Goal: Task Accomplishment & Management: Complete application form

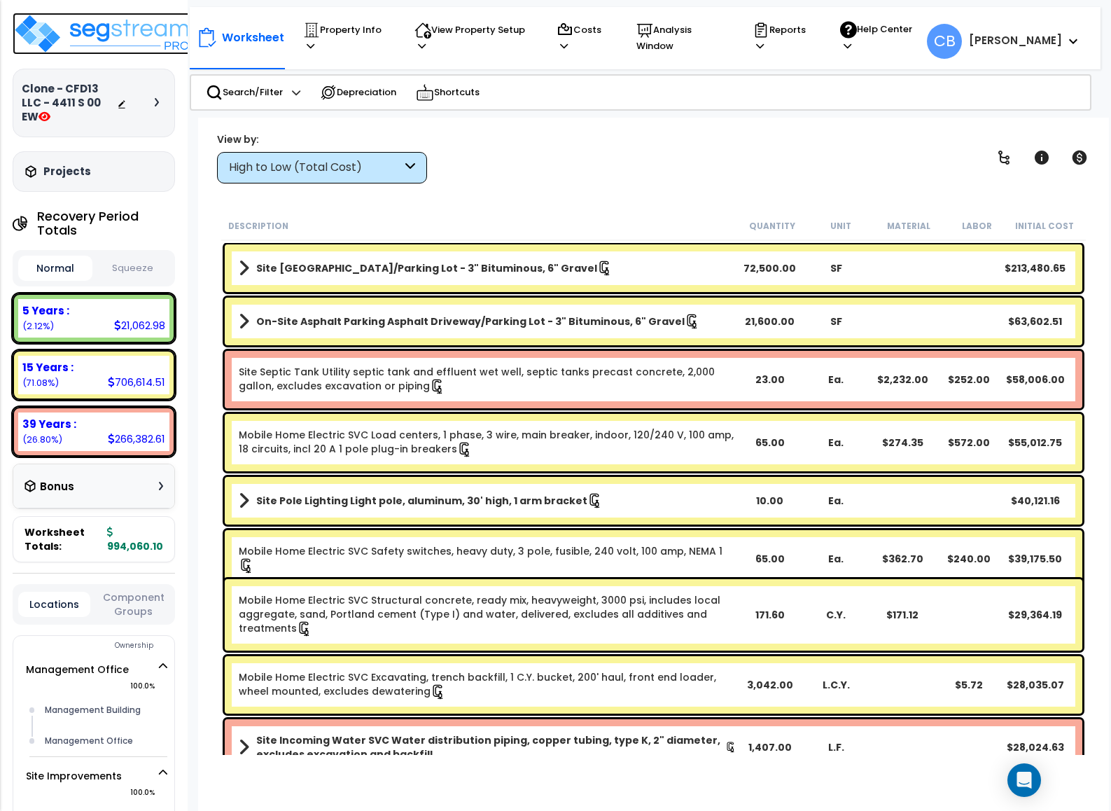
click at [74, 30] on img at bounding box center [104, 34] width 182 height 42
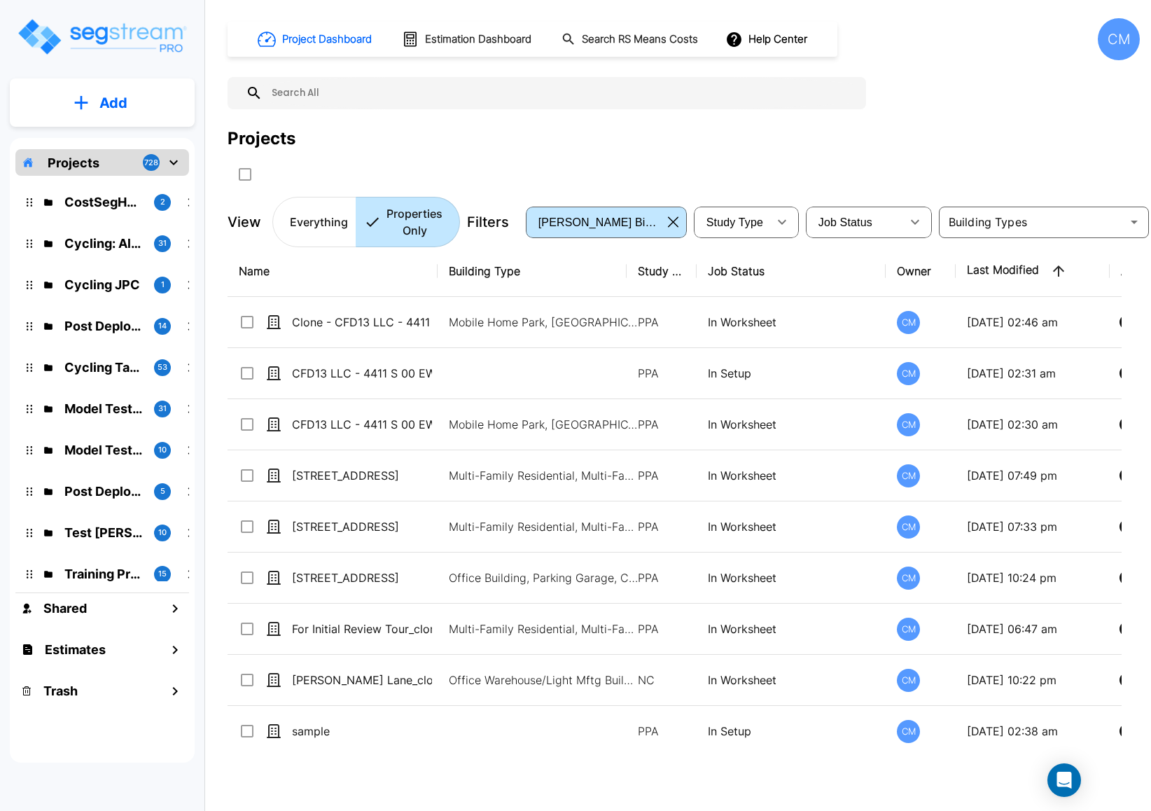
click at [553, 133] on div "Projects" at bounding box center [684, 138] width 912 height 25
click at [460, 130] on div "Projects" at bounding box center [684, 138] width 912 height 25
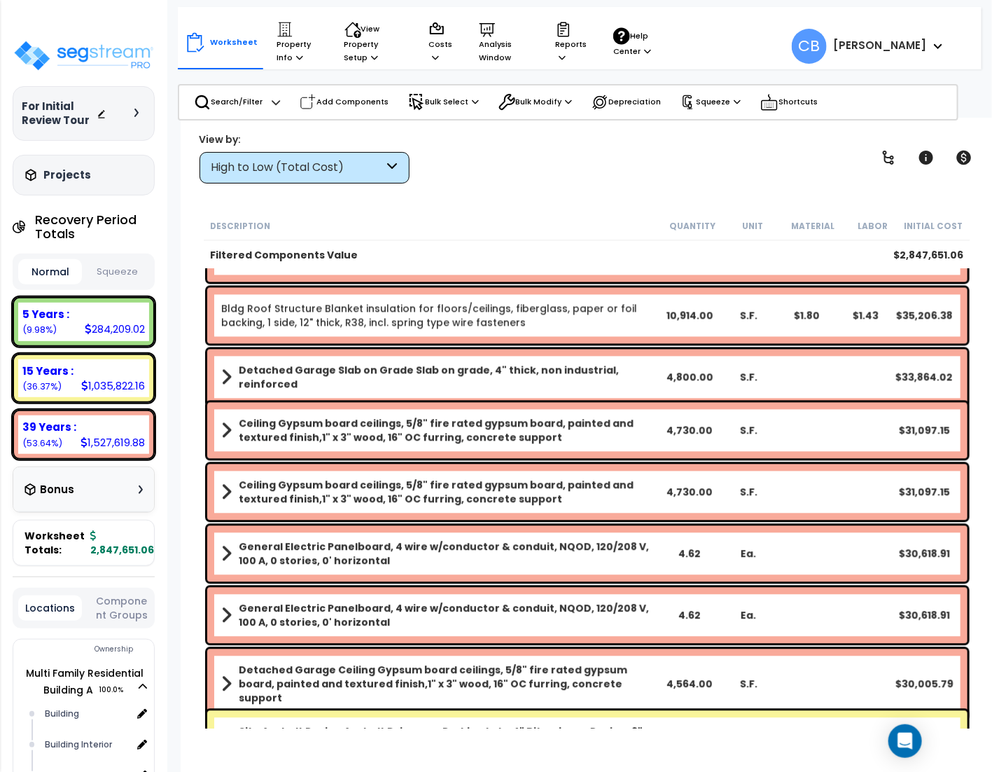
scroll to position [1050, 0]
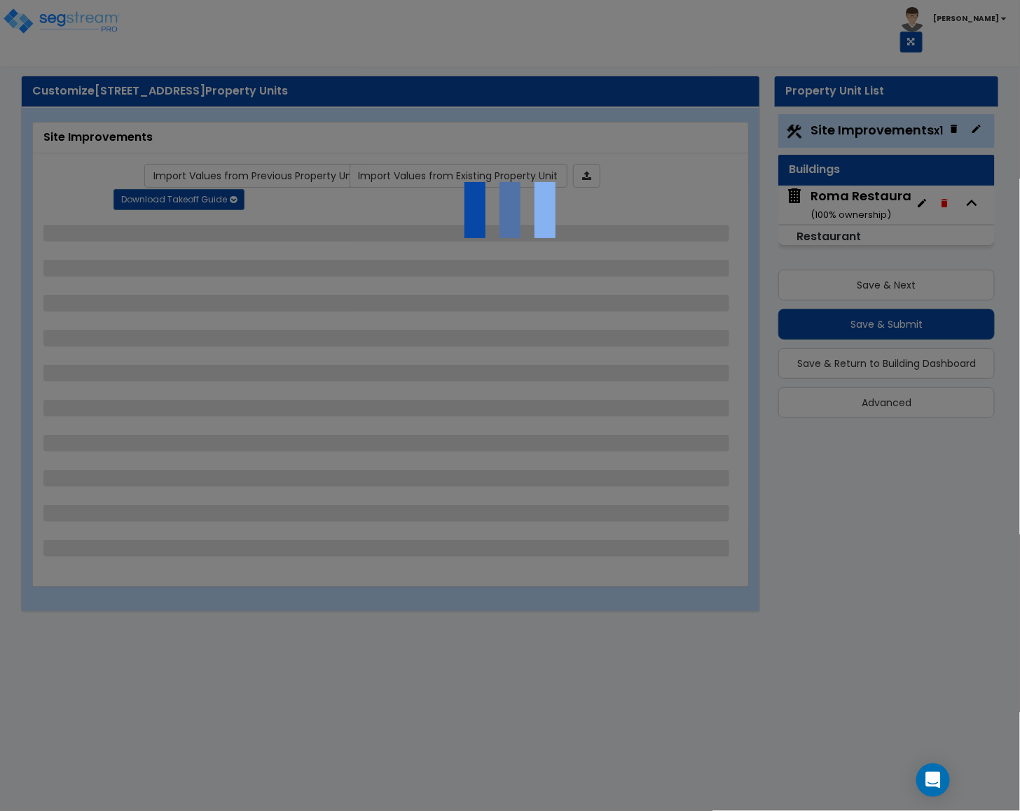
select select "2"
select select "1"
select select "3"
select select "4"
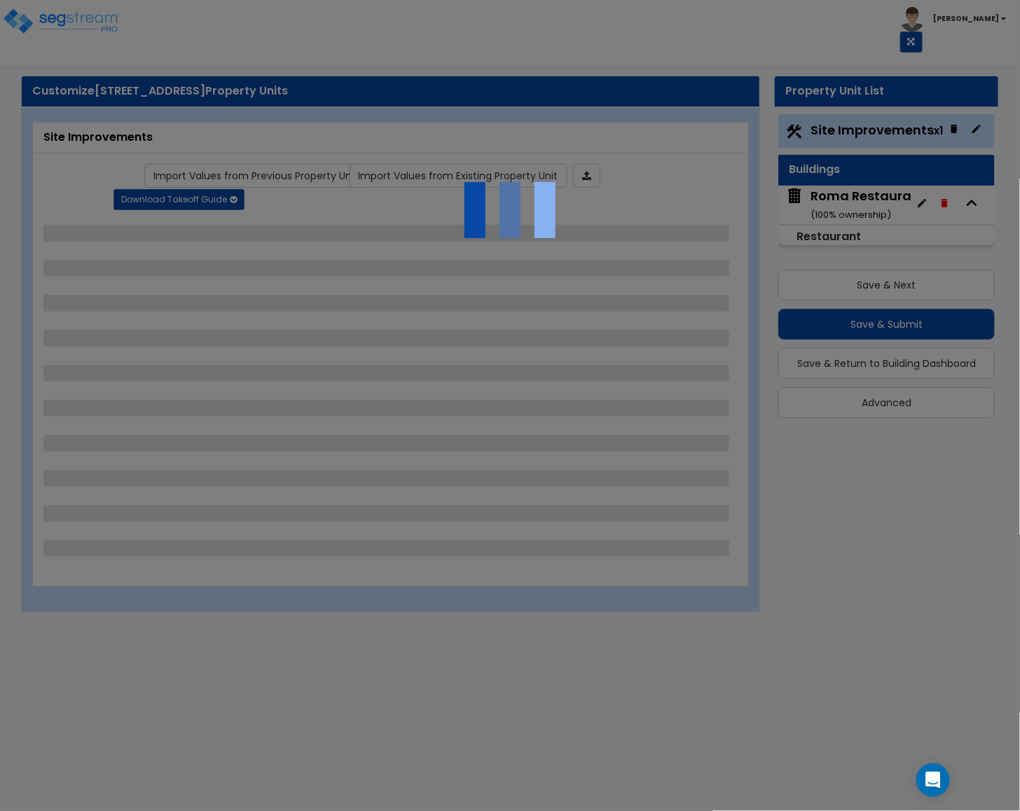
select select "2"
select select "1"
select select "4"
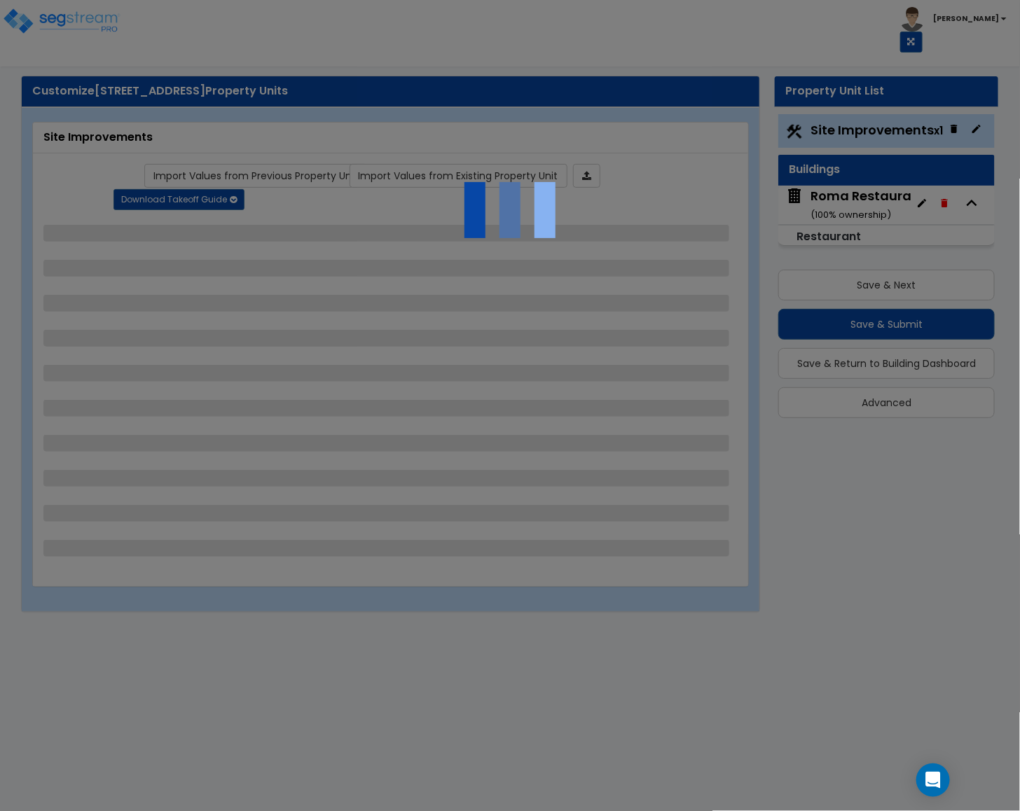
select select "2"
select select "1"
select select "4"
select select "3"
select select "1"
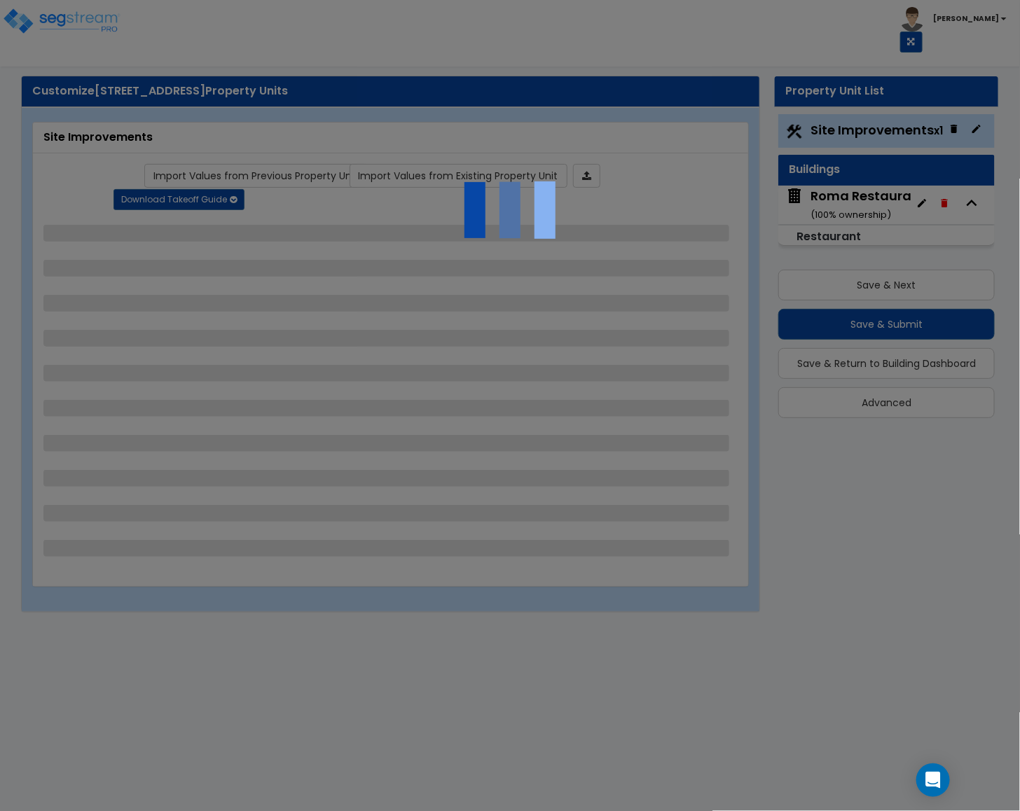
select select "1"
select select "2"
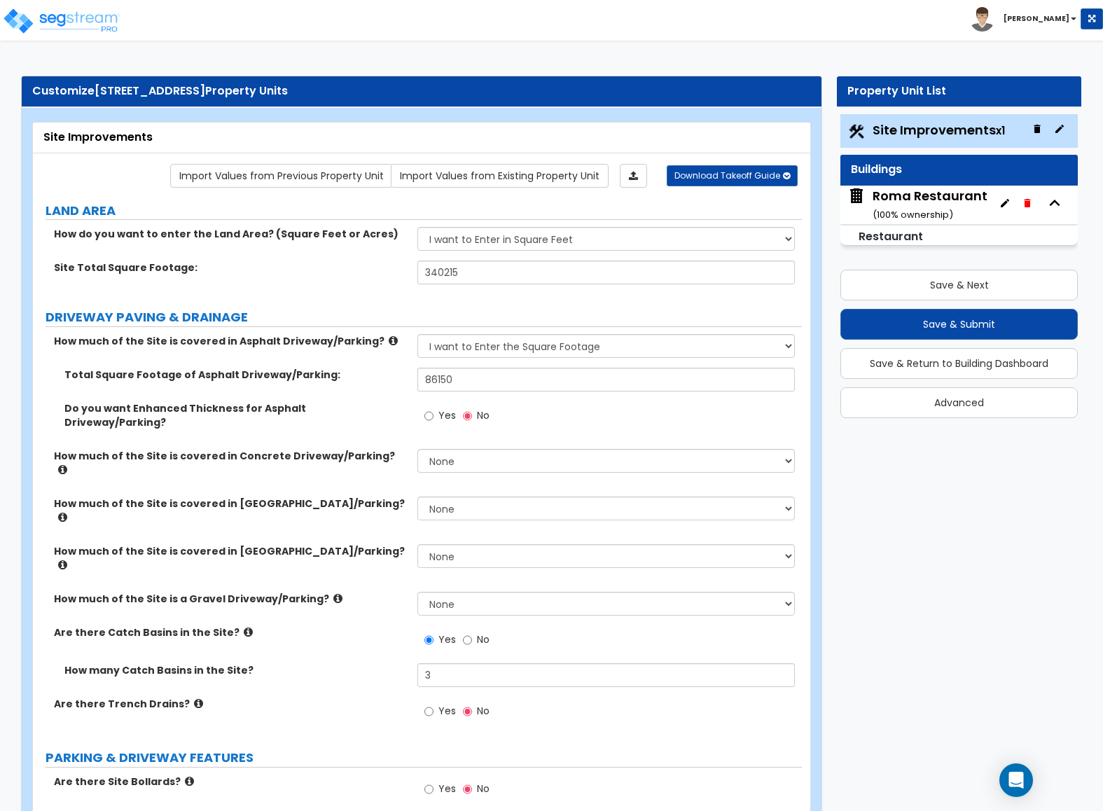
click at [880, 210] on small "( 100 % ownership)" at bounding box center [913, 214] width 81 height 13
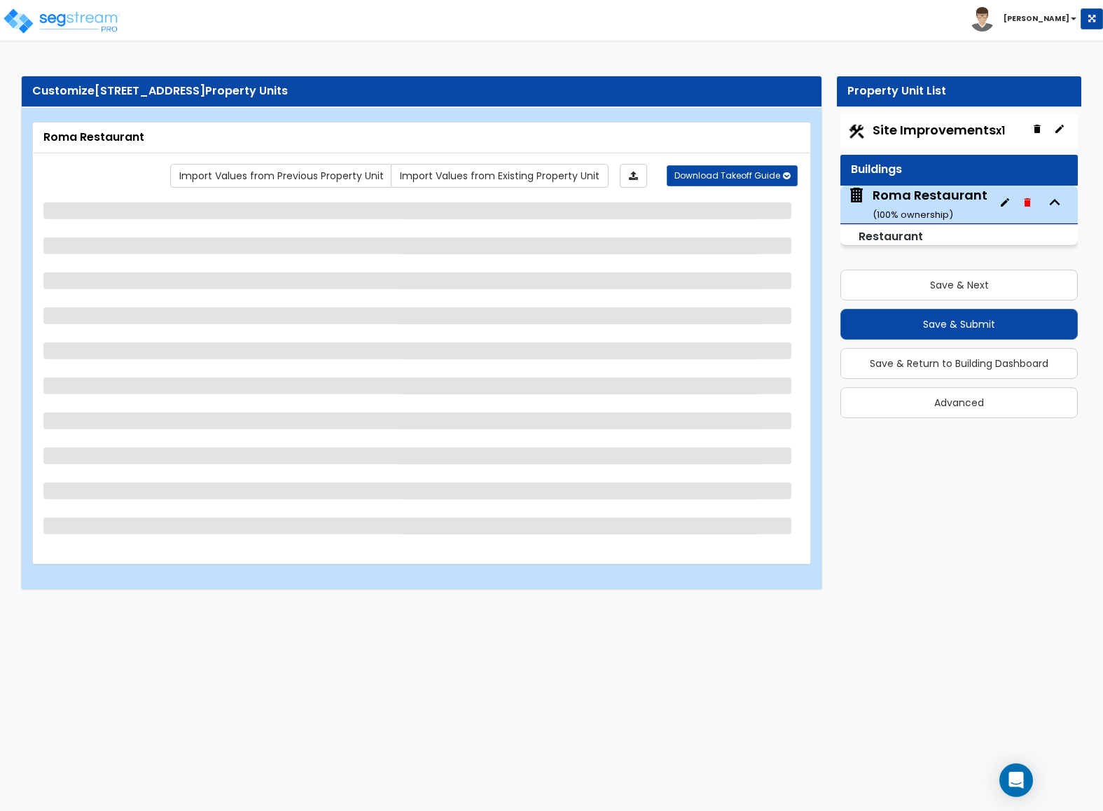
select select "5"
select select "1"
select select "3"
select select "1"
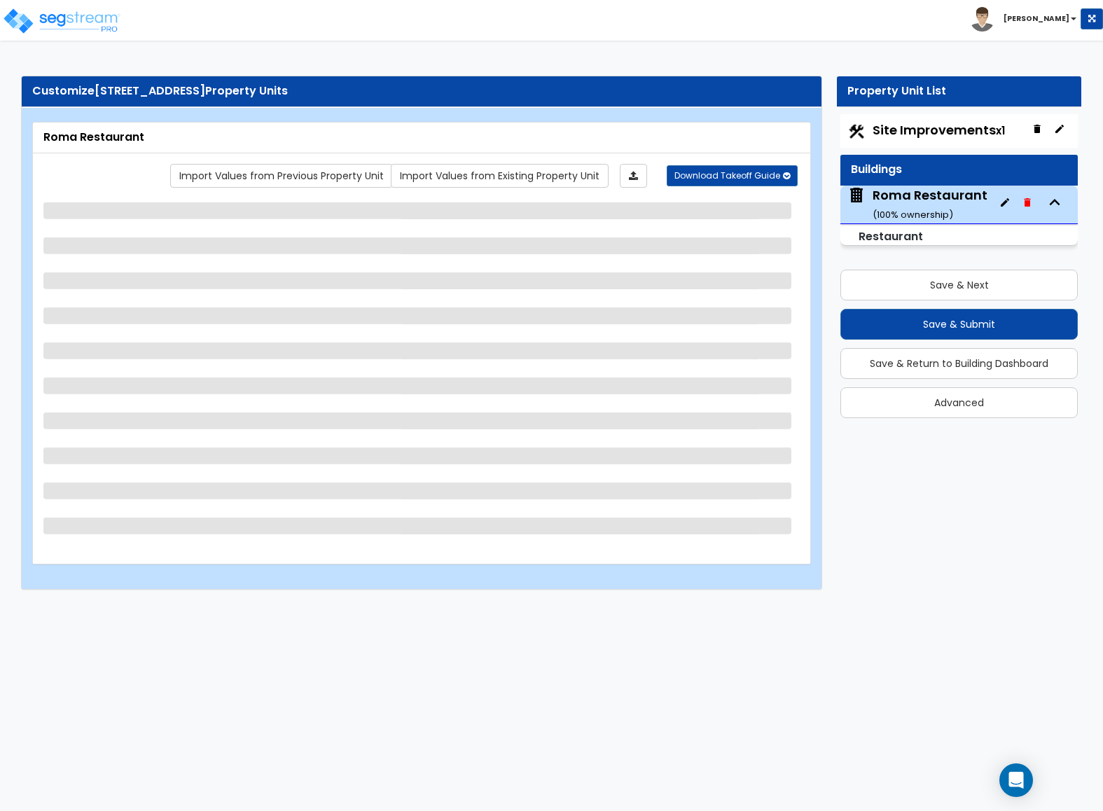
select select "1"
select select "2"
select select "1"
select select "2"
select select "1"
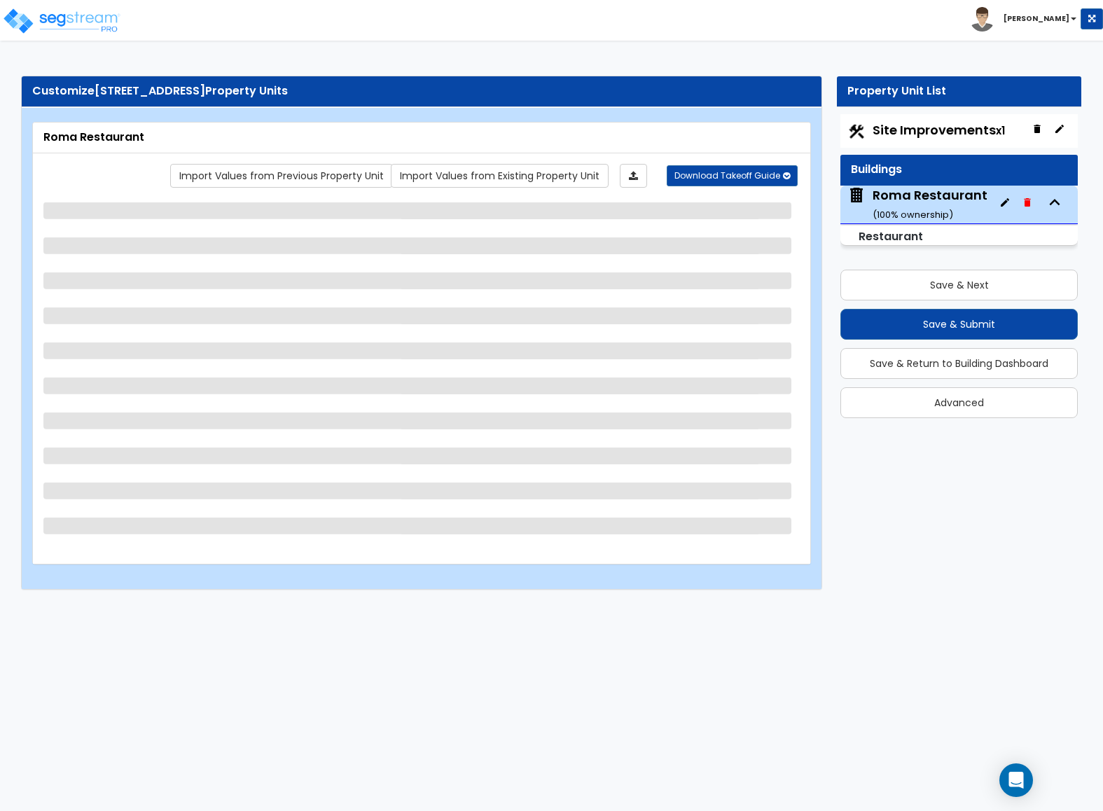
select select "1"
select select "2"
select select "7"
select select "1"
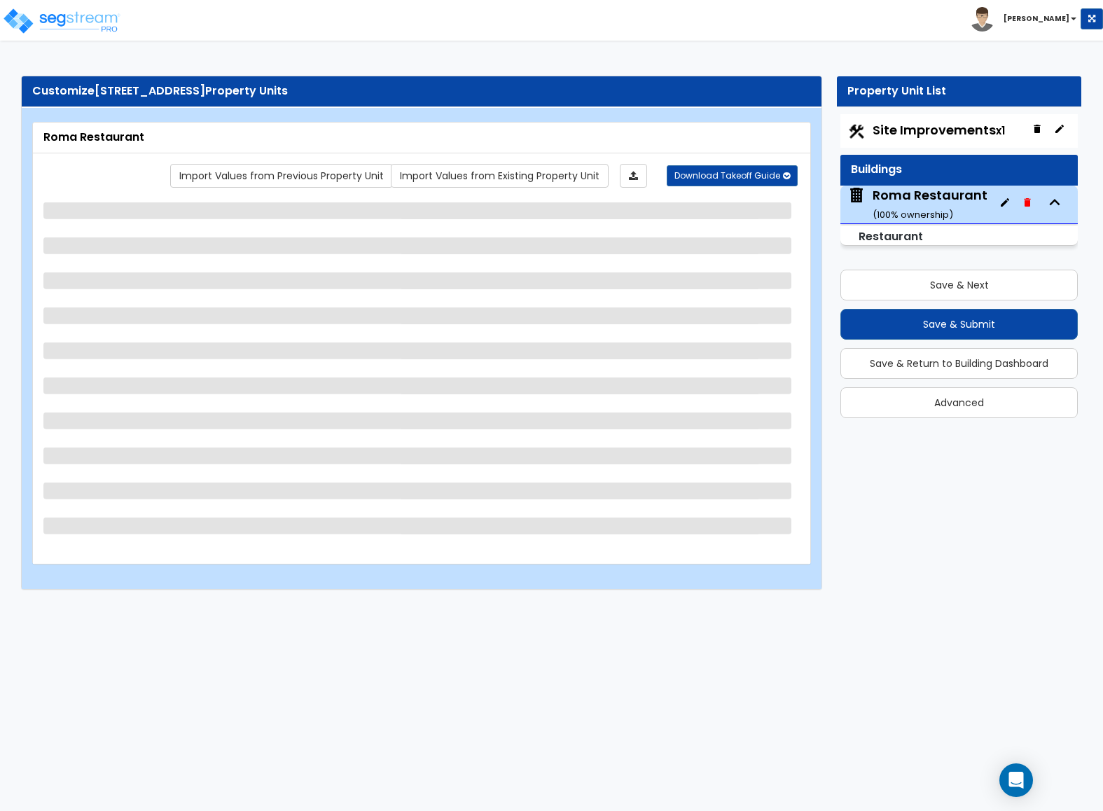
select select "1"
select select "5"
select select "6"
select select "1"
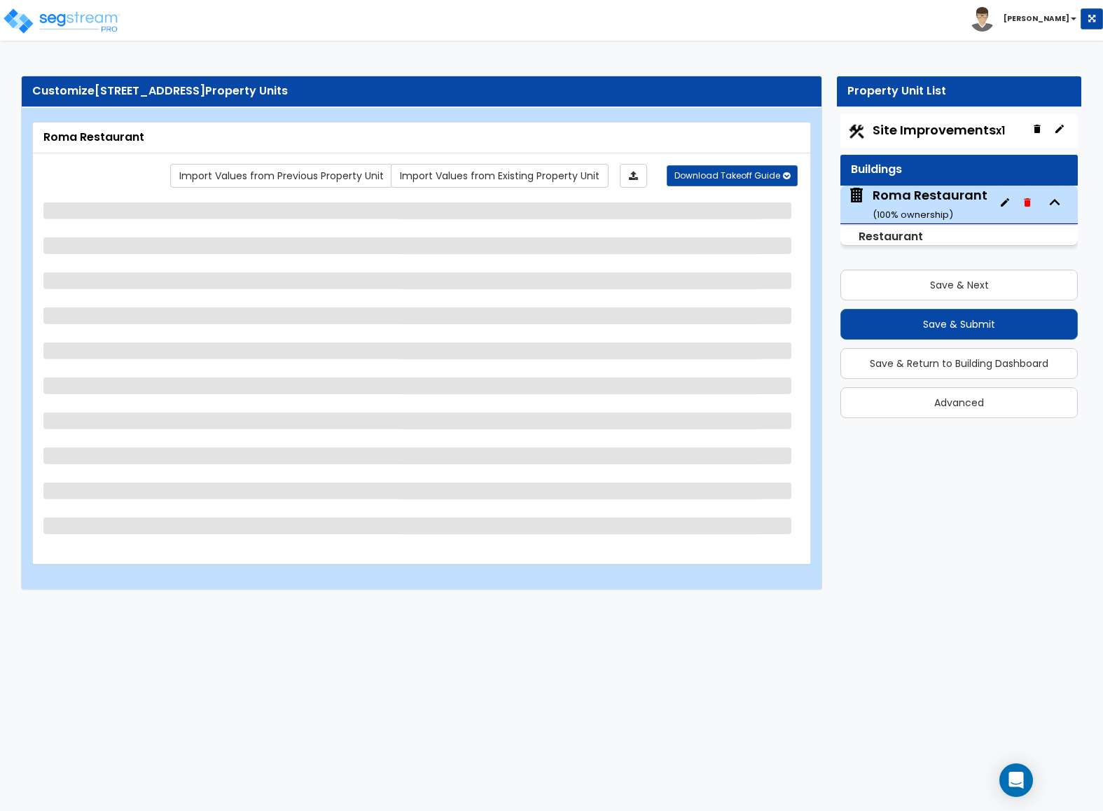
select select "3"
select select "1"
select select "4"
select select "1"
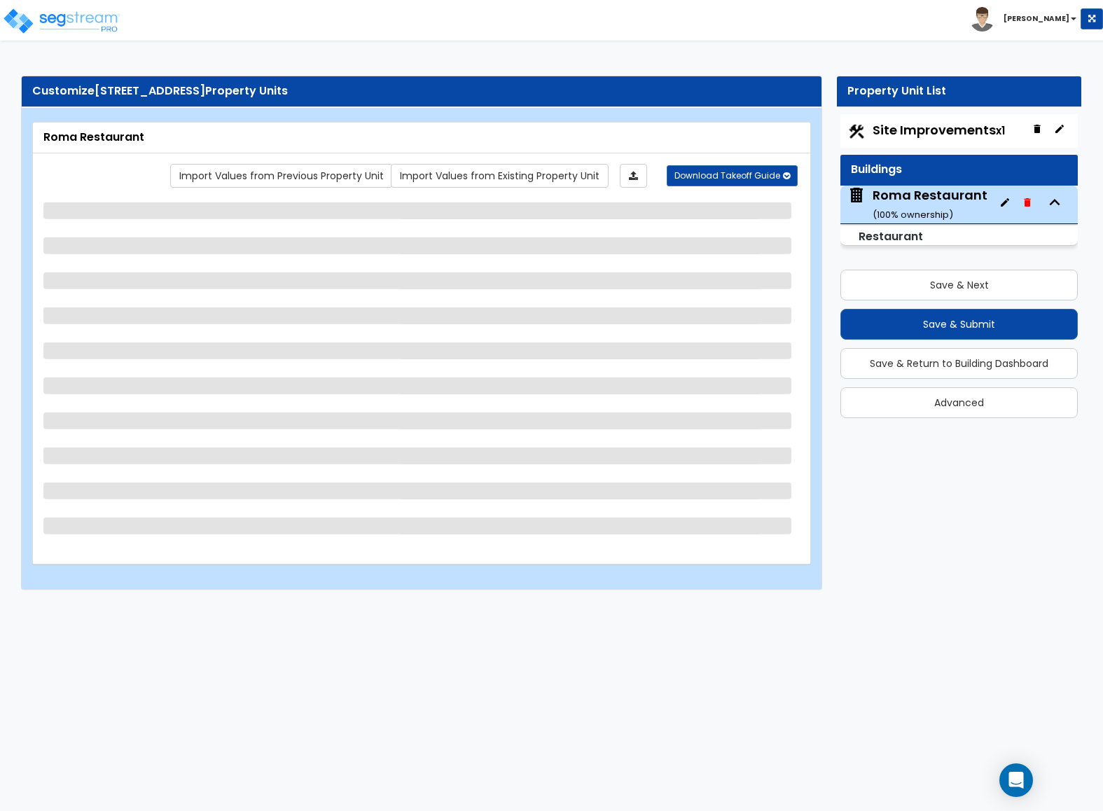
select select "2"
select select "7"
select select "1"
select select "2"
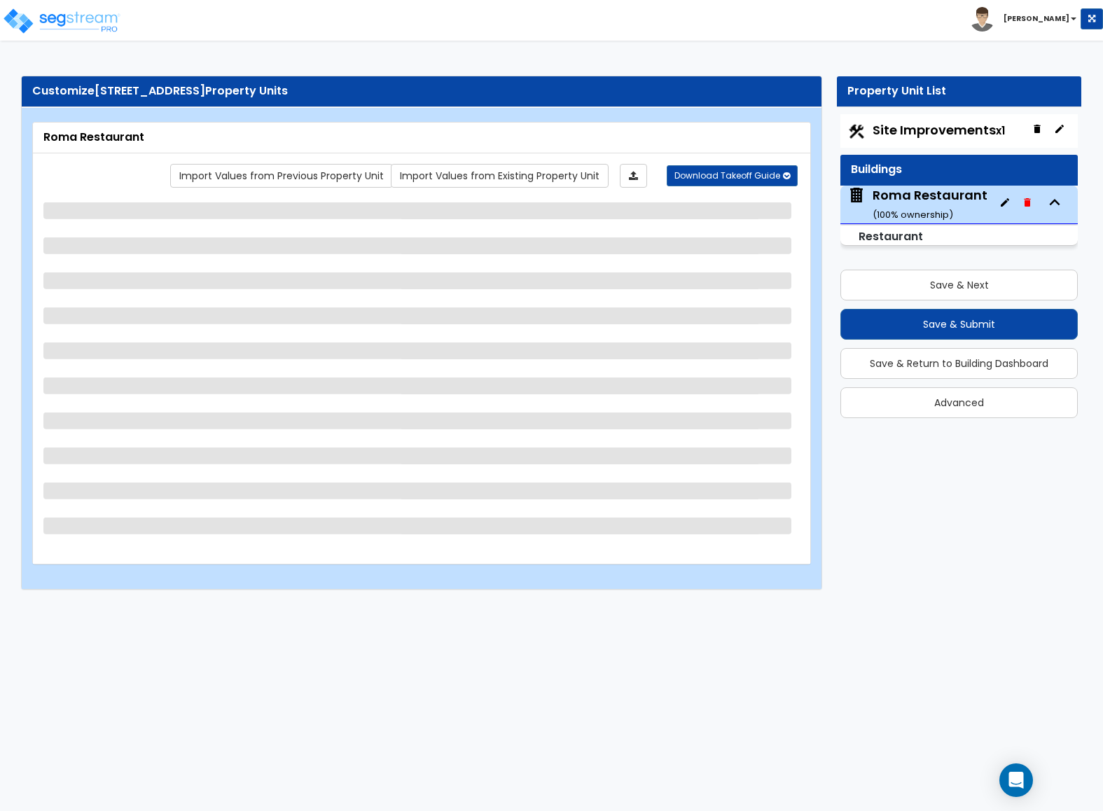
select select "1"
select select "2"
select select "1"
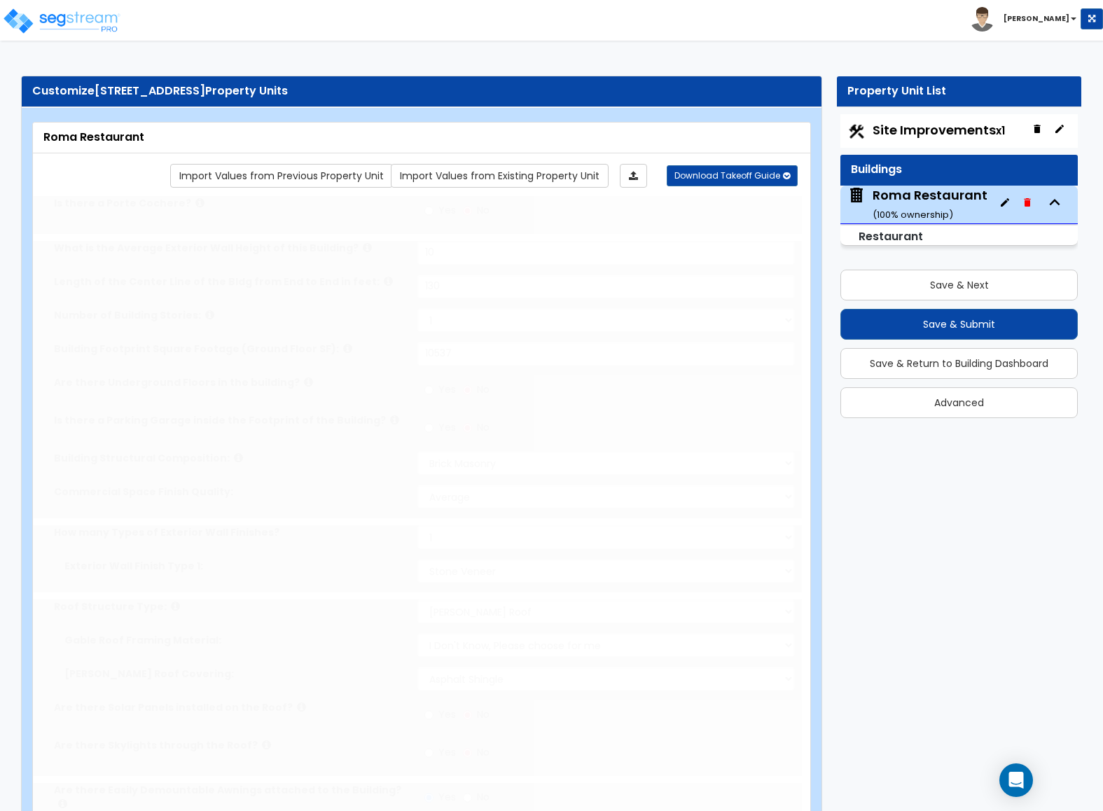
radio input "true"
select select "2"
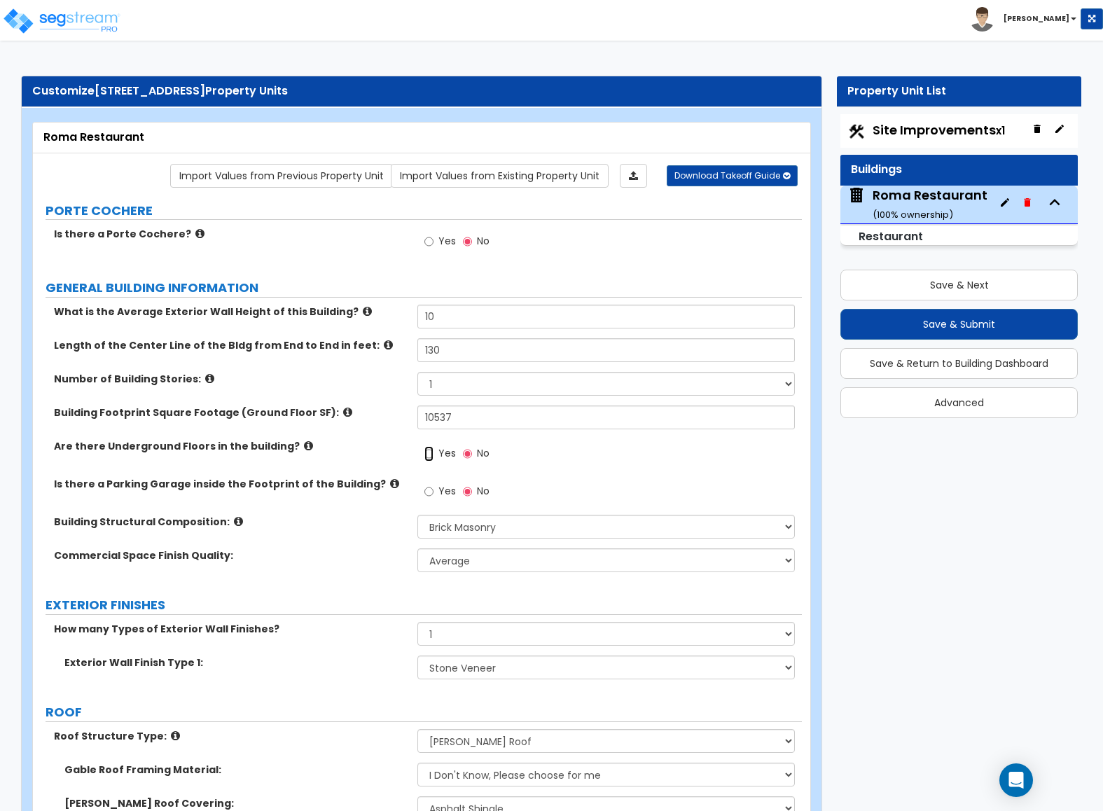
click at [433, 452] on input "Yes" at bounding box center [428, 453] width 9 height 15
radio input "true"
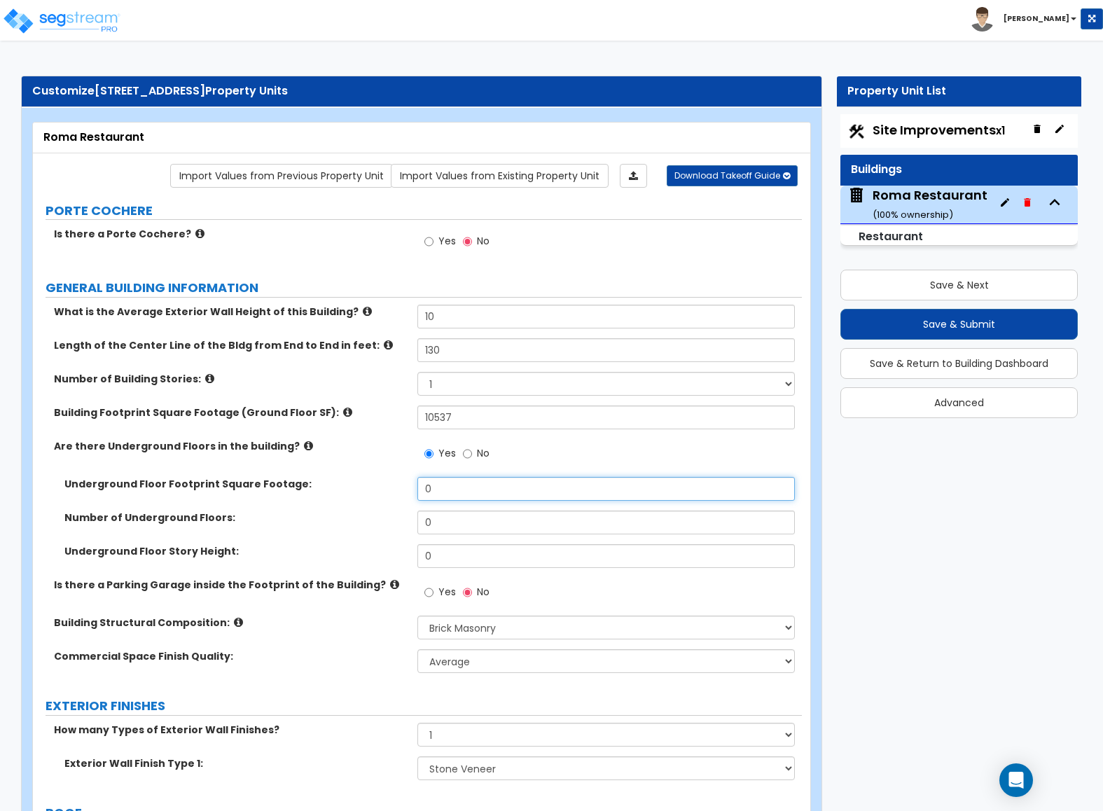
drag, startPoint x: 450, startPoint y: 487, endPoint x: 396, endPoint y: 496, distance: 55.3
click at [396, 496] on div "Underground Floor Footprint Square Footage: 0" at bounding box center [417, 494] width 769 height 34
type input "10,000"
drag, startPoint x: 448, startPoint y: 523, endPoint x: 352, endPoint y: 523, distance: 96.6
click at [352, 523] on div "Number of Underground Floors: 0" at bounding box center [417, 527] width 769 height 34
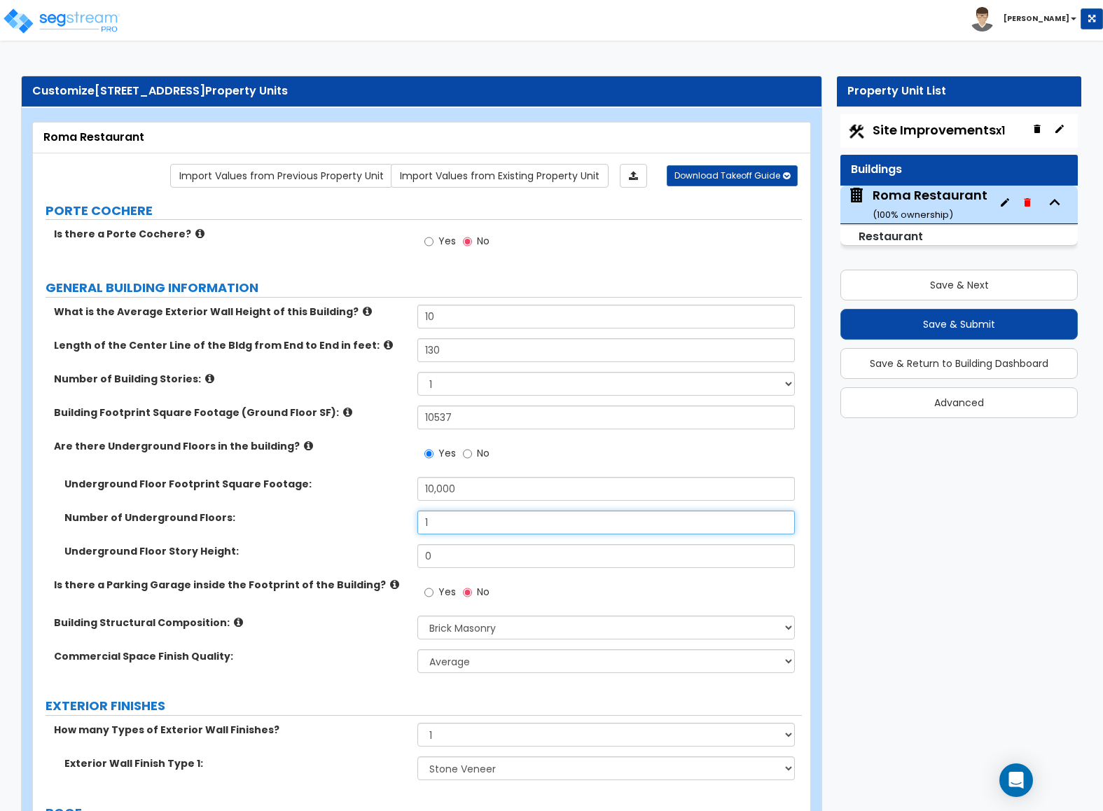
type input "1"
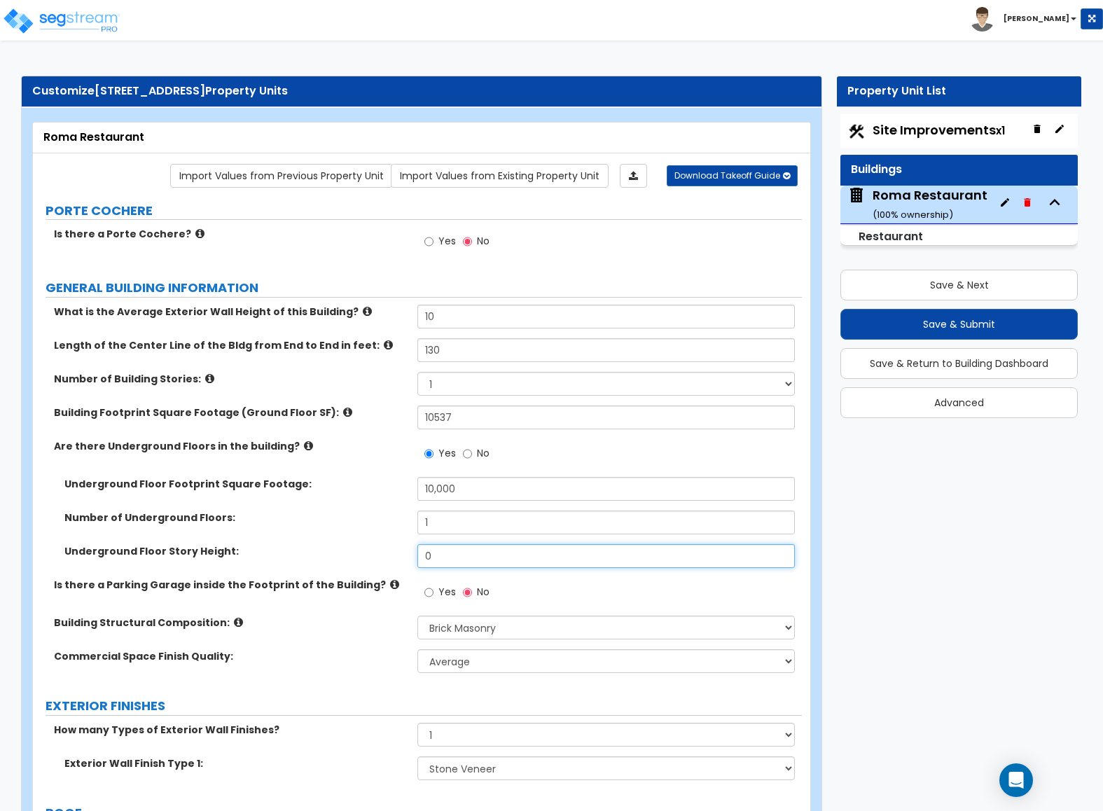
drag, startPoint x: 450, startPoint y: 553, endPoint x: 315, endPoint y: 555, distance: 134.5
click at [315, 555] on div "Underground Floor Story Height: 0" at bounding box center [417, 561] width 769 height 34
type input "15"
click at [542, 578] on div "Underground Floor Story Height: 15" at bounding box center [417, 561] width 769 height 34
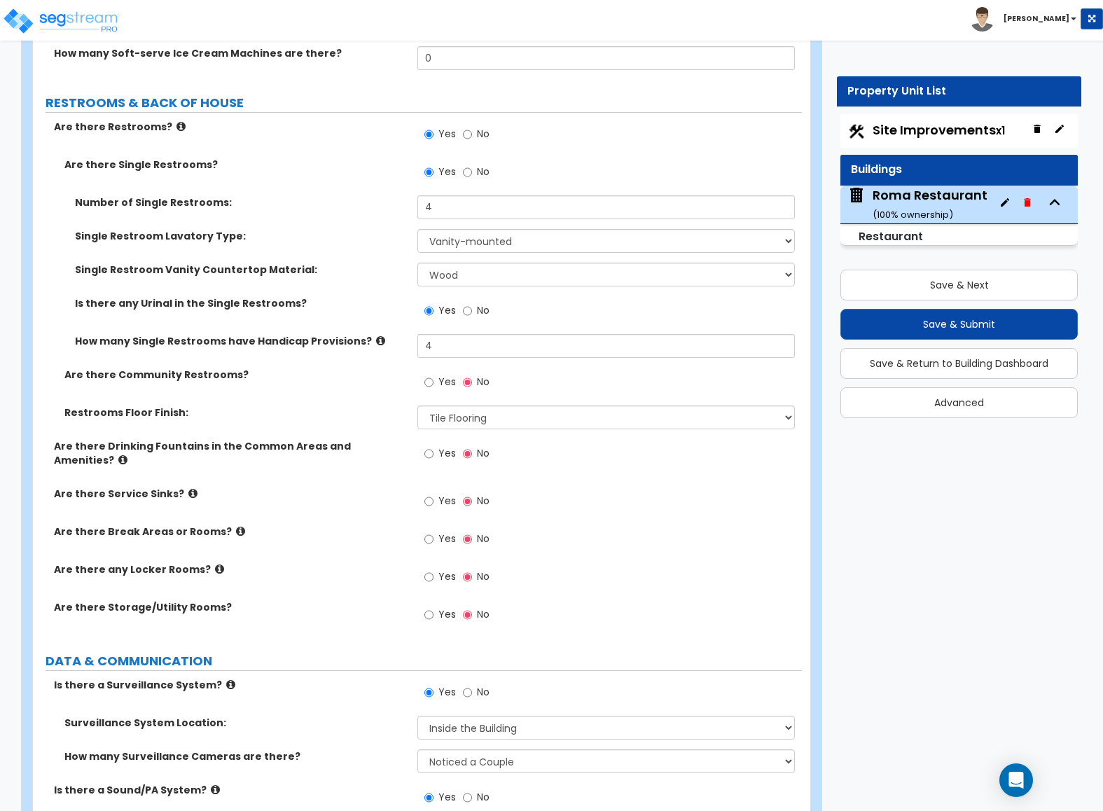
scroll to position [9, 0]
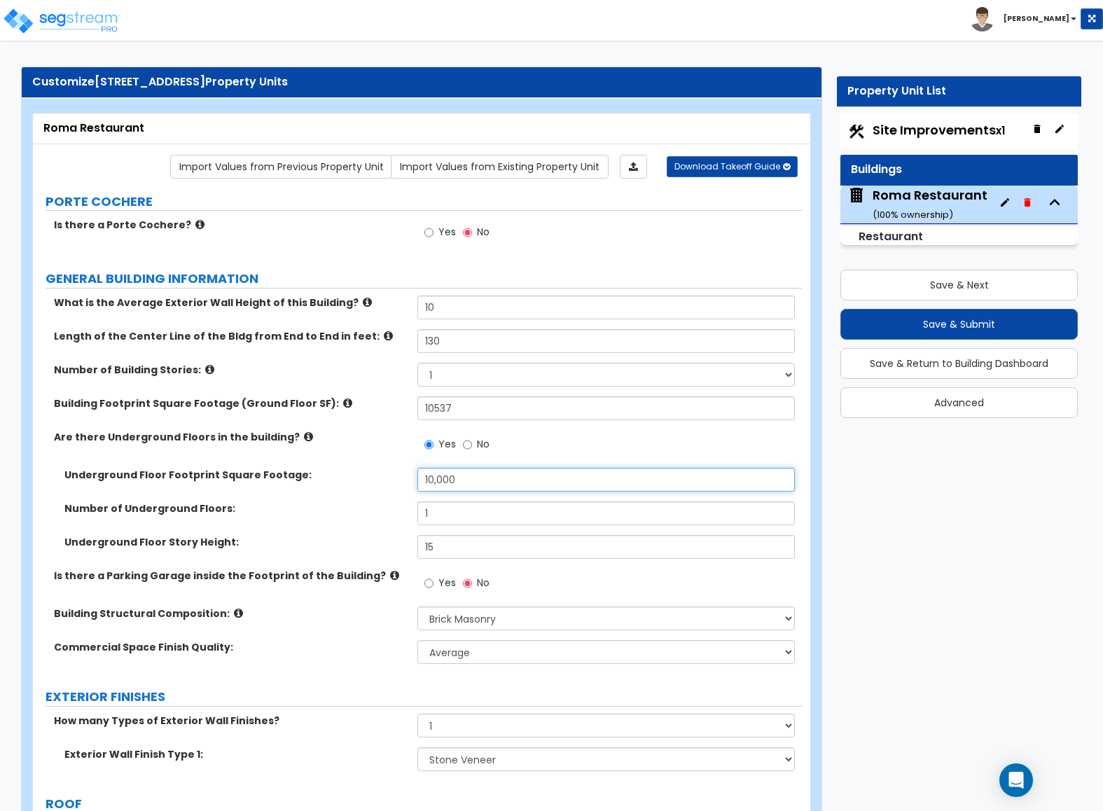
click at [461, 484] on input "10,000" at bounding box center [605, 480] width 377 height 24
drag, startPoint x: 469, startPoint y: 481, endPoint x: 319, endPoint y: 488, distance: 150.0
click at [319, 488] on div "Underground Floor Footprint Square Footage: 10,000" at bounding box center [417, 485] width 769 height 34
click at [463, 446] on input "No" at bounding box center [467, 444] width 9 height 15
radio input "false"
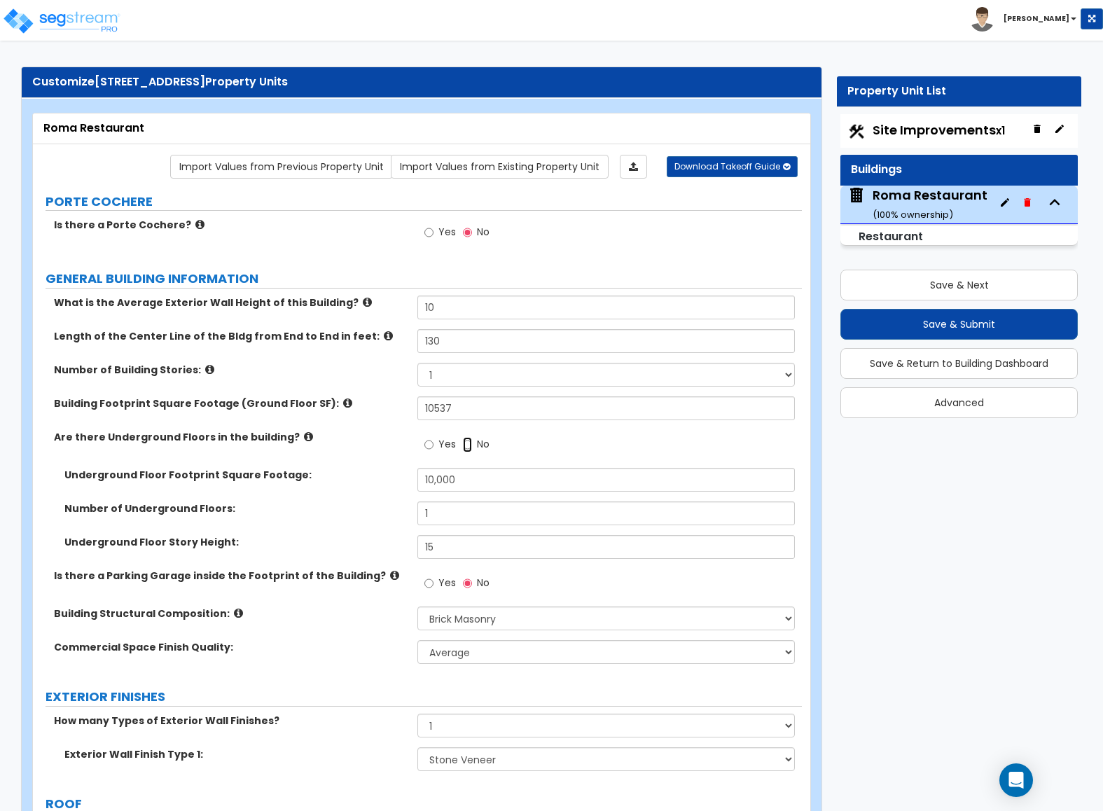
radio input "true"
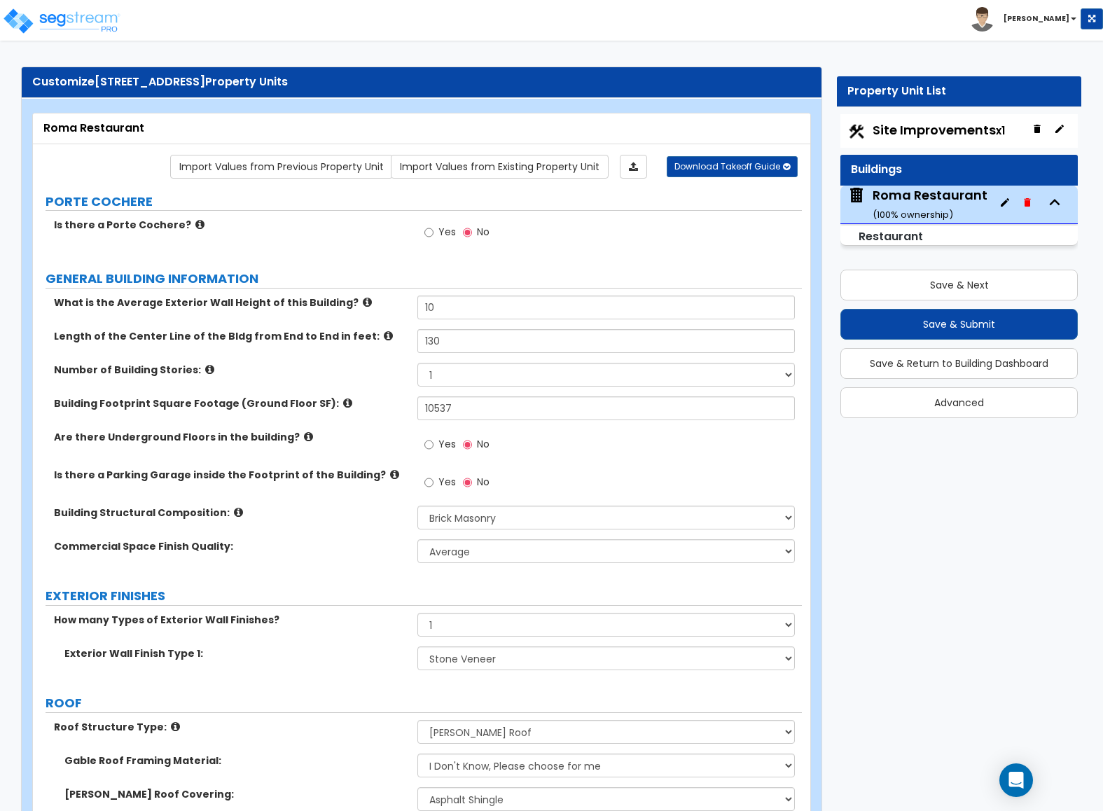
click at [328, 496] on div "Is there a Parking Garage inside the Footprint of the Building? Yes No" at bounding box center [417, 487] width 769 height 38
click at [629, 170] on icon at bounding box center [633, 167] width 9 height 10
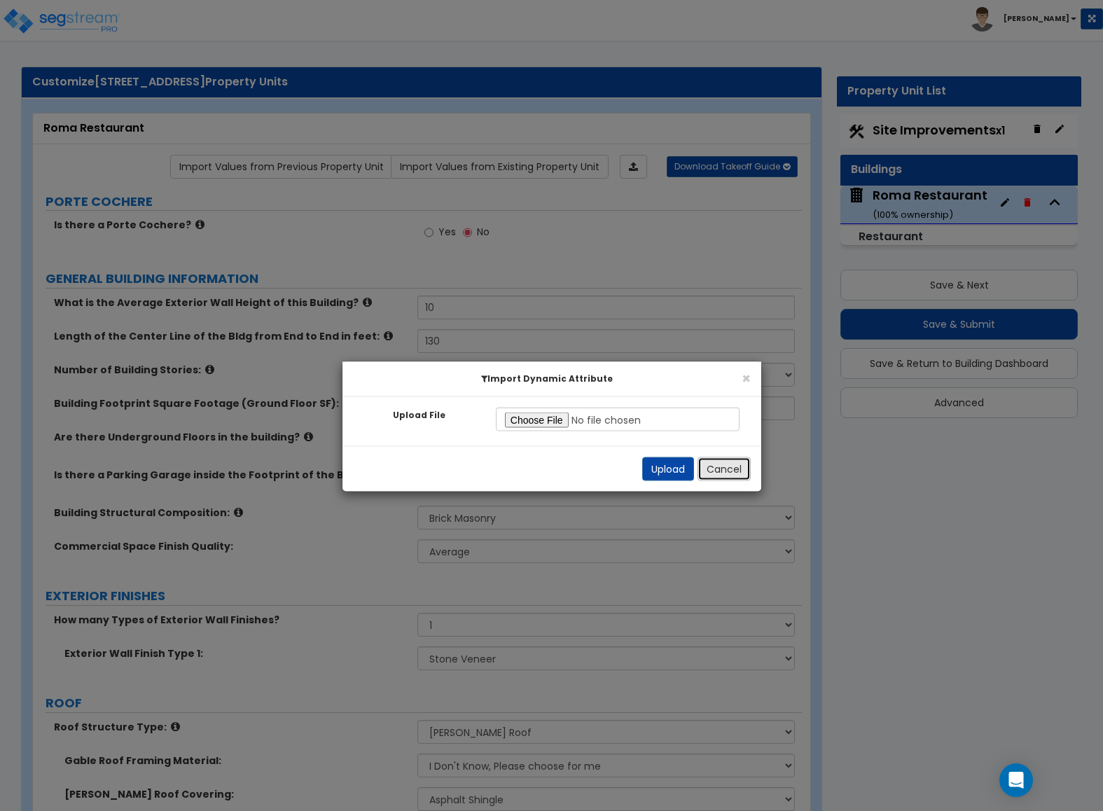
drag, startPoint x: 738, startPoint y: 471, endPoint x: 734, endPoint y: 446, distance: 25.6
click at [739, 471] on button "Cancel" at bounding box center [723, 469] width 53 height 24
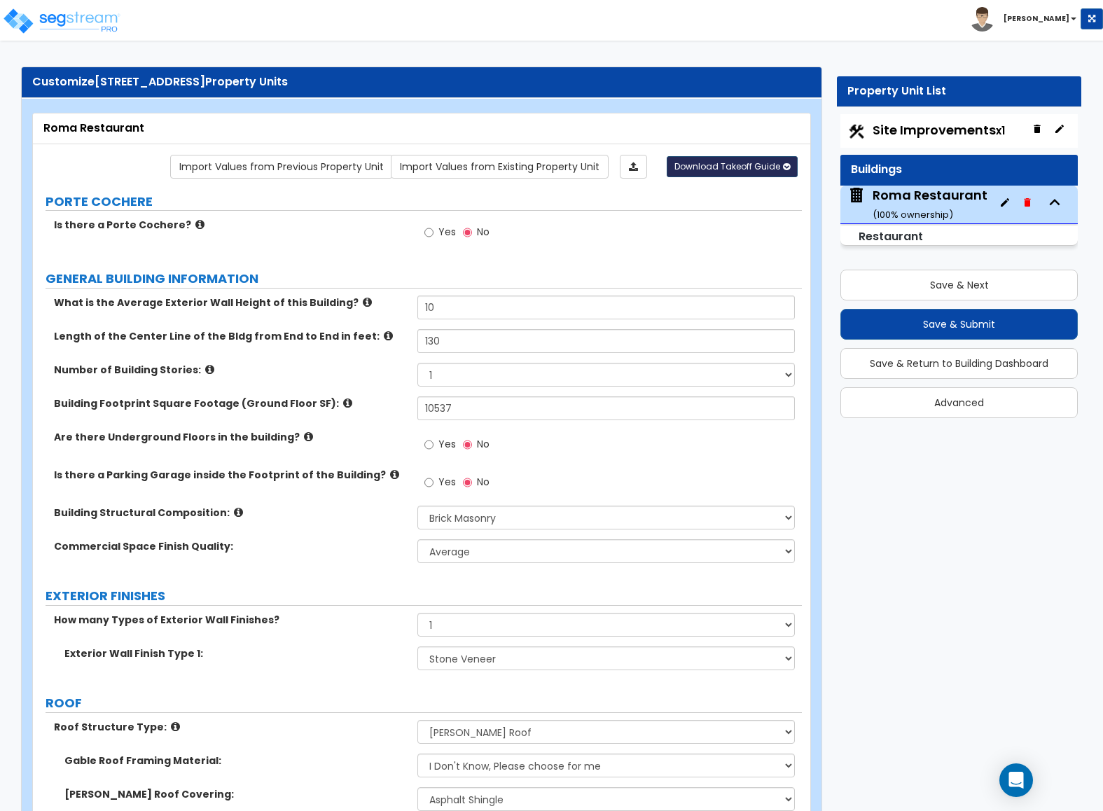
click at [712, 170] on span "Download Takeoff Guide" at bounding box center [727, 166] width 106 height 12
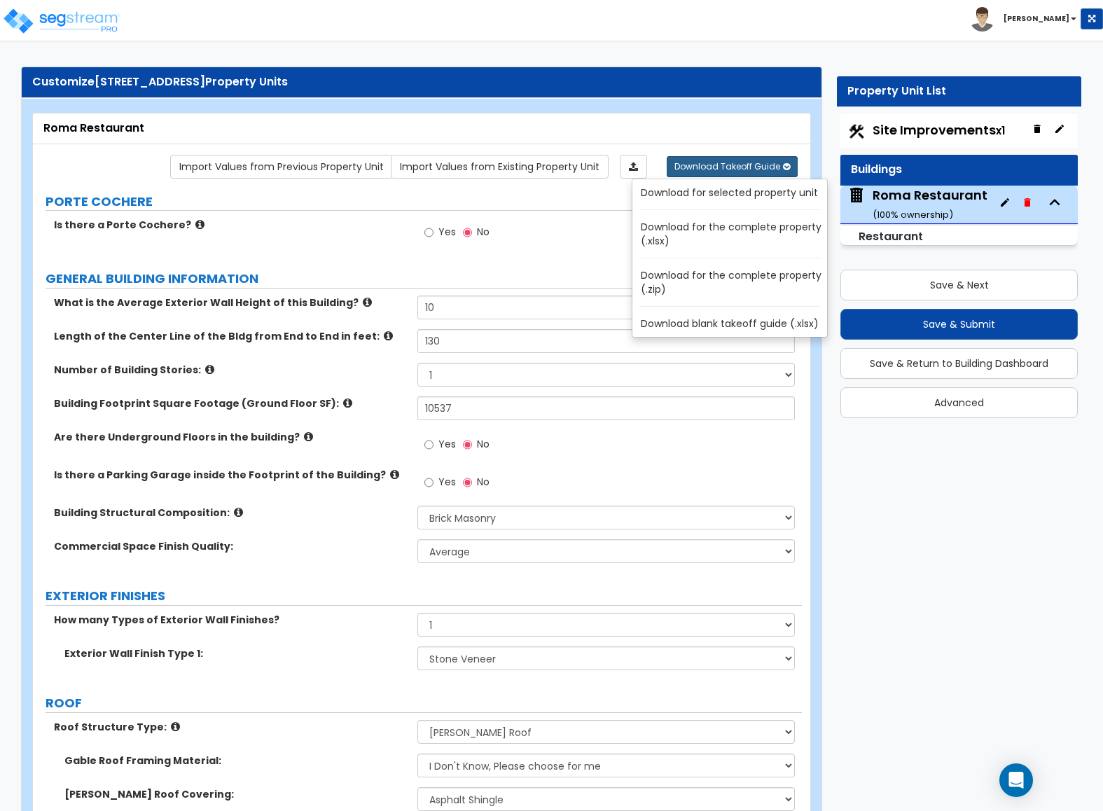
click at [681, 196] on link "Download for selected property unit" at bounding box center [732, 193] width 189 height 20
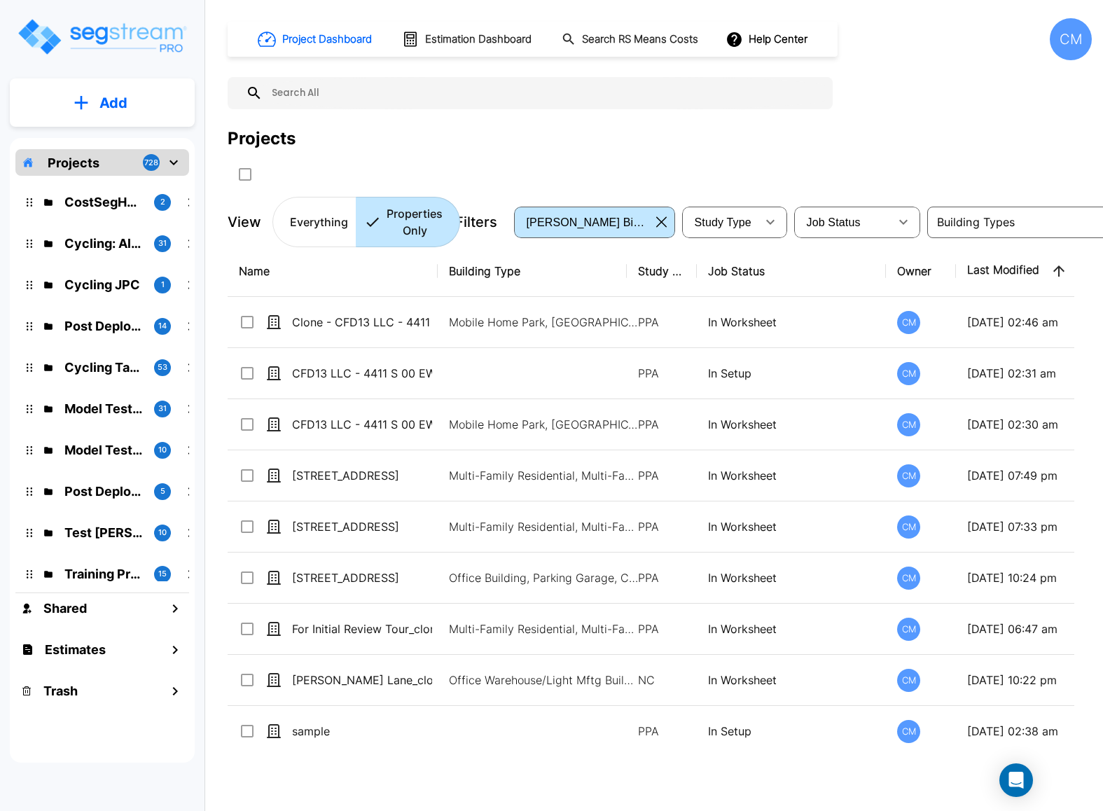
click at [90, 101] on button "Add" at bounding box center [102, 103] width 185 height 41
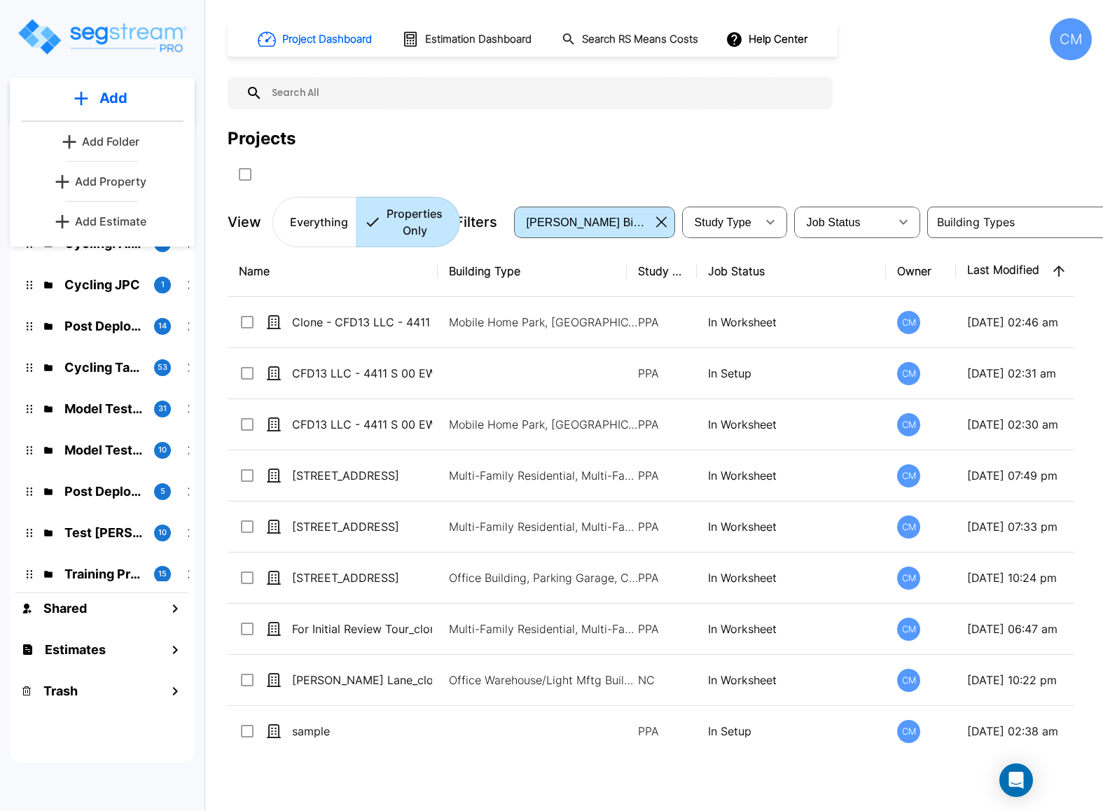
click at [104, 188] on p "Add Property" at bounding box center [110, 181] width 71 height 17
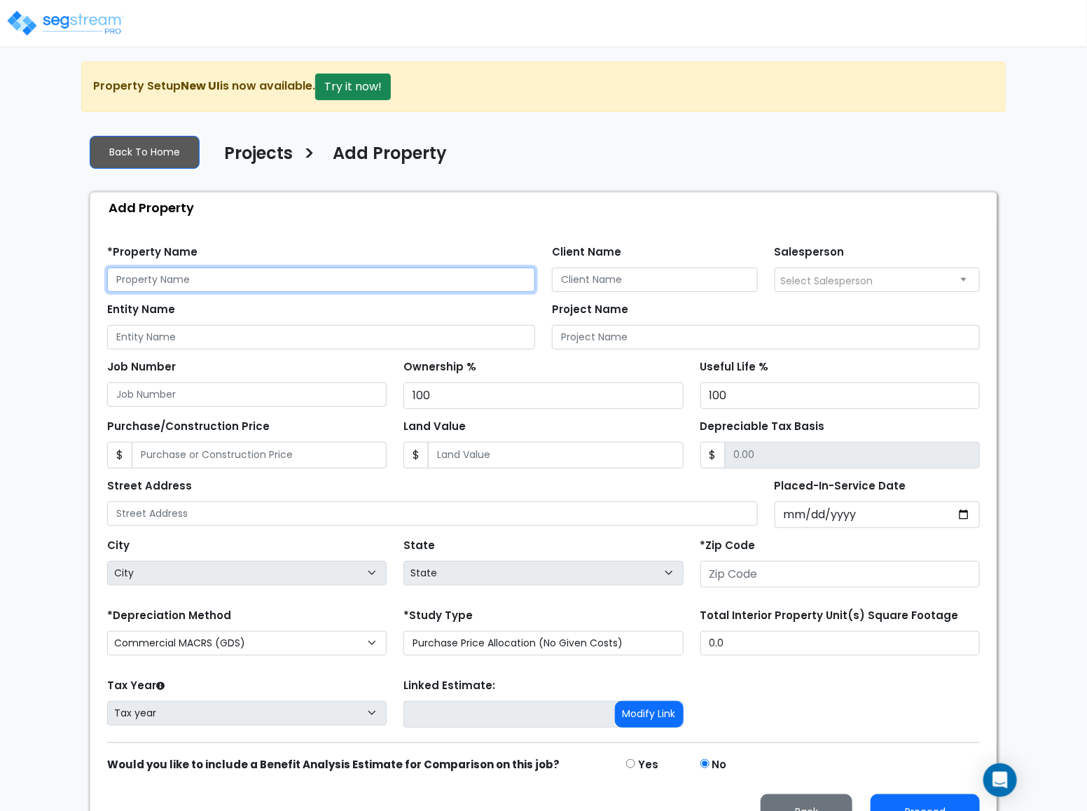
click at [242, 282] on input "text" at bounding box center [321, 280] width 428 height 25
type input "Test 1 With Underground Floor"
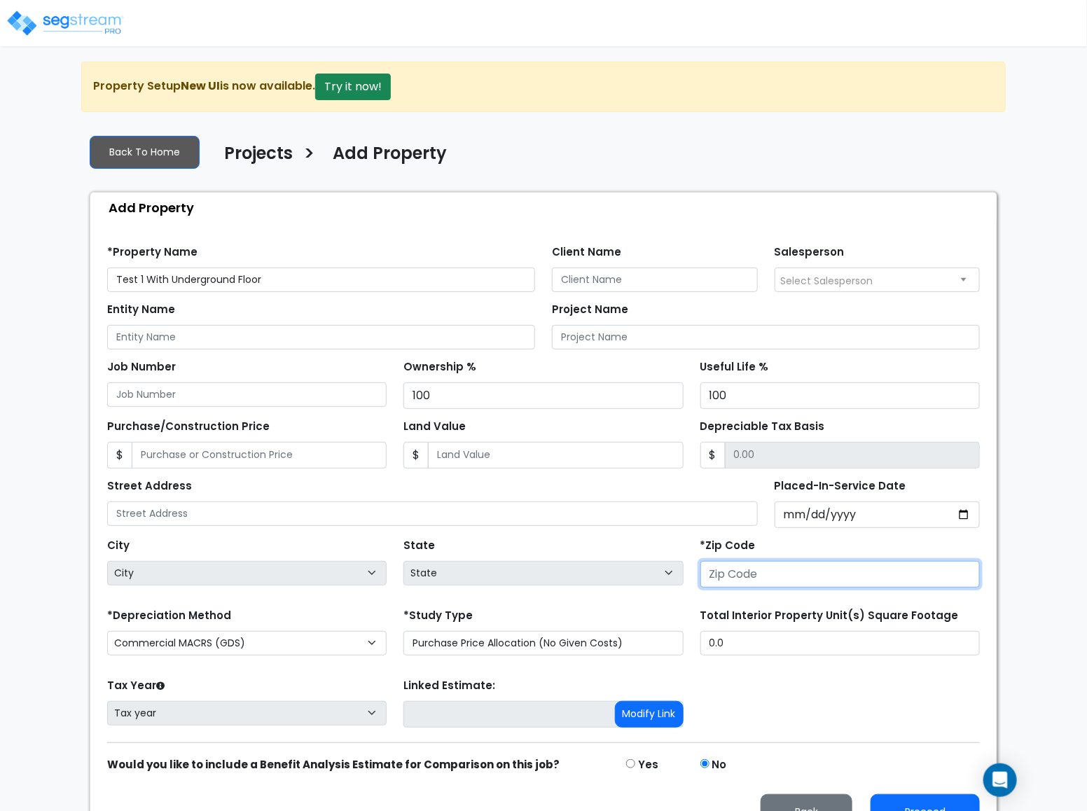
click at [742, 570] on input "number" at bounding box center [839, 574] width 279 height 27
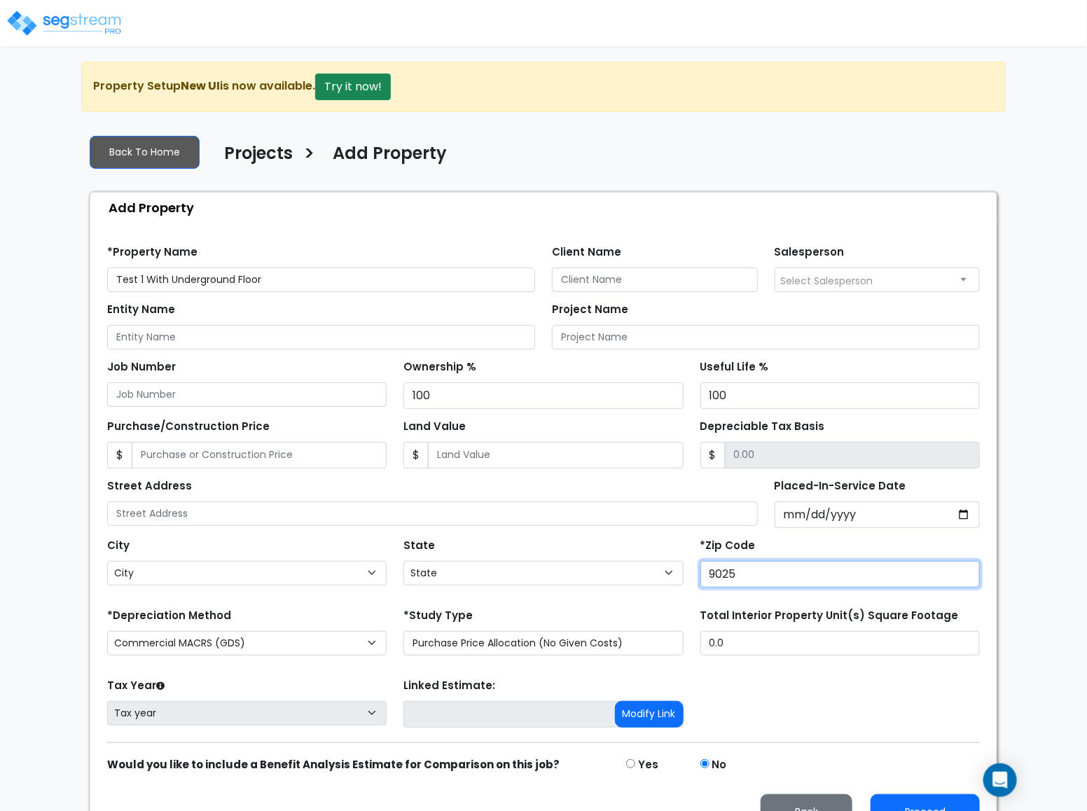
type input "90250"
select select "CA"
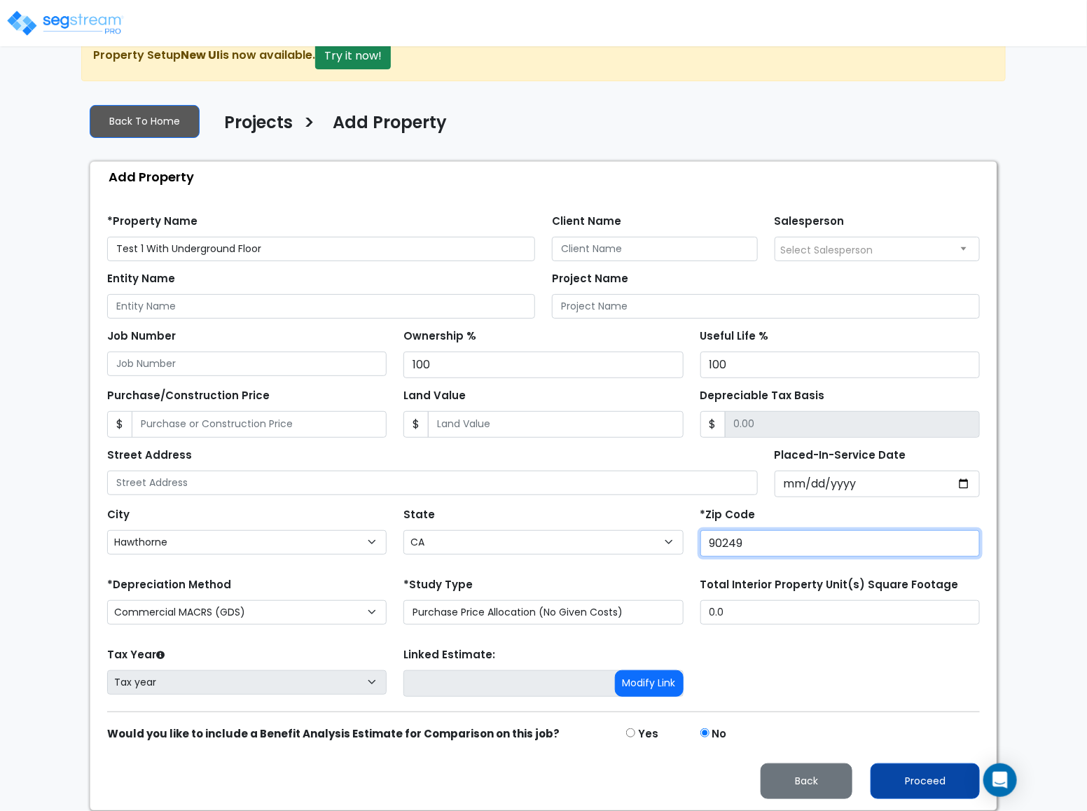
type input "90249"
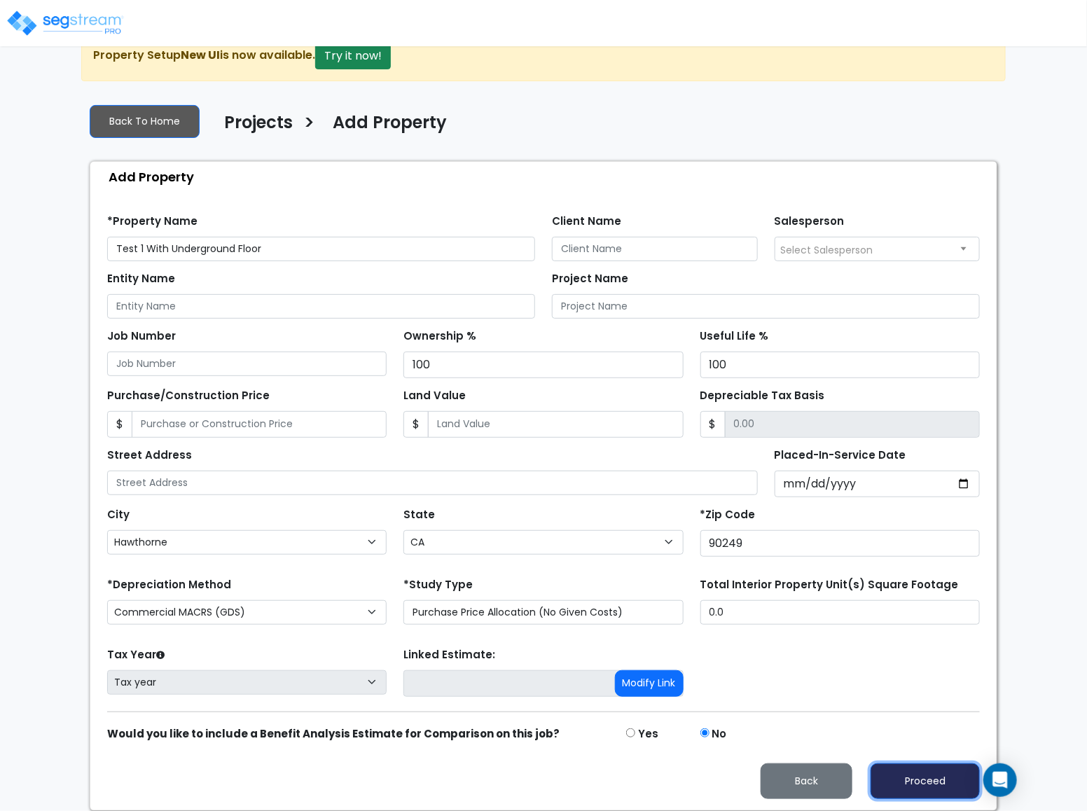
click at [891, 774] on button "Proceed" at bounding box center [924, 781] width 109 height 36
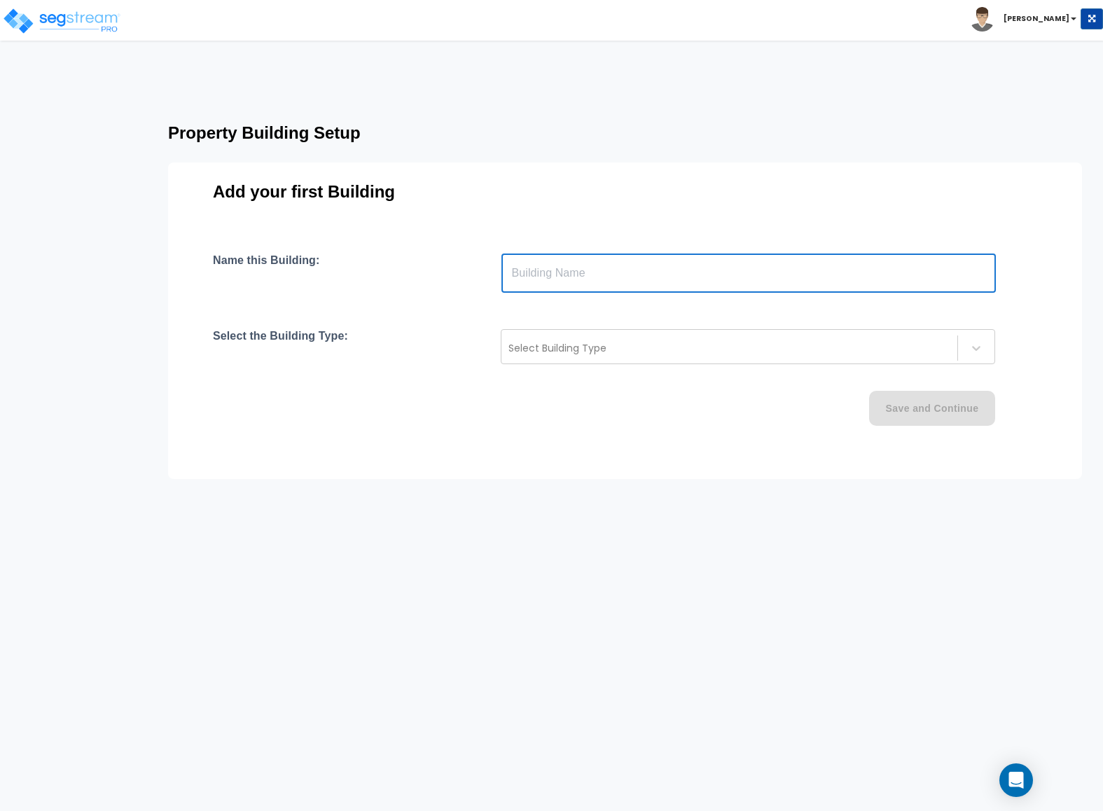
click at [536, 276] on input "text" at bounding box center [748, 272] width 494 height 39
type input "Building"
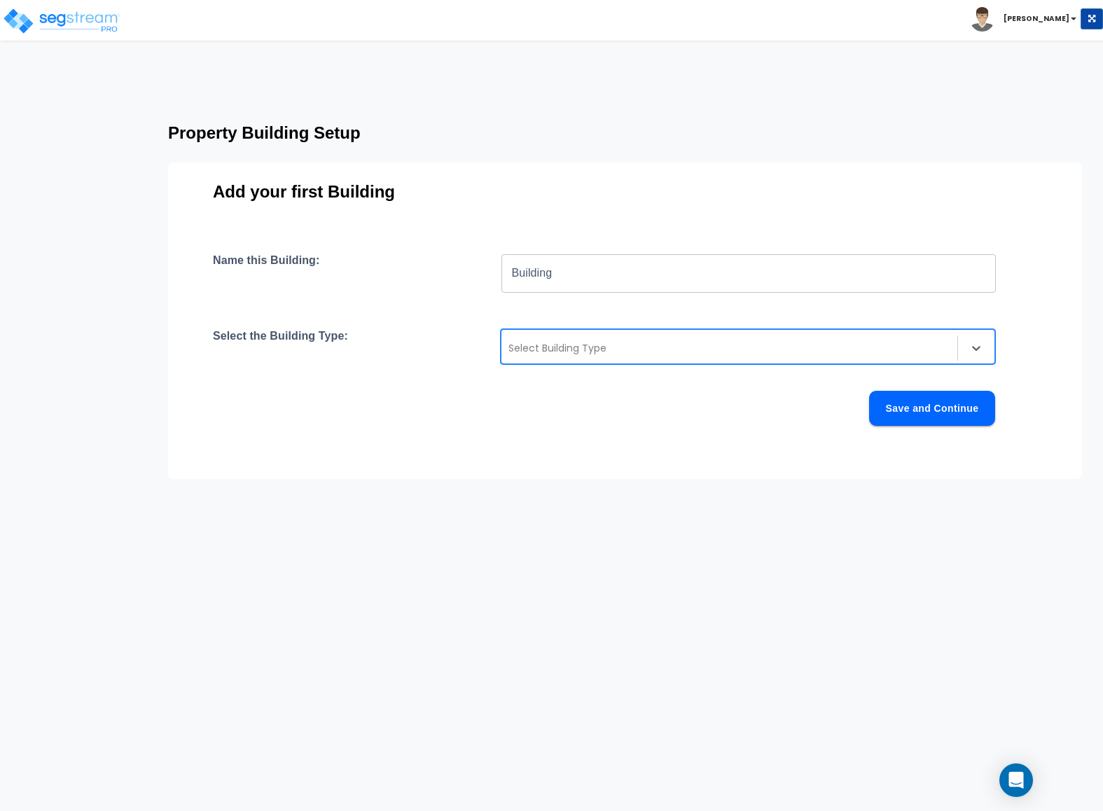
click at [547, 333] on div "Select Building Type" at bounding box center [748, 346] width 494 height 35
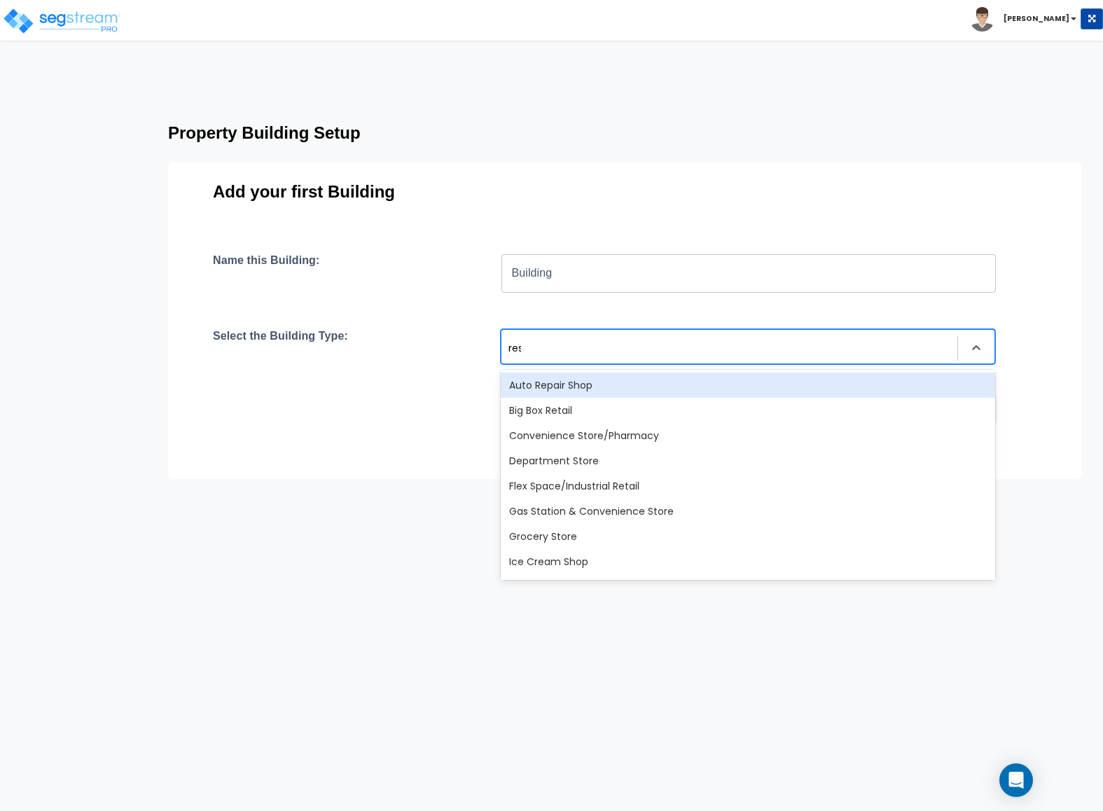
type input "rest"
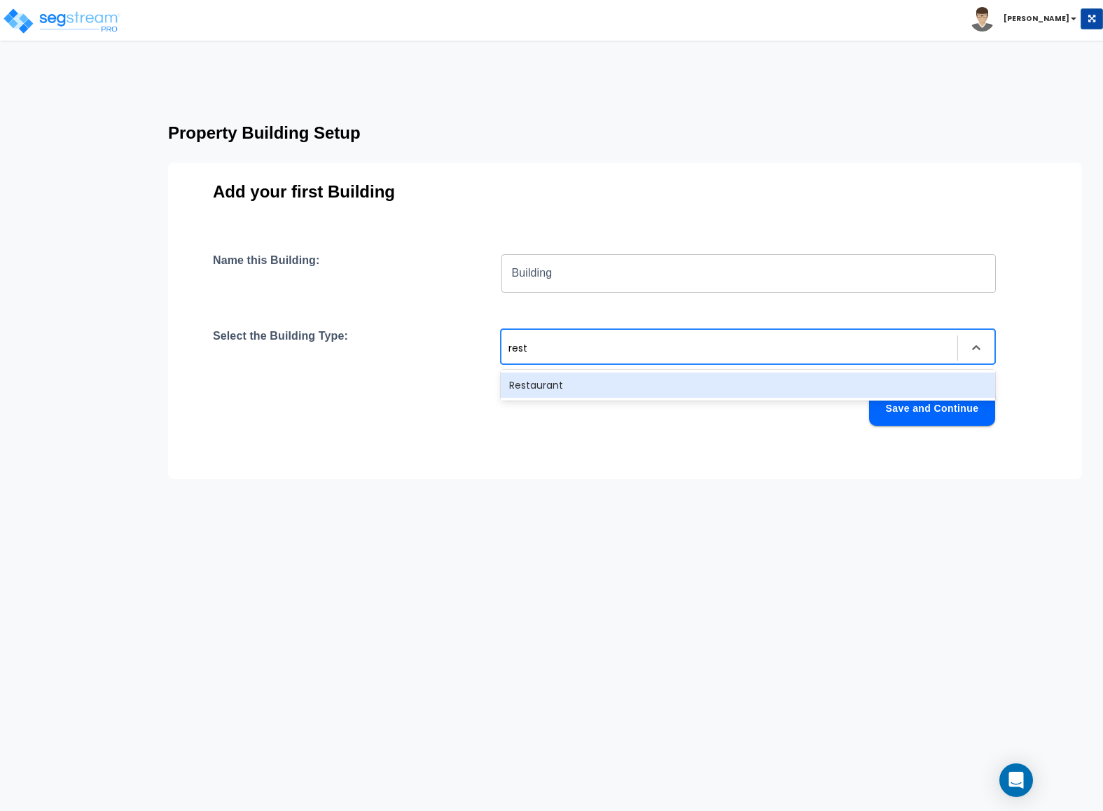
click at [571, 378] on div "Restaurant" at bounding box center [748, 385] width 494 height 25
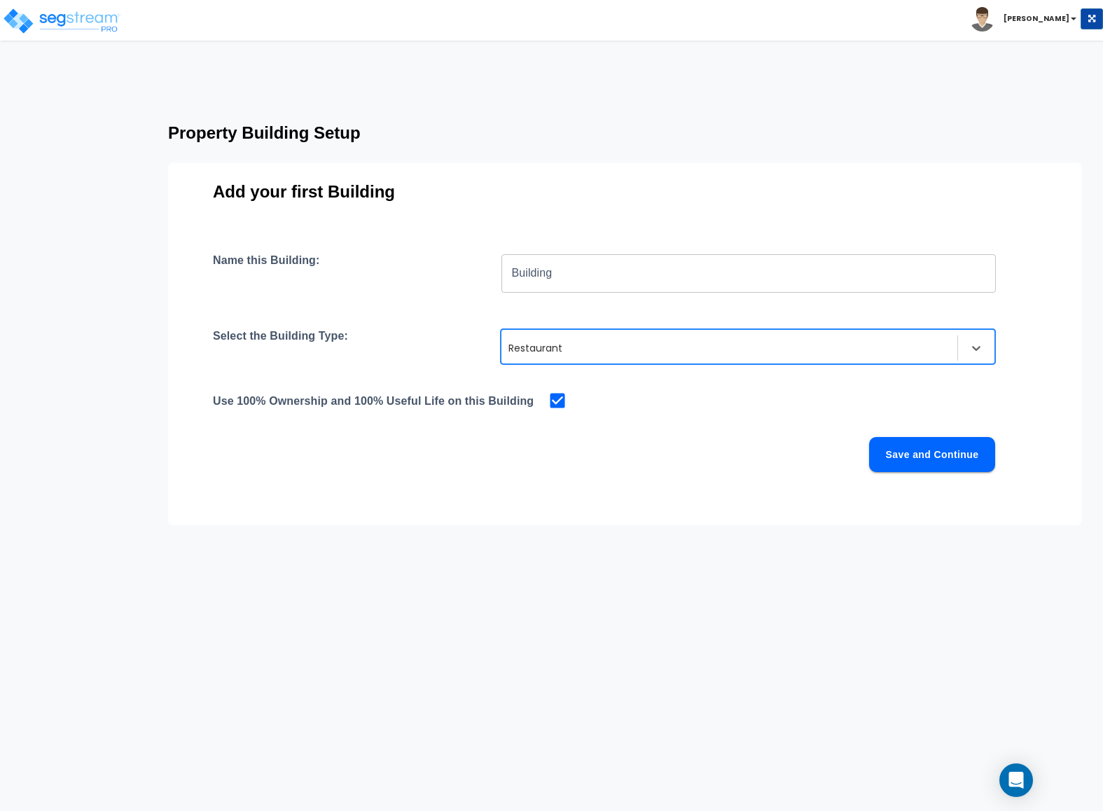
click at [891, 459] on button "Save and Continue" at bounding box center [932, 454] width 126 height 35
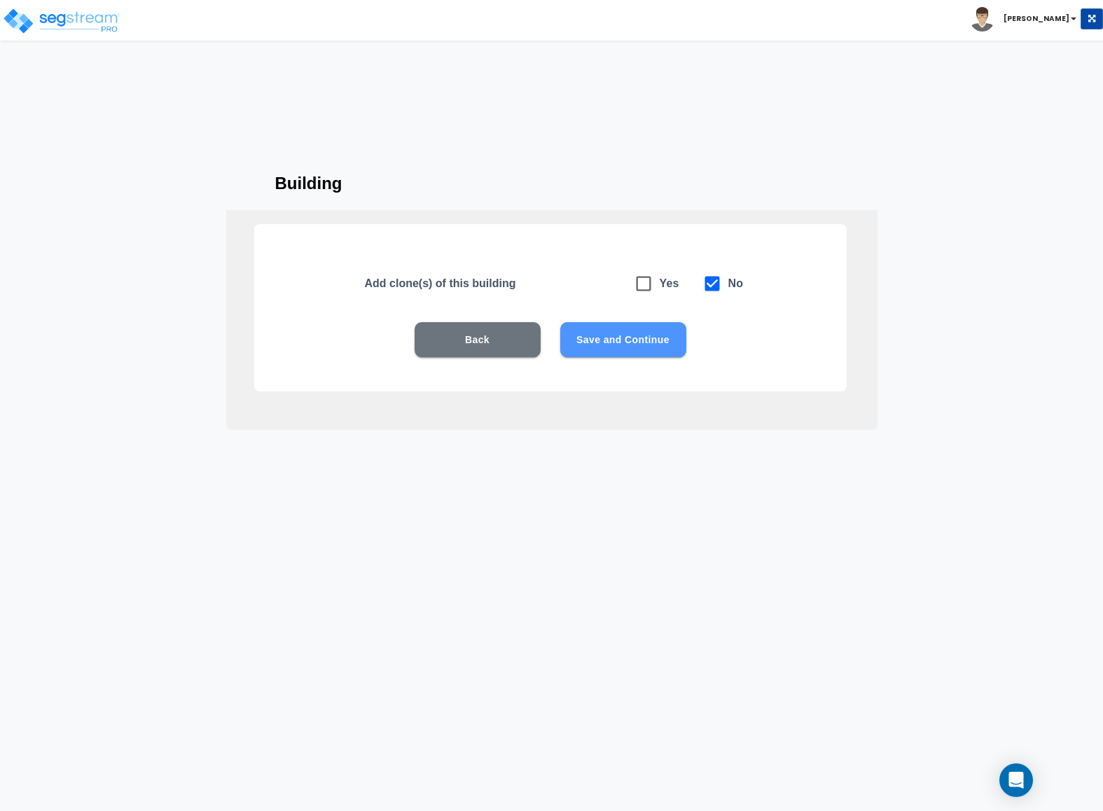
click at [668, 349] on button "Save and Continue" at bounding box center [623, 339] width 126 height 35
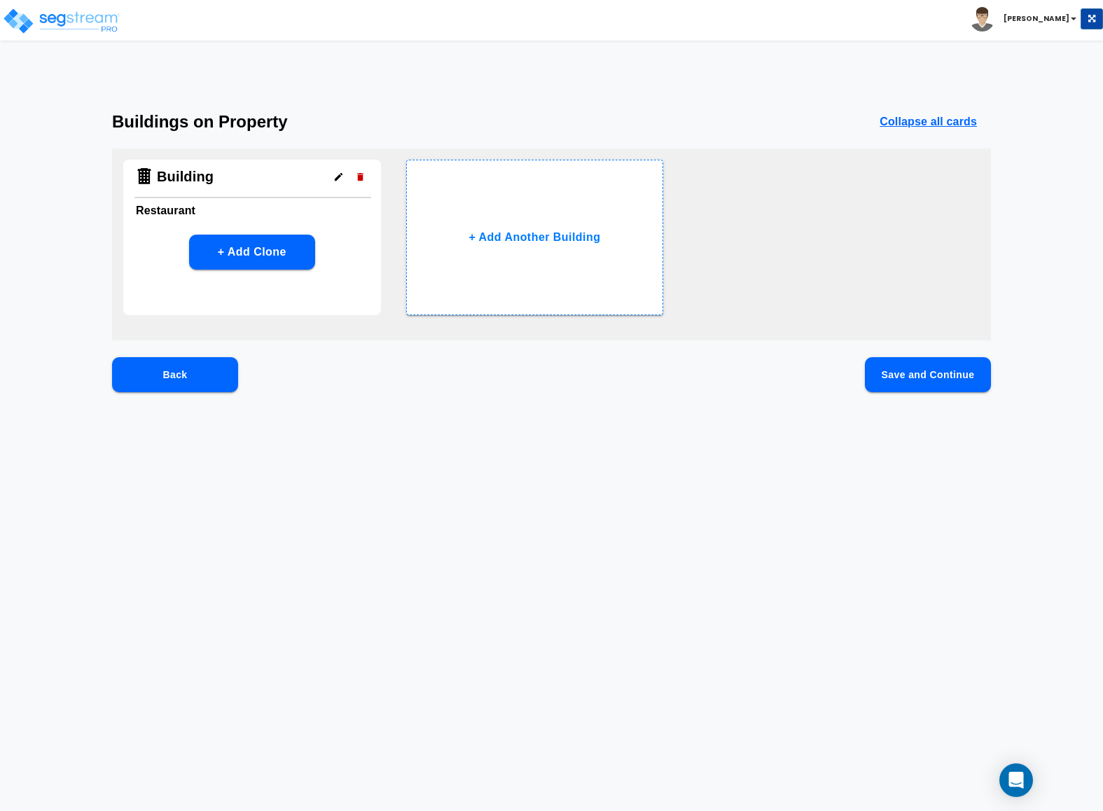
click at [897, 372] on button "Save and Continue" at bounding box center [928, 374] width 126 height 35
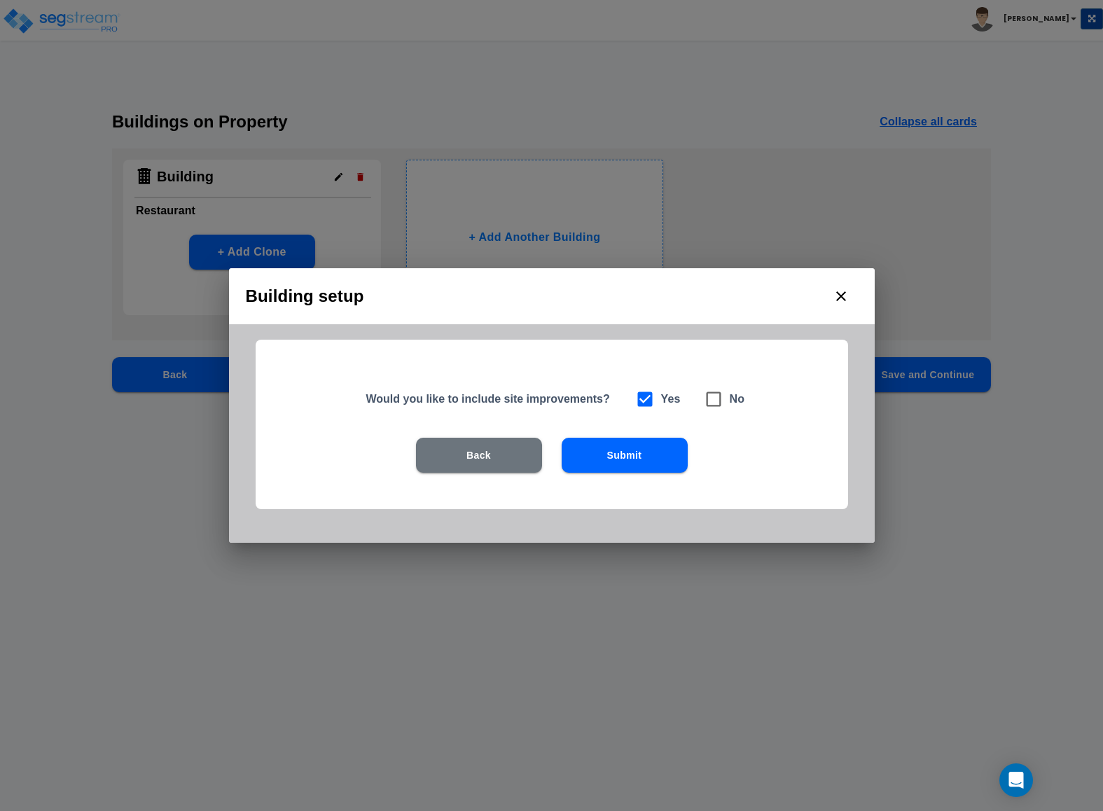
click at [710, 399] on icon at bounding box center [714, 399] width 20 height 20
checkbox input "false"
checkbox input "true"
click at [644, 454] on button "Submit" at bounding box center [625, 455] width 126 height 35
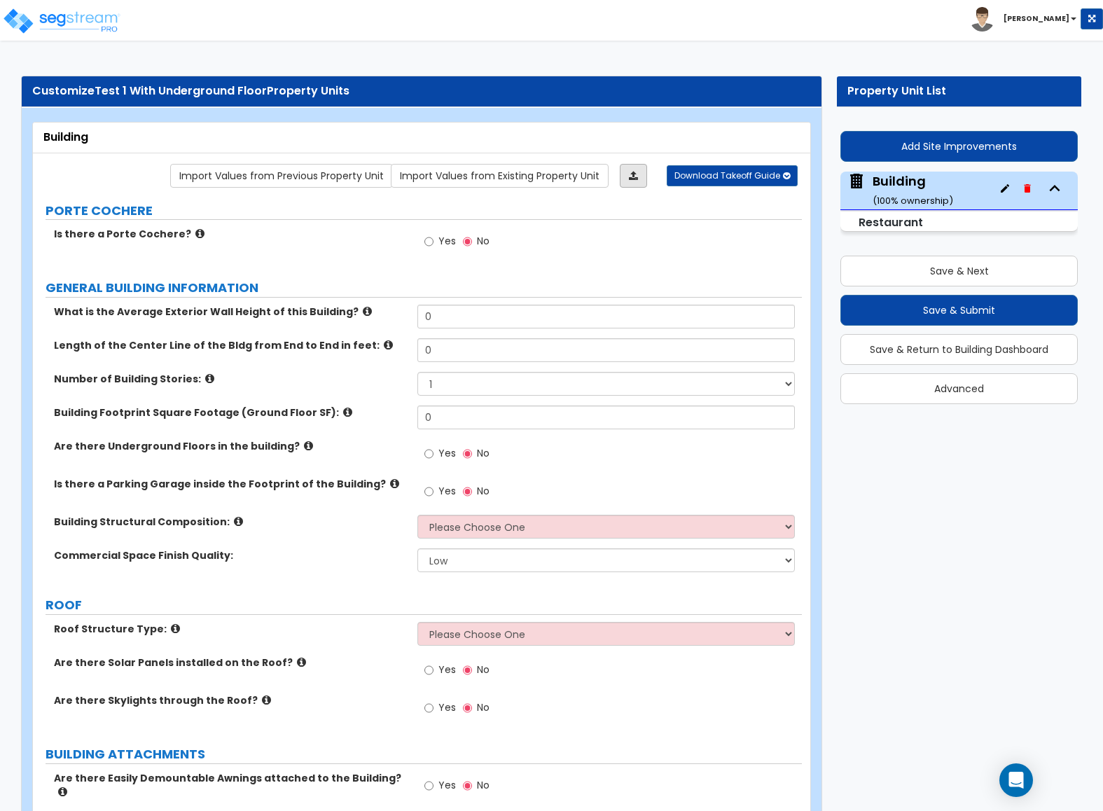
click at [639, 177] on link at bounding box center [633, 176] width 27 height 24
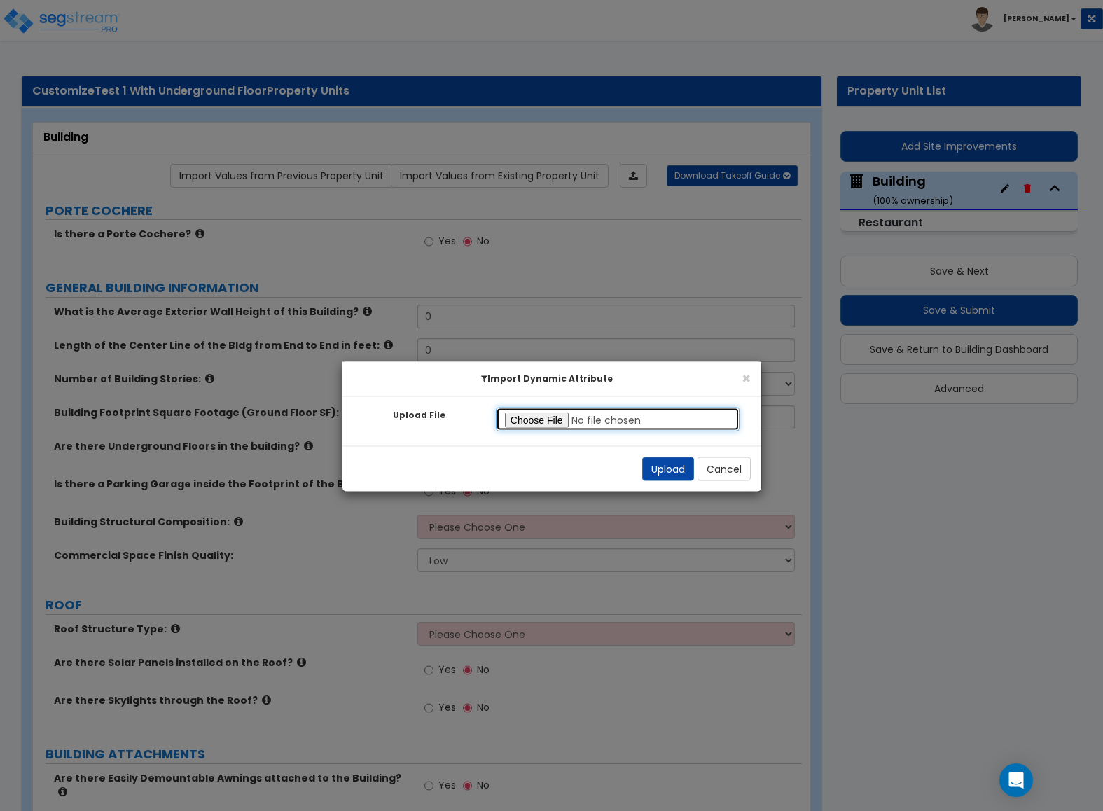
click at [534, 416] on input "Upload File" at bounding box center [618, 420] width 244 height 24
type input "C:\fakepath\SegStream Takeoff Guide - [STREET_ADDRESS] Restaurant - 09_16_2025.…"
click at [662, 469] on button "Upload" at bounding box center [668, 469] width 52 height 24
type input "10"
type input "130"
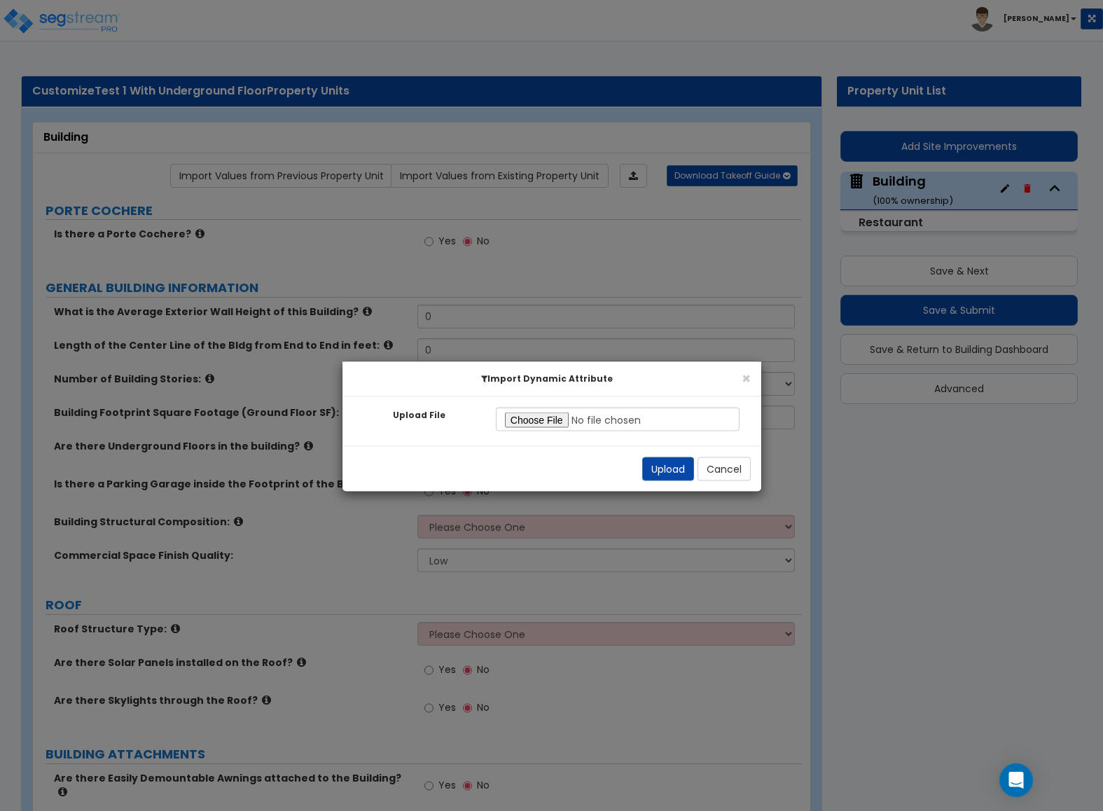
type input "10537"
select select "5"
select select "1"
radio input "true"
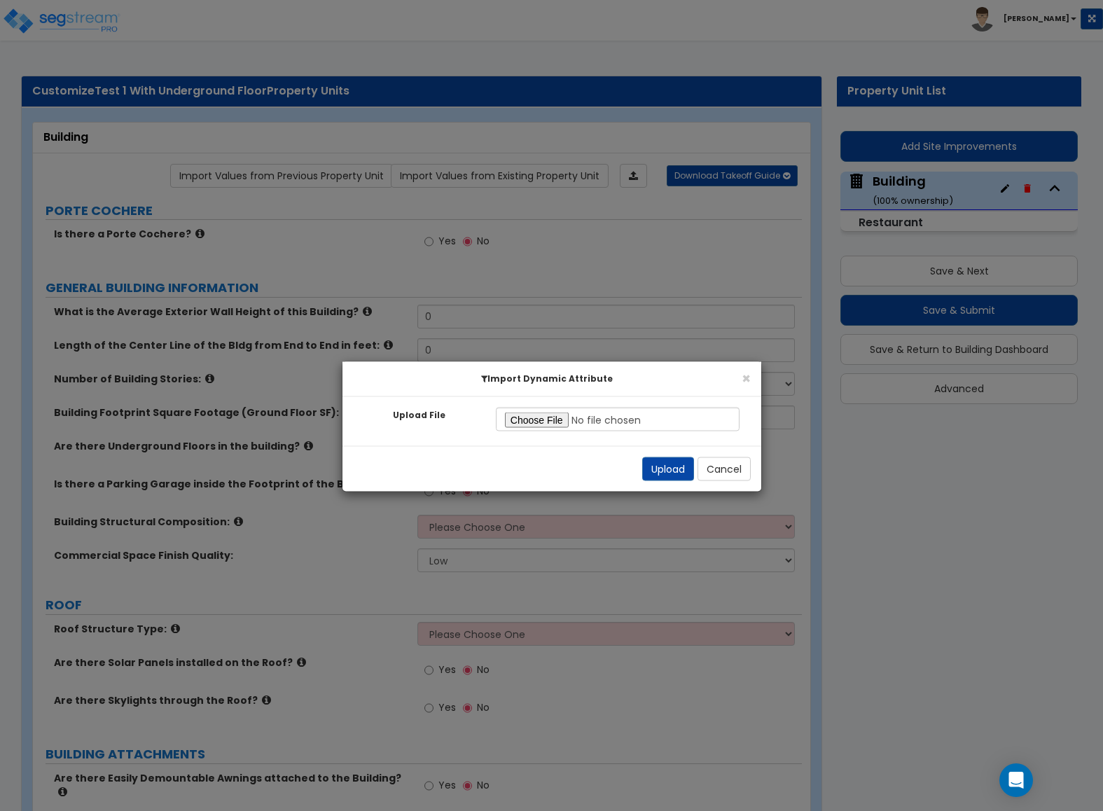
radio input "true"
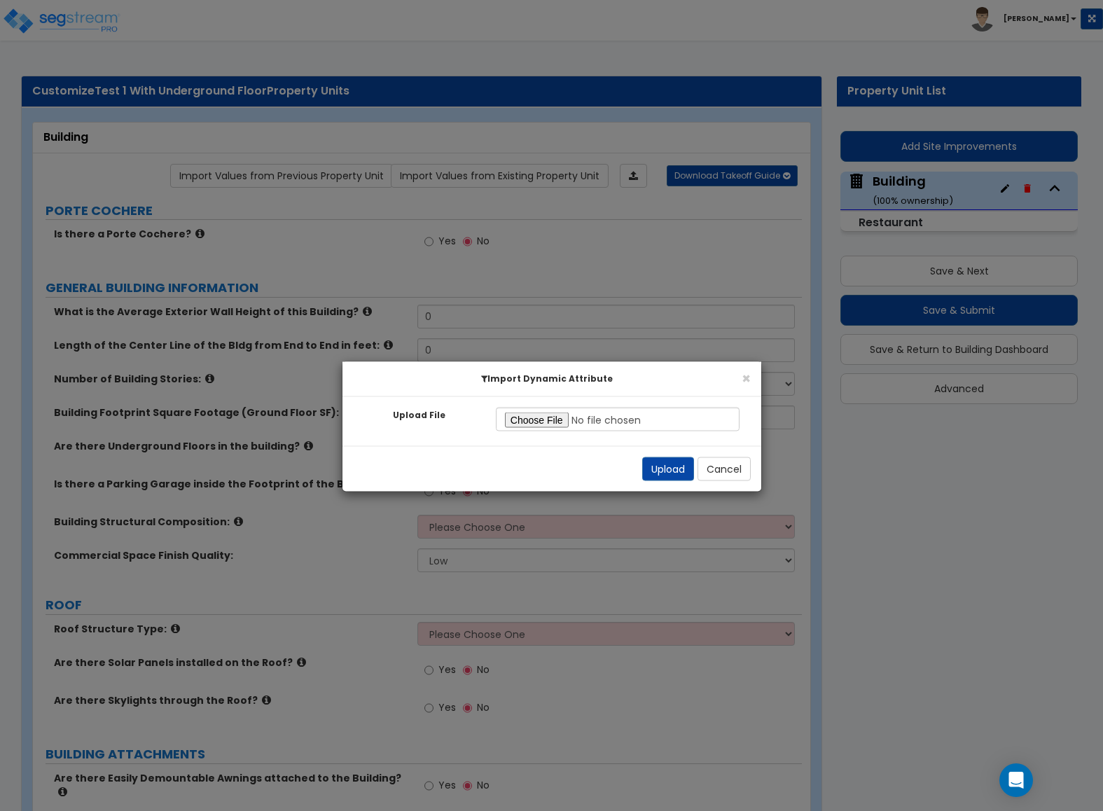
radio input "true"
select select "1"
radio input "true"
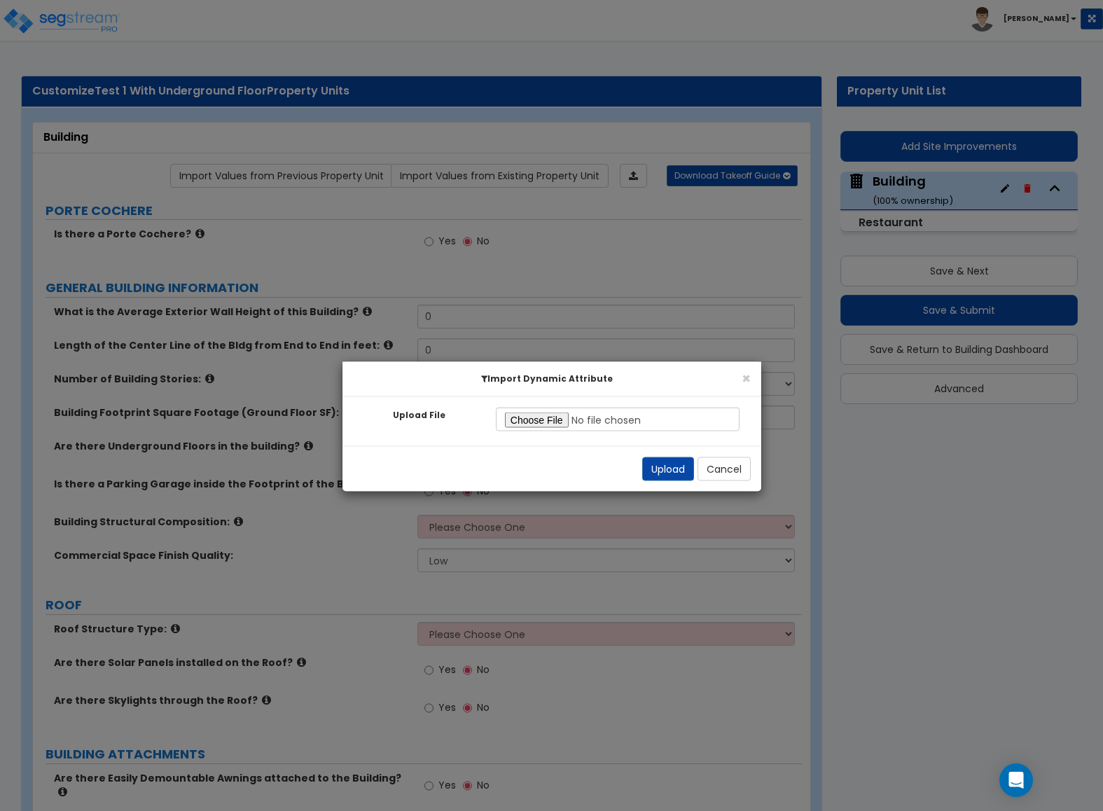
radio input "true"
select select "1"
radio input "true"
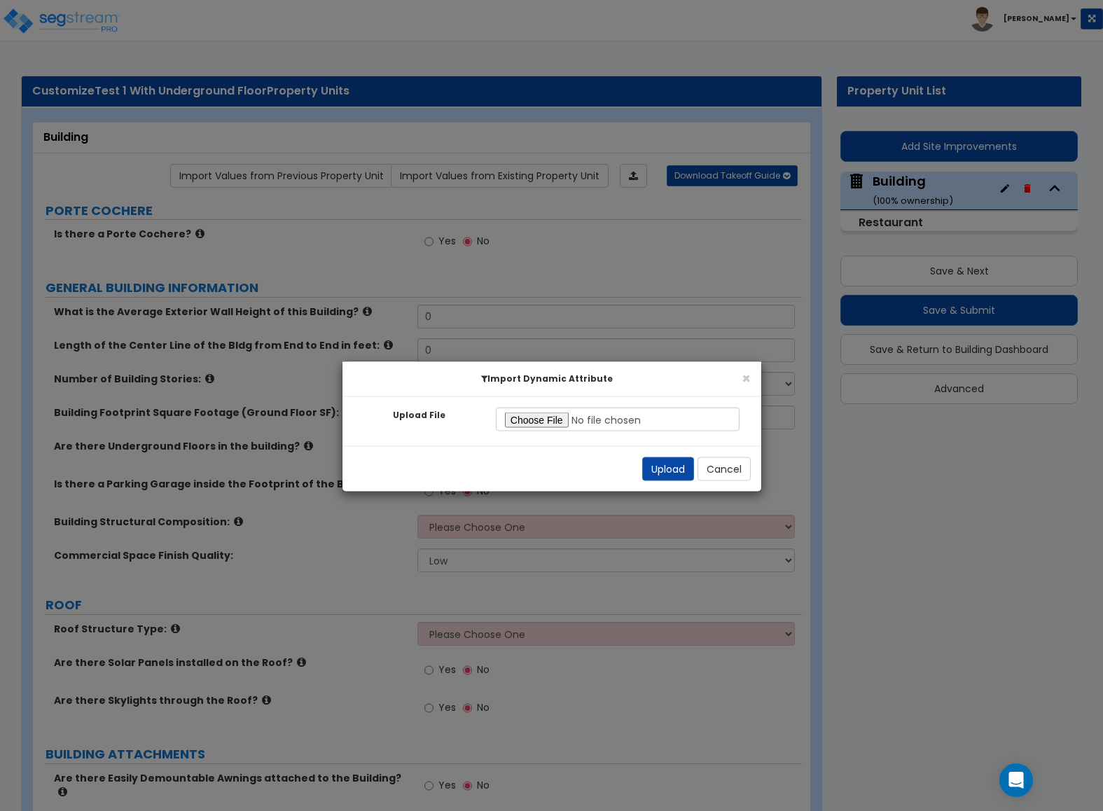
type input "30"
select select "4"
select select "1"
radio input "true"
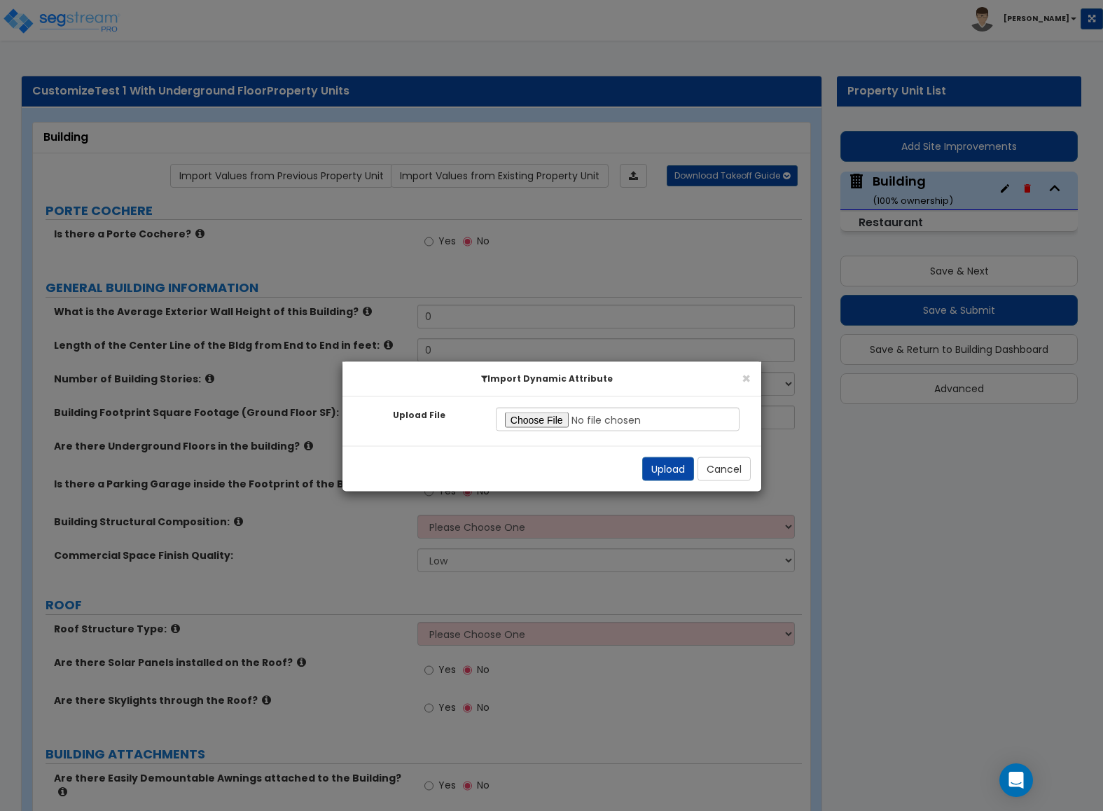
radio input "true"
select select "1"
radio input "true"
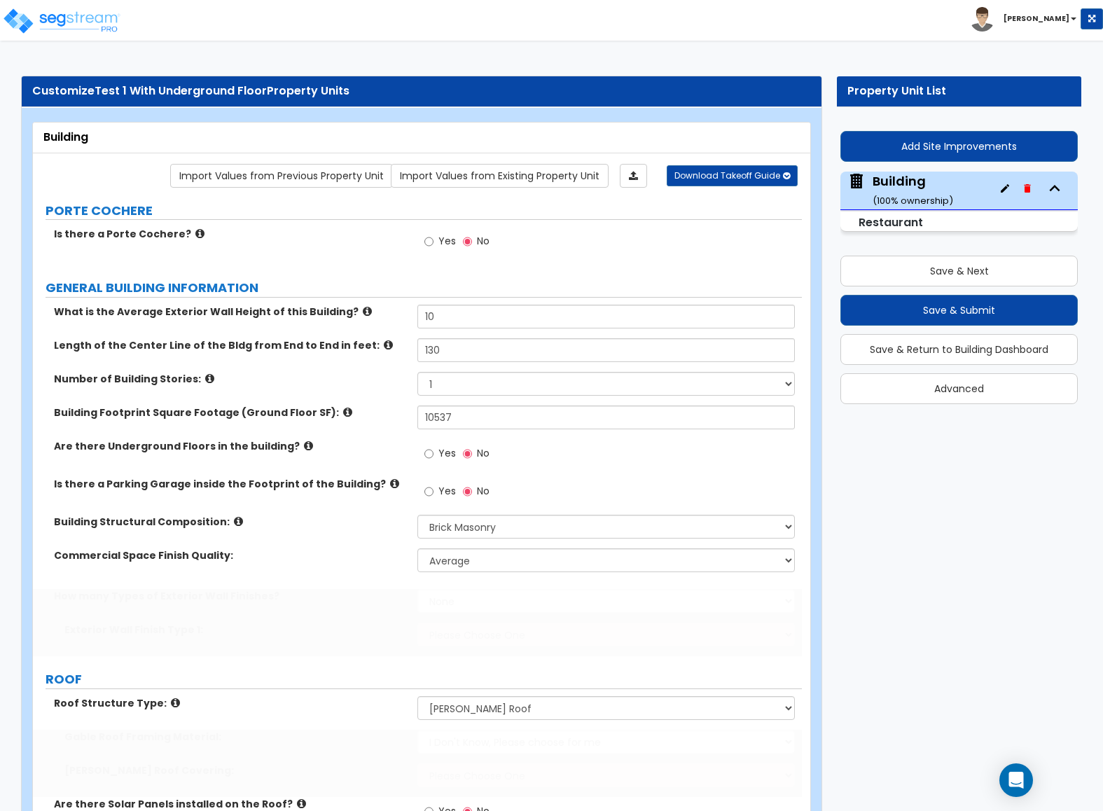
select select "1"
select select "3"
select select "1"
radio input "true"
type input "265"
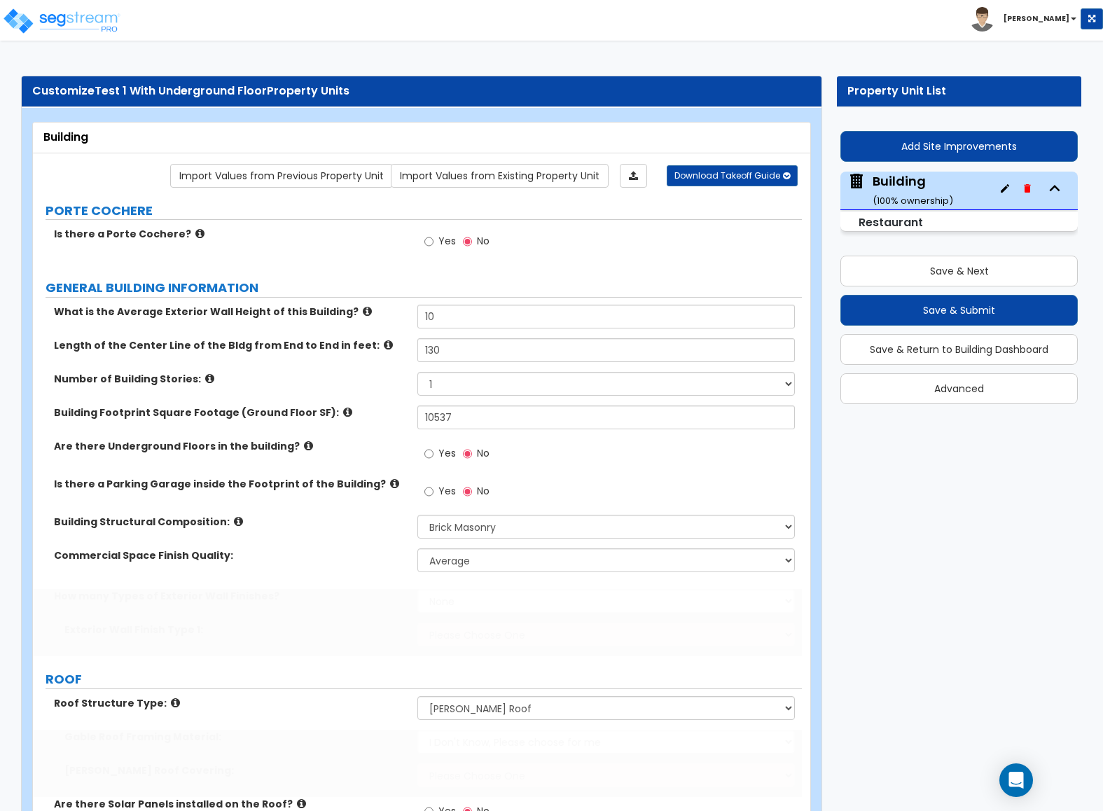
type input "7"
type input "6"
type input "14"
select select "2"
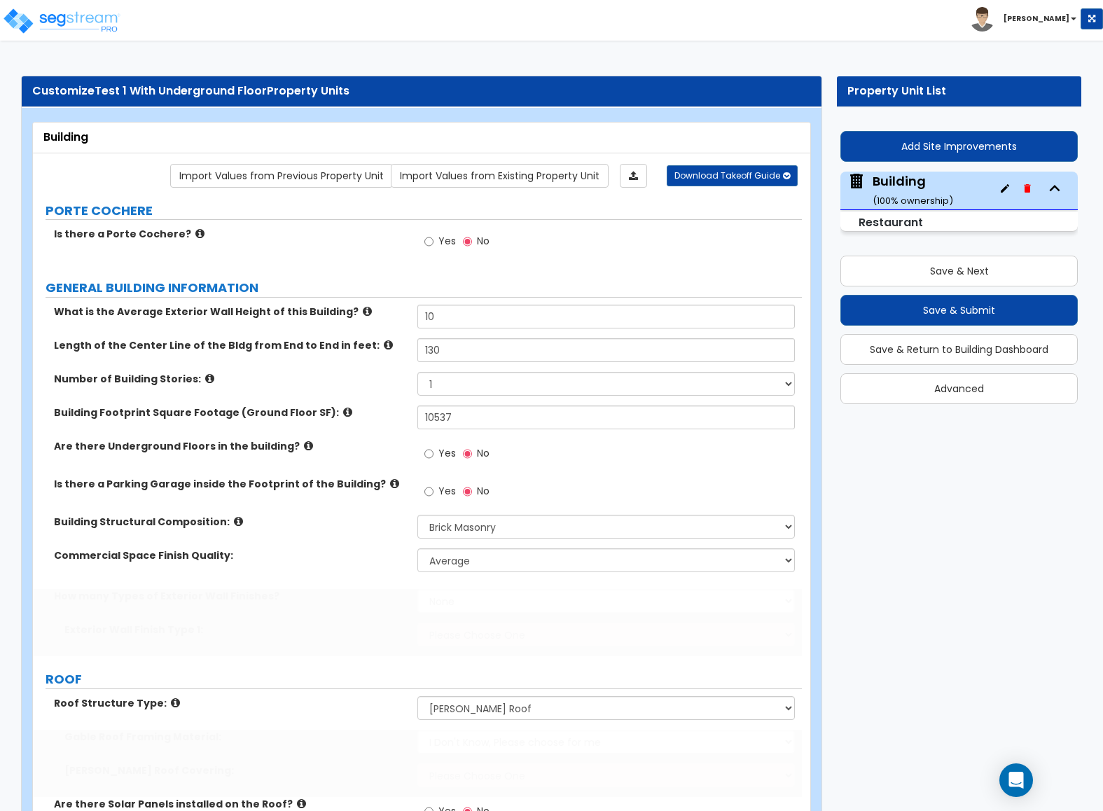
select select "1"
select select "2"
type input "22"
type input "6"
type input "3"
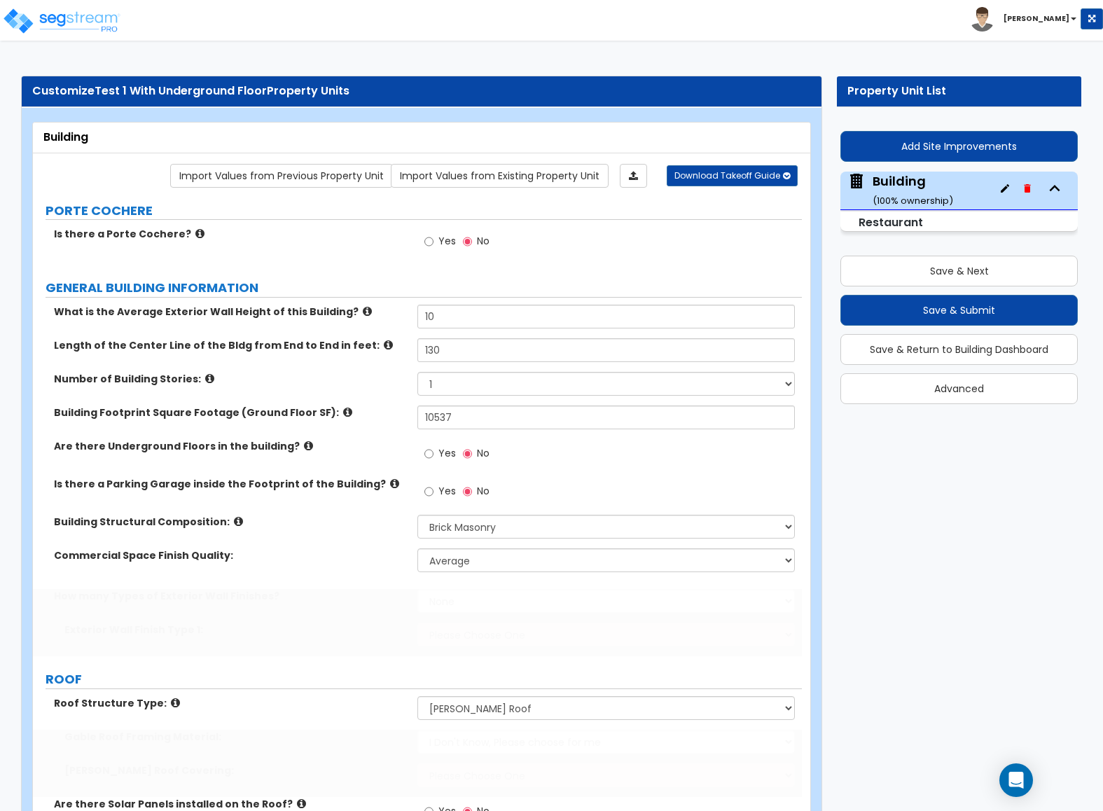
type input "2"
type input "1"
select select "1"
type input "1"
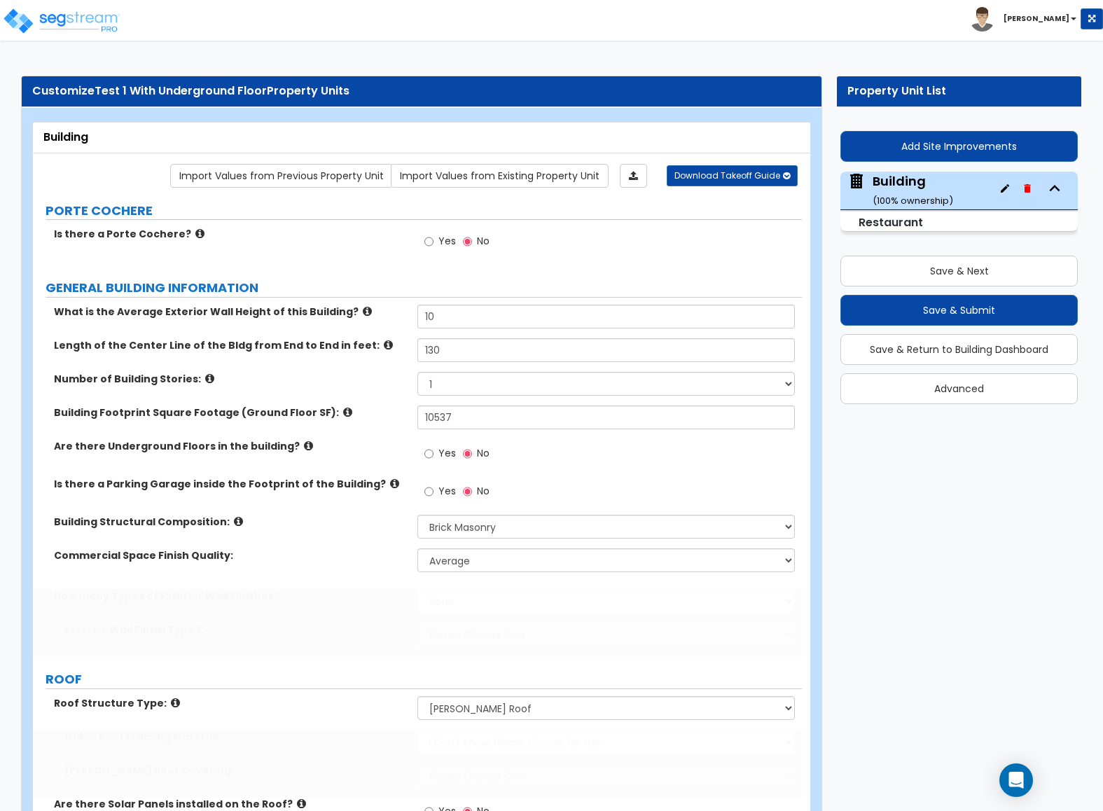
select select "2"
select select "7"
type input "10"
select select "1"
select select "5"
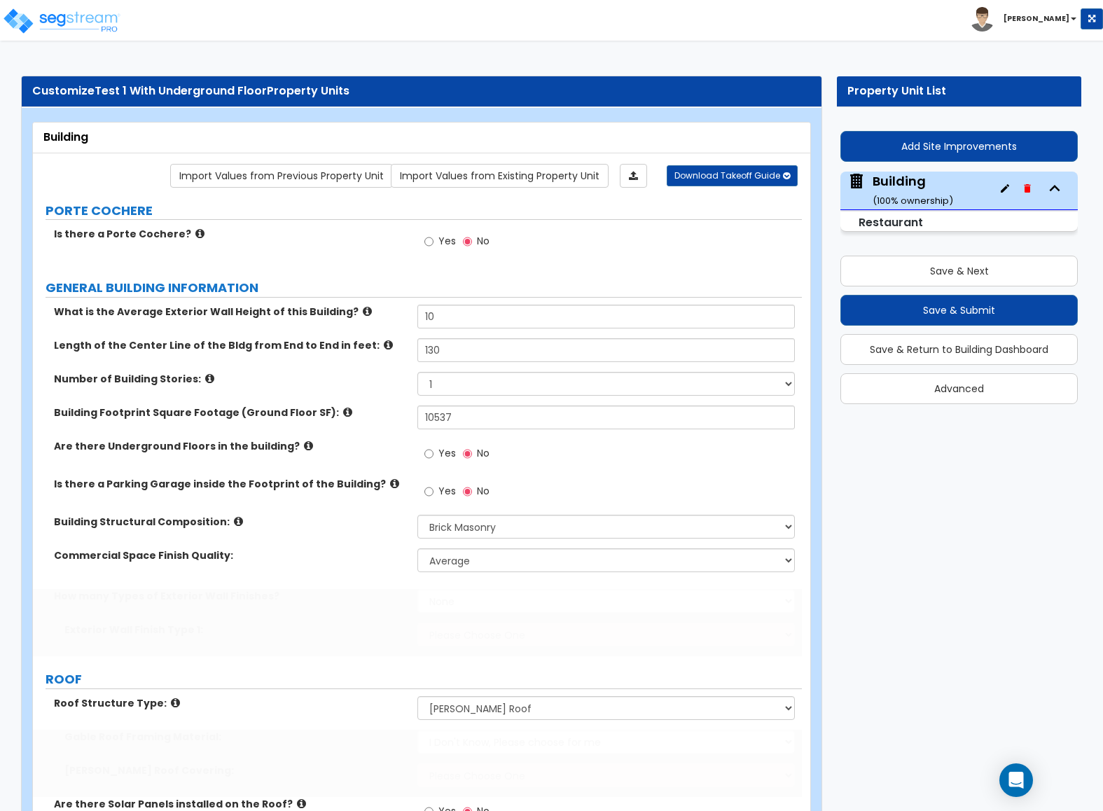
radio input "true"
select select "6"
type input "3565"
select select "1"
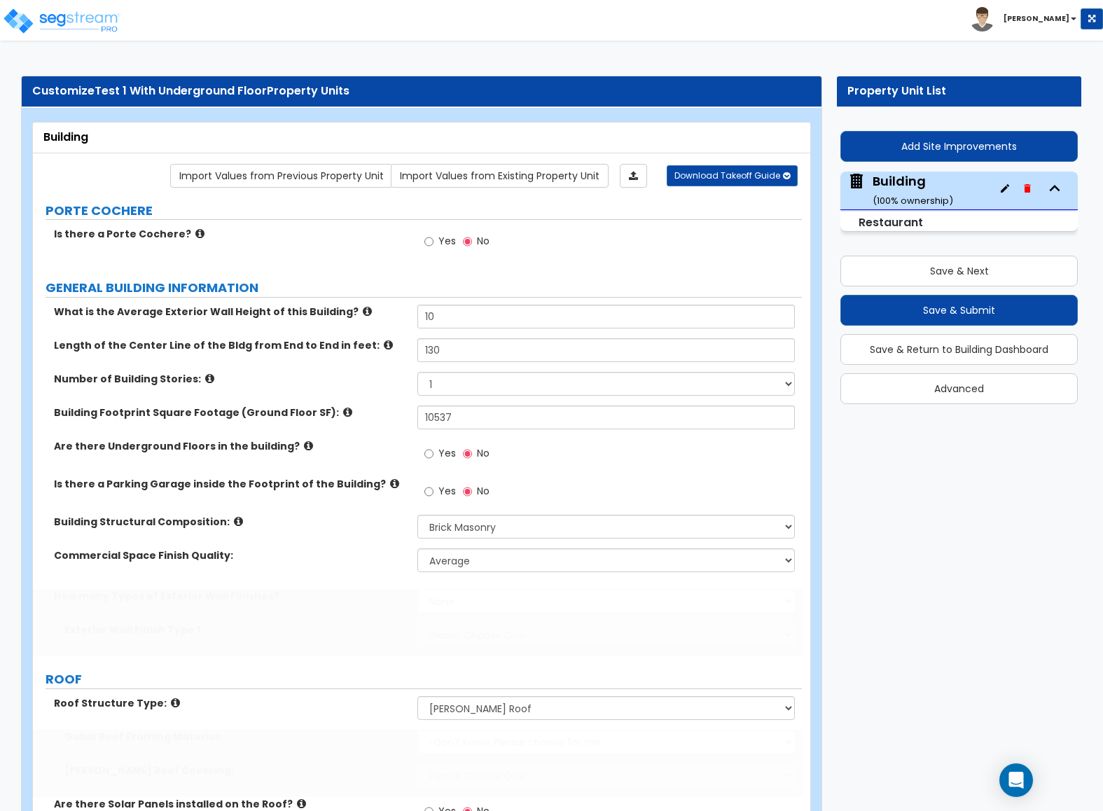
select select "3"
type input "15"
select select "4"
type input "12"
type input "100"
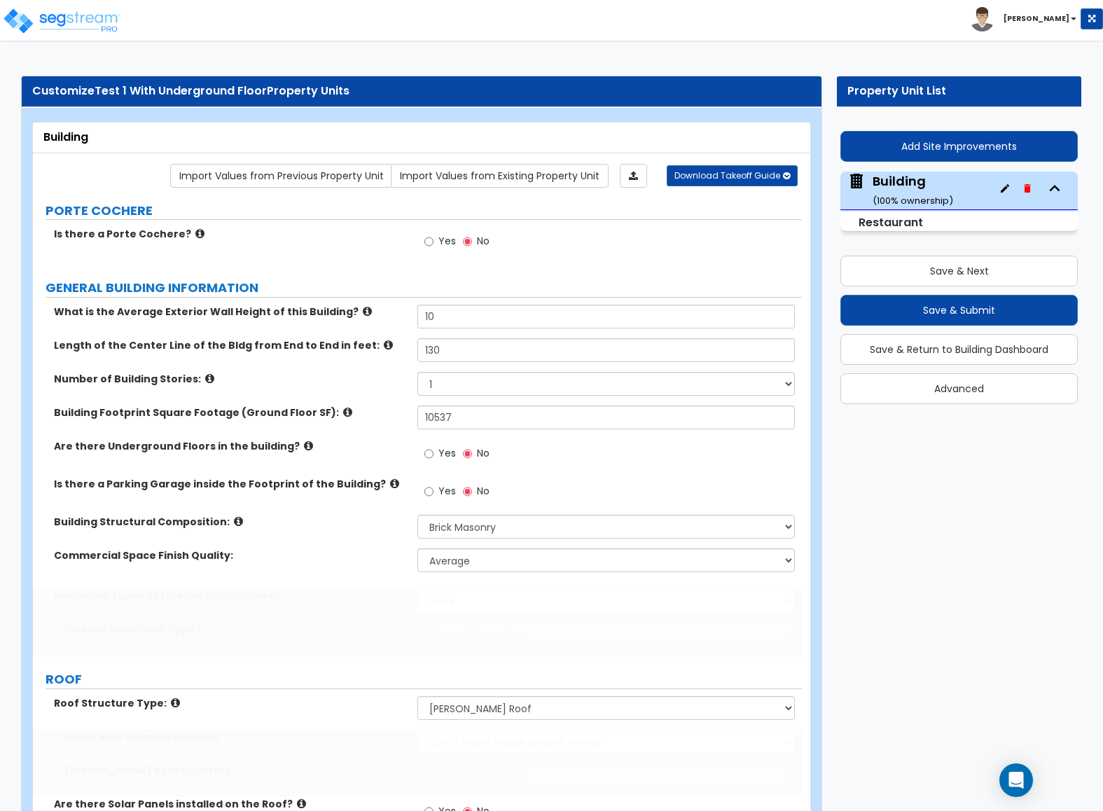
radio input "true"
select select "1"
type input "4"
select select "2"
select select "7"
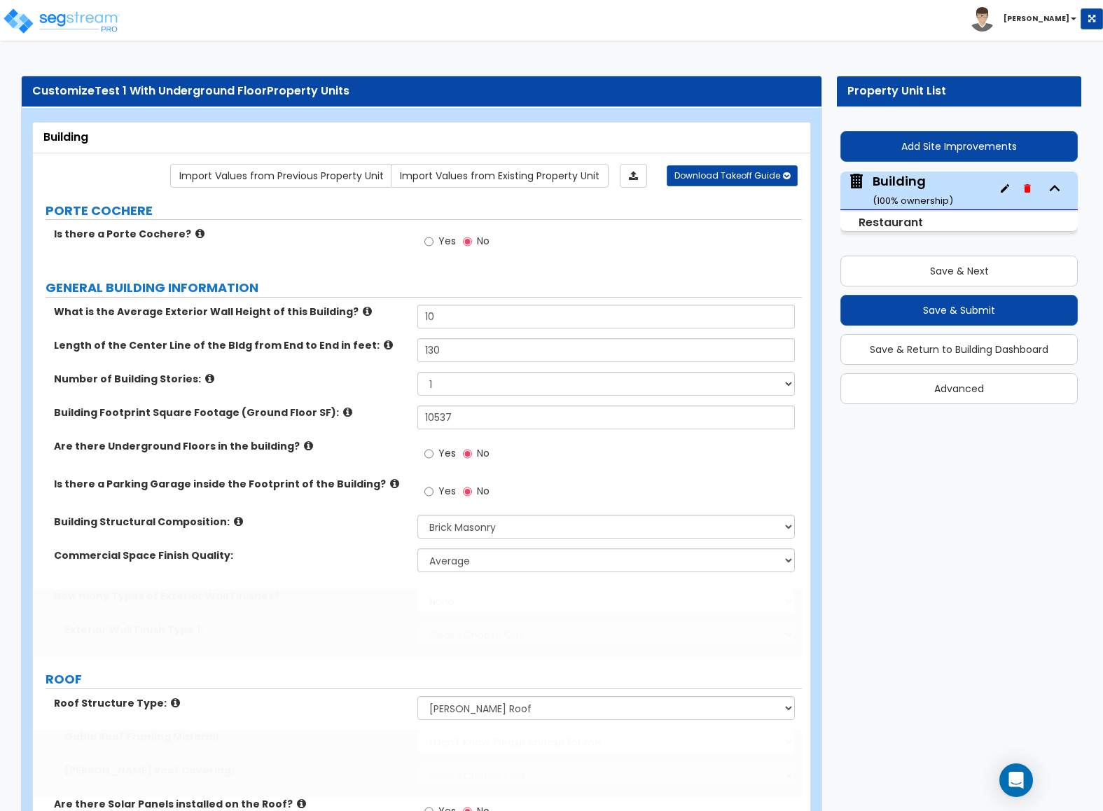
radio input "true"
type input "4"
select select "1"
select select "2"
select select "1"
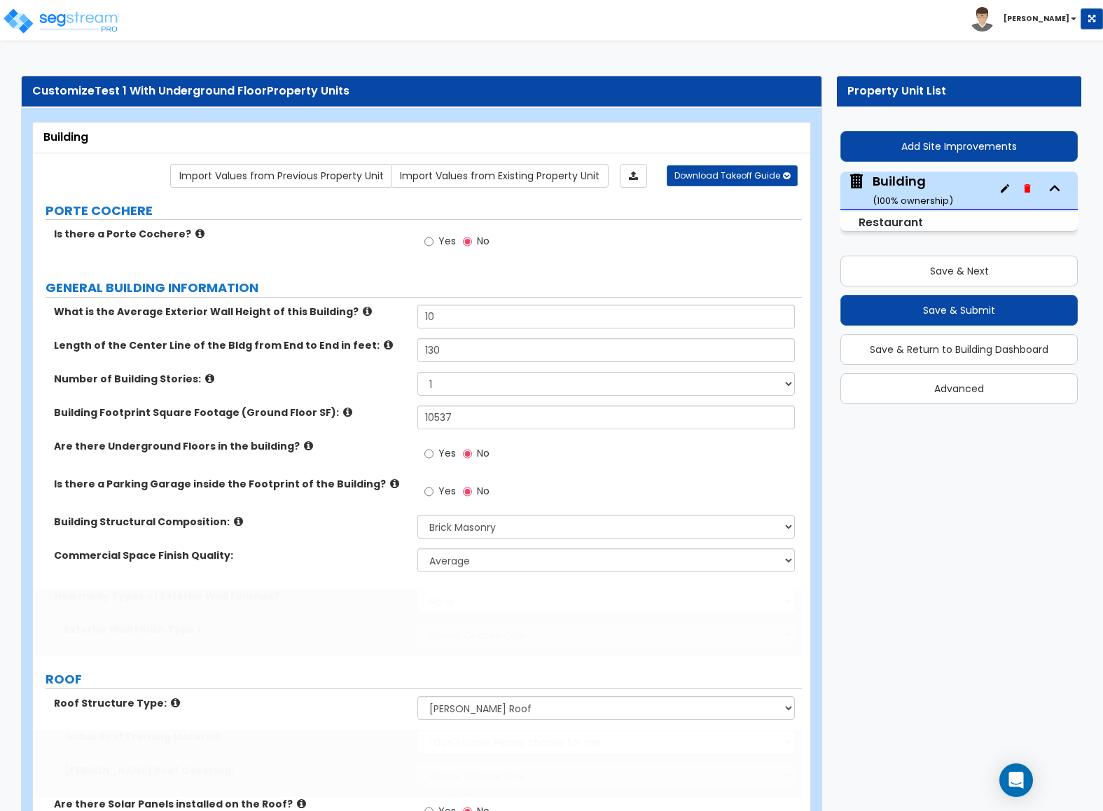
select select "2"
select select "1"
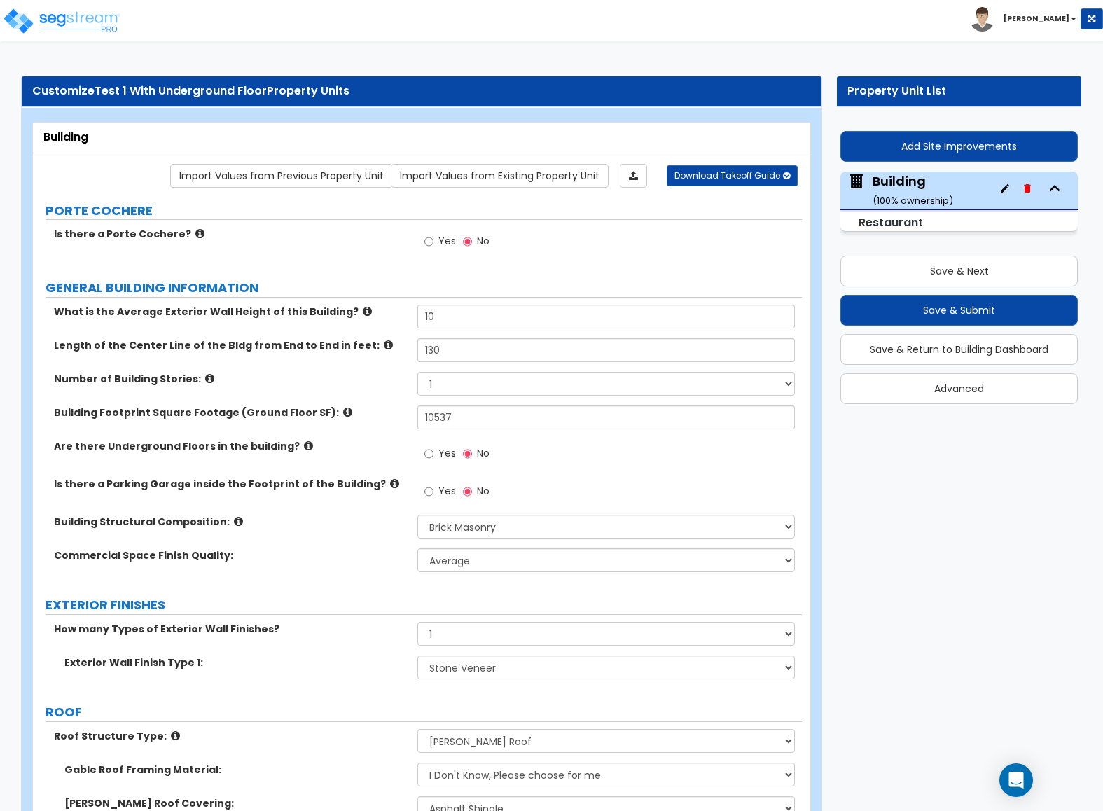
click at [437, 454] on label "Yes" at bounding box center [440, 455] width 32 height 24
click at [433, 454] on input "Yes" at bounding box center [428, 453] width 9 height 15
radio input "true"
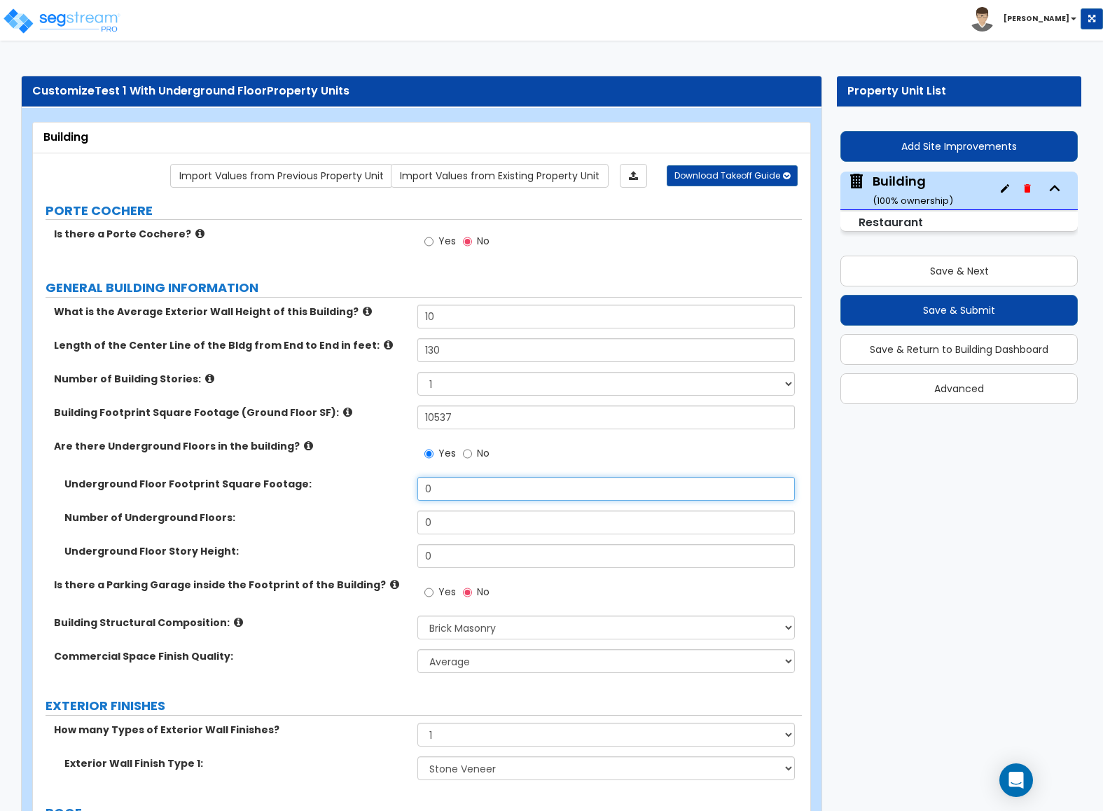
drag, startPoint x: 467, startPoint y: 488, endPoint x: 318, endPoint y: 492, distance: 149.2
click at [318, 492] on div "Underground Floor Footprint Square Footage: 0" at bounding box center [417, 494] width 769 height 34
click at [442, 501] on input "0" at bounding box center [605, 489] width 377 height 24
drag, startPoint x: 442, startPoint y: 501, endPoint x: 311, endPoint y: 501, distance: 131.0
click at [311, 501] on div "Underground Floor Footprint Square Footage: 0" at bounding box center [417, 494] width 769 height 34
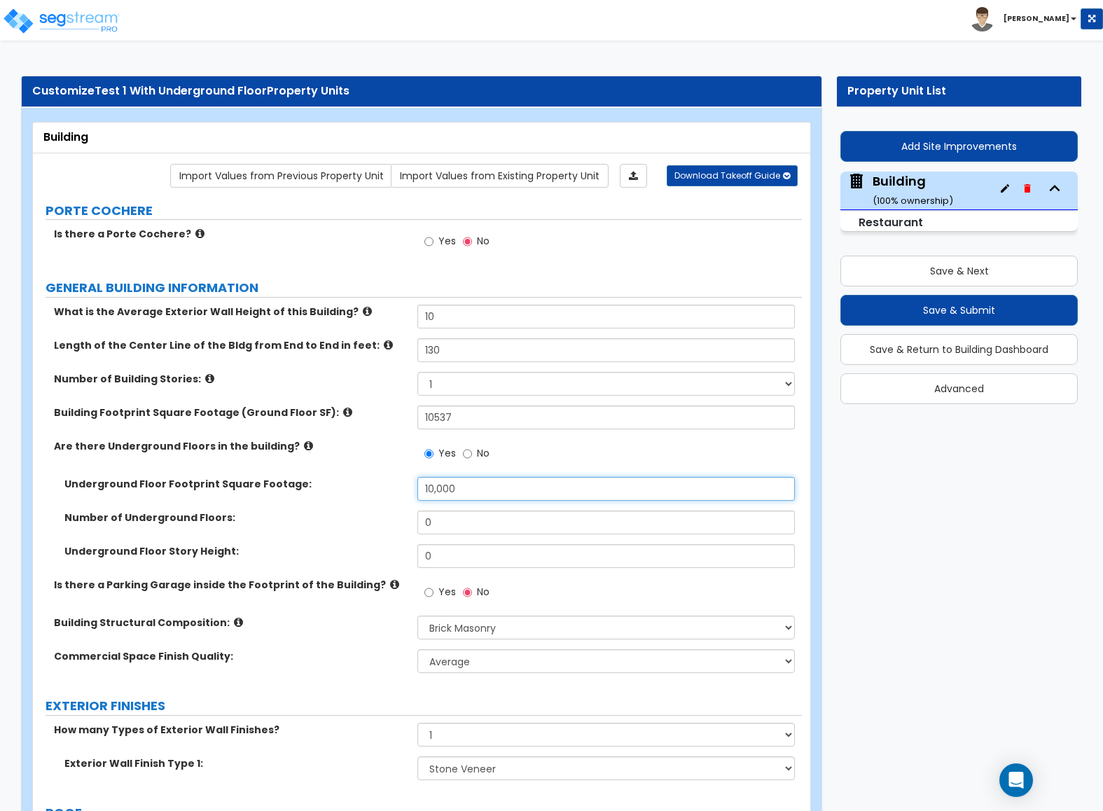
type input "10,000"
drag, startPoint x: 480, startPoint y: 523, endPoint x: 164, endPoint y: 527, distance: 315.8
click at [164, 527] on div "Number of Underground Floors: 0" at bounding box center [417, 527] width 769 height 34
type input "1"
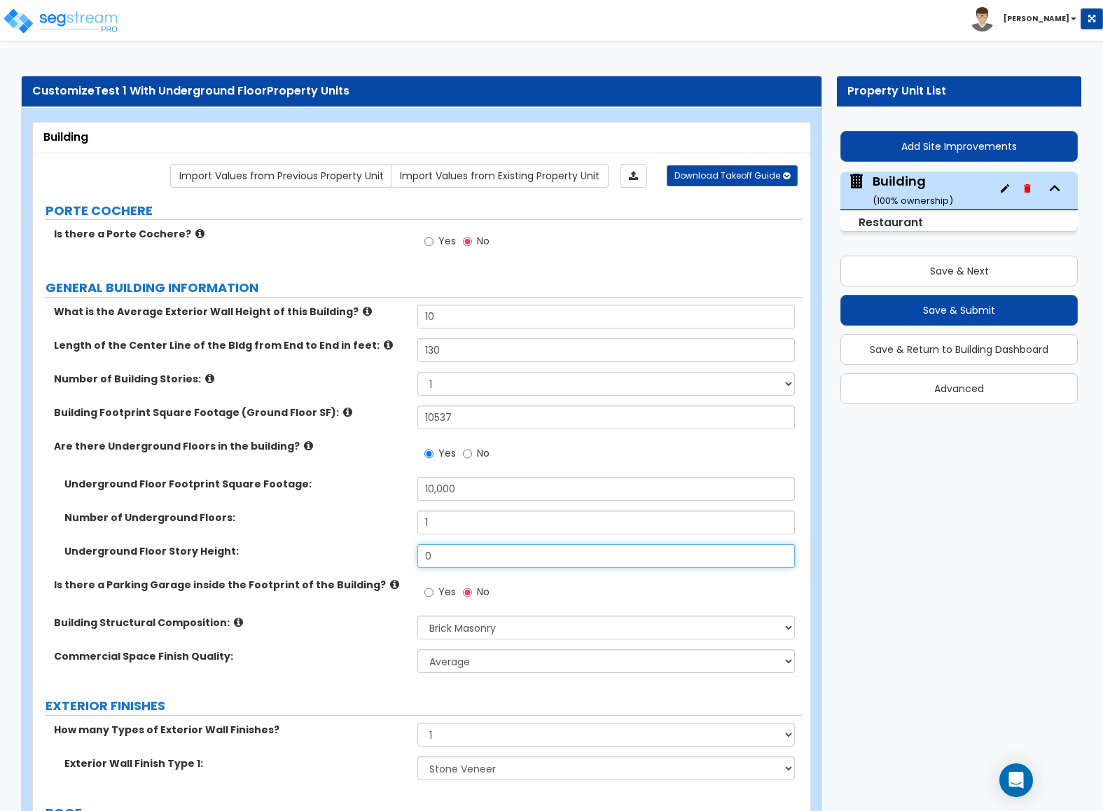
drag, startPoint x: 484, startPoint y: 561, endPoint x: 235, endPoint y: 564, distance: 248.6
click at [235, 564] on div "Underground Floor Story Height: 0" at bounding box center [417, 561] width 769 height 34
type input "10"
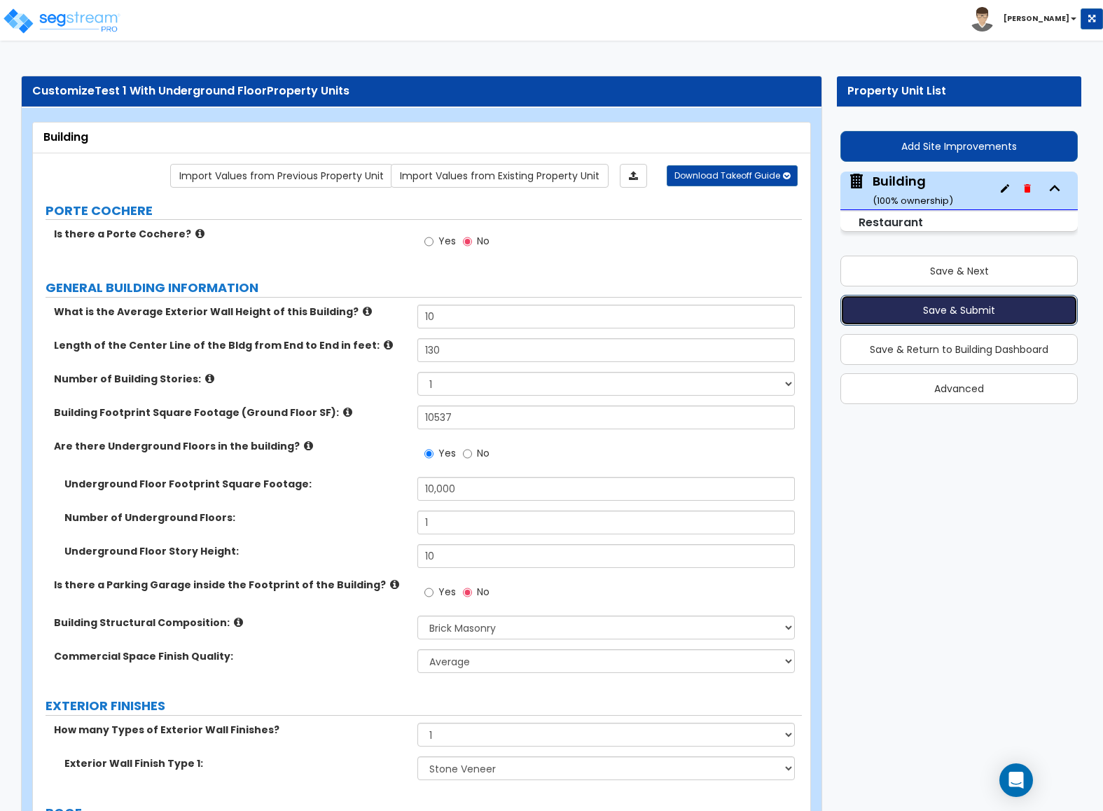
click at [895, 312] on button "Save & Submit" at bounding box center [958, 310] width 237 height 31
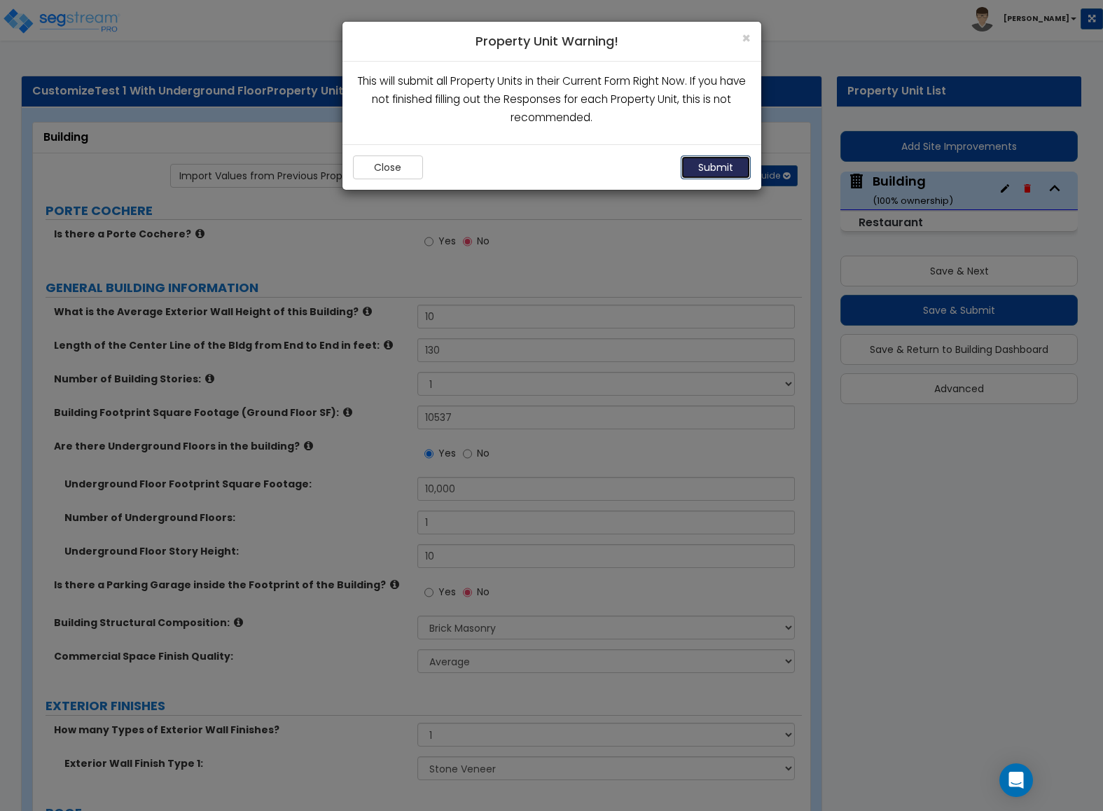
click at [694, 176] on button "Submit" at bounding box center [716, 167] width 70 height 24
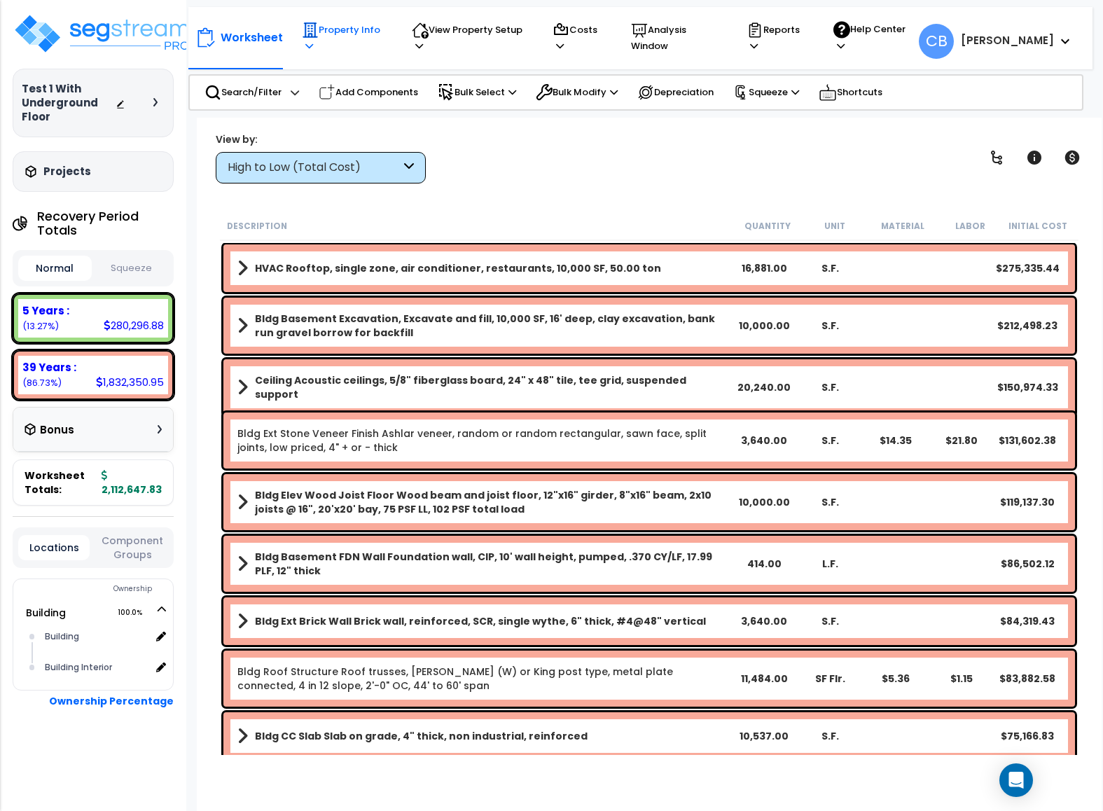
click at [318, 27] on p "Property Info" at bounding box center [344, 38] width 84 height 32
click at [399, 214] on div "Description Quantity Unit Material Labor Initial Cost" at bounding box center [649, 225] width 859 height 29
click at [431, 40] on p "View Property Setup" at bounding box center [469, 38] width 114 height 32
click at [446, 97] on link "View Questionnaire" at bounding box center [474, 105] width 139 height 28
click at [354, 90] on p "Add Components" at bounding box center [368, 92] width 99 height 17
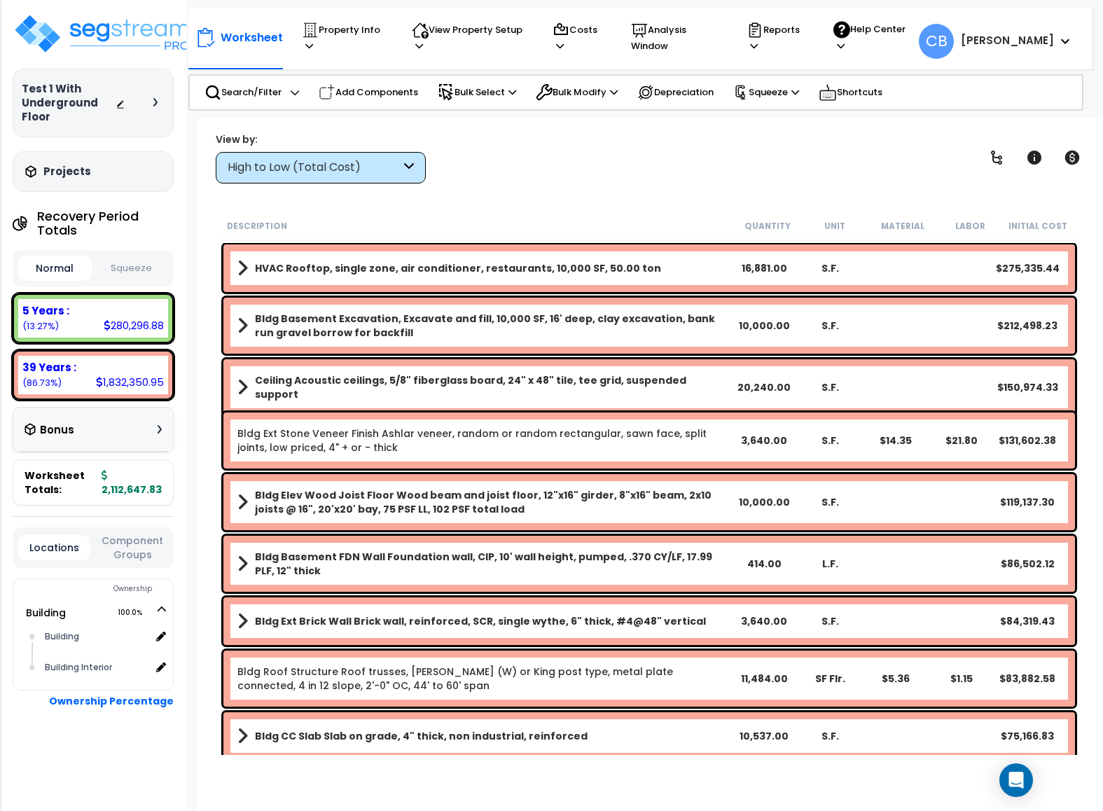
click at [0, 0] on div "× Add Components" at bounding box center [0, 0] width 0 height 0
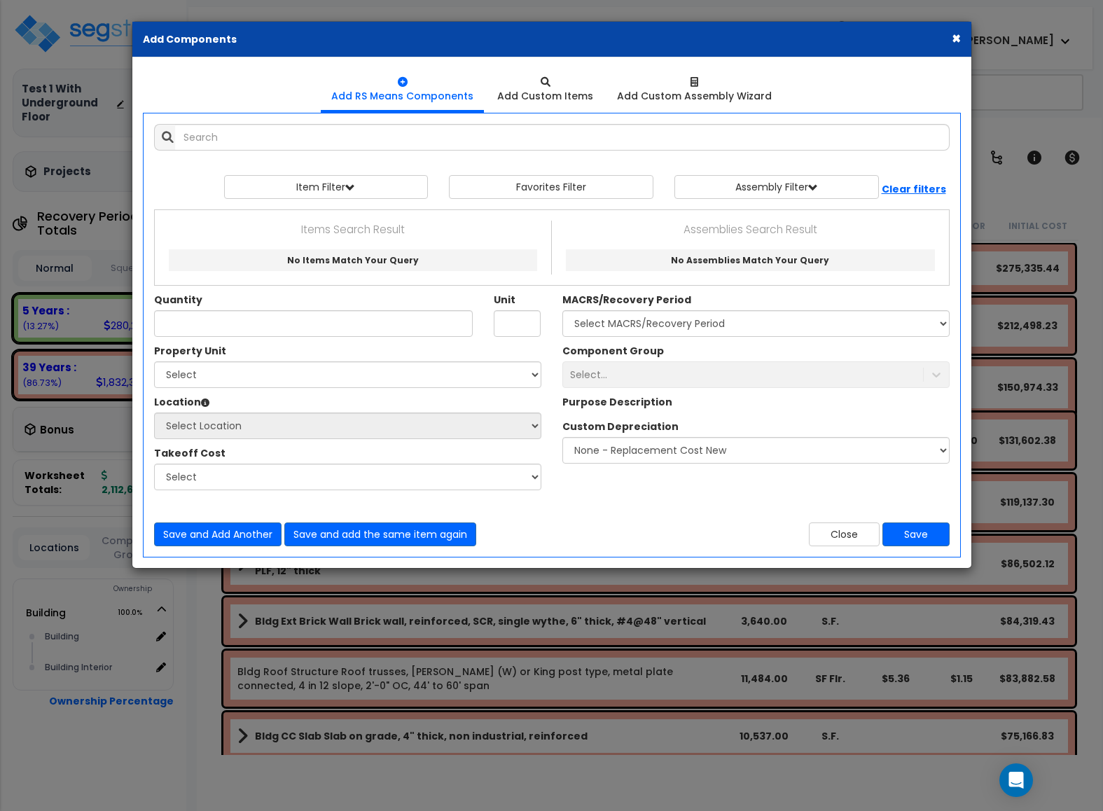
select select
click at [958, 34] on button "×" at bounding box center [956, 38] width 9 height 15
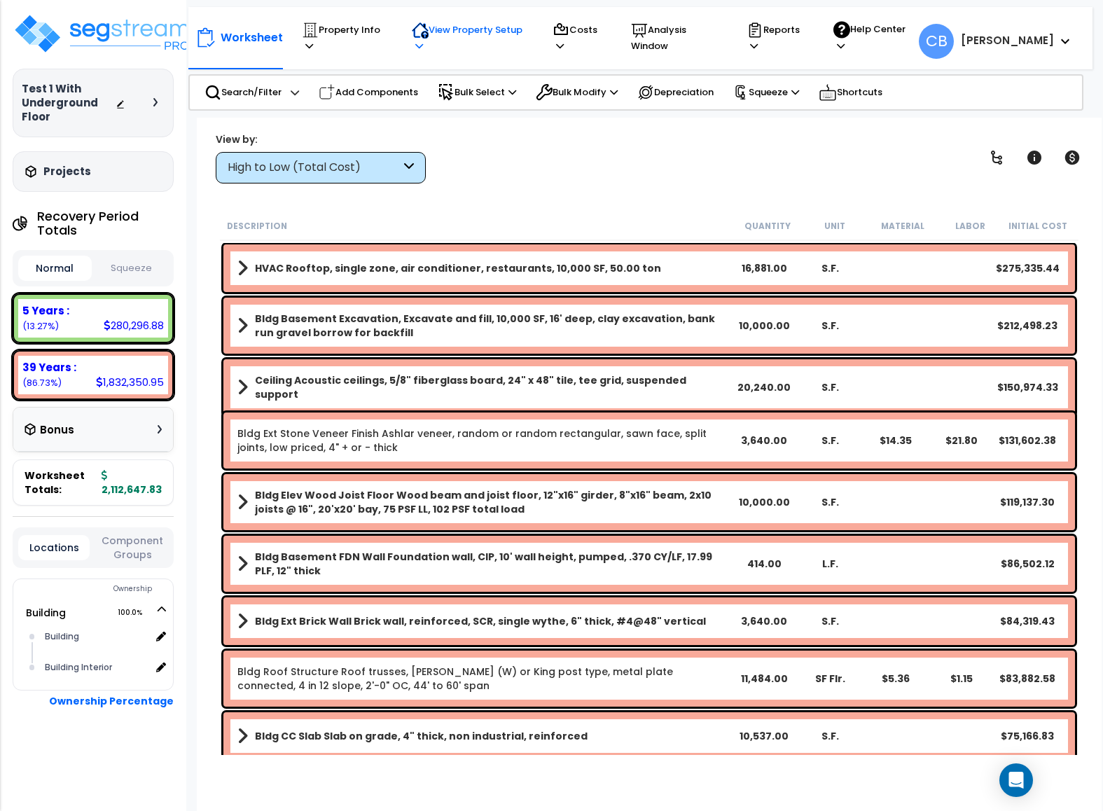
click at [457, 30] on p "View Property Setup" at bounding box center [469, 38] width 114 height 32
click at [465, 95] on link "View Questionnaire" at bounding box center [474, 105] width 139 height 28
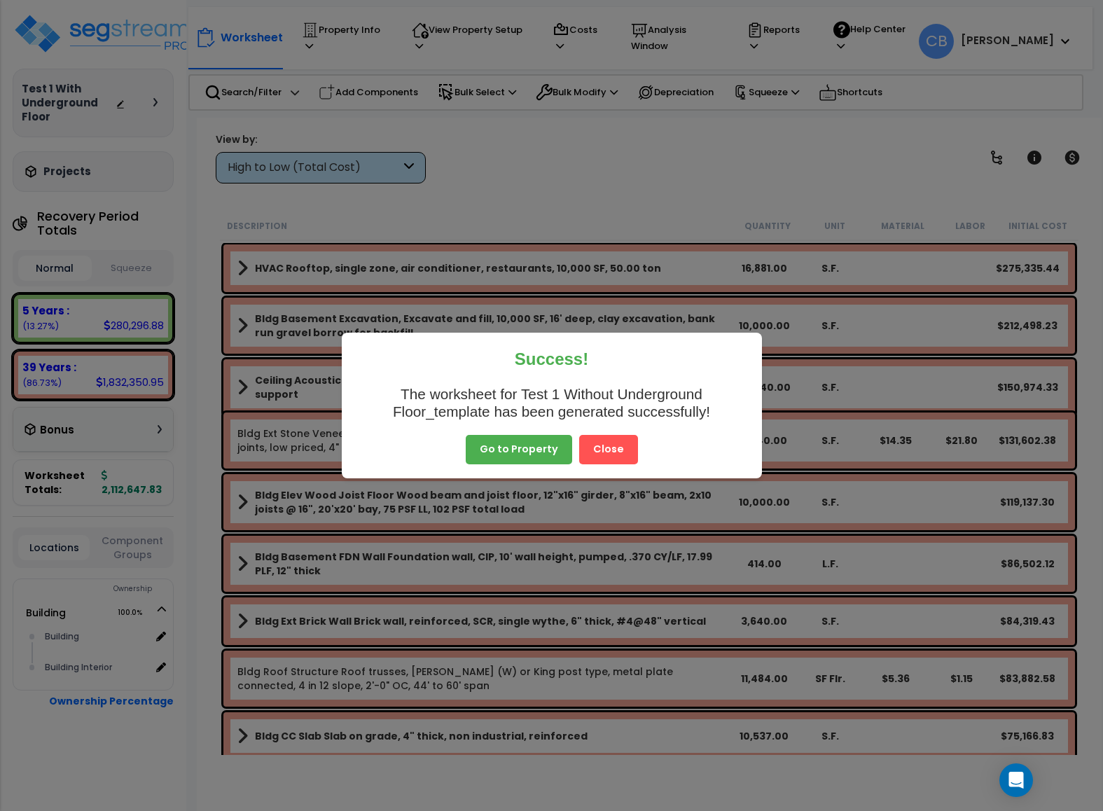
click at [597, 448] on button "Close" at bounding box center [608, 449] width 59 height 29
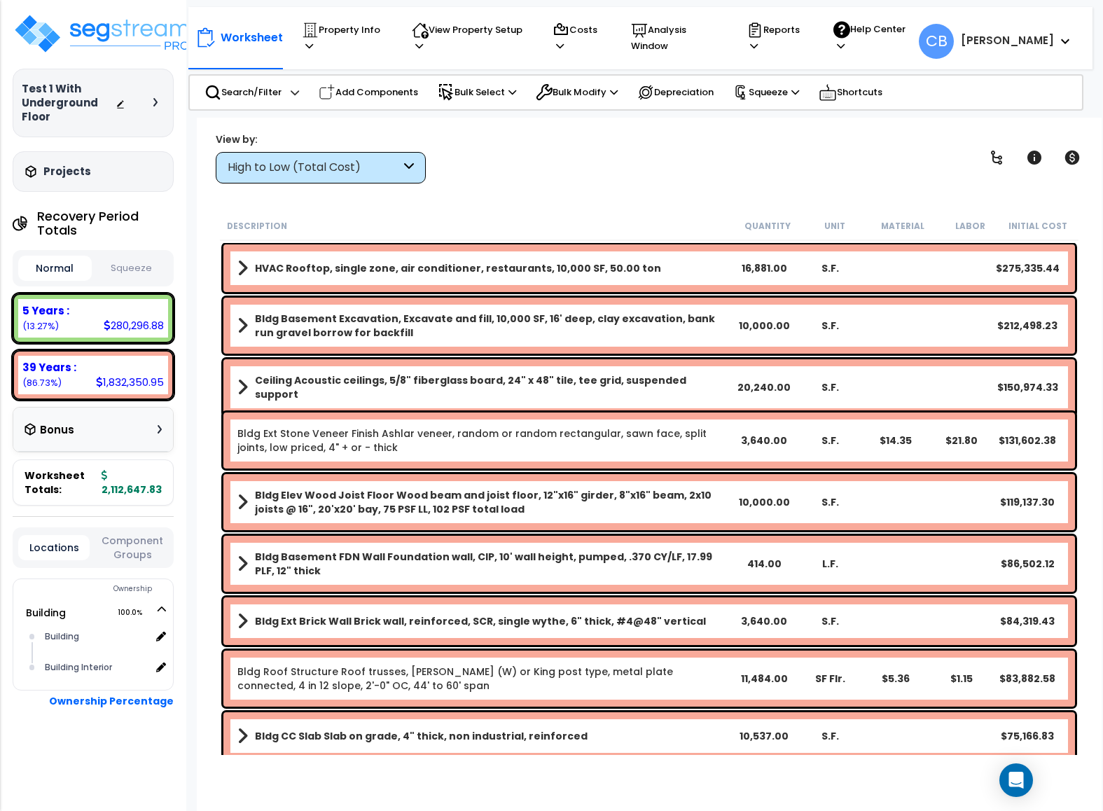
scroll to position [467, 0]
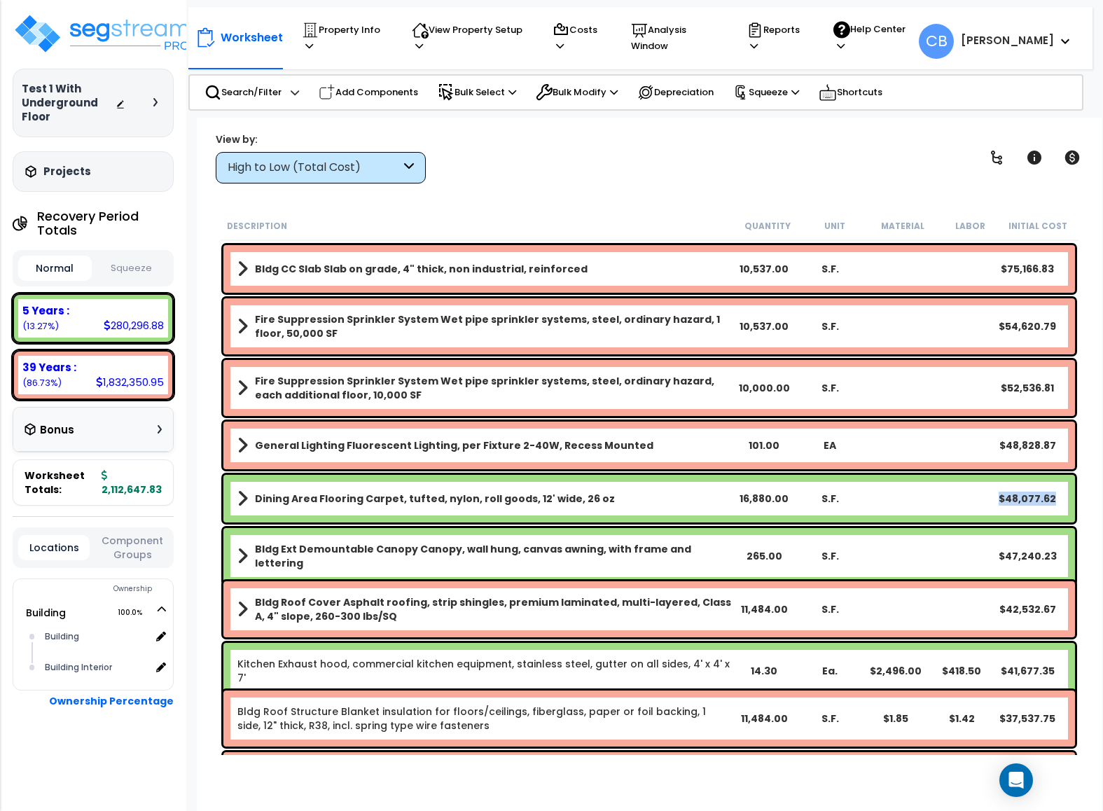
drag, startPoint x: 985, startPoint y: 496, endPoint x: 1069, endPoint y: 506, distance: 84.7
click at [1069, 506] on div "Dining Area Flooring Carpet, tufted, nylon, roll goods, 12' wide, 26 oz 16,880.…" at bounding box center [649, 499] width 852 height 48
copy div "$48,077.62"
drag, startPoint x: 95, startPoint y: 324, endPoint x: 149, endPoint y: 332, distance: 55.3
click at [149, 332] on div "5 Years : 280,296.88 (13.27%)" at bounding box center [93, 318] width 150 height 39
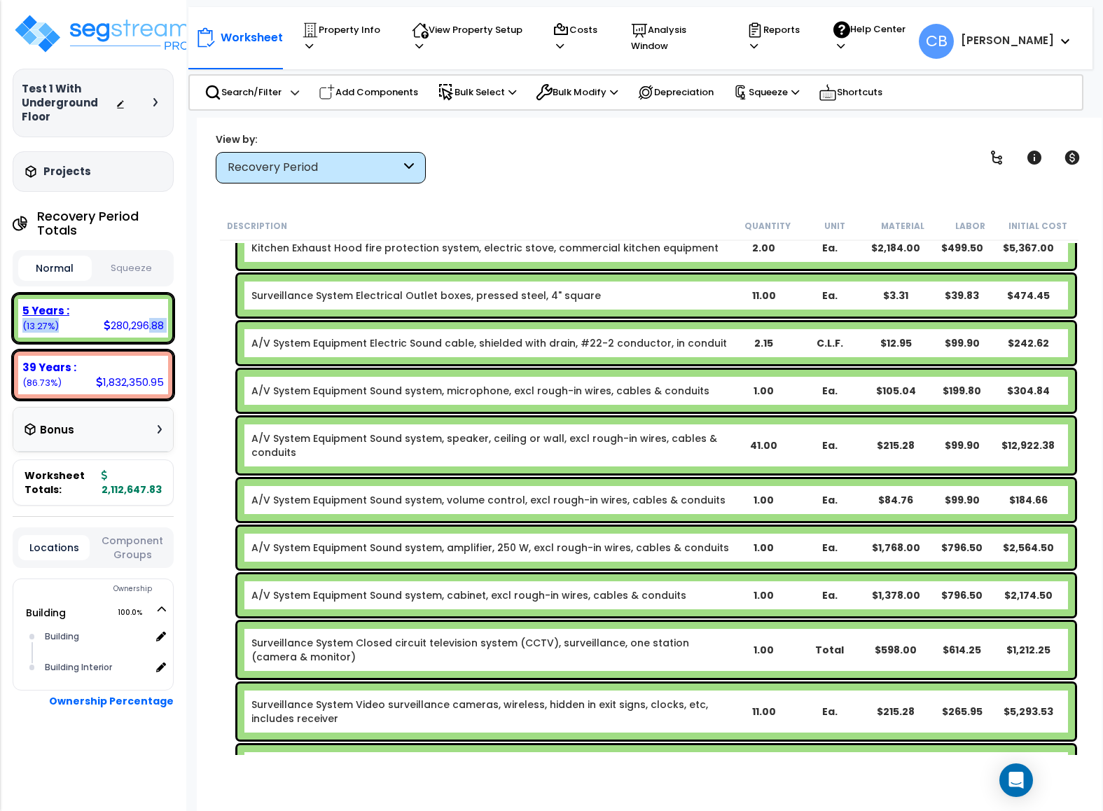
click at [95, 328] on div "5 Years : 280,296.88 (13.27%)" at bounding box center [93, 318] width 150 height 39
drag, startPoint x: 102, startPoint y: 326, endPoint x: 162, endPoint y: 328, distance: 61.0
click at [162, 328] on div "280,296.88" at bounding box center [134, 325] width 60 height 15
copy div "280,296.88"
click at [238, 155] on div "Recovery Period" at bounding box center [321, 168] width 210 height 32
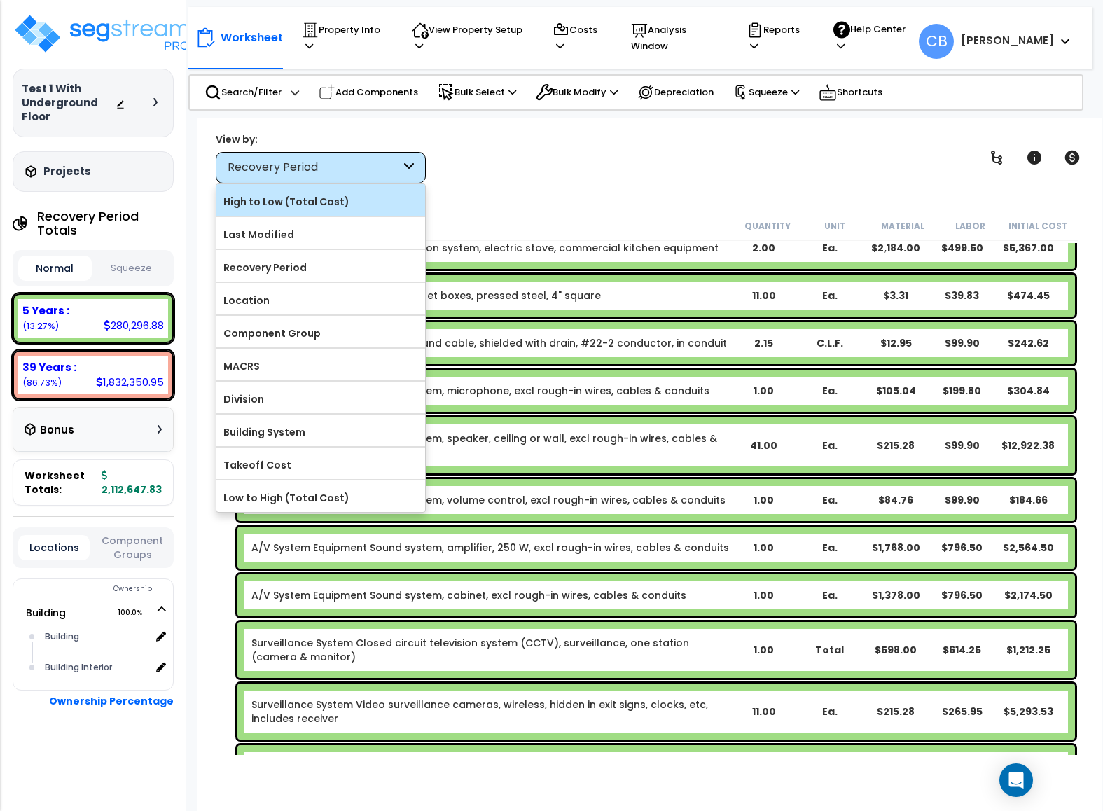
click at [255, 202] on label "High to Low (Total Cost)" at bounding box center [320, 201] width 209 height 21
click at [0, 0] on input "High to Low (Total Cost)" at bounding box center [0, 0] width 0 height 0
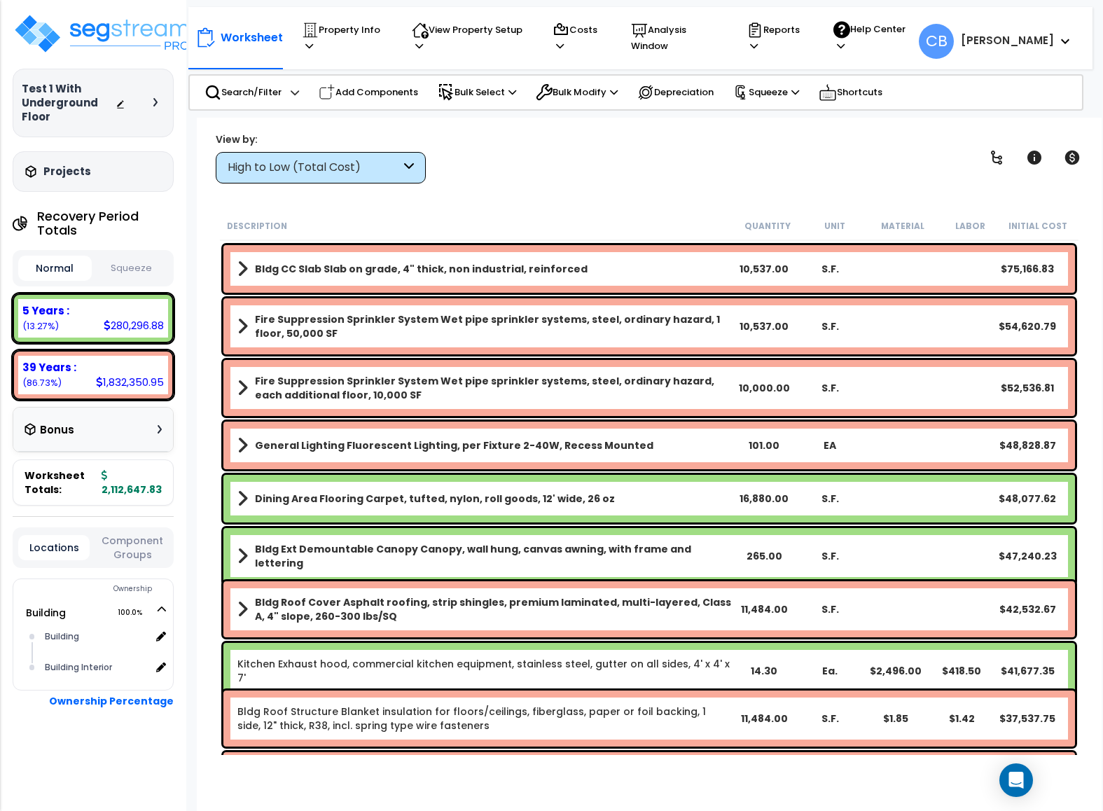
scroll to position [0, 0]
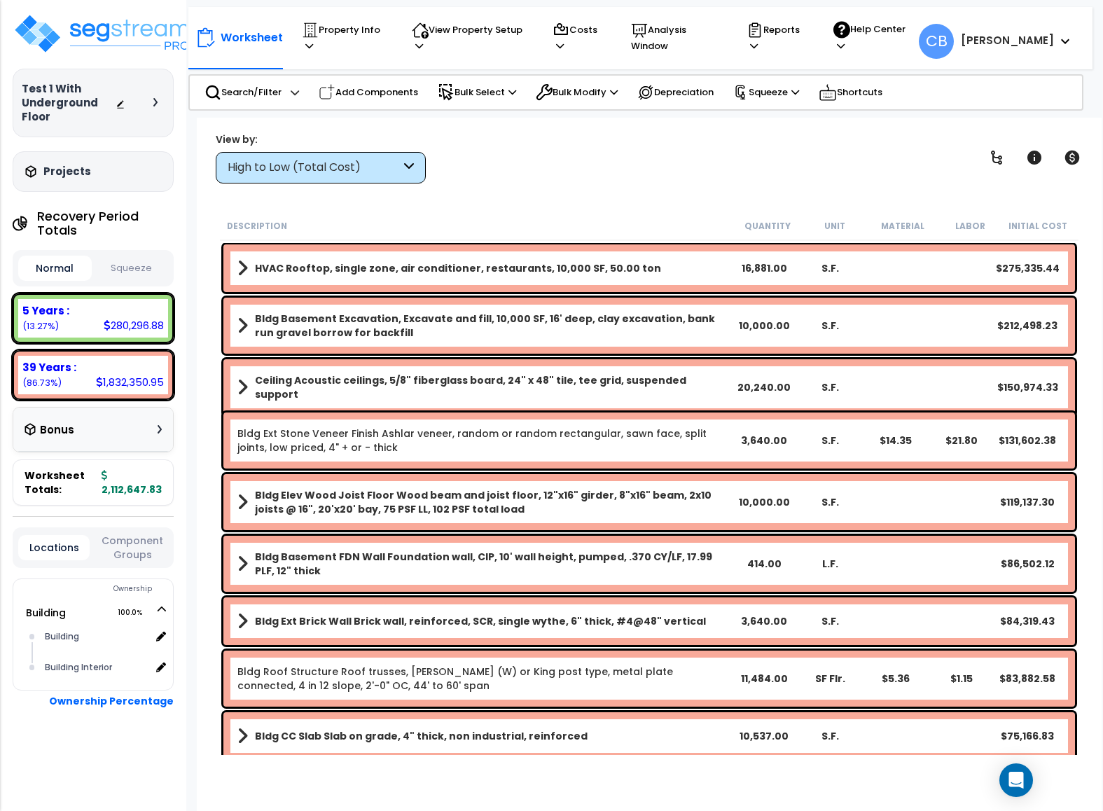
click at [336, 162] on div "High to Low (Total Cost)" at bounding box center [314, 168] width 173 height 16
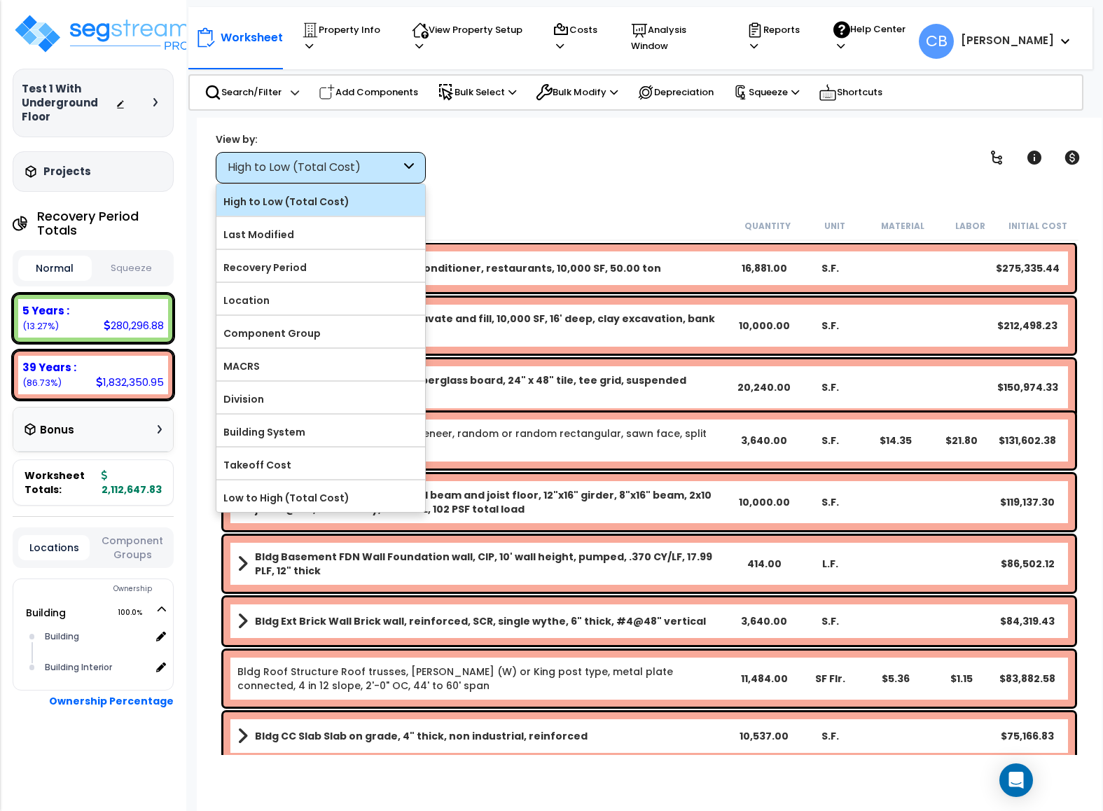
click at [311, 214] on div "High to Low (Total Cost)" at bounding box center [320, 200] width 209 height 32
click at [326, 198] on label "High to Low (Total Cost)" at bounding box center [320, 201] width 209 height 21
click at [0, 0] on input "High to Low (Total Cost)" at bounding box center [0, 0] width 0 height 0
click at [878, 399] on div "Ceiling Acoustic ceilings, 5/8" fiberglass board, 24" x 48" tile, tee grid, sus…" at bounding box center [649, 387] width 852 height 56
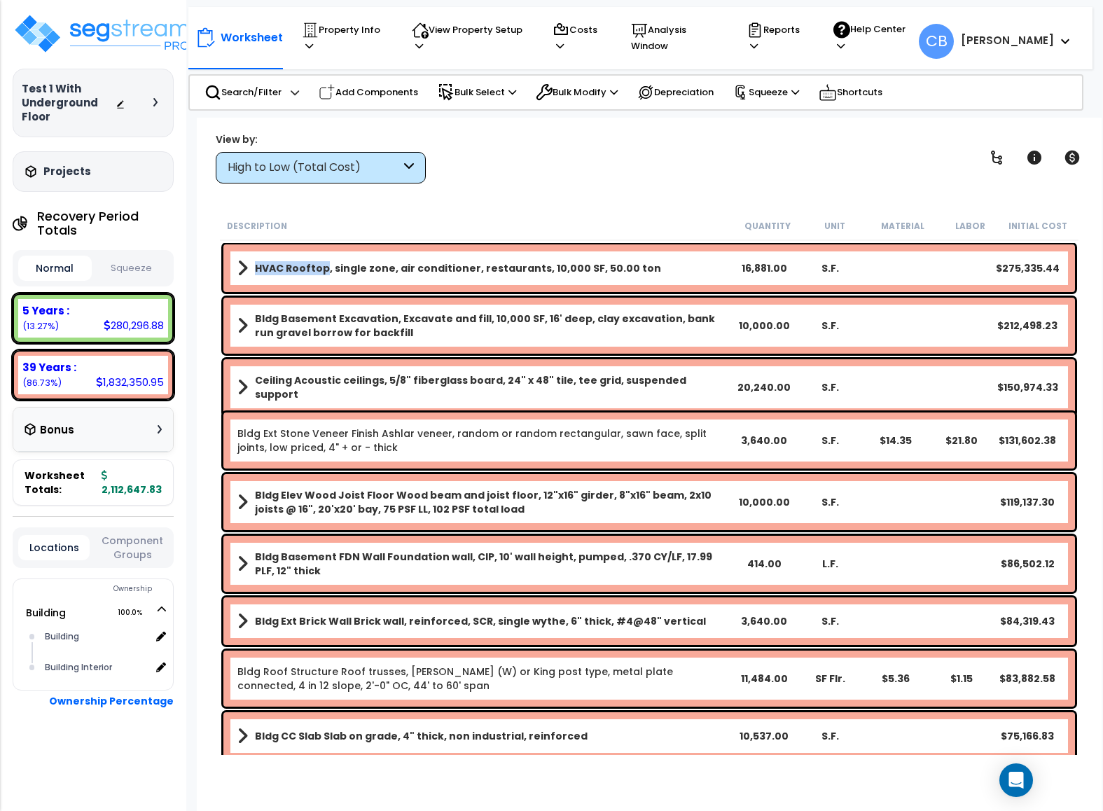
drag, startPoint x: 250, startPoint y: 265, endPoint x: 321, endPoint y: 275, distance: 72.1
click at [321, 275] on link "HVAC Rooftop, single zone, air conditioner, restaurants, 10,000 SF, 50.00 ton" at bounding box center [484, 268] width 494 height 20
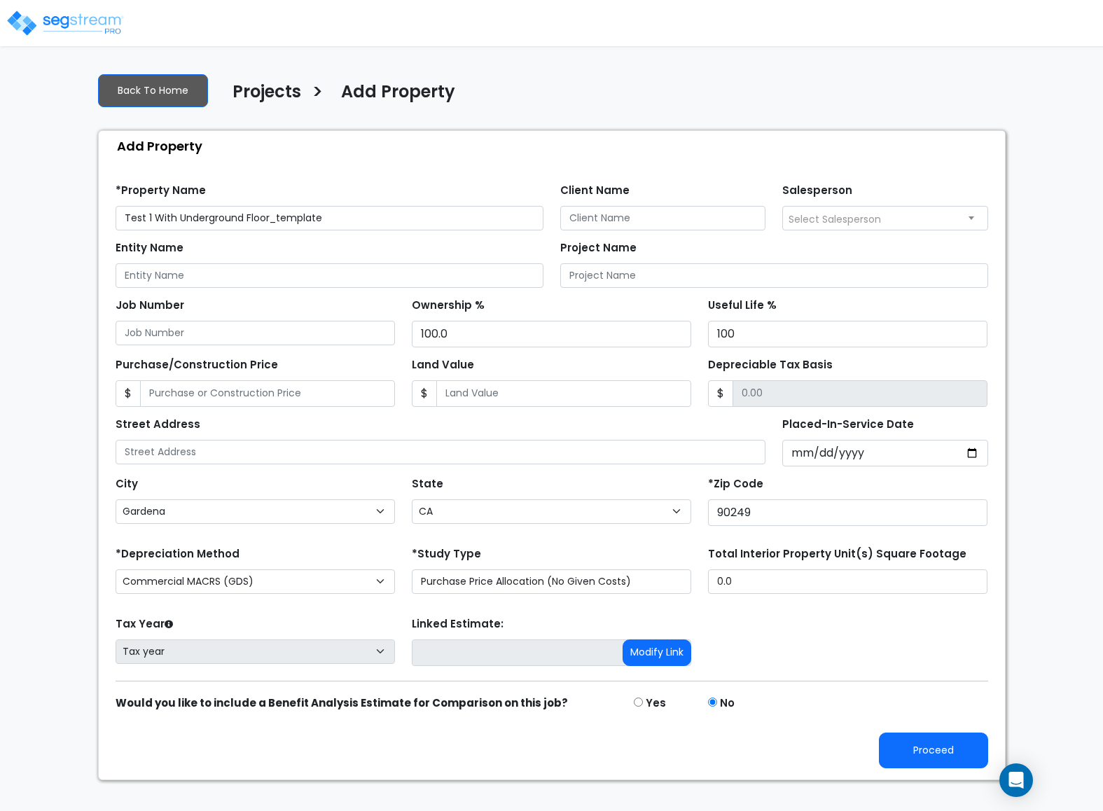
select select "Gardena"
select select "CA"
click at [168, 219] on input "Test 1 With Underground Floor_template" at bounding box center [330, 218] width 428 height 25
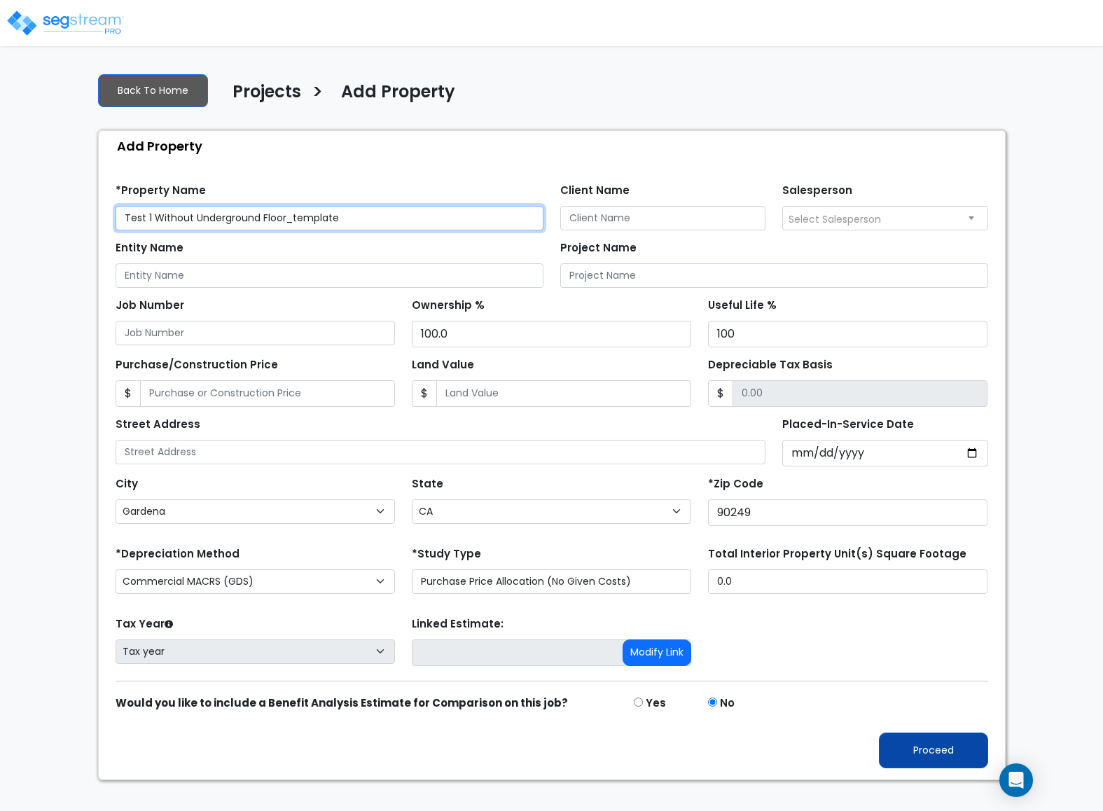
type input "Test 1 Without Underground Floor_template"
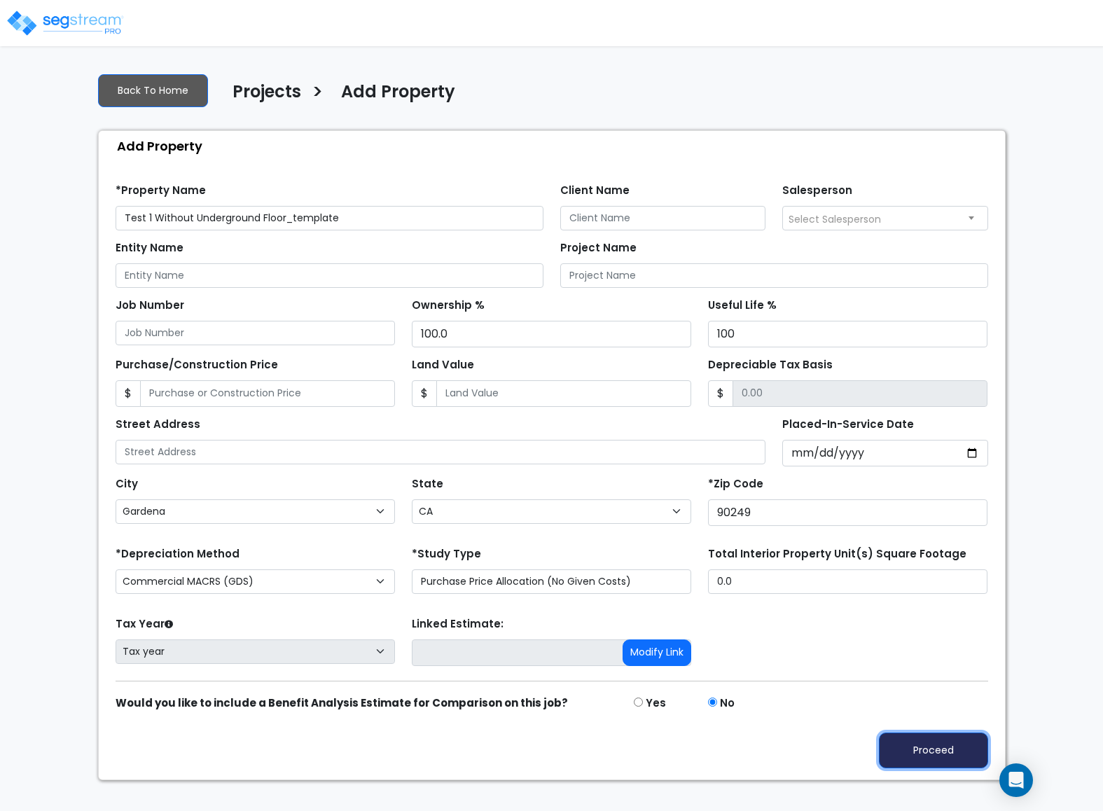
click at [918, 742] on button "Proceed" at bounding box center [933, 750] width 109 height 36
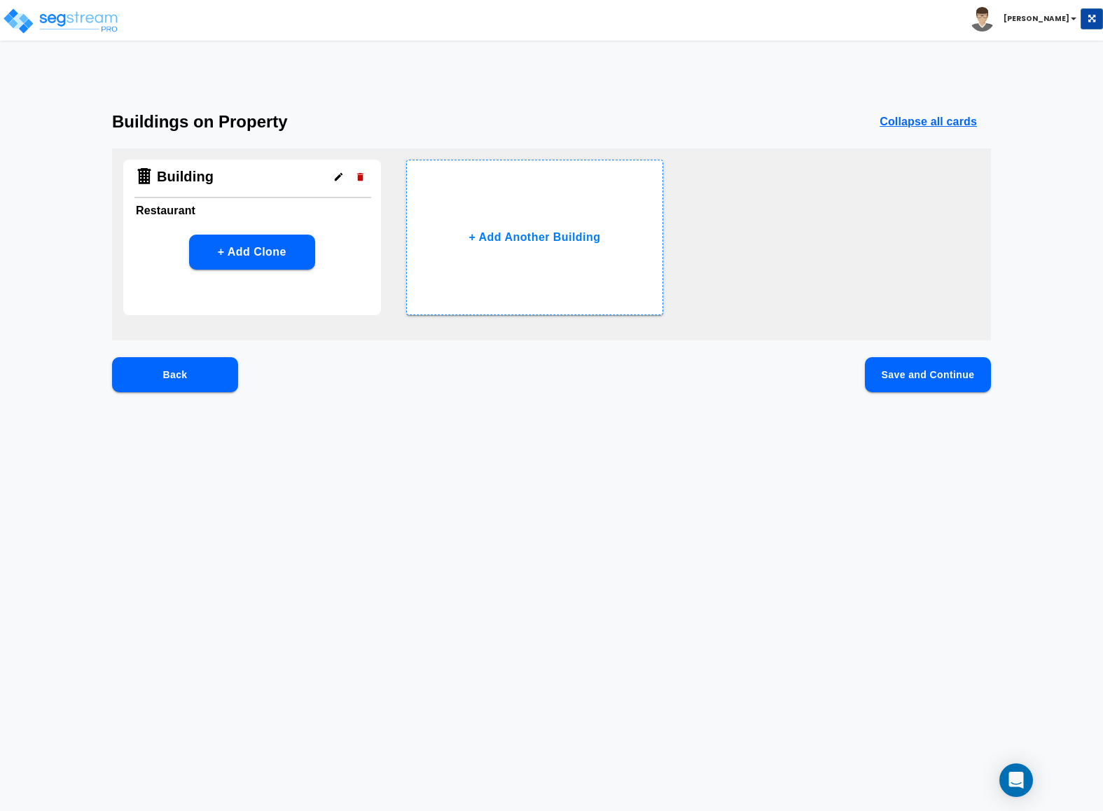
click at [903, 380] on button "Save and Continue" at bounding box center [928, 374] width 126 height 35
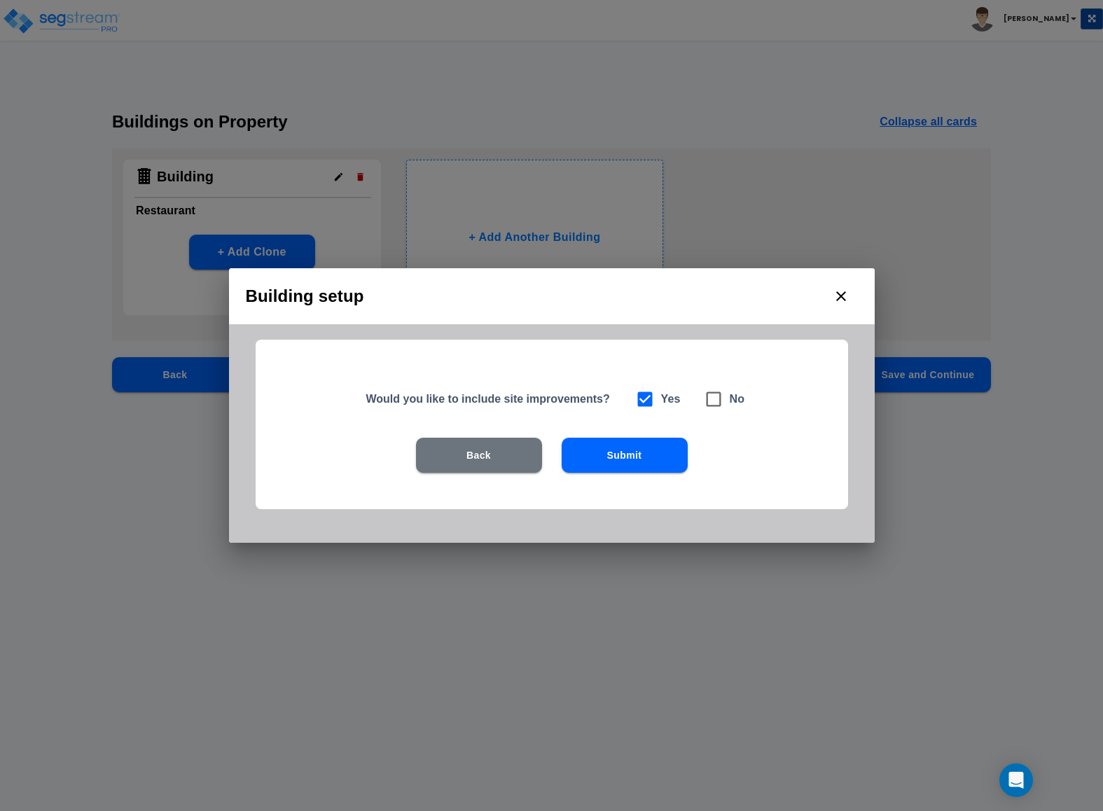
click at [700, 406] on span at bounding box center [713, 399] width 32 height 32
checkbox input "false"
checkbox input "true"
click at [655, 446] on button "Submit" at bounding box center [625, 455] width 126 height 35
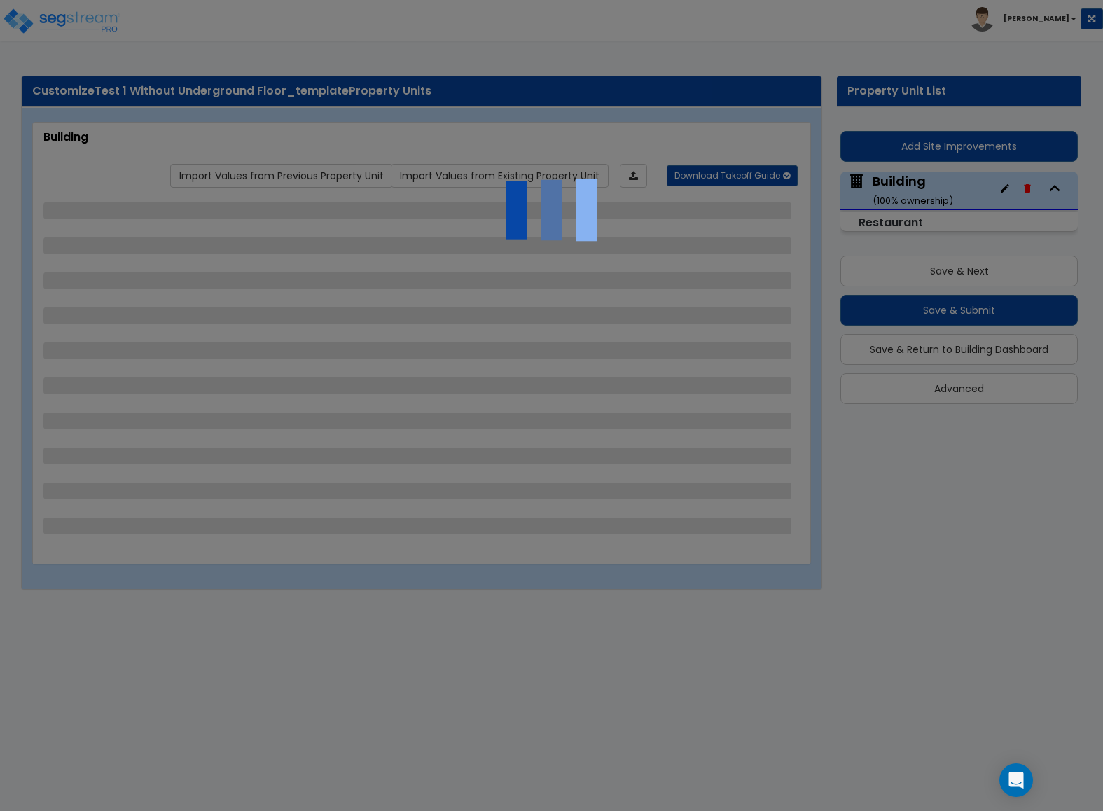
select select "5"
select select "1"
select select "3"
select select "1"
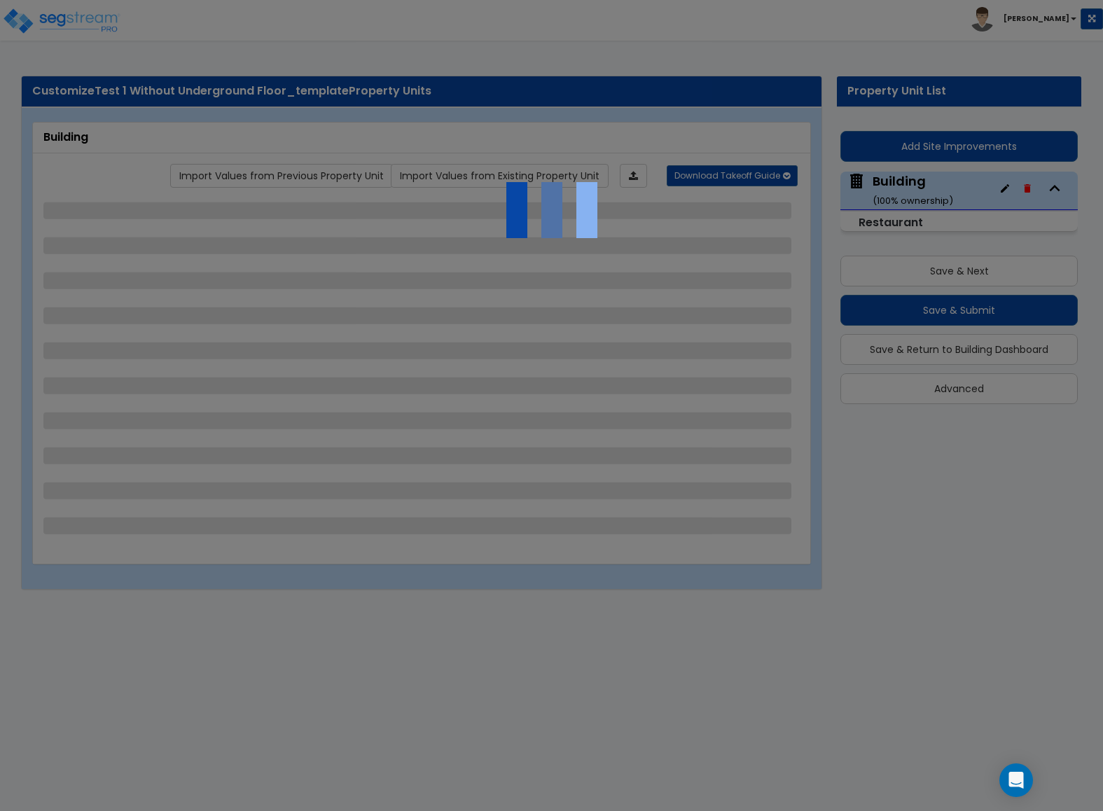
select select "1"
select select "2"
select select "1"
select select "2"
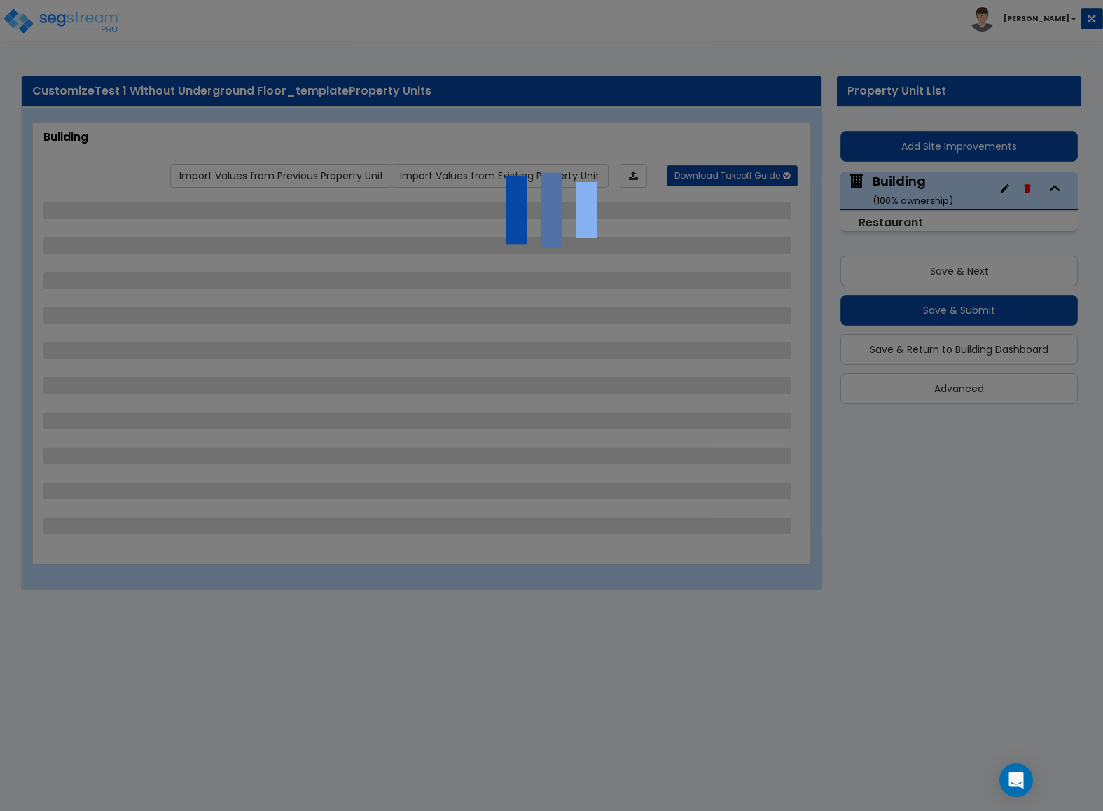
select select "1"
select select "2"
select select "7"
select select "1"
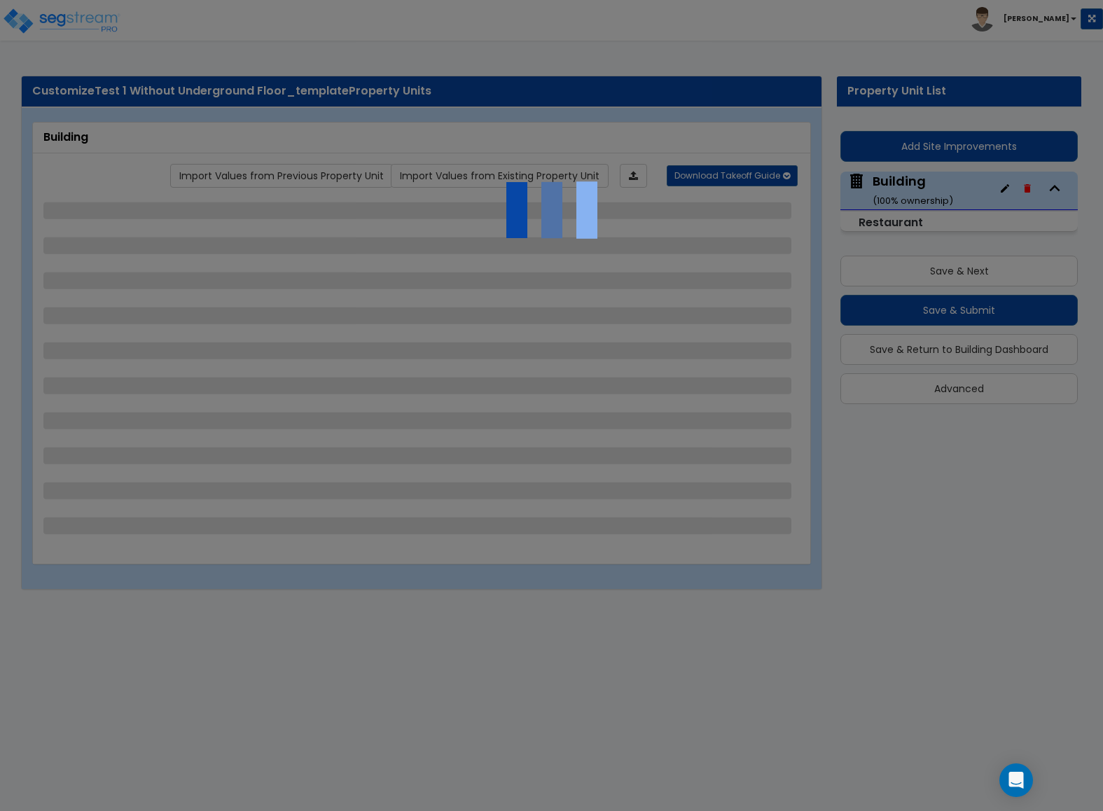
select select "1"
select select "5"
select select "6"
select select "1"
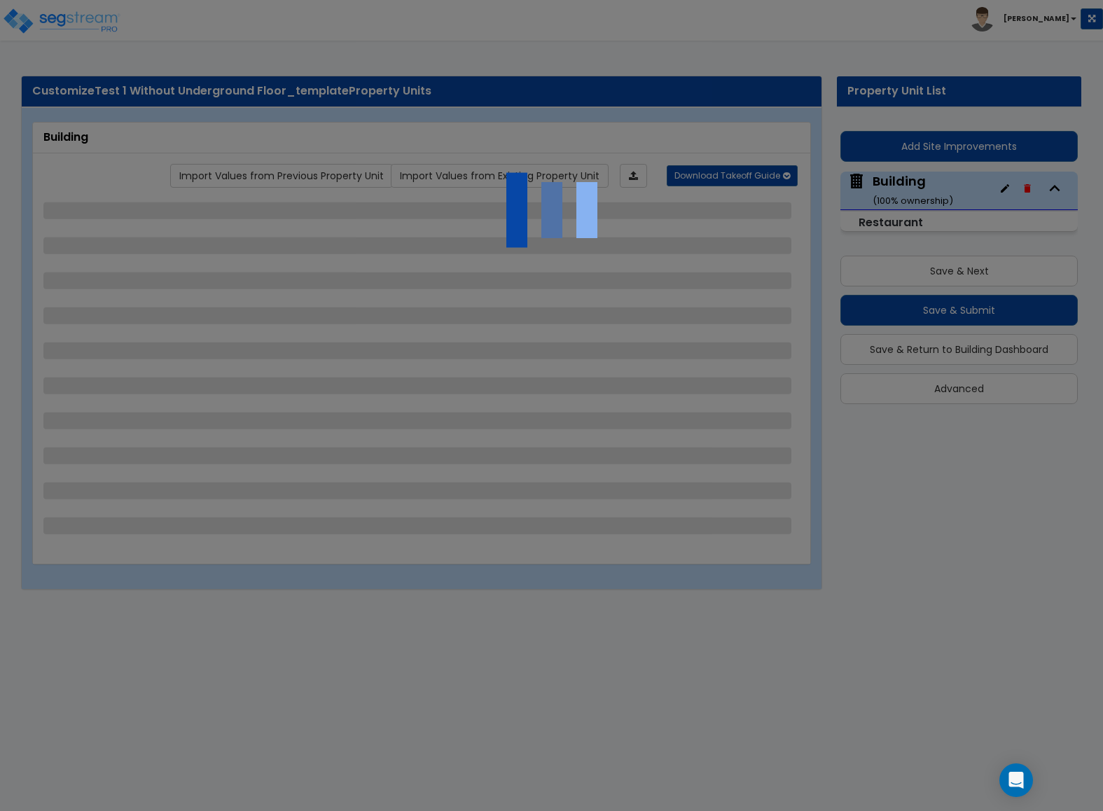
select select "1"
select select "3"
select select "1"
select select "4"
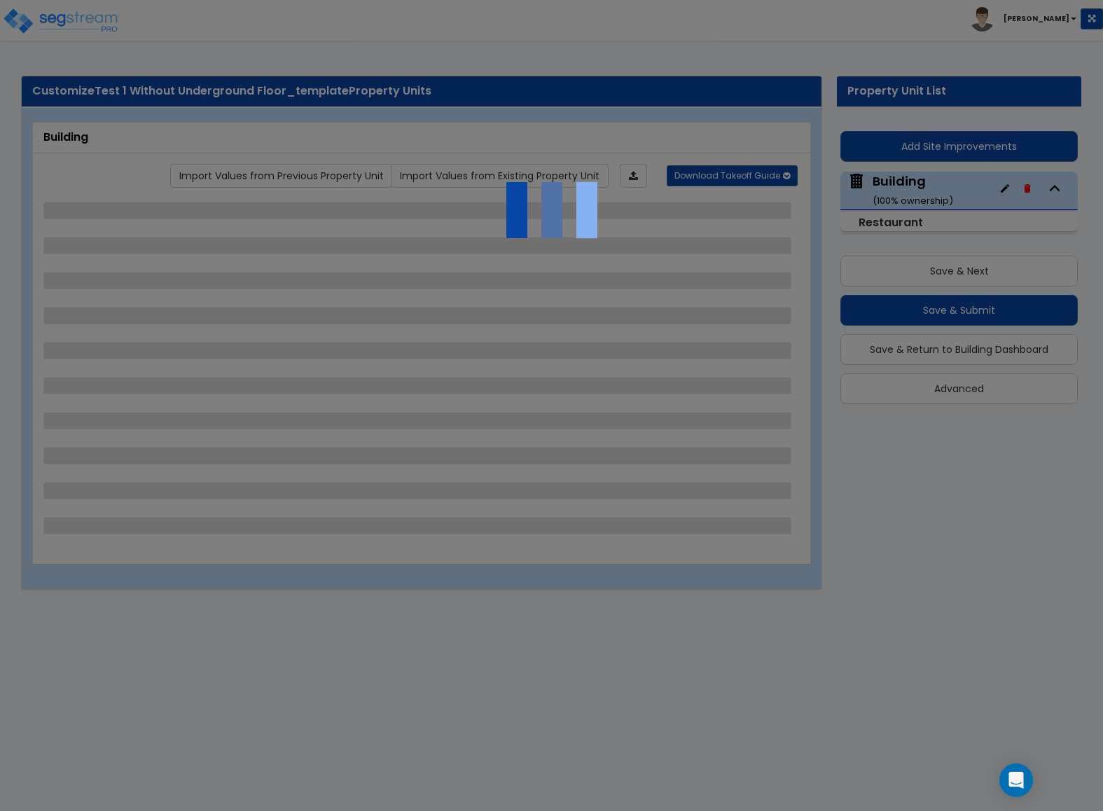
select select "1"
select select "2"
select select "7"
select select "1"
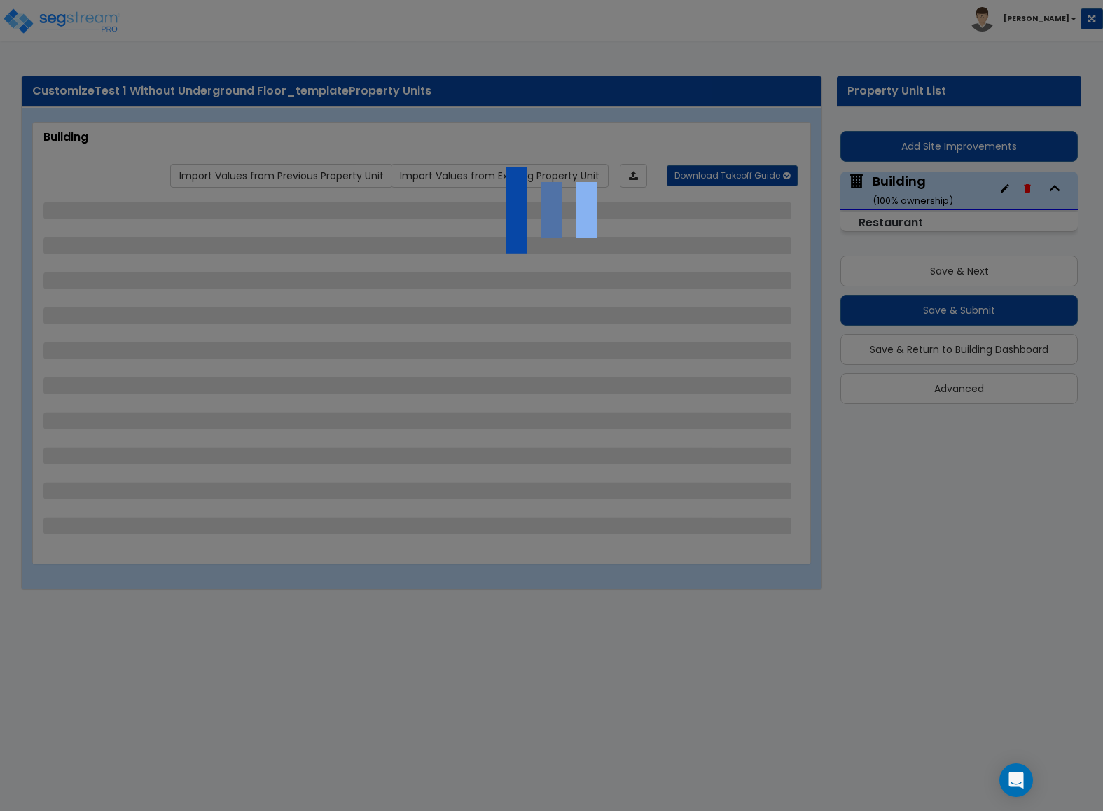
select select "2"
select select "1"
select select "2"
select select "1"
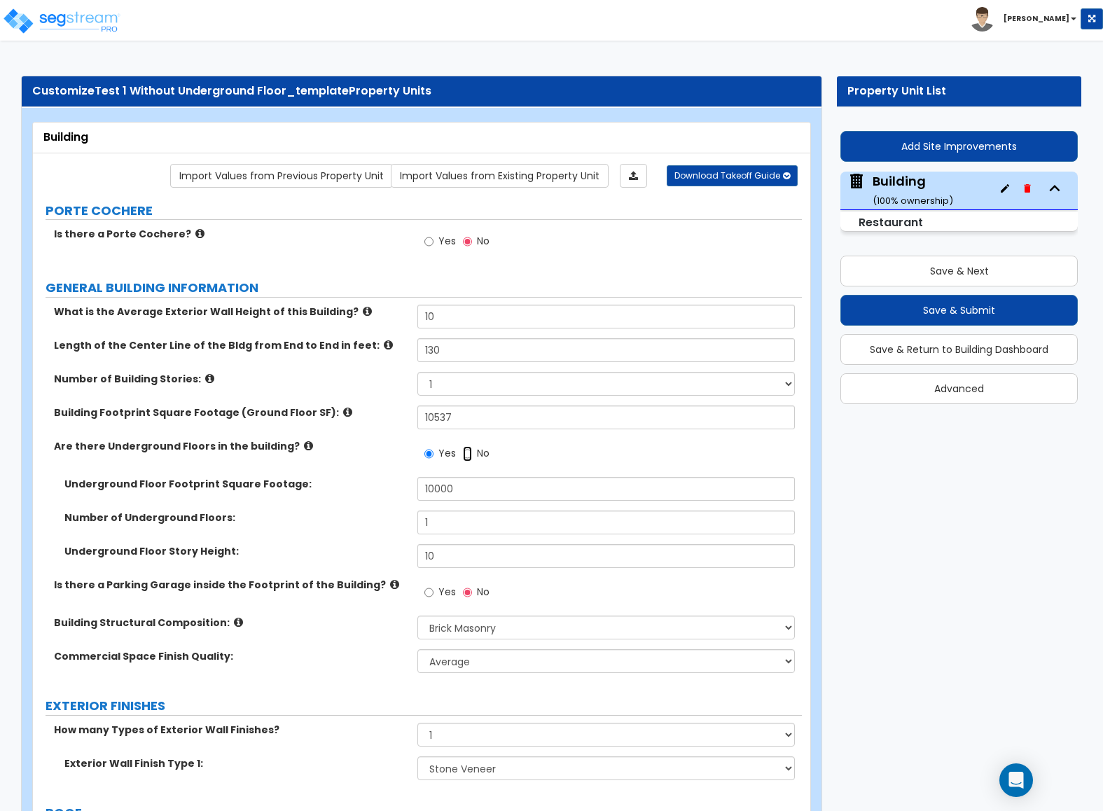
click at [465, 460] on input "No" at bounding box center [467, 453] width 9 height 15
radio input "false"
radio input "true"
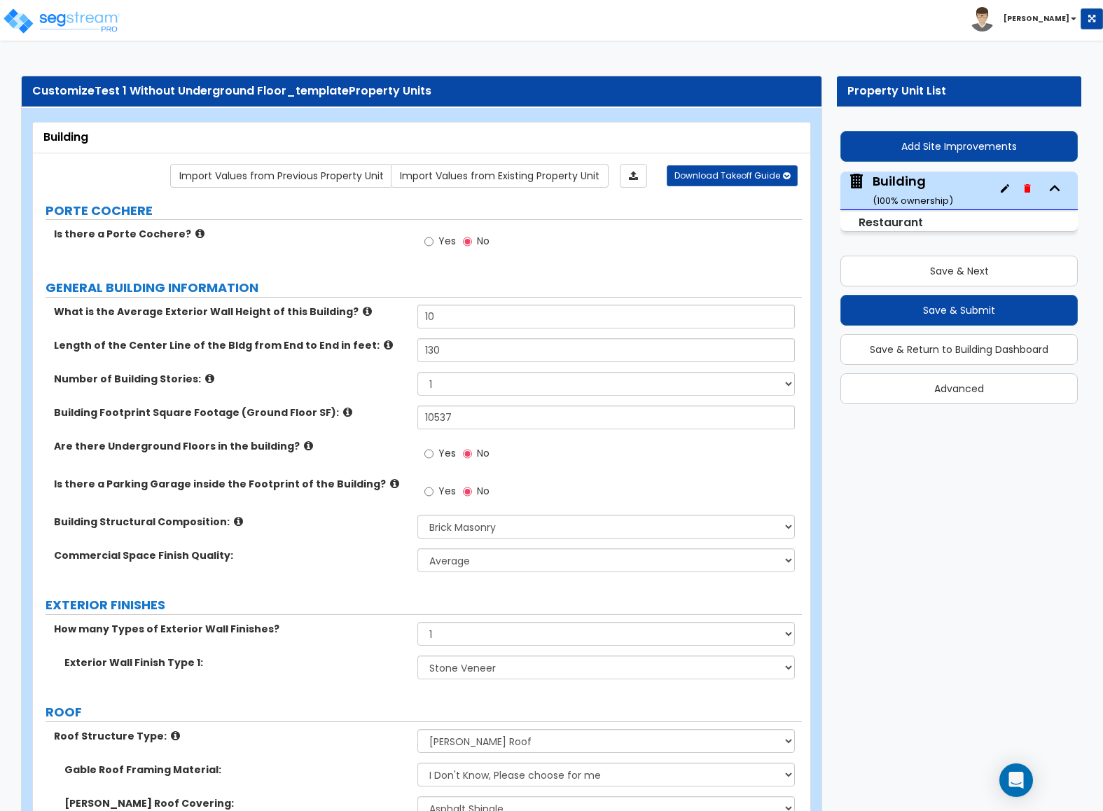
click at [443, 496] on span "Yes" at bounding box center [447, 491] width 18 height 14
click at [433, 496] on input "Yes" at bounding box center [428, 491] width 9 height 15
radio input "true"
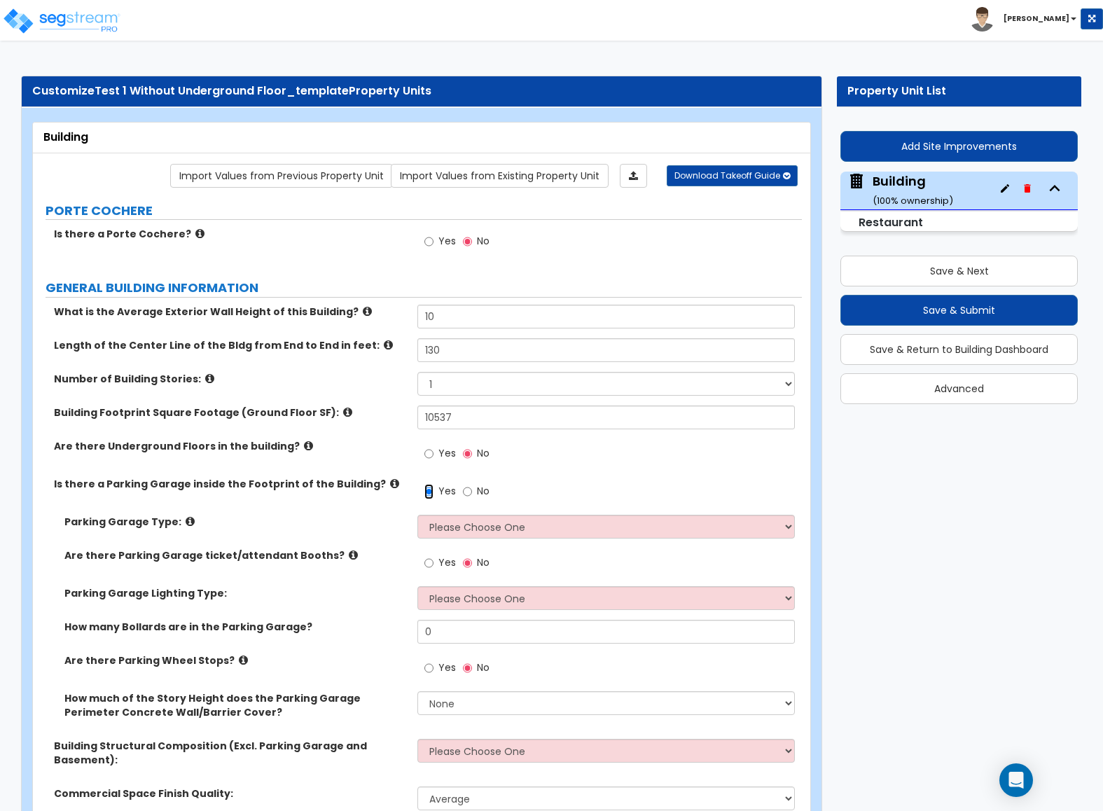
scroll to position [210, 0]
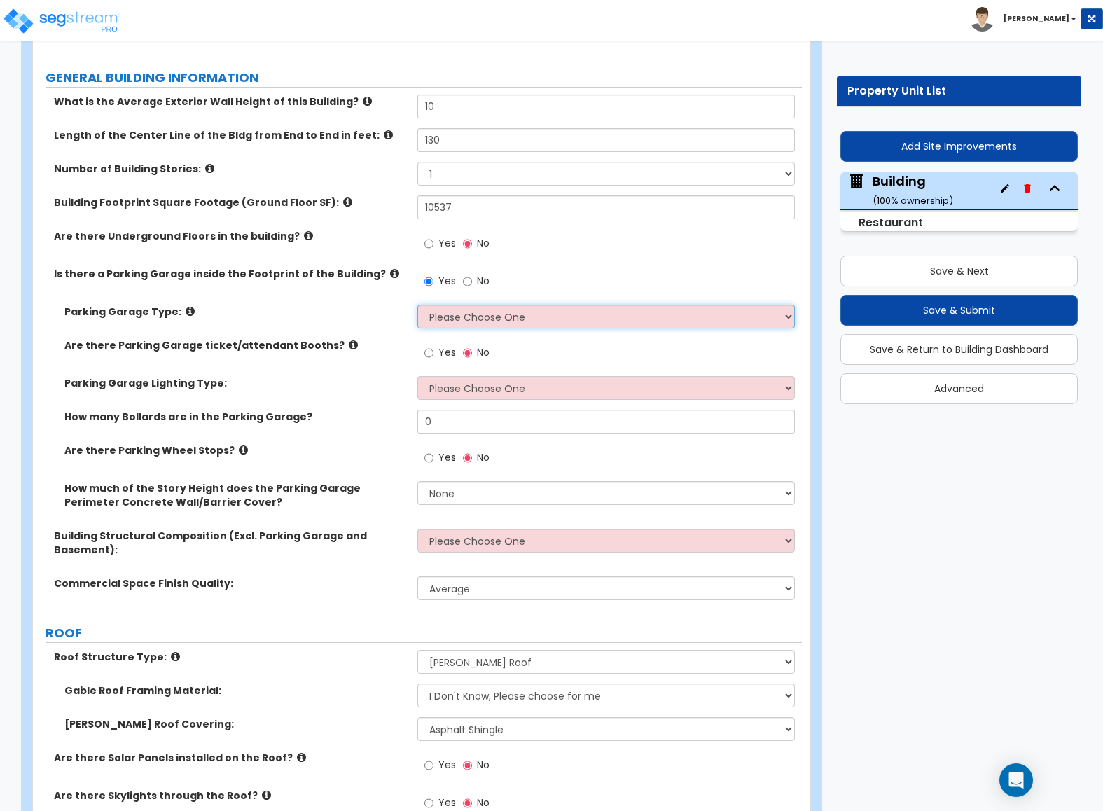
click at [443, 322] on select "Please Choose One Concrete Parking Stilt Parking Rooftop Parking" at bounding box center [605, 317] width 377 height 24
click at [450, 316] on select "Please Choose One Concrete Parking Stilt Parking Rooftop Parking" at bounding box center [605, 317] width 377 height 24
click at [417, 307] on select "Please Choose One Concrete Parking Stilt Parking Rooftop Parking" at bounding box center [605, 317] width 377 height 24
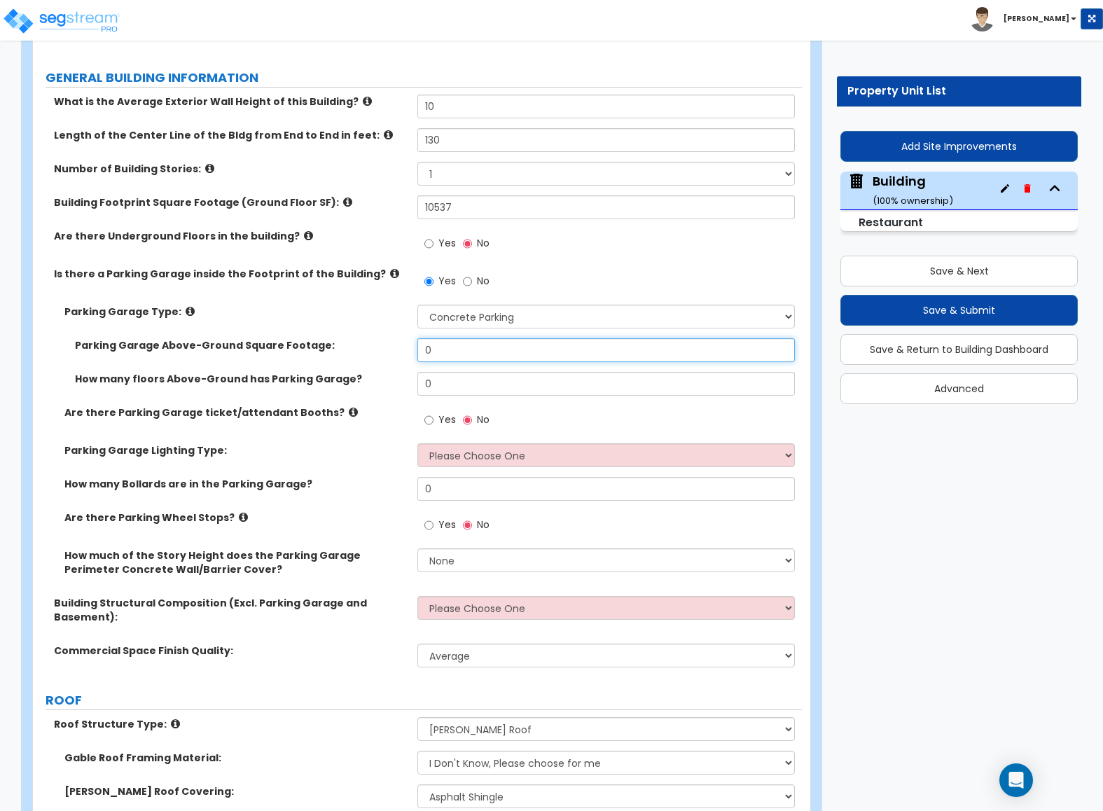
drag, startPoint x: 457, startPoint y: 345, endPoint x: 331, endPoint y: 355, distance: 126.4
click at [331, 355] on div "Parking Garage Above-Ground Square Footage: 0" at bounding box center [417, 355] width 769 height 34
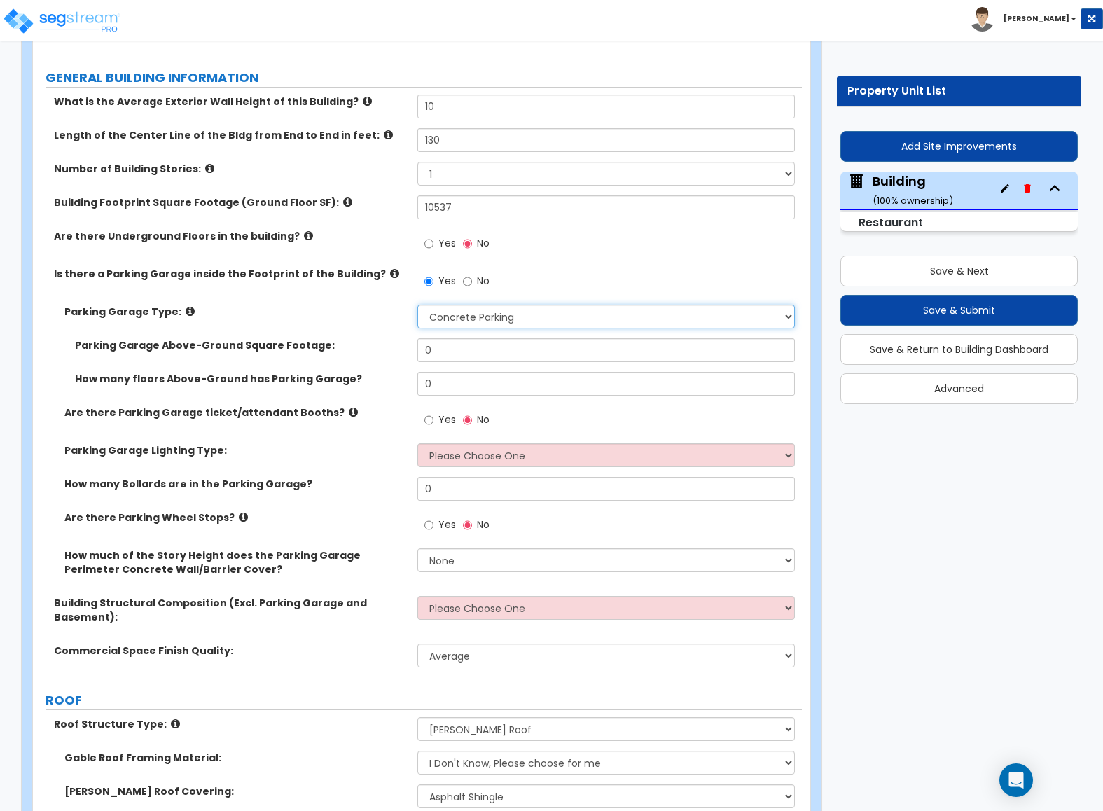
click at [459, 321] on select "Please Choose One Concrete Parking Stilt Parking Rooftop Parking" at bounding box center [605, 317] width 377 height 24
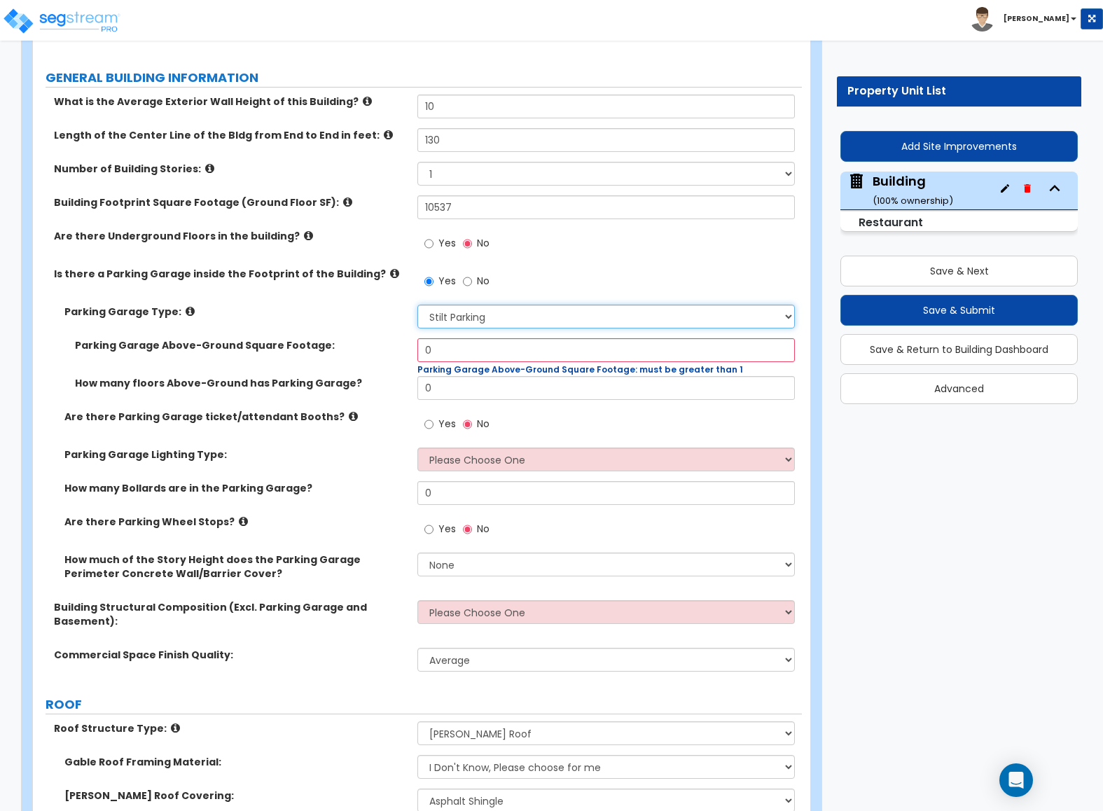
click at [417, 307] on select "Please Choose One Concrete Parking Stilt Parking Rooftop Parking" at bounding box center [605, 317] width 377 height 24
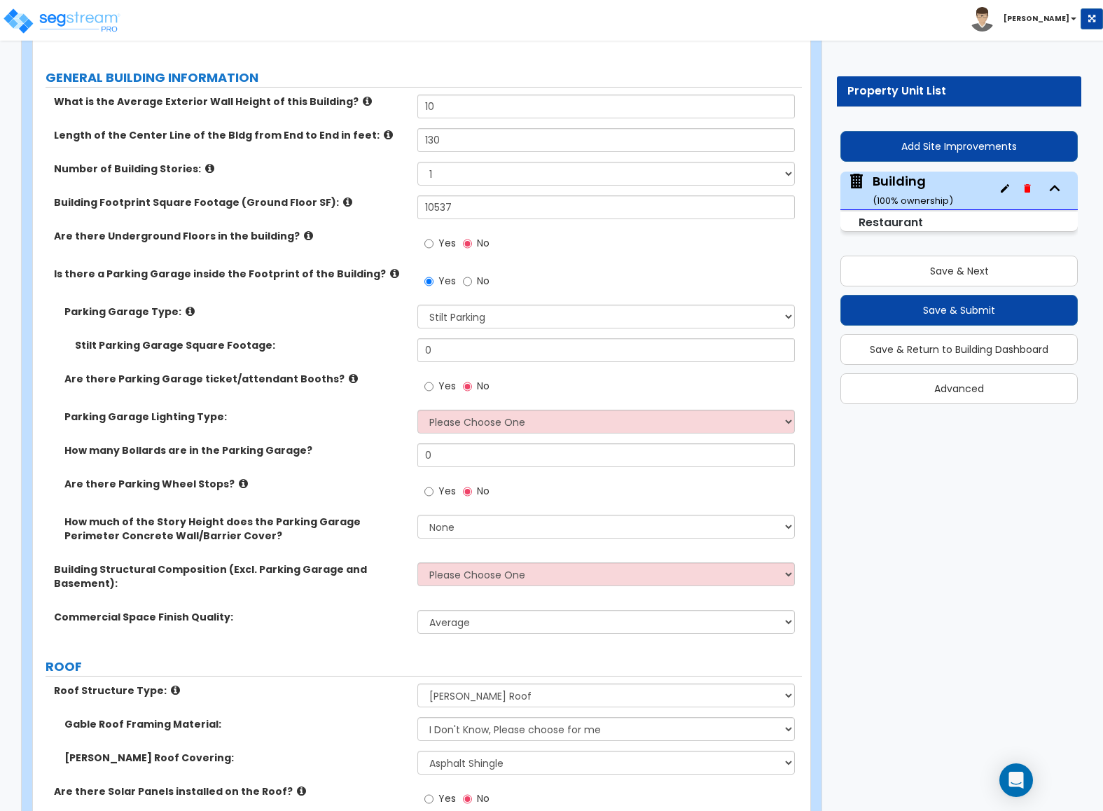
click at [186, 312] on icon at bounding box center [190, 311] width 9 height 11
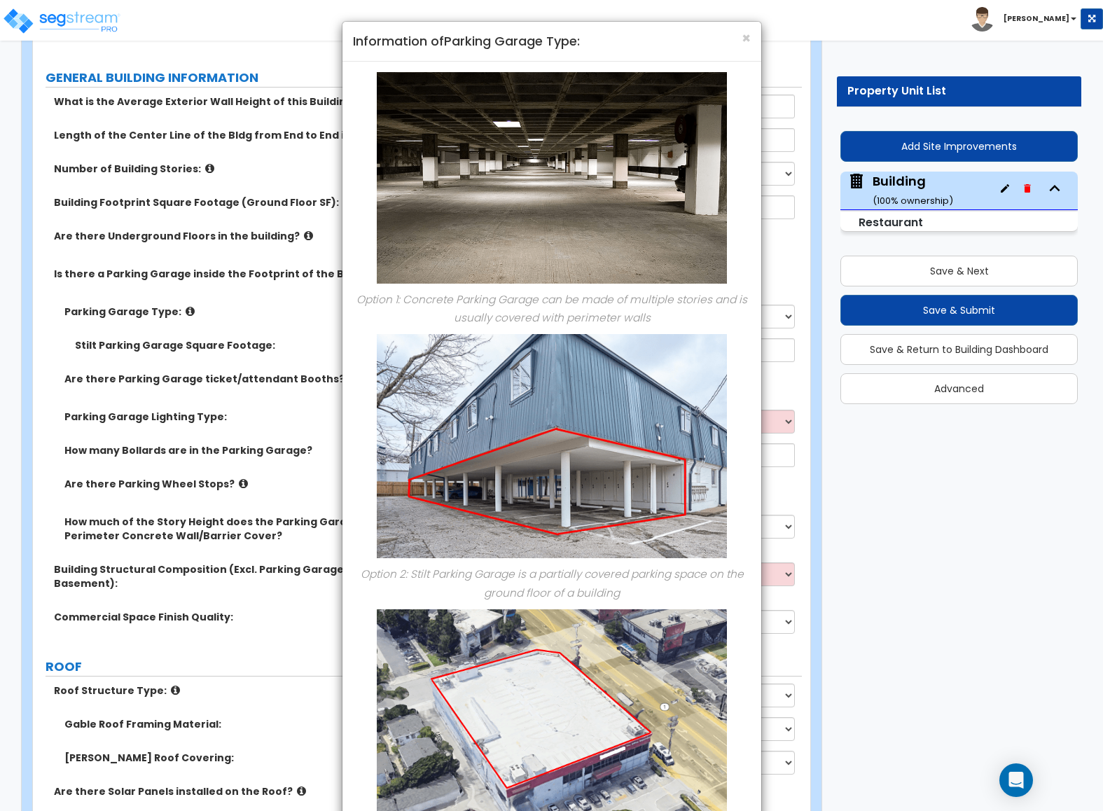
scroll to position [0, 0]
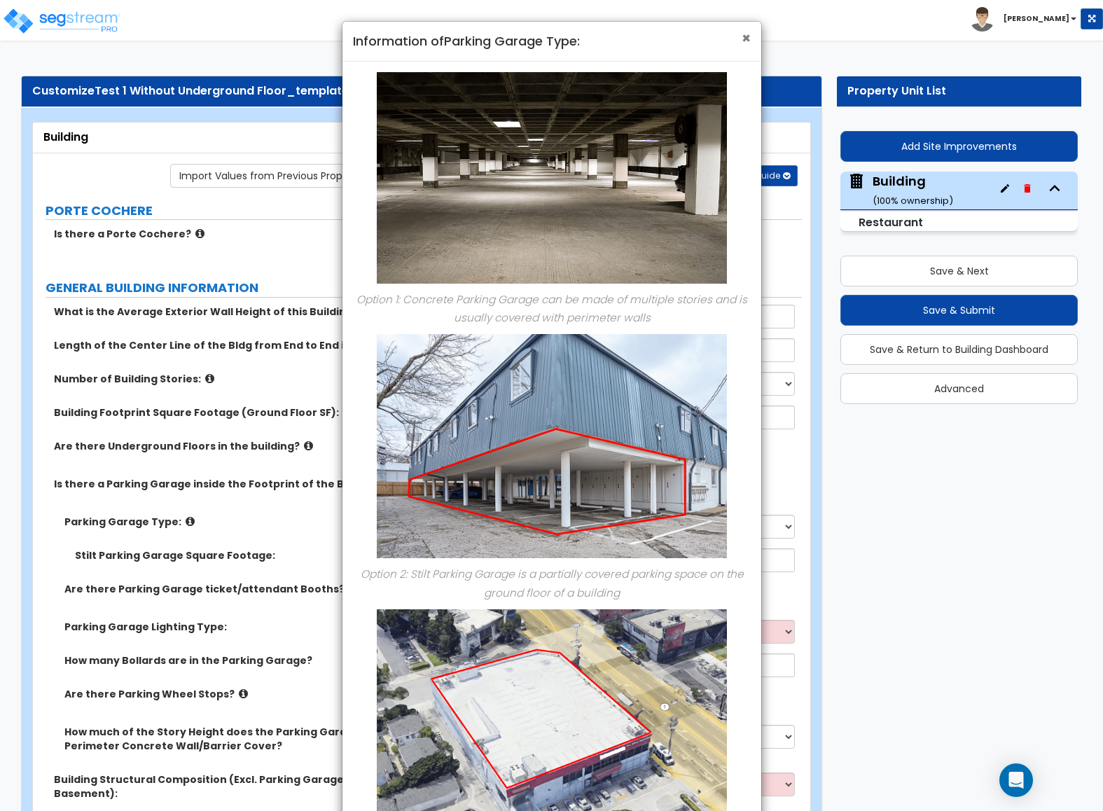
click at [746, 36] on span "×" at bounding box center [746, 38] width 9 height 20
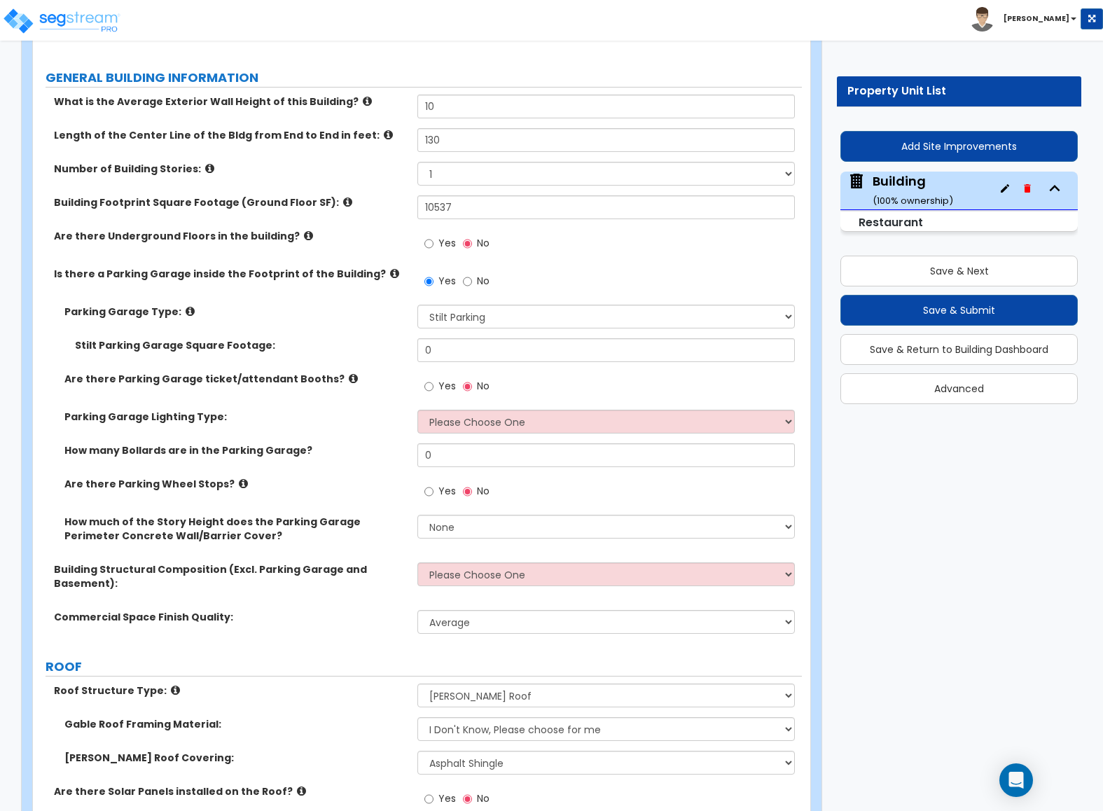
scroll to position [315, 0]
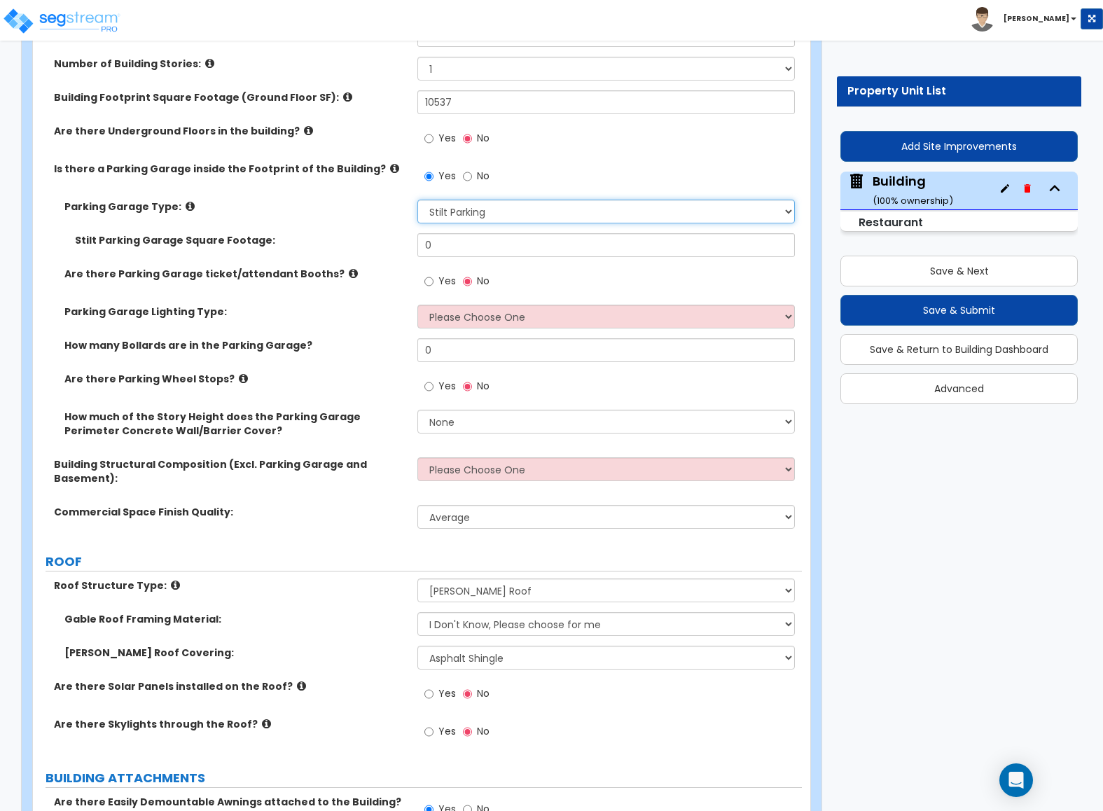
drag, startPoint x: 440, startPoint y: 214, endPoint x: 444, endPoint y: 223, distance: 9.4
click at [440, 214] on select "Please Choose One Concrete Parking Stilt Parking Rooftop Parking" at bounding box center [605, 212] width 377 height 24
click at [417, 202] on select "Please Choose One Concrete Parking Stilt Parking Rooftop Parking" at bounding box center [605, 212] width 377 height 24
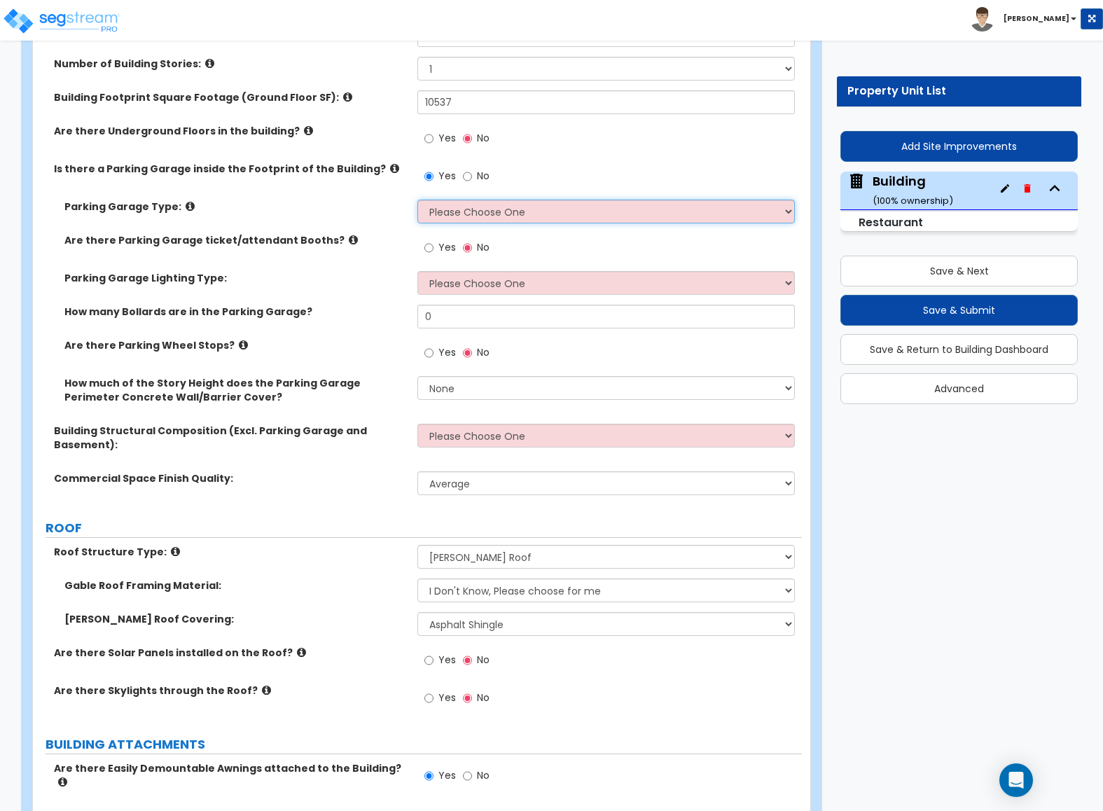
click at [450, 218] on select "Please Choose One Concrete Parking Stilt Parking Rooftop Parking" at bounding box center [605, 212] width 377 height 24
select select "1"
click at [417, 202] on select "Please Choose One Concrete Parking Stilt Parking Rooftop Parking" at bounding box center [605, 212] width 377 height 24
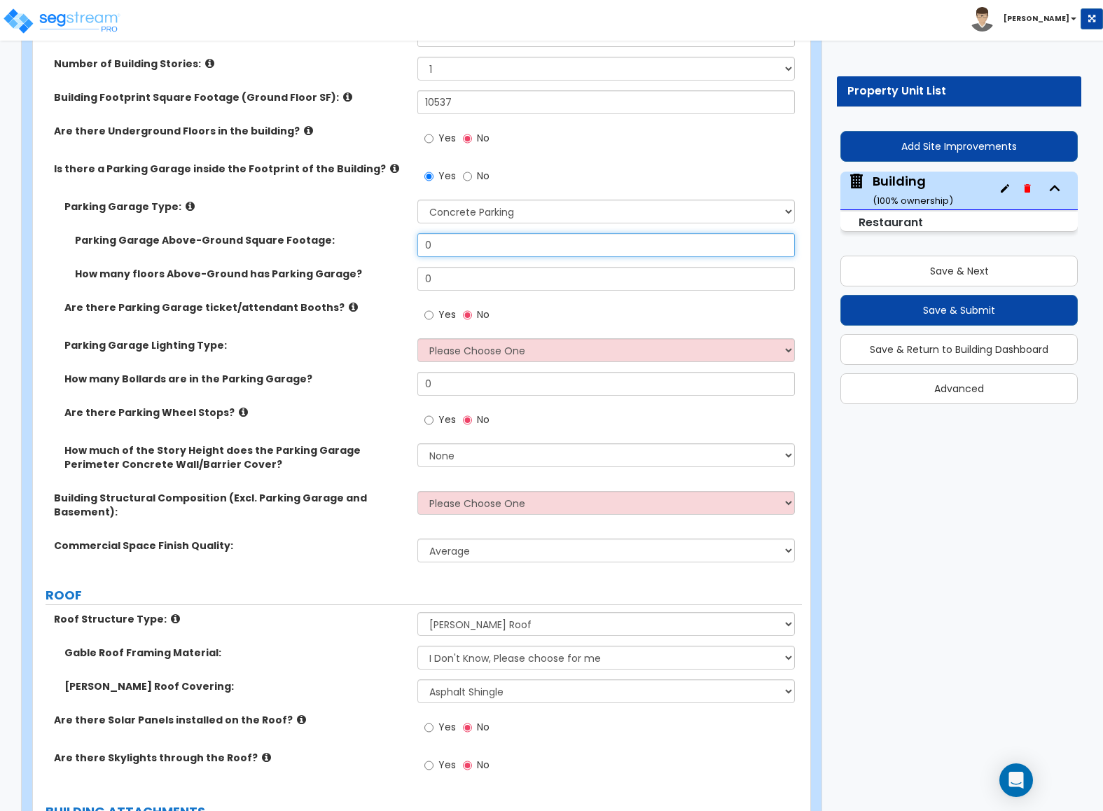
drag, startPoint x: 443, startPoint y: 244, endPoint x: 278, endPoint y: 242, distance: 165.3
click at [278, 242] on div "Parking Garage Above-Ground Square Footage: 0" at bounding box center [417, 250] width 769 height 34
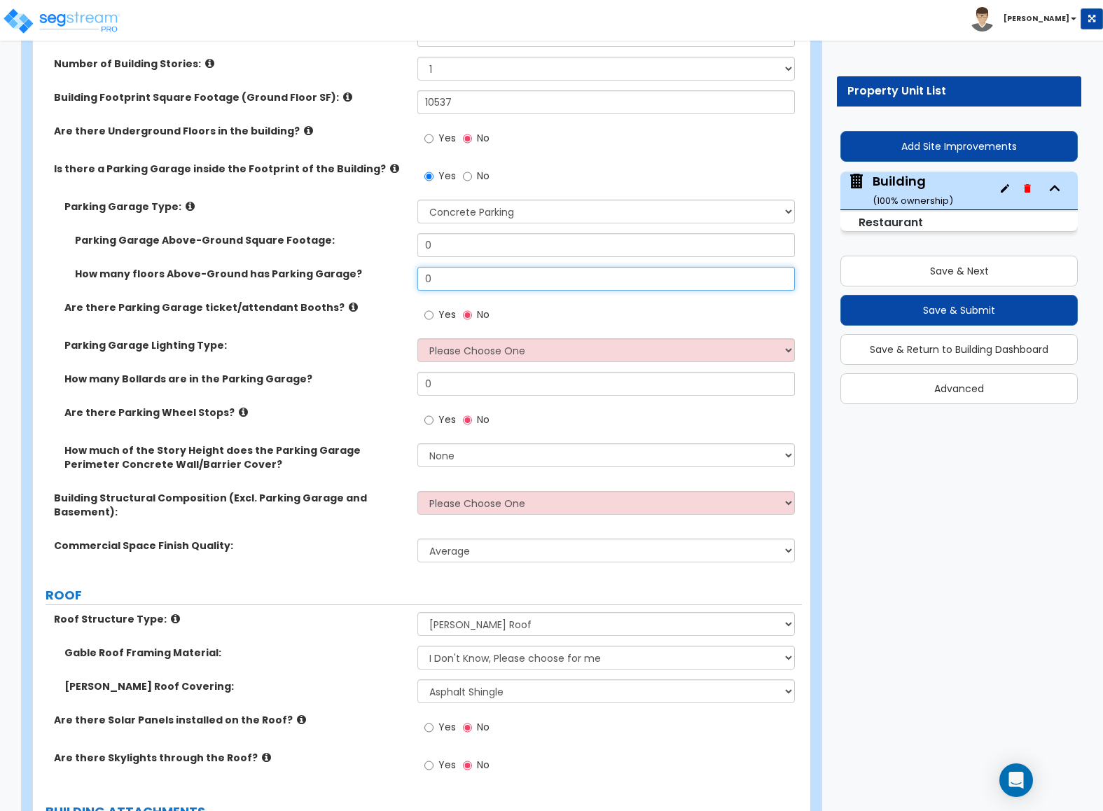
drag, startPoint x: 473, startPoint y: 284, endPoint x: 237, endPoint y: 284, distance: 235.3
click at [305, 284] on div "How many floors Above-Ground has Parking Garage? 0" at bounding box center [417, 284] width 769 height 34
click at [246, 281] on label "How many floors Above-Ground has Parking Garage?" at bounding box center [241, 274] width 332 height 14
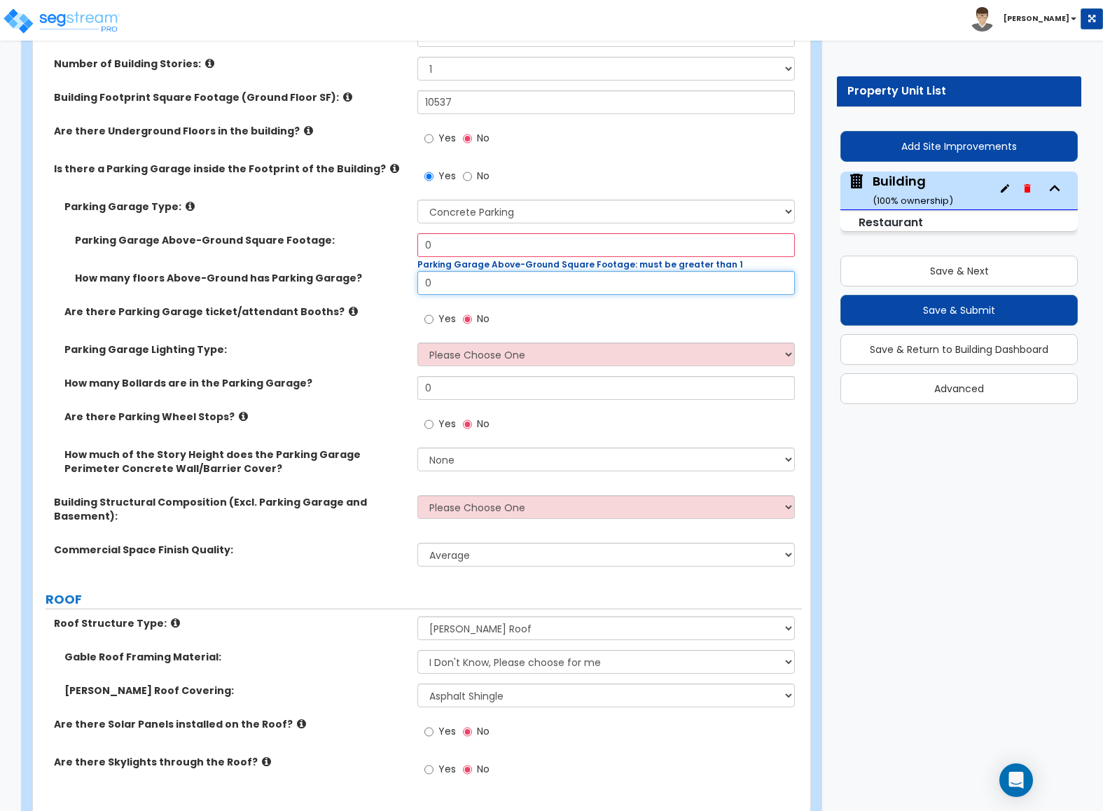
drag, startPoint x: 457, startPoint y: 293, endPoint x: 376, endPoint y: 282, distance: 81.2
click at [376, 282] on div "How many floors Above-Ground has Parking Garage? 0" at bounding box center [417, 288] width 769 height 34
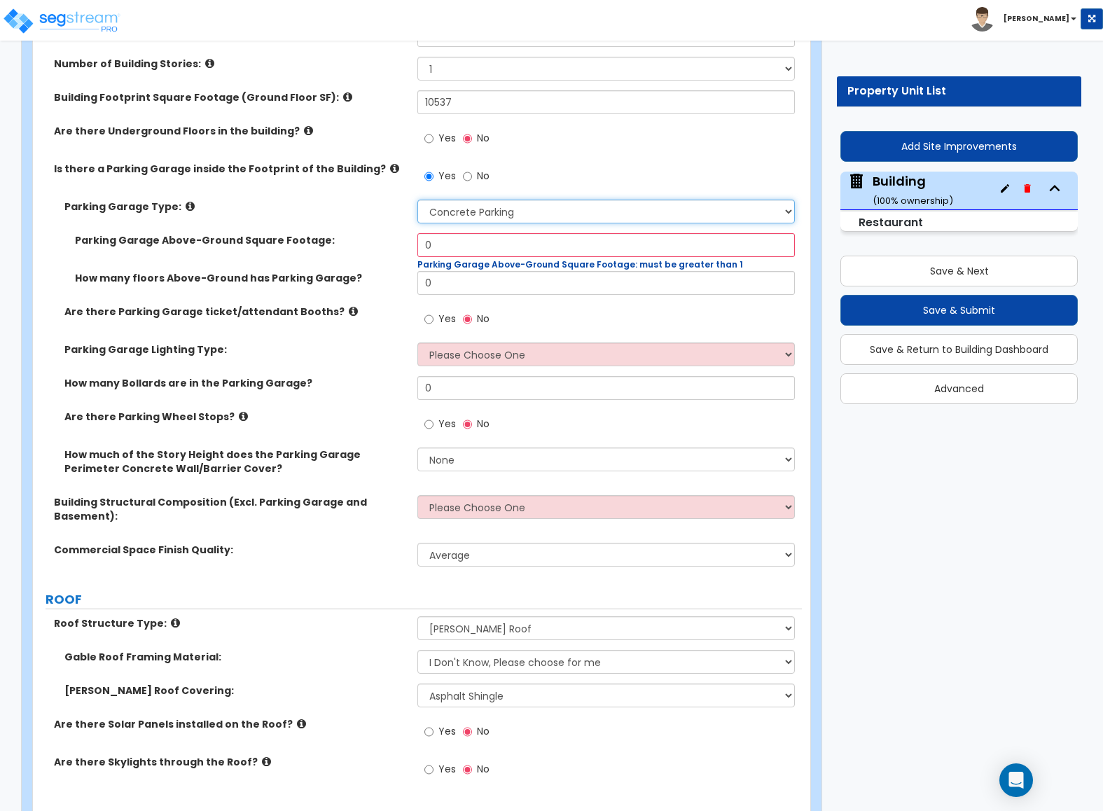
click at [463, 217] on select "Please Choose One Concrete Parking Stilt Parking Rooftop Parking" at bounding box center [605, 212] width 377 height 24
drag, startPoint x: 366, startPoint y: 272, endPoint x: 397, endPoint y: 216, distance: 63.7
click at [366, 268] on div "Parking Garage Above-Ground Square Footage: 0 Parking Garage Above-Ground Squar…" at bounding box center [417, 252] width 769 height 38
click at [467, 183] on input "No" at bounding box center [467, 176] width 9 height 15
radio input "false"
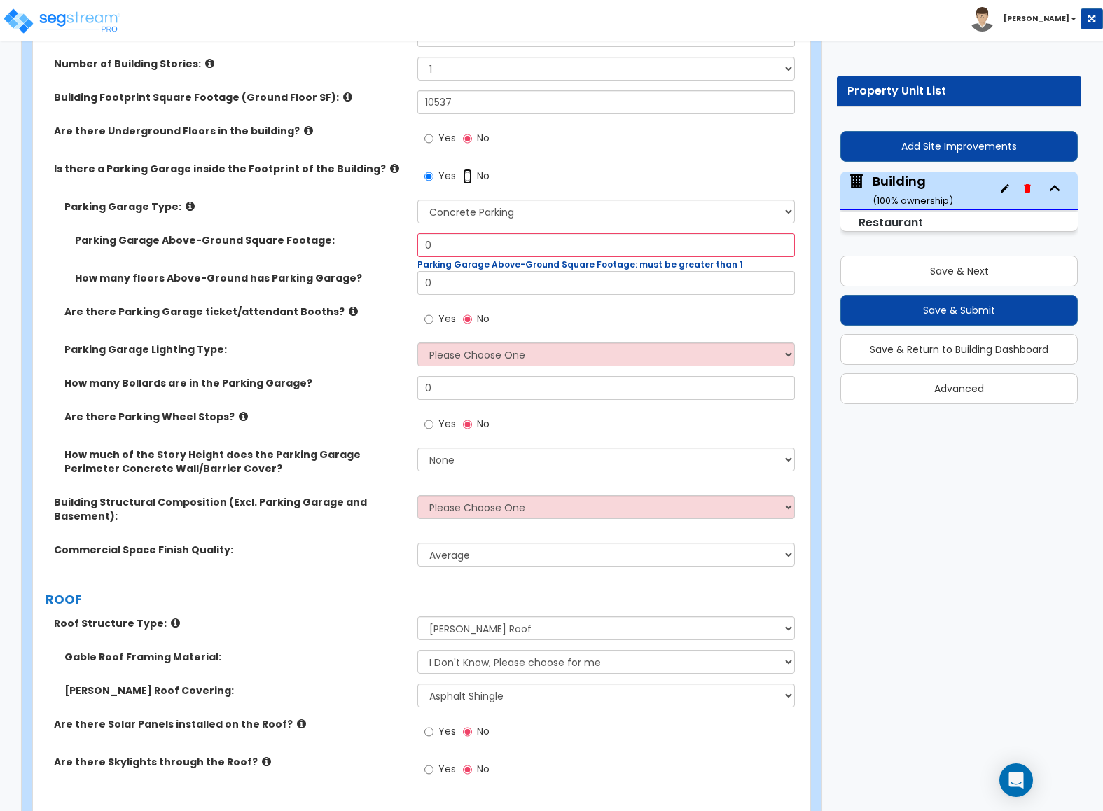
radio input "true"
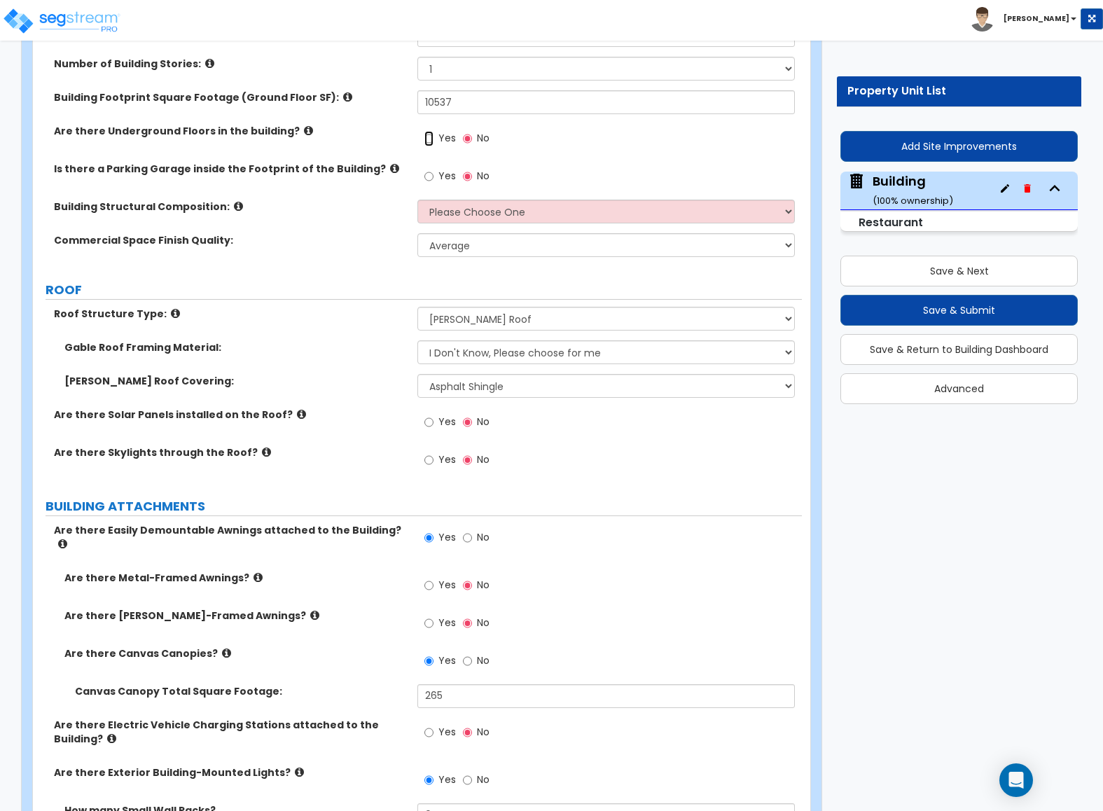
click at [433, 144] on input "Yes" at bounding box center [428, 138] width 9 height 15
radio input "true"
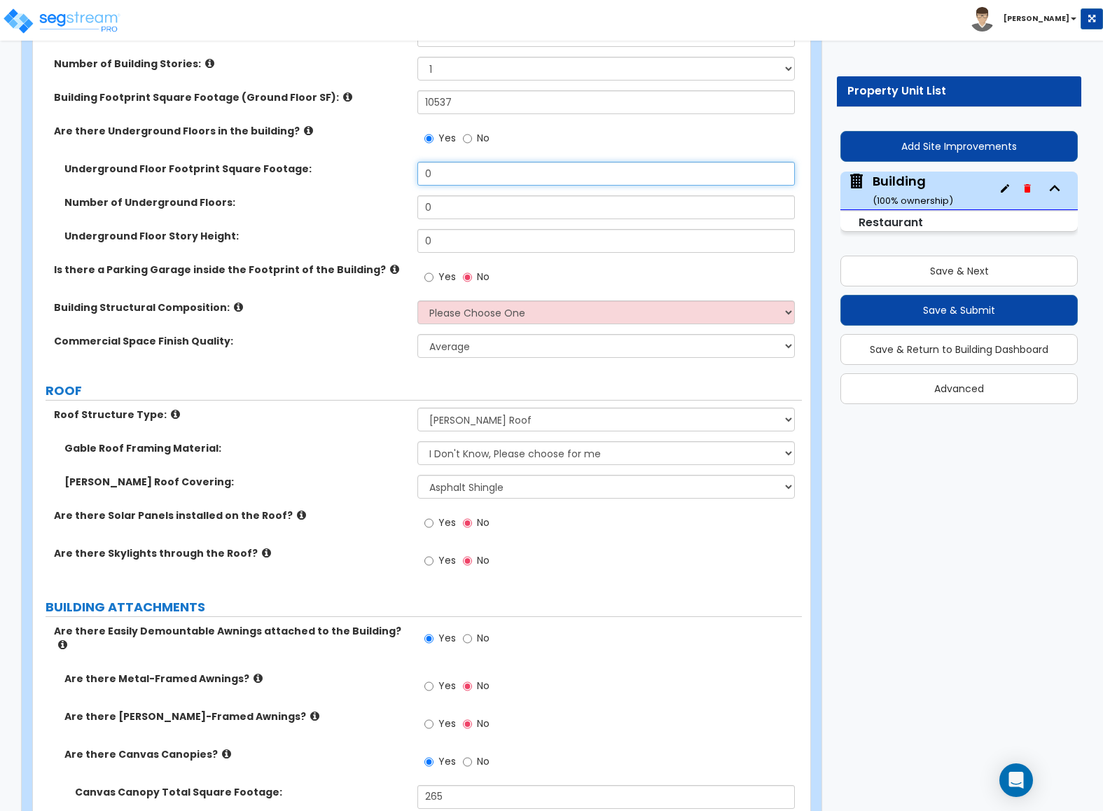
drag, startPoint x: 440, startPoint y: 176, endPoint x: 298, endPoint y: 154, distance: 143.2
click at [299, 154] on div "What is the Average Exterior Wall Height of this Building? 10 Length of the Cen…" at bounding box center [417, 178] width 748 height 378
drag, startPoint x: 441, startPoint y: 177, endPoint x: 332, endPoint y: 164, distance: 110.0
click at [332, 164] on div "Underground Floor Footprint Square Footage: 0" at bounding box center [417, 179] width 769 height 34
type input "10,537"
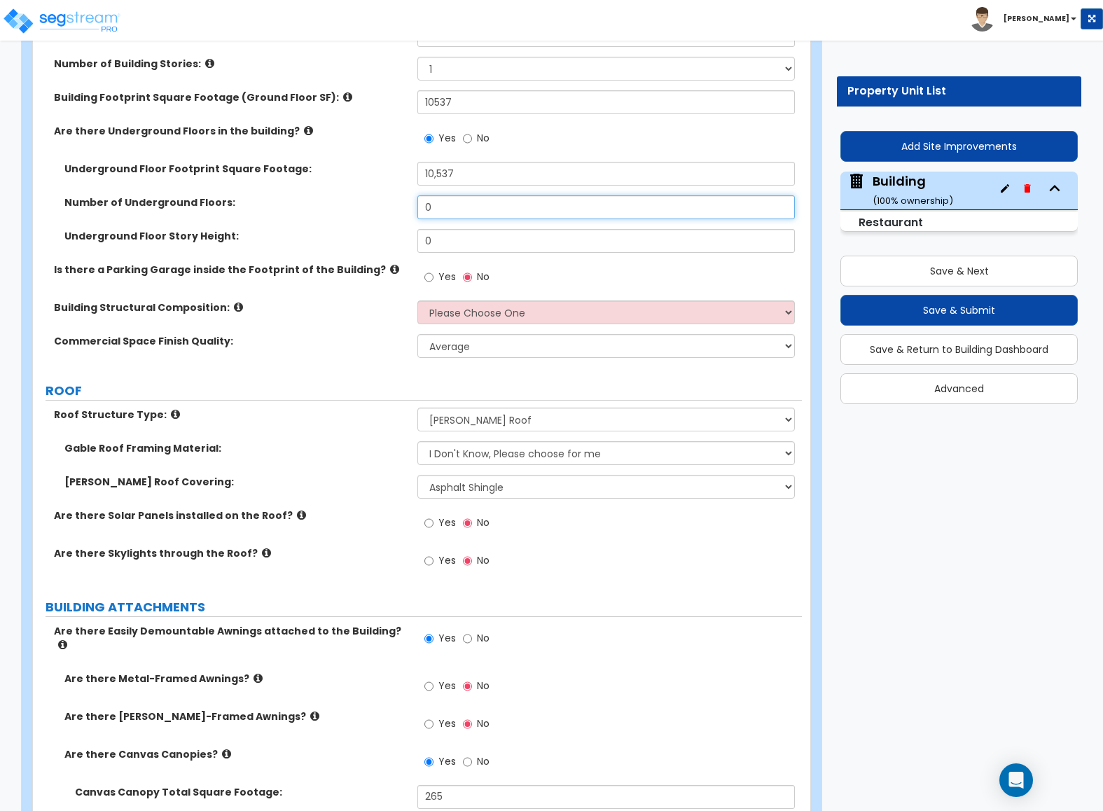
drag, startPoint x: 447, startPoint y: 198, endPoint x: 383, endPoint y: 197, distance: 64.4
click at [383, 197] on div "Number of Underground Floors: 0" at bounding box center [417, 212] width 769 height 34
click at [459, 148] on div "Yes No" at bounding box center [456, 140] width 79 height 32
click at [463, 145] on input "No" at bounding box center [467, 138] width 9 height 15
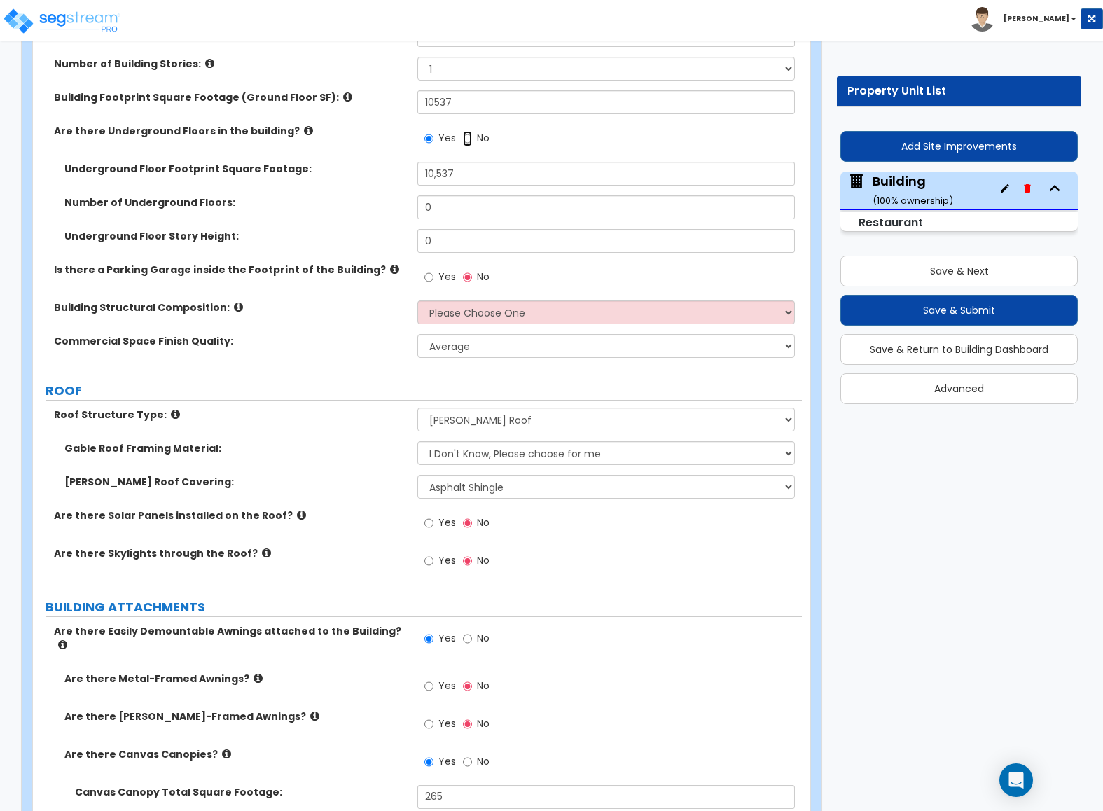
radio input "false"
radio input "true"
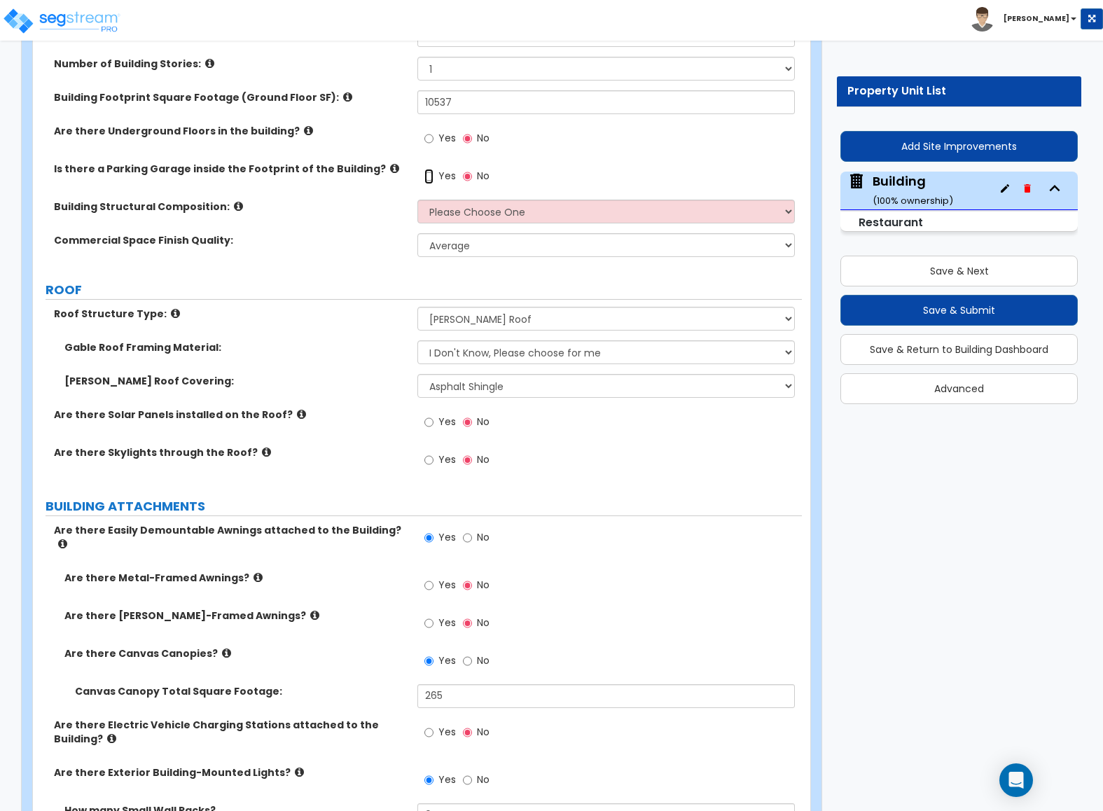
click at [431, 177] on input "Yes" at bounding box center [428, 176] width 9 height 15
radio input "true"
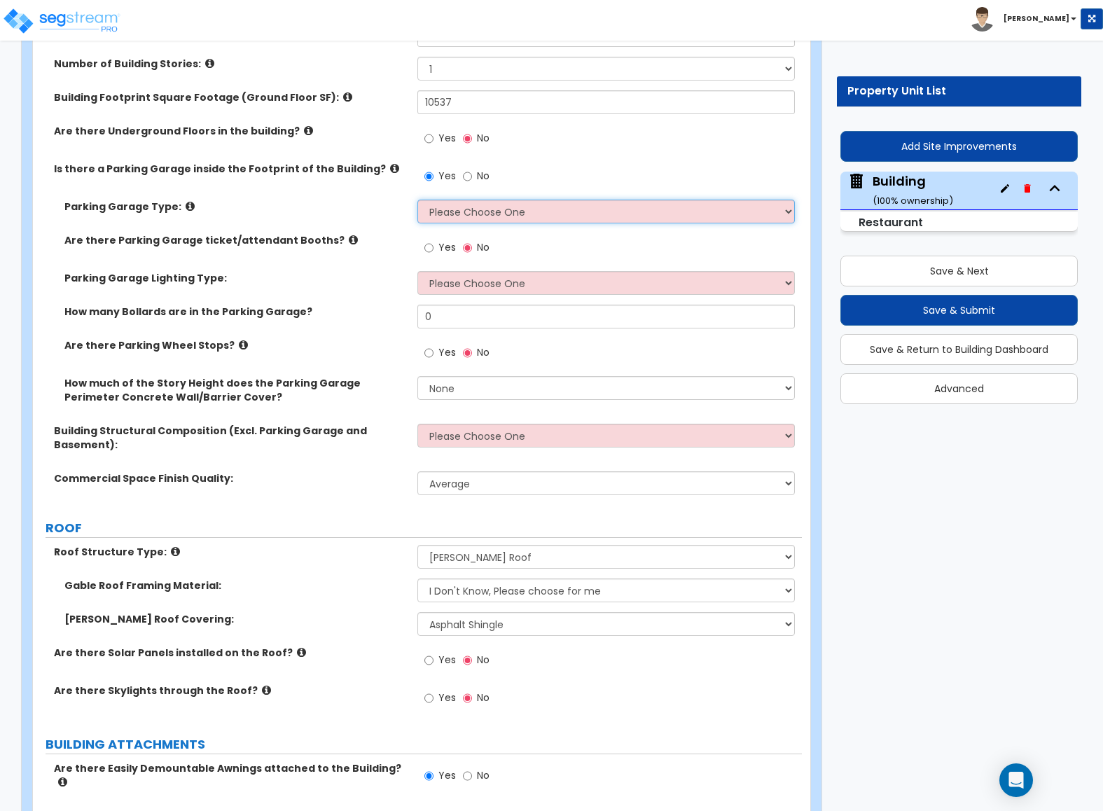
click at [439, 210] on select "Please Choose One Concrete Parking Stilt Parking Rooftop Parking" at bounding box center [605, 212] width 377 height 24
select select "1"
click at [417, 202] on select "Please Choose One Concrete Parking Stilt Parking Rooftop Parking" at bounding box center [605, 212] width 377 height 24
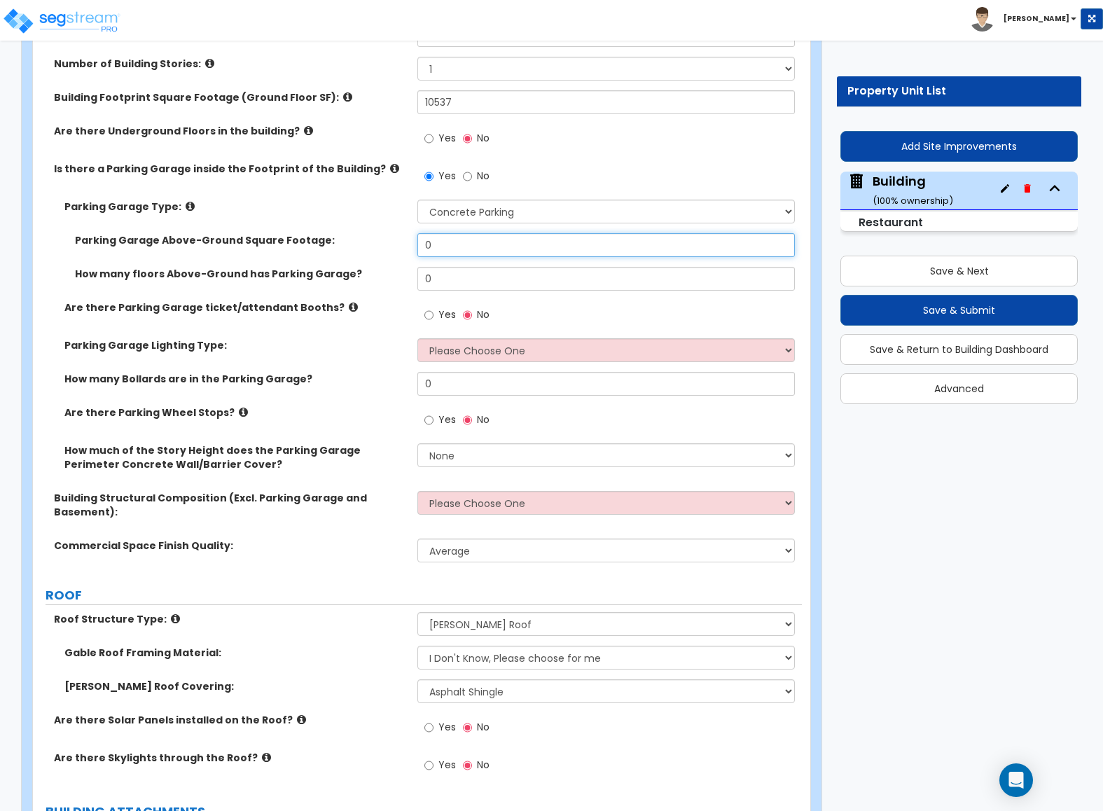
drag, startPoint x: 452, startPoint y: 250, endPoint x: 320, endPoint y: 252, distance: 131.7
click at [320, 252] on div "Parking Garage Above-Ground Square Footage: 0" at bounding box center [417, 250] width 769 height 34
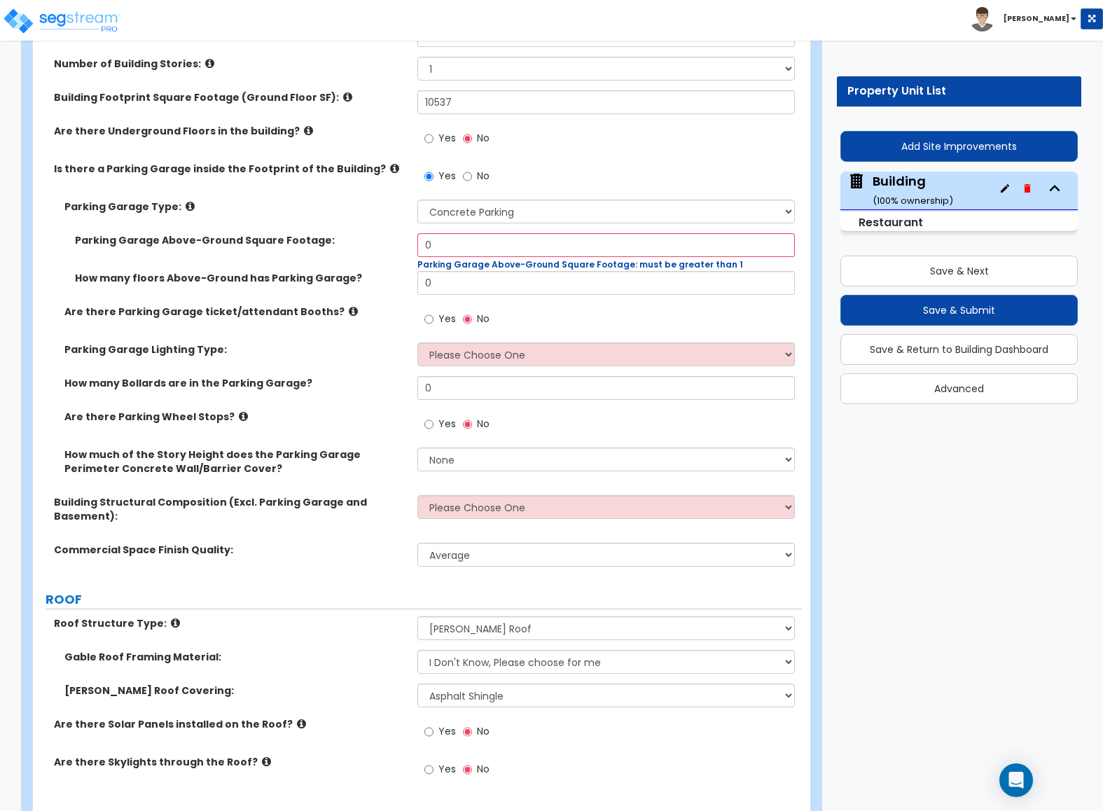
click at [186, 208] on icon at bounding box center [190, 206] width 9 height 11
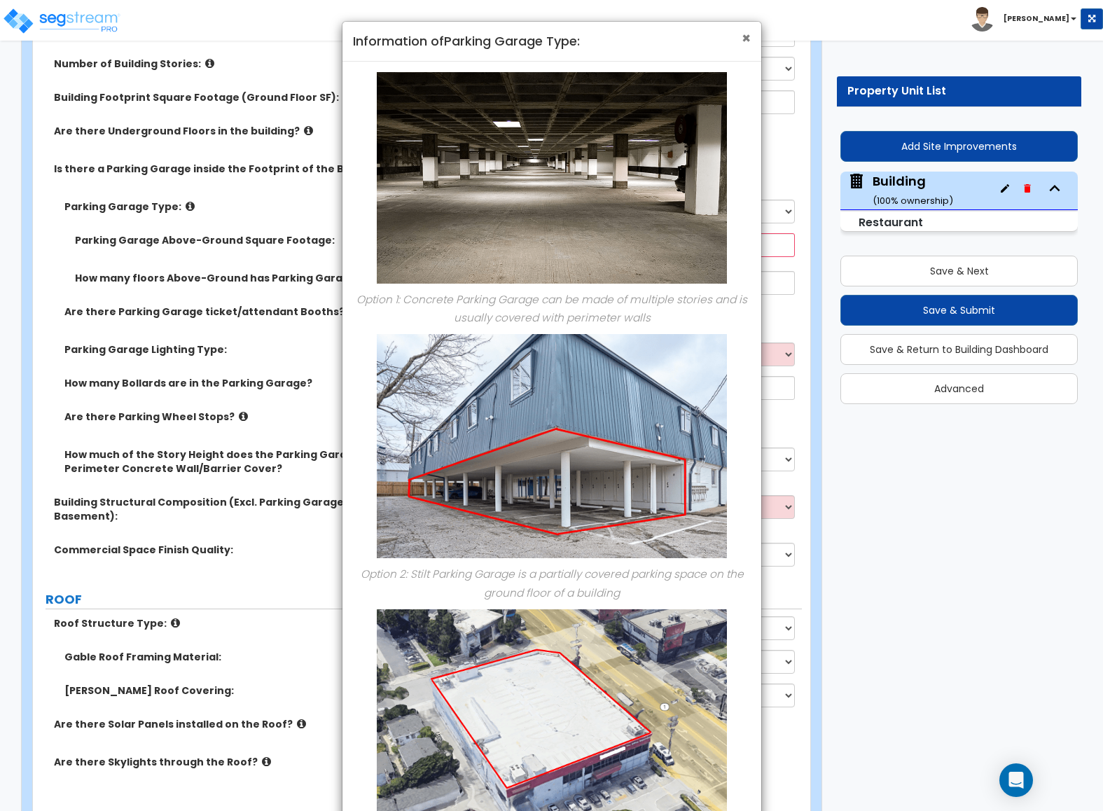
click at [742, 38] on span "×" at bounding box center [746, 38] width 9 height 20
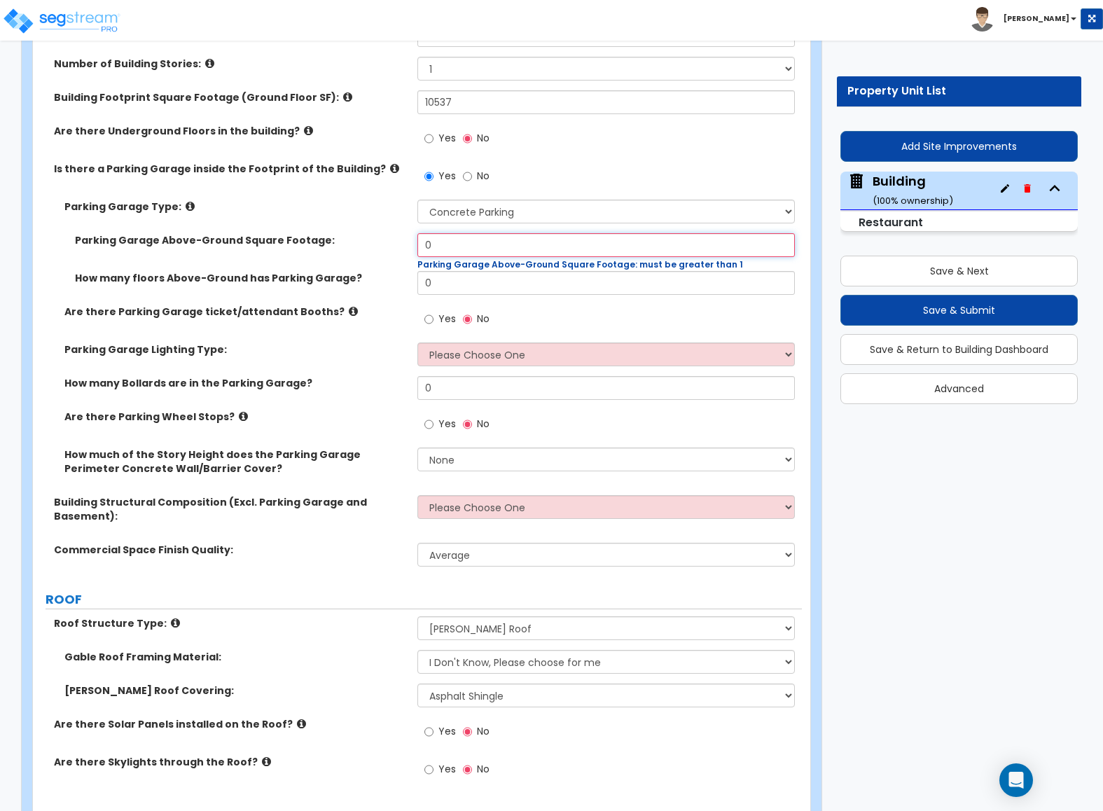
drag, startPoint x: 444, startPoint y: 240, endPoint x: 303, endPoint y: 246, distance: 141.6
click at [396, 246] on div "Parking Garage Above-Ground Square Footage: 0 Parking Garage Above-Ground Squar…" at bounding box center [417, 252] width 769 height 38
drag, startPoint x: 448, startPoint y: 249, endPoint x: 439, endPoint y: 250, distance: 9.2
click at [439, 250] on input "101" at bounding box center [605, 245] width 377 height 24
drag, startPoint x: 475, startPoint y: 250, endPoint x: 358, endPoint y: 250, distance: 117.6
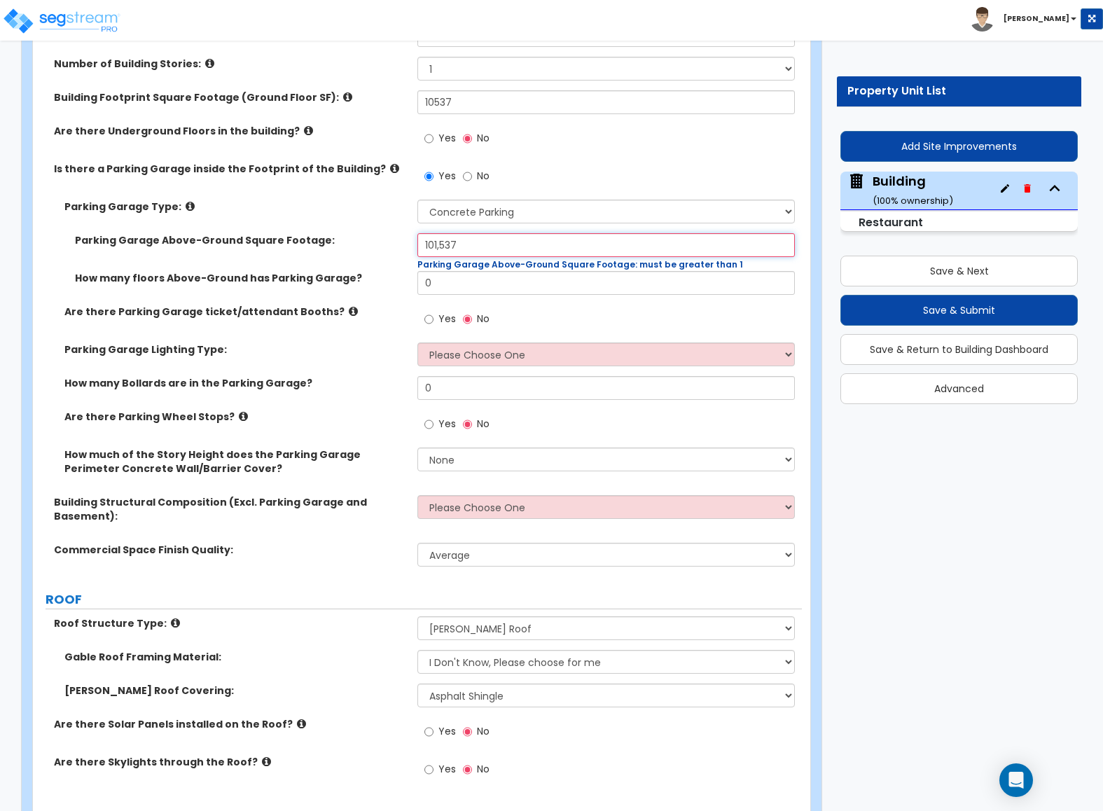
click at [358, 250] on div "Parking Garage Above-Ground Square Footage: 101,537 Parking Garage Above-Ground…" at bounding box center [417, 252] width 769 height 38
type input "10,537"
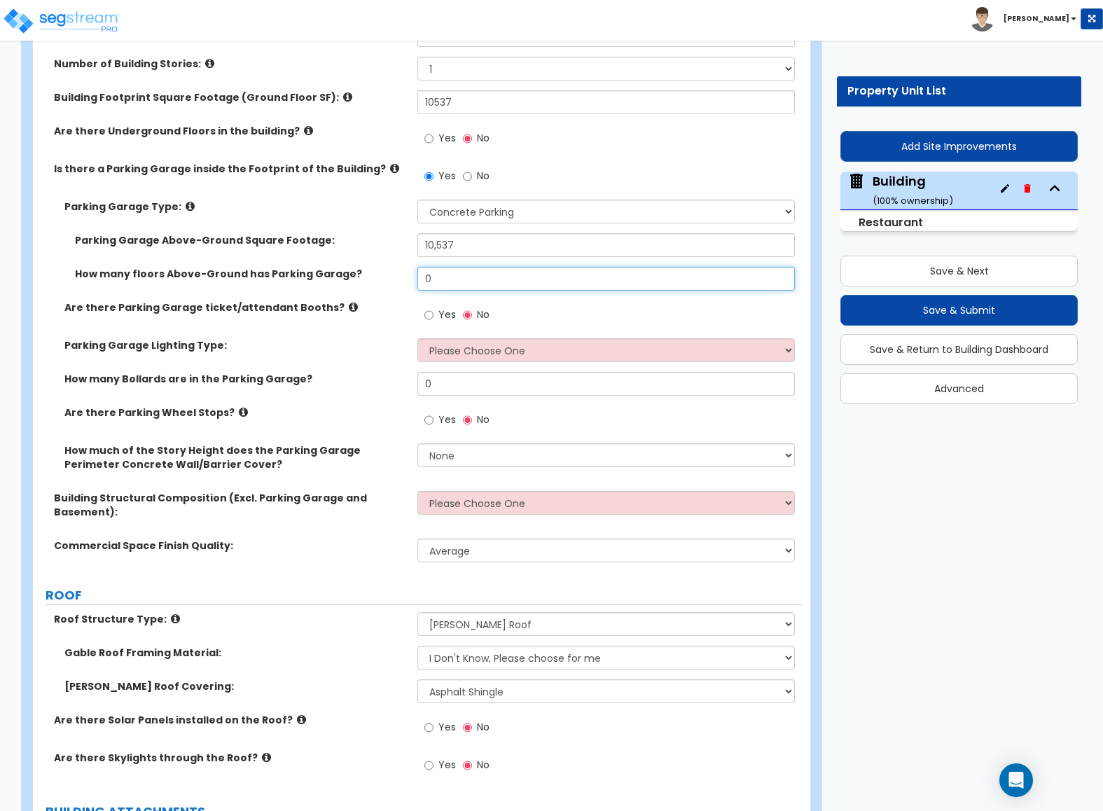
drag, startPoint x: 443, startPoint y: 284, endPoint x: 363, endPoint y: 284, distance: 79.8
click at [363, 284] on div "How many floors Above-Ground has Parking Garage? 0" at bounding box center [417, 284] width 769 height 34
click at [355, 314] on label "Are there Parking Garage ticket/attendant Booths?" at bounding box center [235, 307] width 342 height 14
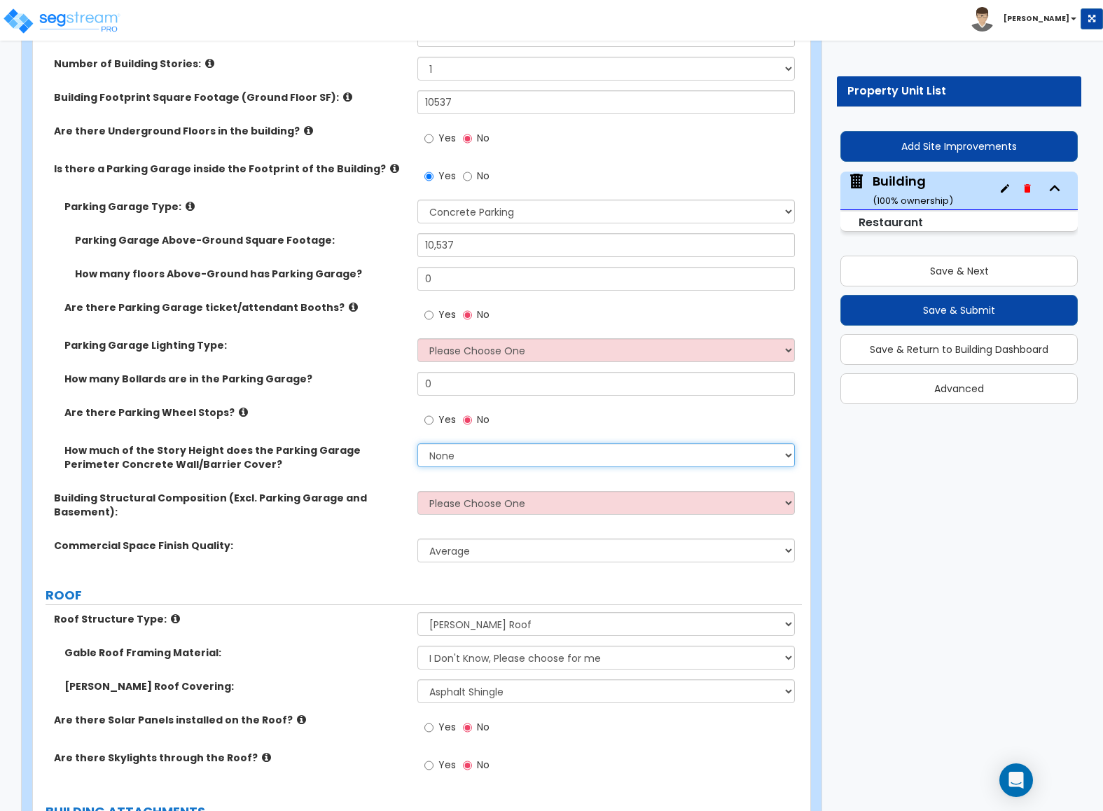
click at [477, 457] on select "None Only About Half of the Story Height Most of the Story Height is Covered Ea…" at bounding box center [605, 455] width 377 height 24
click at [340, 550] on label "Commercial Space Finish Quality:" at bounding box center [230, 546] width 353 height 14
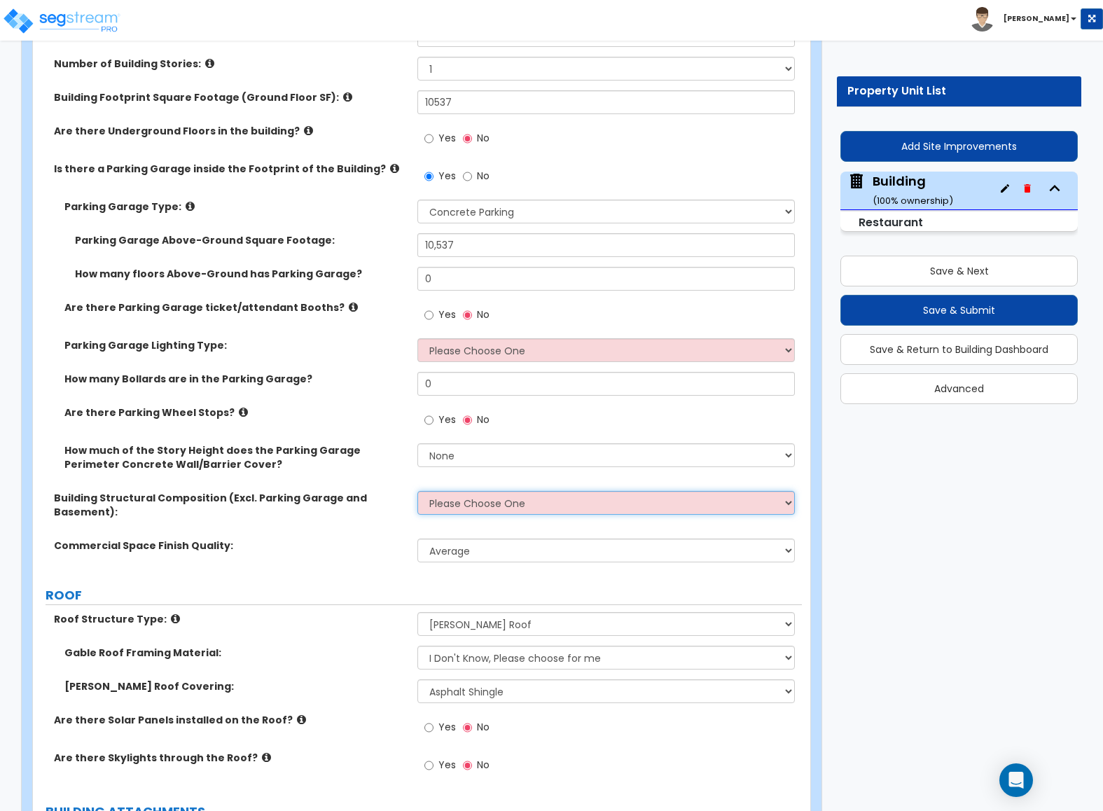
click at [460, 508] on select "Please Choose One Tilt-up Wall Construction Reinforced Concrete Structural Stee…" at bounding box center [605, 503] width 377 height 24
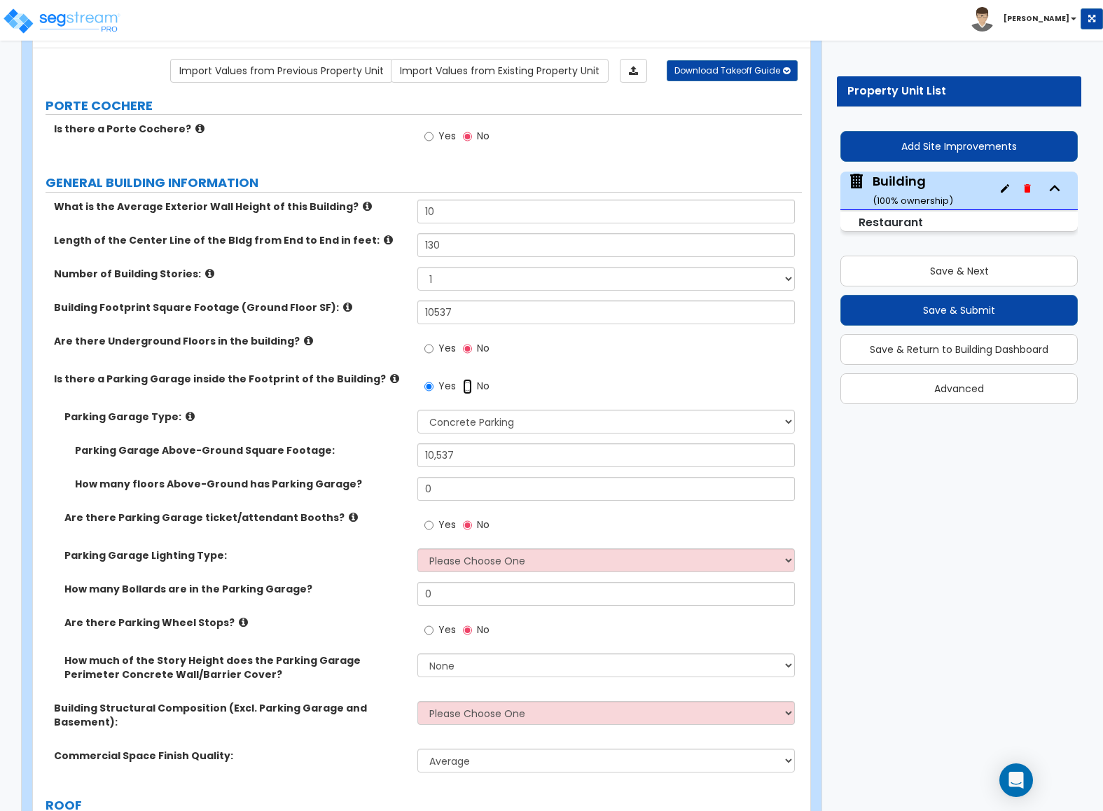
click at [467, 391] on input "No" at bounding box center [467, 386] width 9 height 15
radio input "false"
radio input "true"
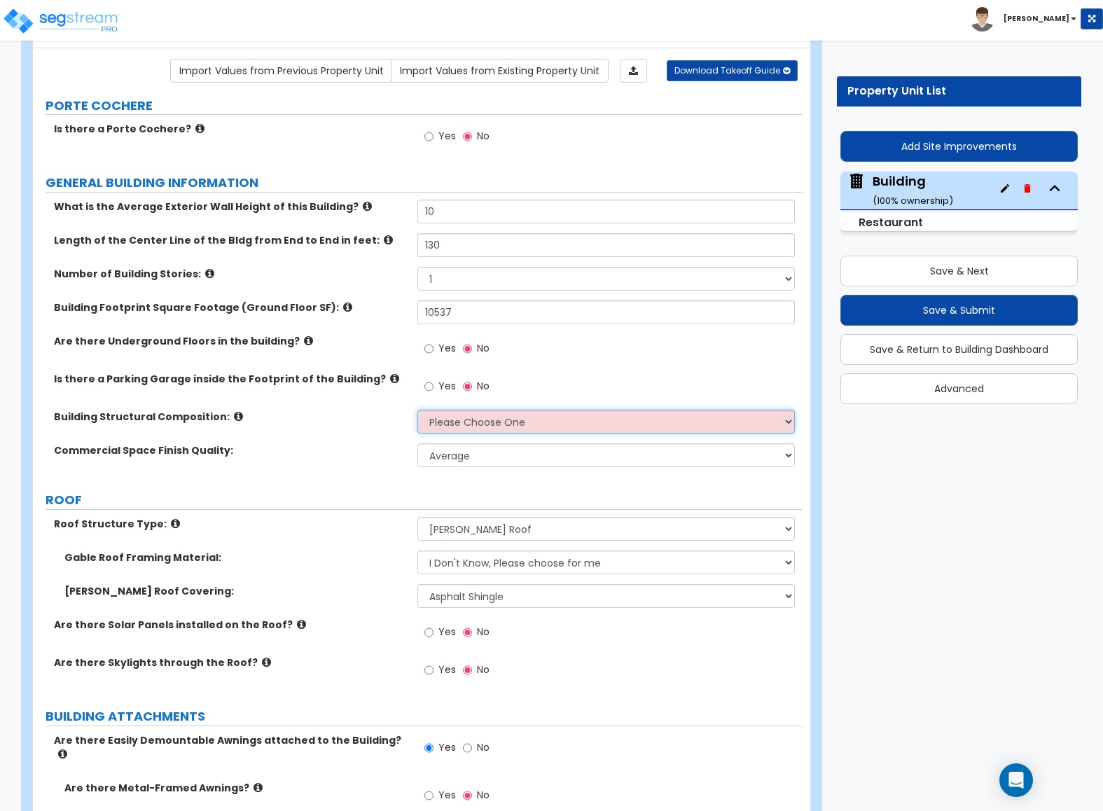
click at [468, 423] on select "Please Choose One Tilt-up Wall Construction Reinforced Concrete Structural Stee…" at bounding box center [605, 422] width 377 height 24
select select "5"
click at [417, 412] on select "Please Choose One Tilt-up Wall Construction Reinforced Concrete Structural Stee…" at bounding box center [605, 422] width 377 height 24
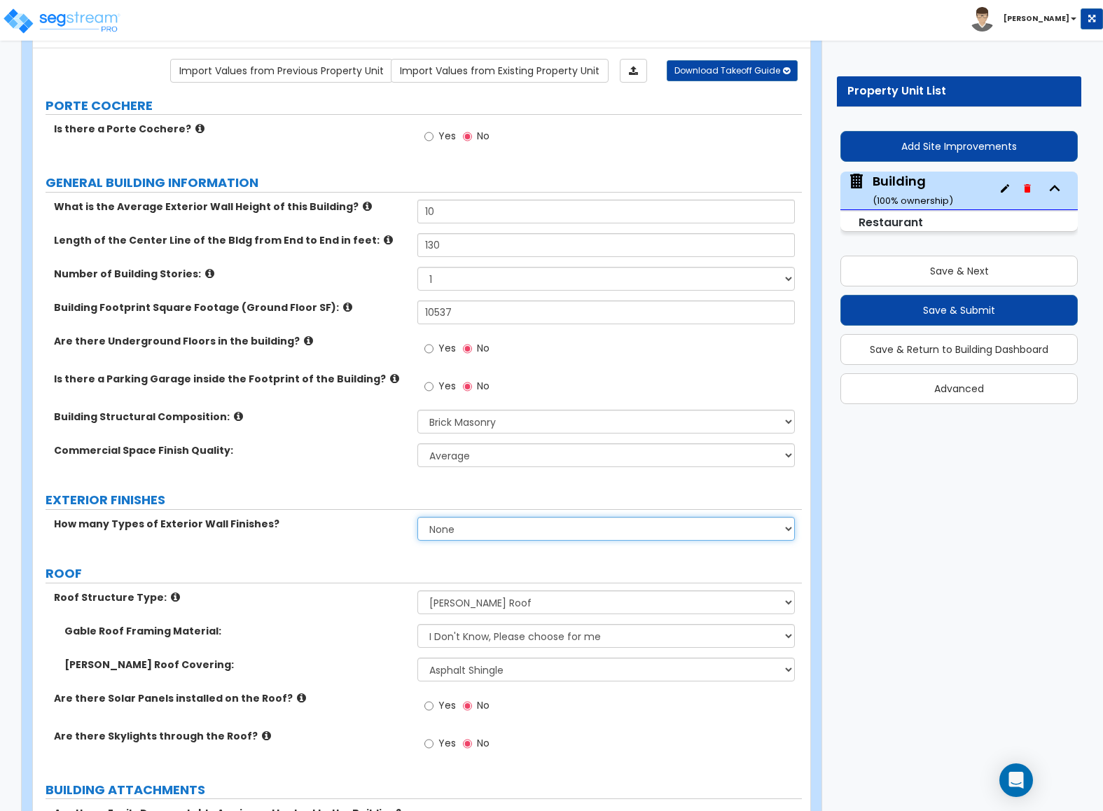
click at [445, 530] on select "None 1 2 3" at bounding box center [605, 529] width 377 height 24
select select "1"
click at [417, 519] on select "None 1 2 3" at bounding box center [605, 529] width 377 height 24
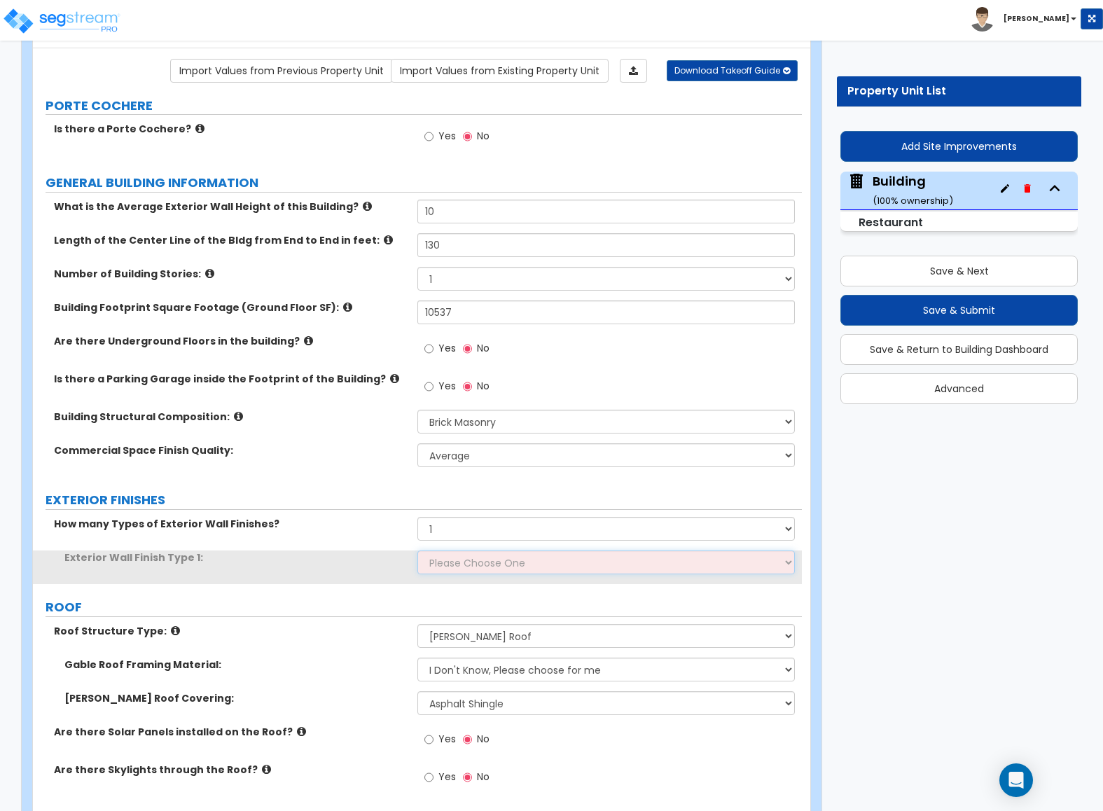
click at [450, 570] on select "Please Choose One No Finish/Shared Wall No Wall Stone Veneer Wood Siding Vinyl …" at bounding box center [605, 562] width 377 height 24
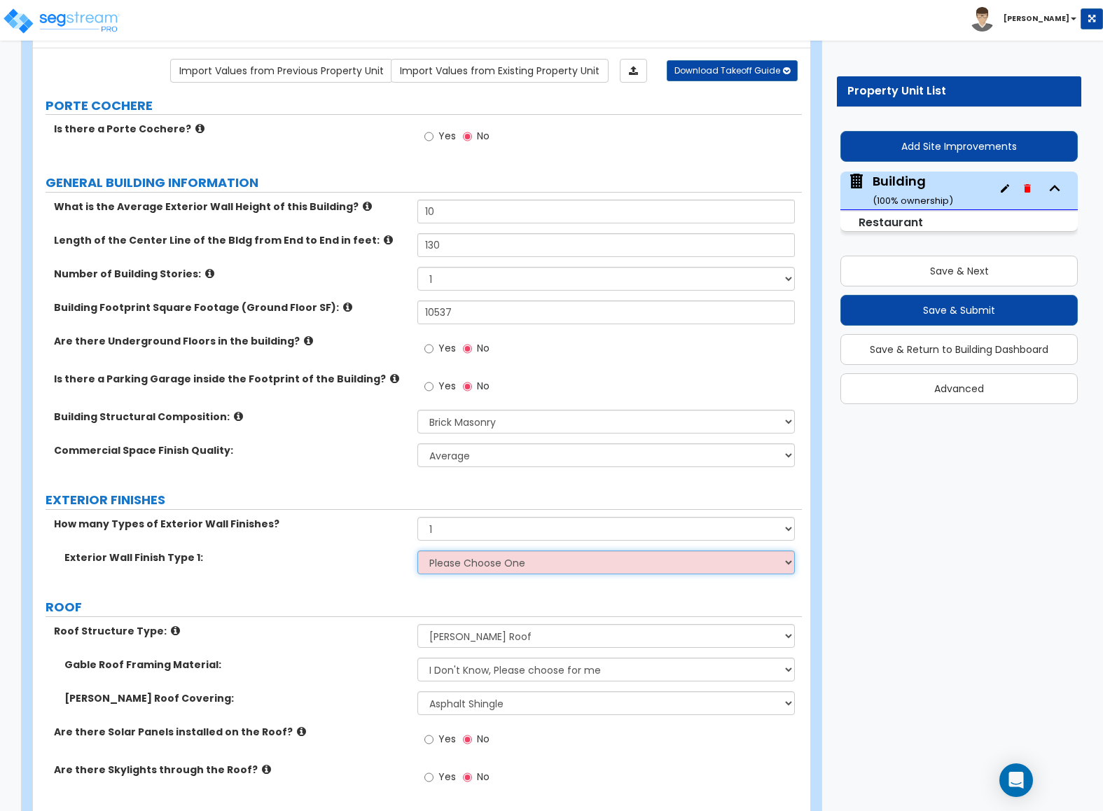
select select "3"
click at [417, 553] on select "Please Choose One No Finish/Shared Wall No Wall Stone Veneer Wood Siding Vinyl …" at bounding box center [605, 562] width 377 height 24
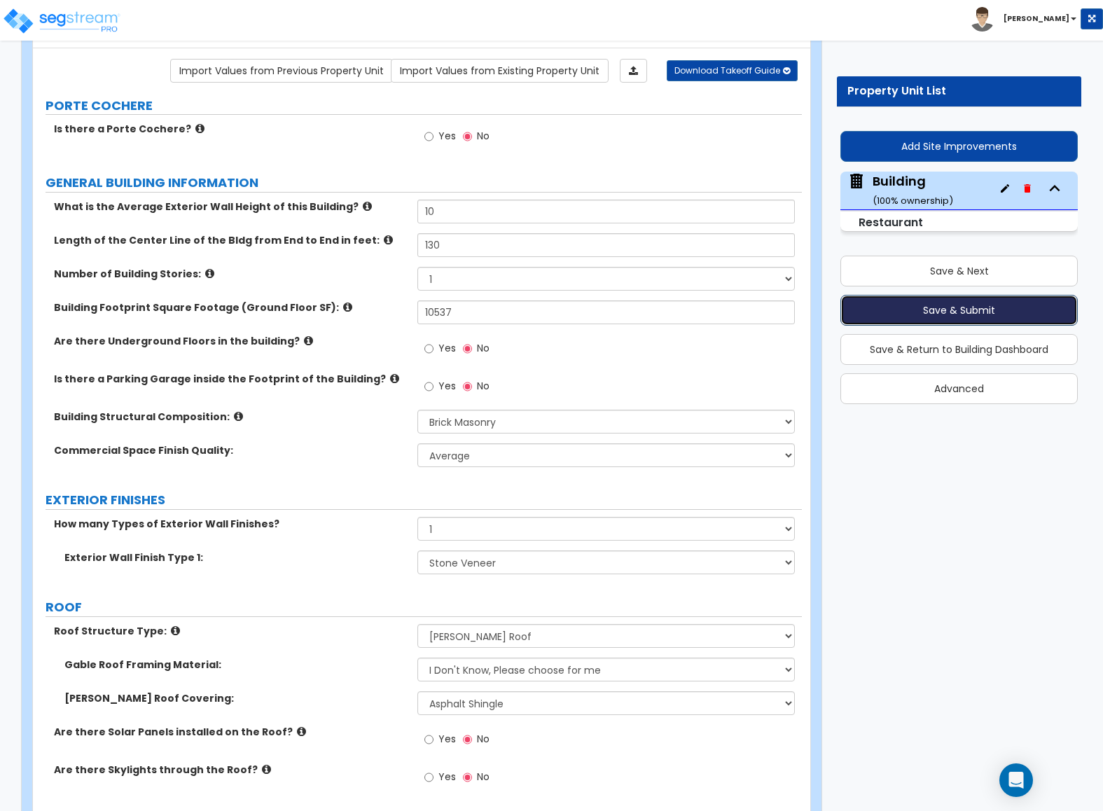
click at [901, 316] on button "Save & Submit" at bounding box center [958, 310] width 237 height 31
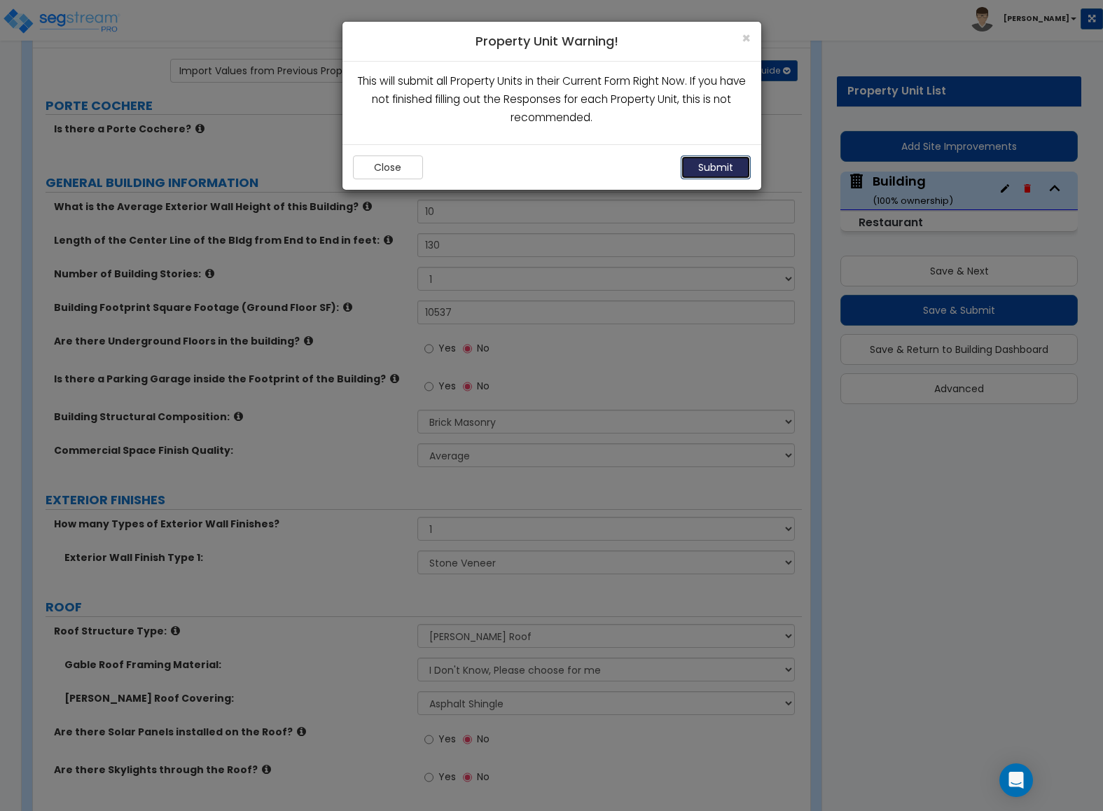
click at [702, 160] on button "Submit" at bounding box center [716, 167] width 70 height 24
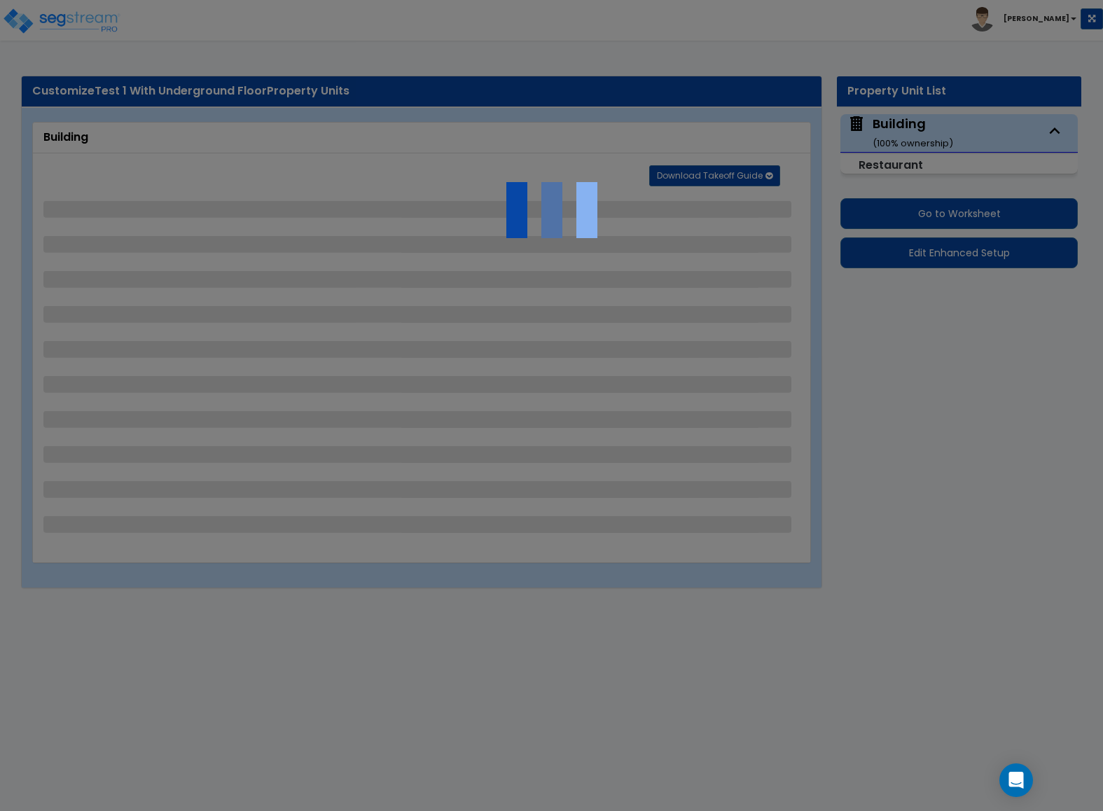
select select "5"
select select "1"
select select "3"
select select "1"
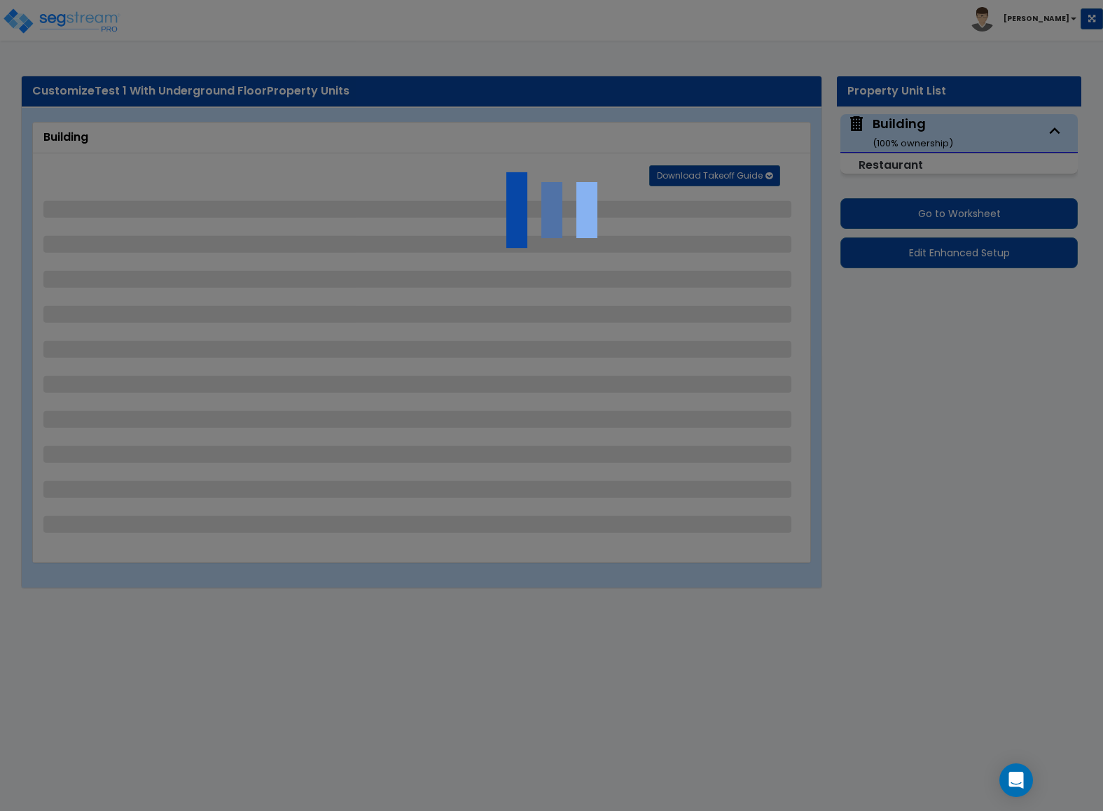
select select "1"
select select "2"
select select "1"
select select "2"
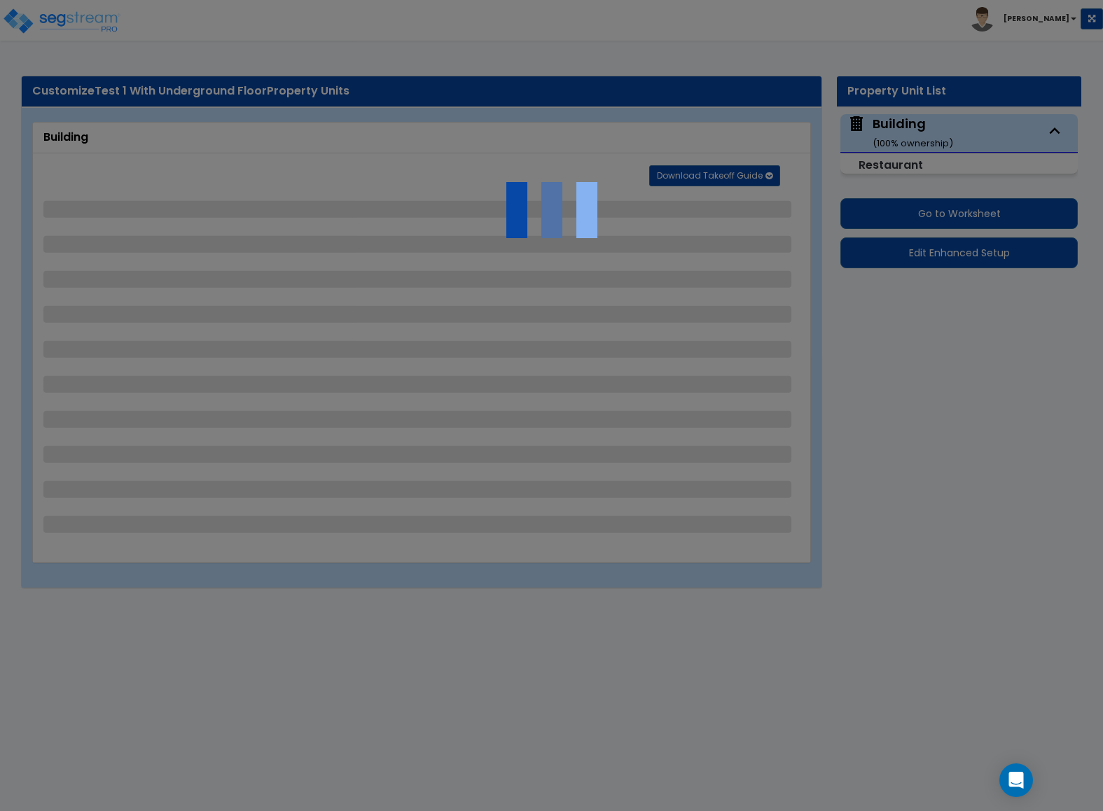
select select "1"
select select "2"
select select "7"
select select "1"
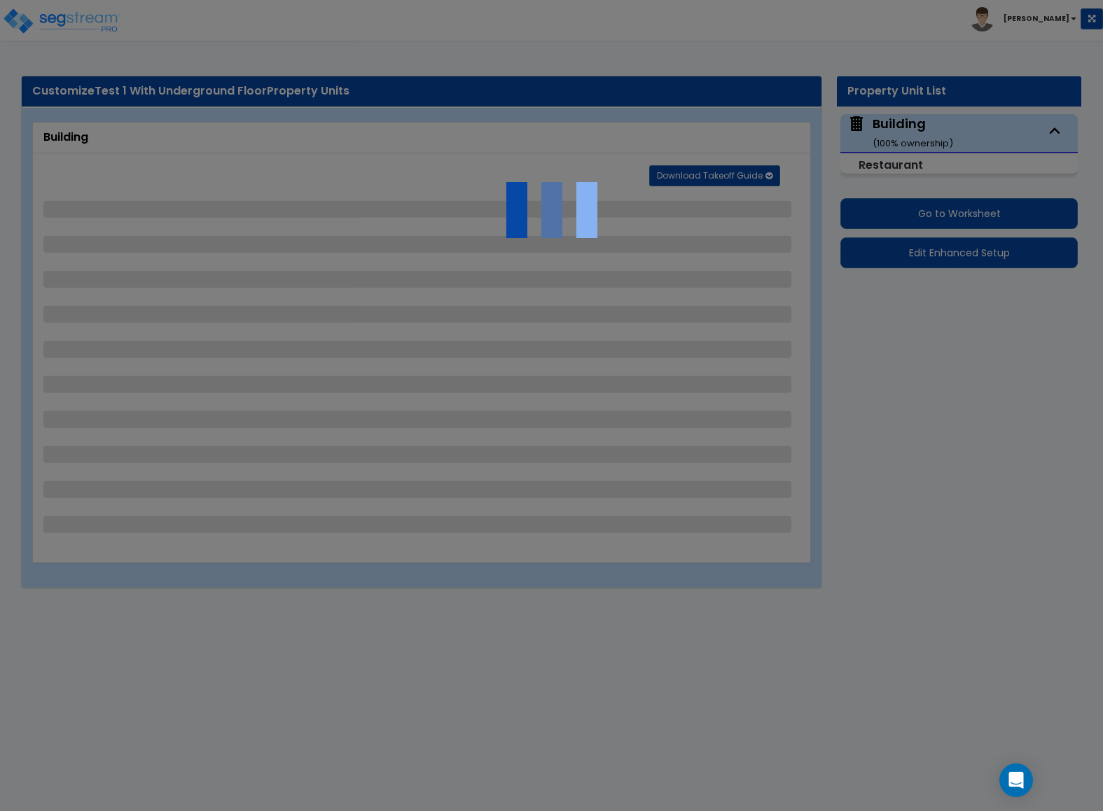
select select "1"
select select "5"
select select "6"
select select "1"
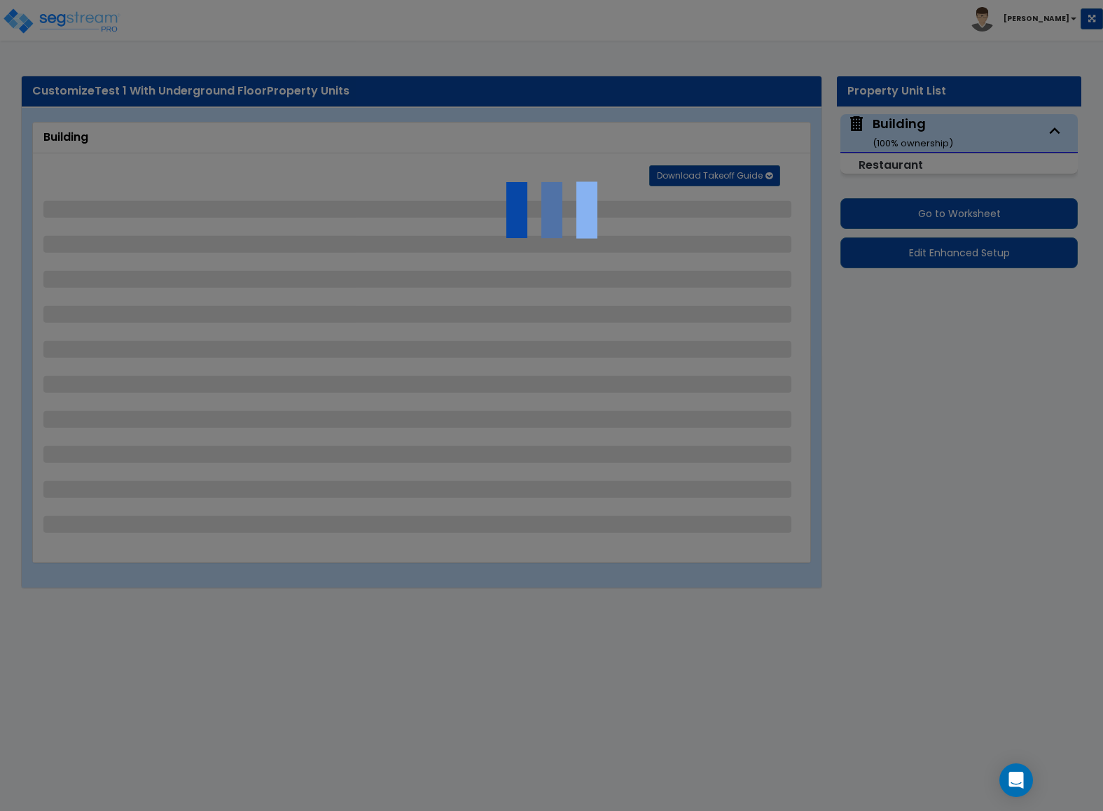
select select "1"
select select "3"
select select "1"
select select "4"
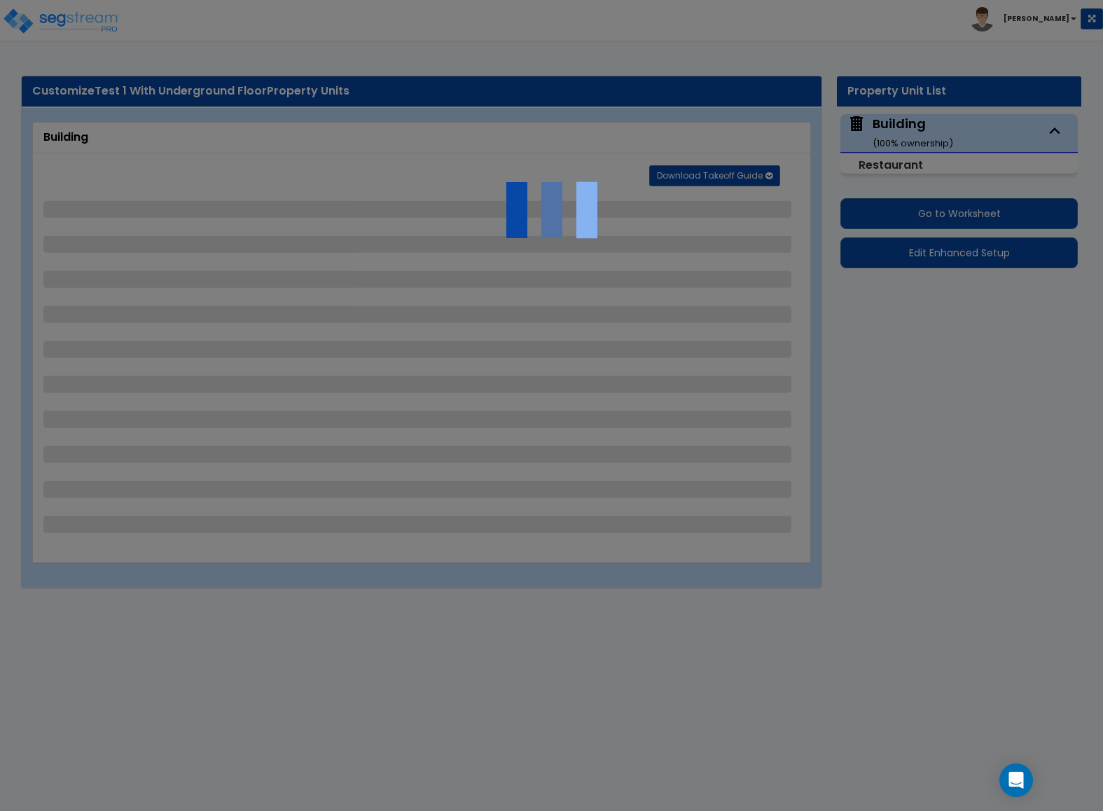
select select "1"
select select "2"
select select "7"
select select "1"
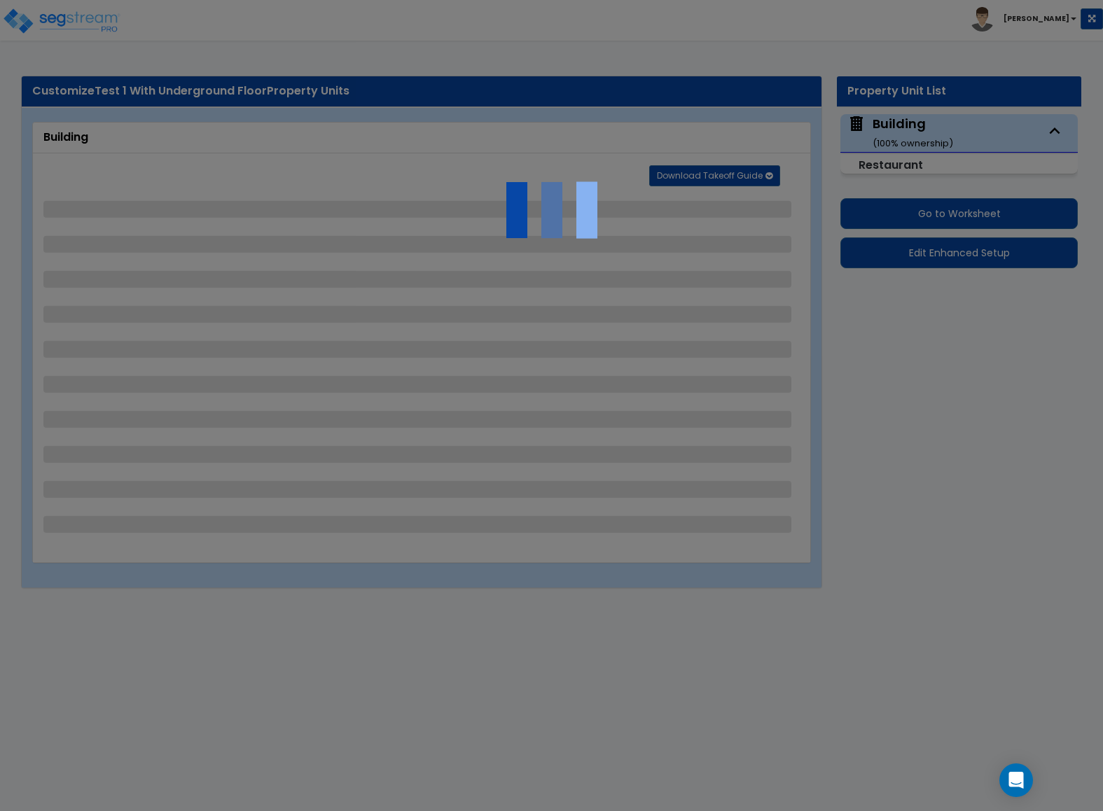
select select "2"
select select "1"
select select "2"
select select "1"
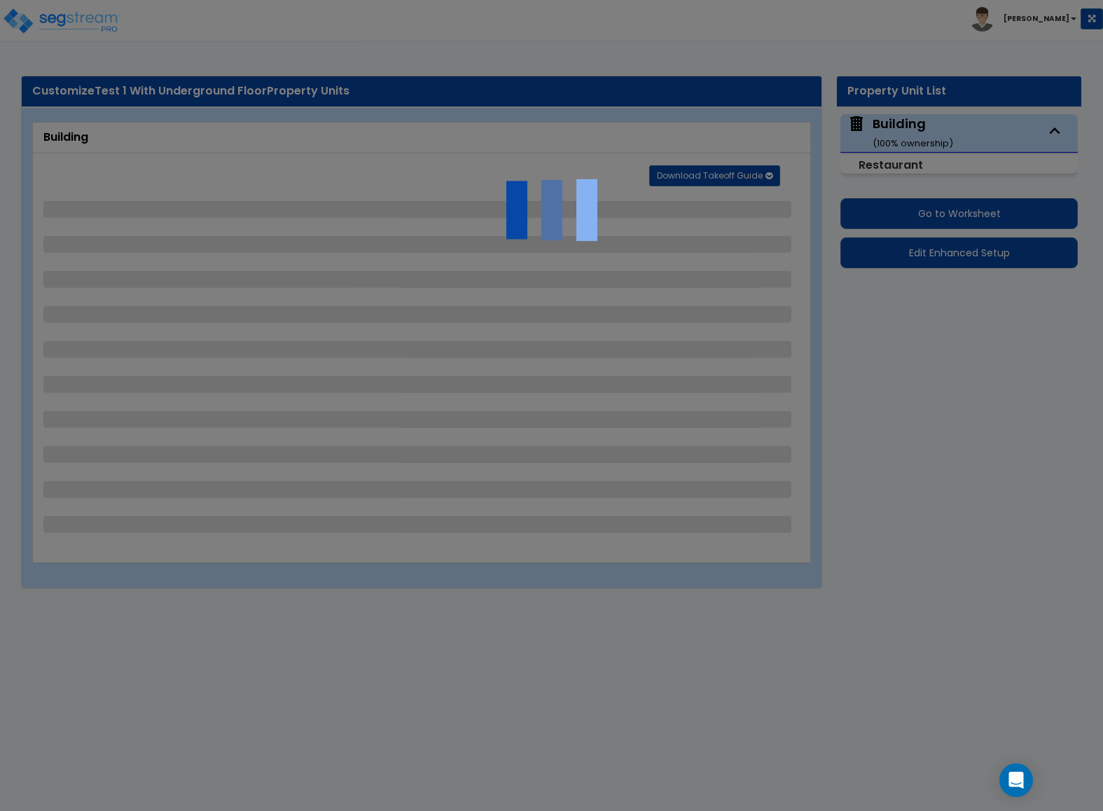
select select "5"
select select "1"
select select "3"
select select "1"
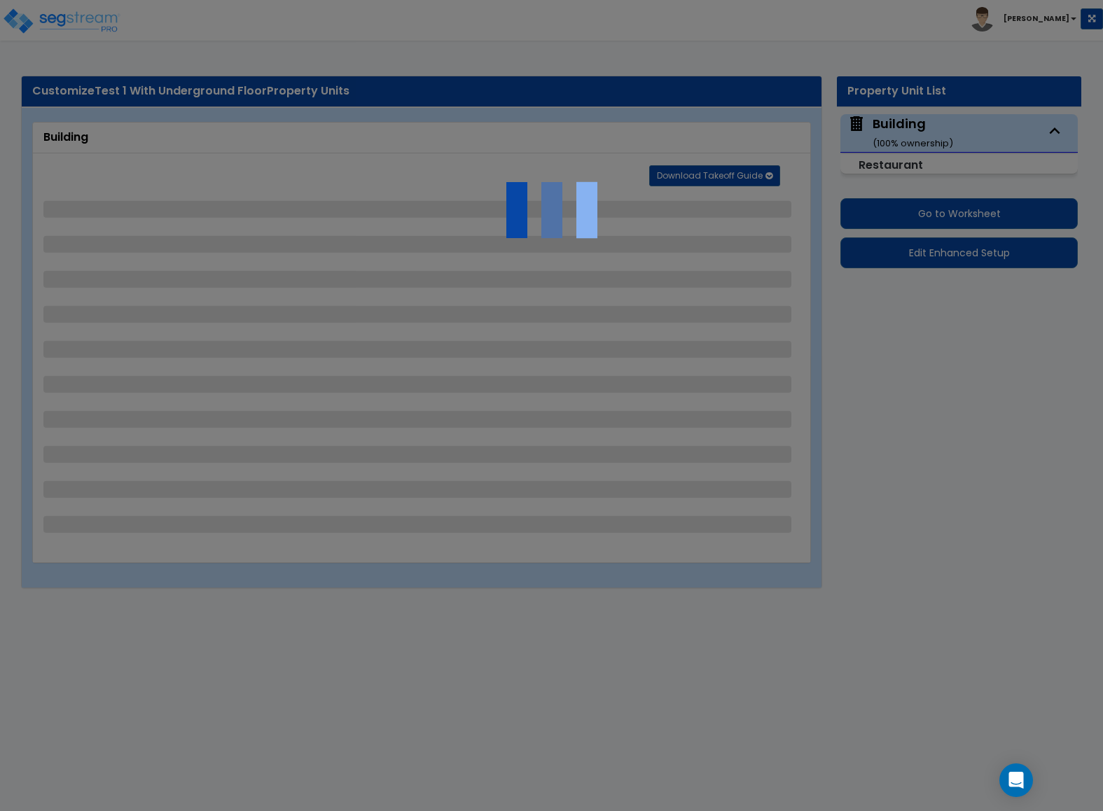
select select "1"
select select "2"
select select "1"
select select "2"
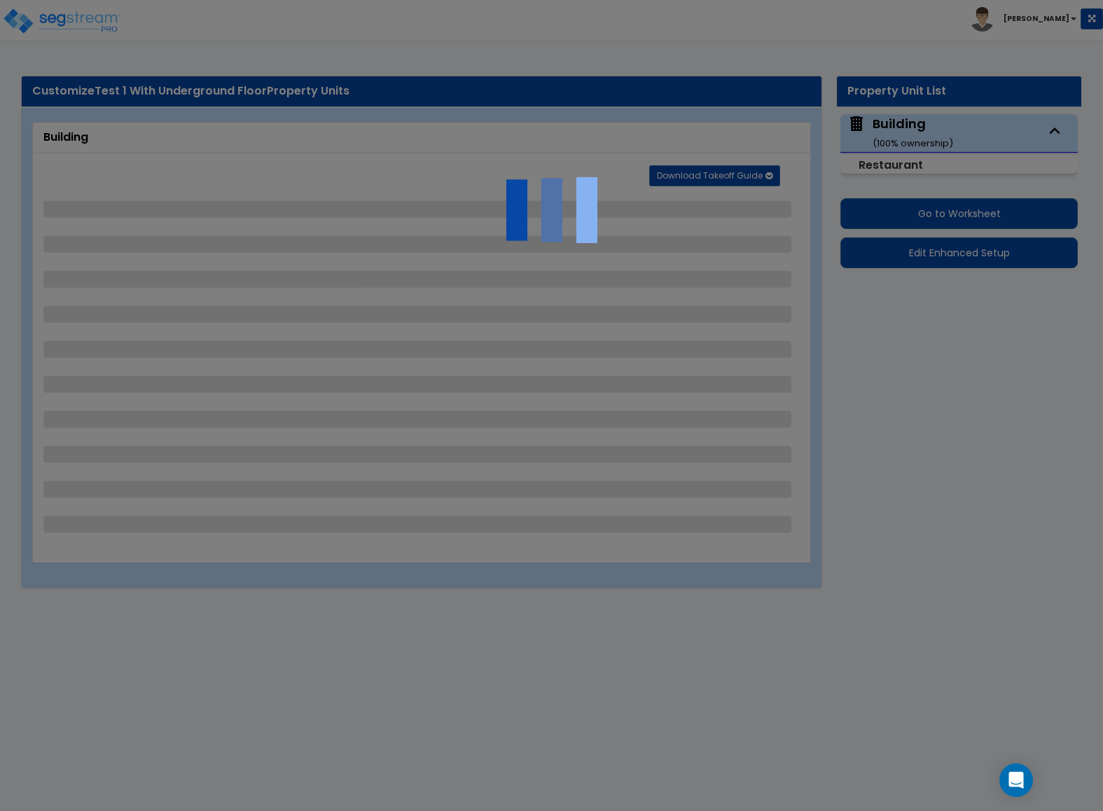
select select "1"
select select "2"
select select "7"
select select "1"
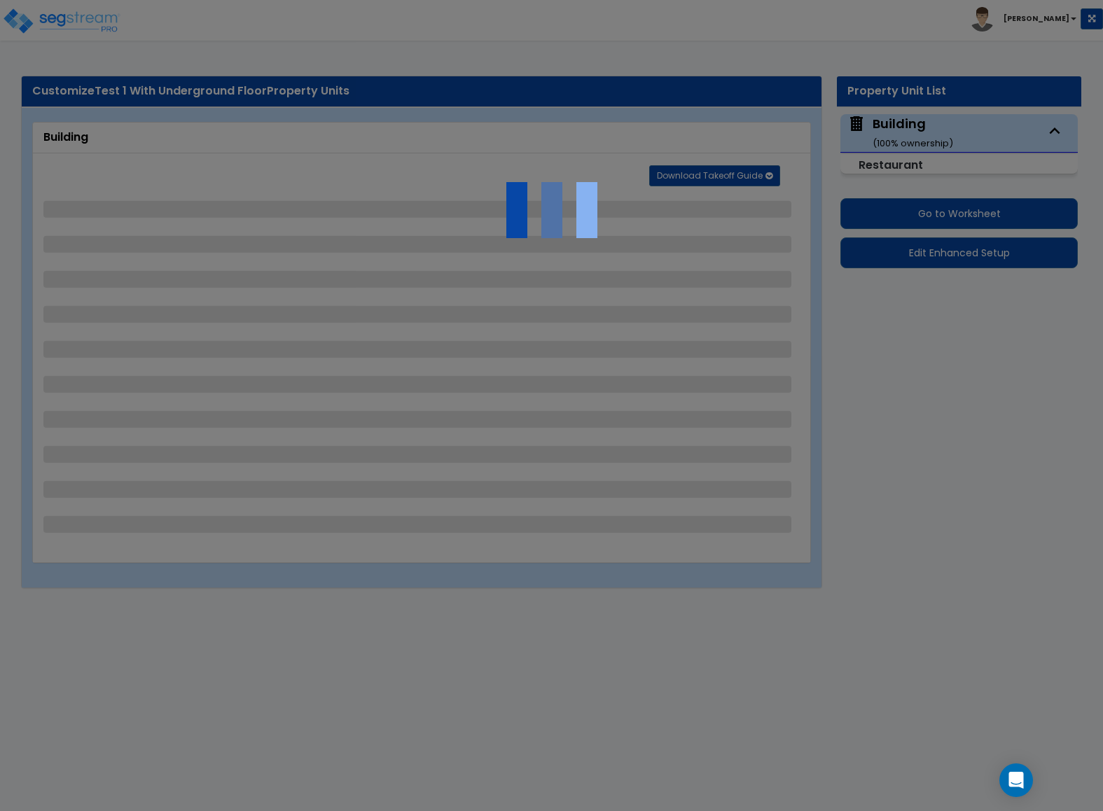
select select "1"
select select "5"
select select "6"
select select "1"
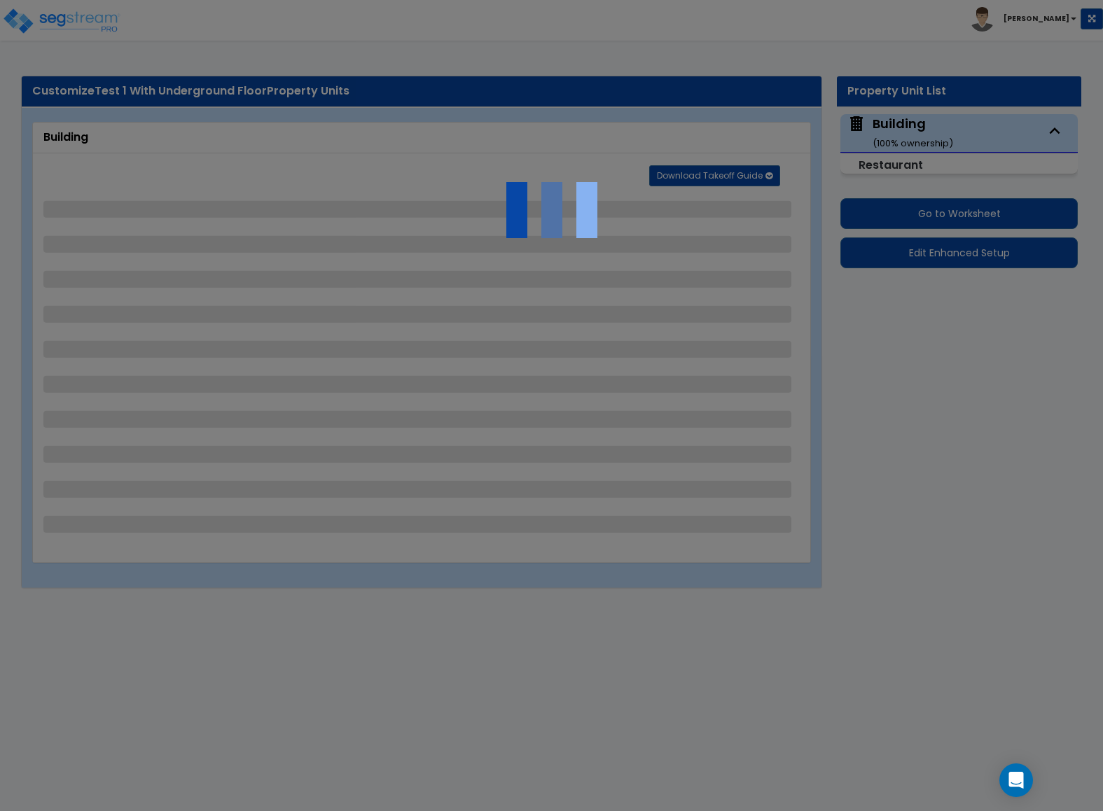
select select "1"
select select "3"
select select "1"
select select "4"
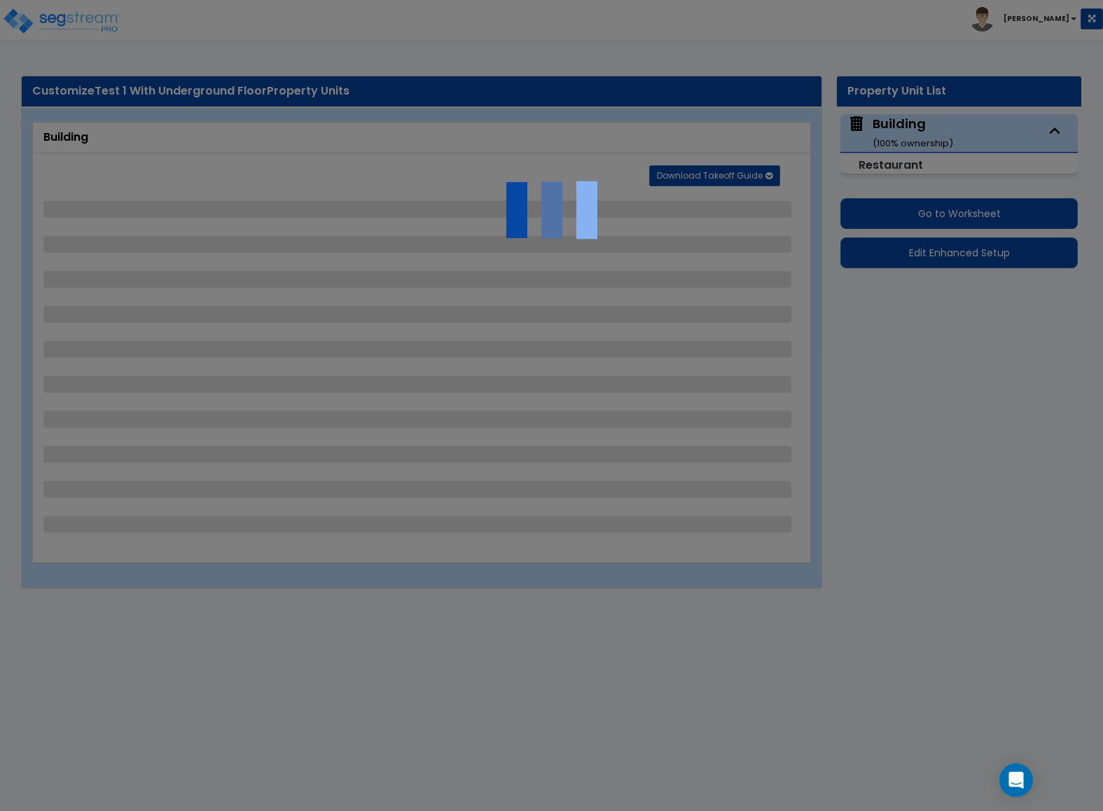
select select "1"
select select "2"
select select "7"
select select "1"
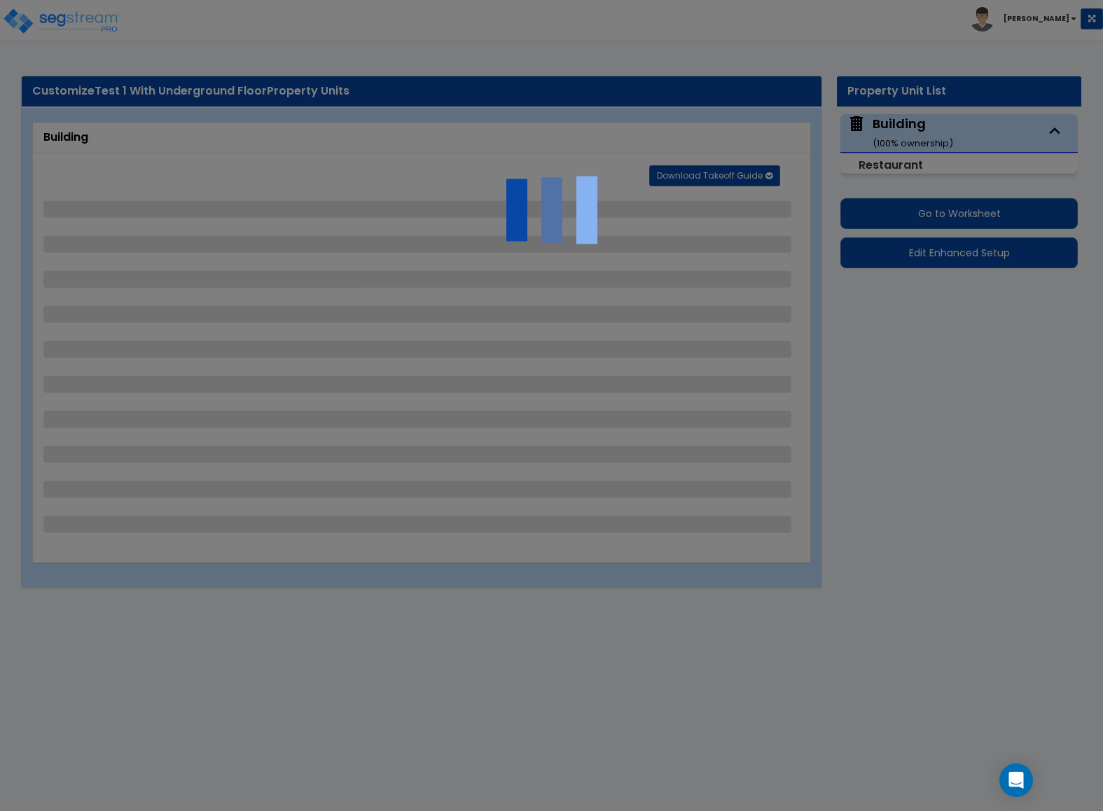
select select "2"
select select "1"
select select "2"
select select "1"
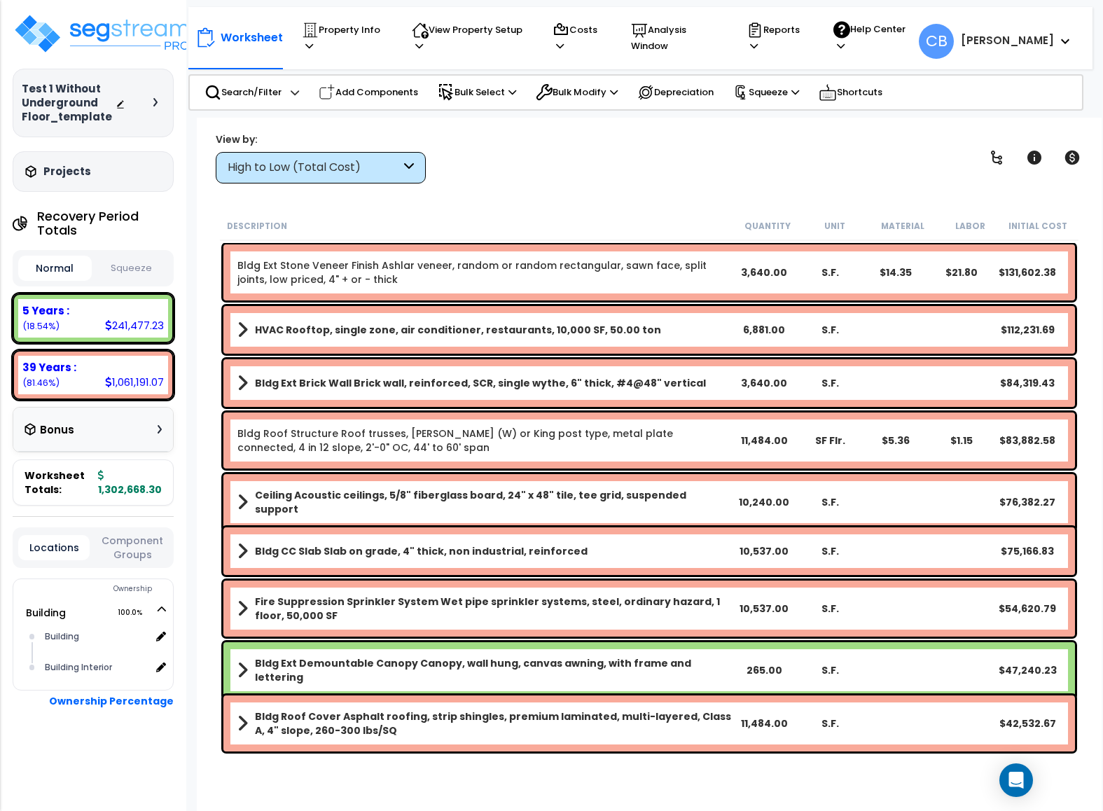
click at [653, 186] on div "Worksheet Property Info Property Setup Add Property Unit Template property Clon…" at bounding box center [649, 523] width 905 height 811
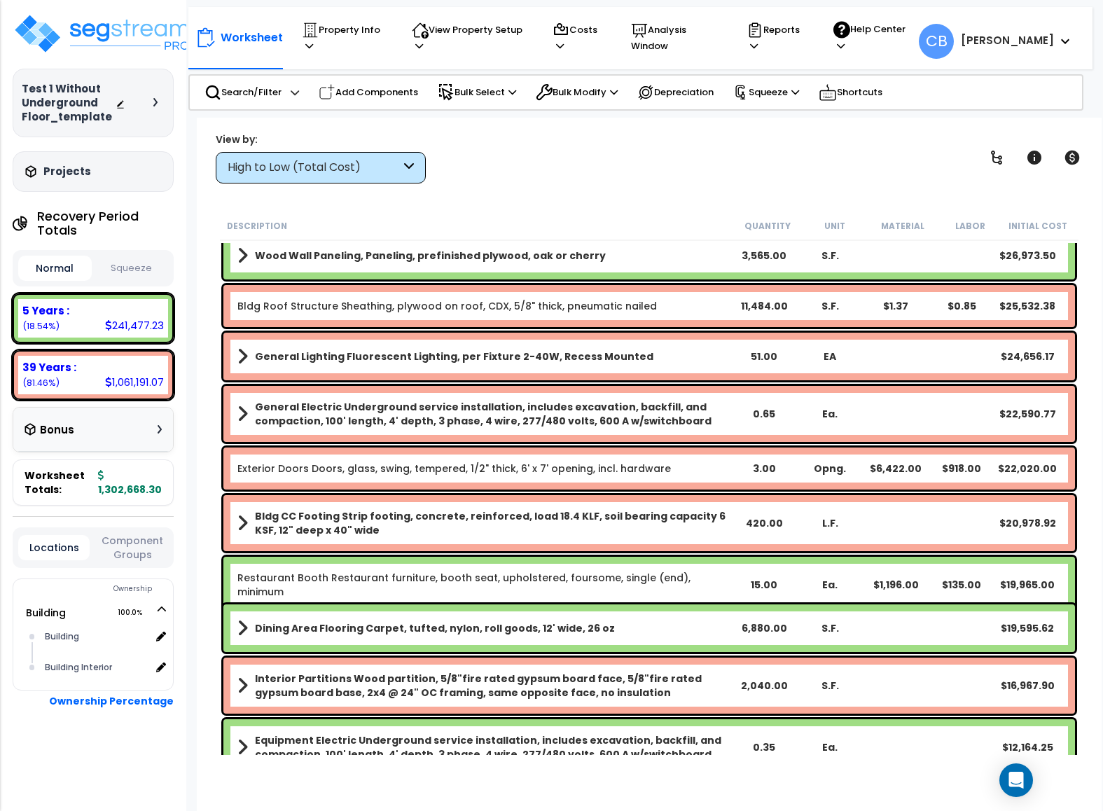
scroll to position [945, 0]
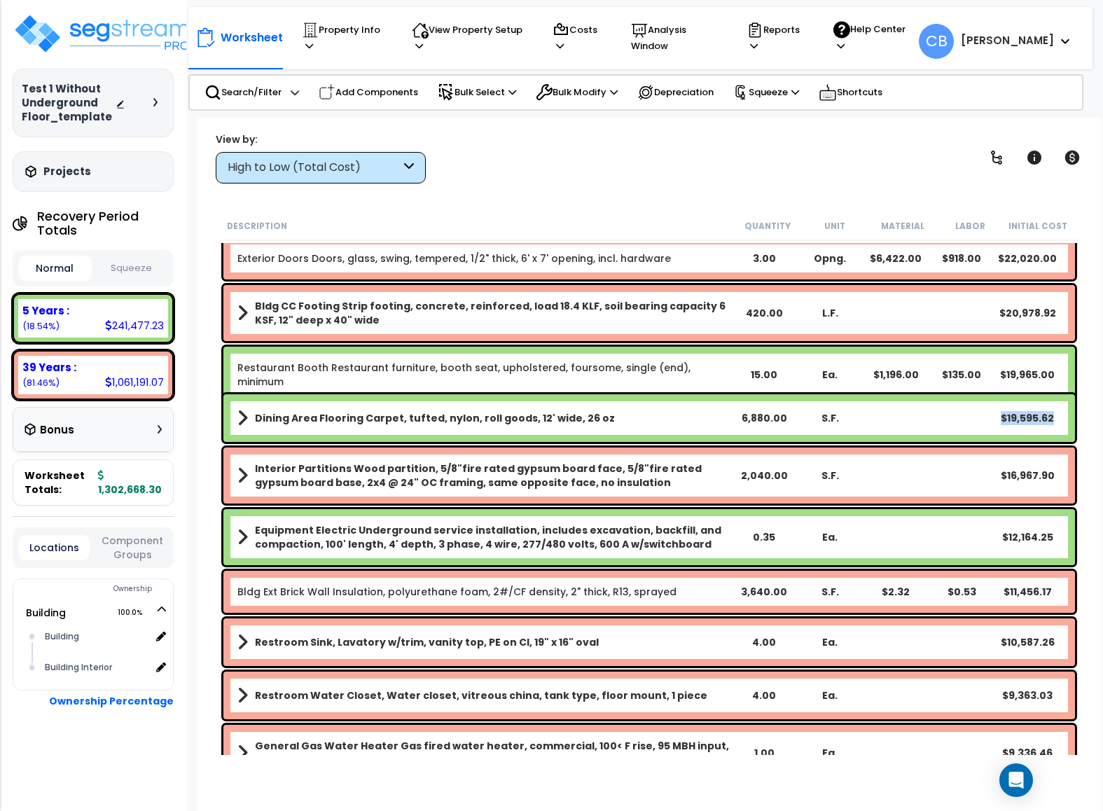
drag, startPoint x: 992, startPoint y: 415, endPoint x: 1068, endPoint y: 418, distance: 76.4
click at [1068, 418] on div "Dining Area Flooring Carpet, tufted, nylon, roll goods, 12' wide, 26 oz 6,880.0…" at bounding box center [649, 418] width 852 height 48
copy div "$19,595.62"
drag, startPoint x: 155, startPoint y: 326, endPoint x: 166, endPoint y: 326, distance: 10.5
click at [166, 326] on div "5 Years : 241,477.23 (18.54%)" at bounding box center [93, 318] width 150 height 39
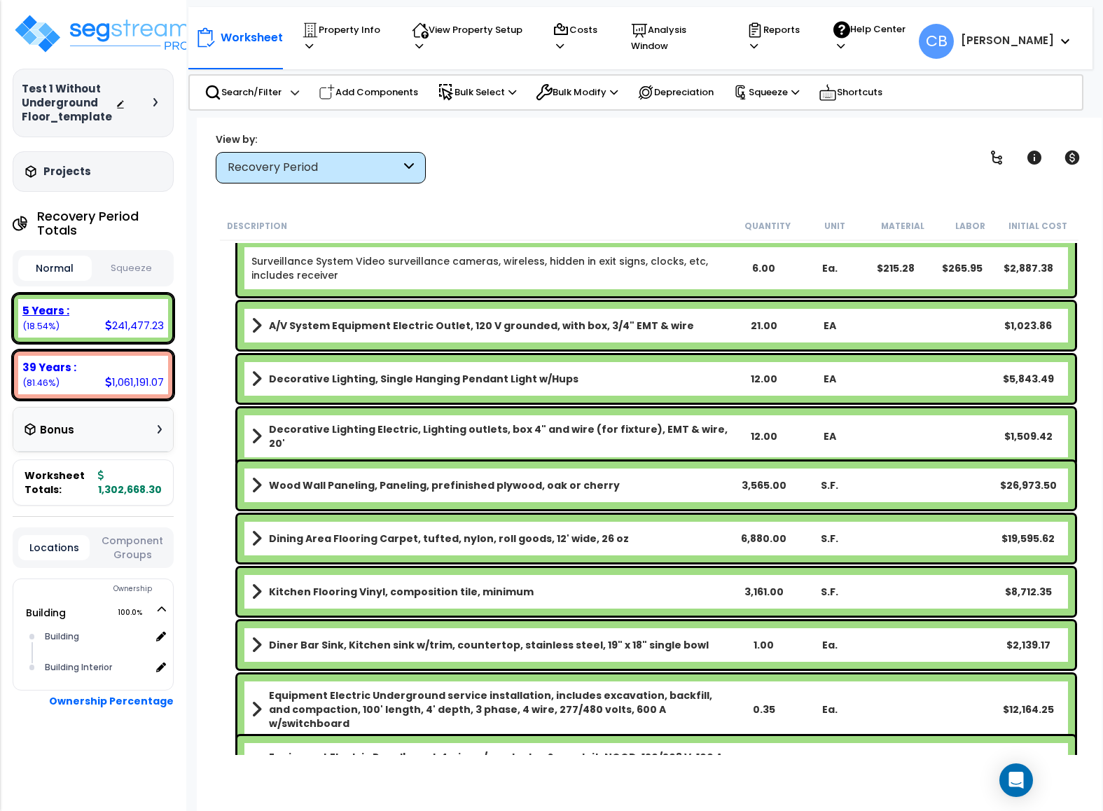
click at [113, 326] on div "241,477.23" at bounding box center [134, 325] width 59 height 15
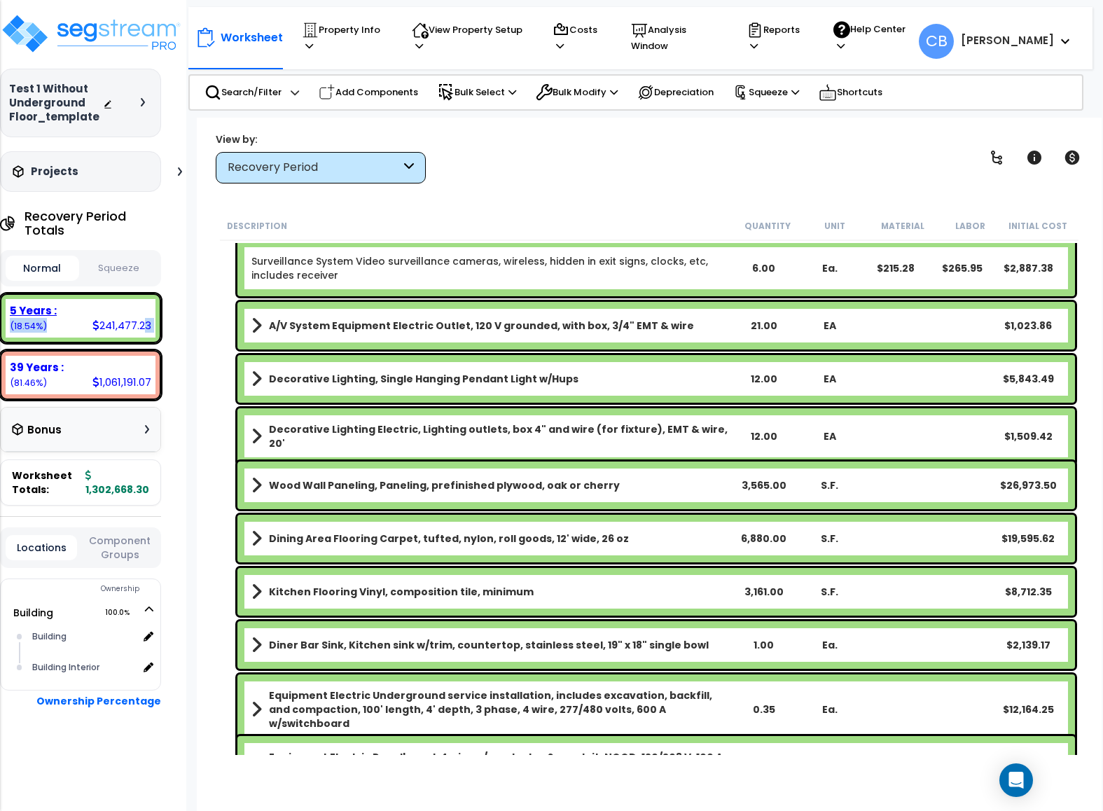
drag, startPoint x: 99, startPoint y: 324, endPoint x: 137, endPoint y: 326, distance: 37.9
click at [137, 326] on div "5 Years : 241,477.23 (18.54%)" at bounding box center [81, 318] width 150 height 39
click at [97, 326] on icon at bounding box center [95, 325] width 7 height 11
drag, startPoint x: 90, startPoint y: 326, endPoint x: 135, endPoint y: 328, distance: 44.9
click at [135, 328] on div "5 Years : 241,477.23 (18.54%)" at bounding box center [81, 318] width 150 height 39
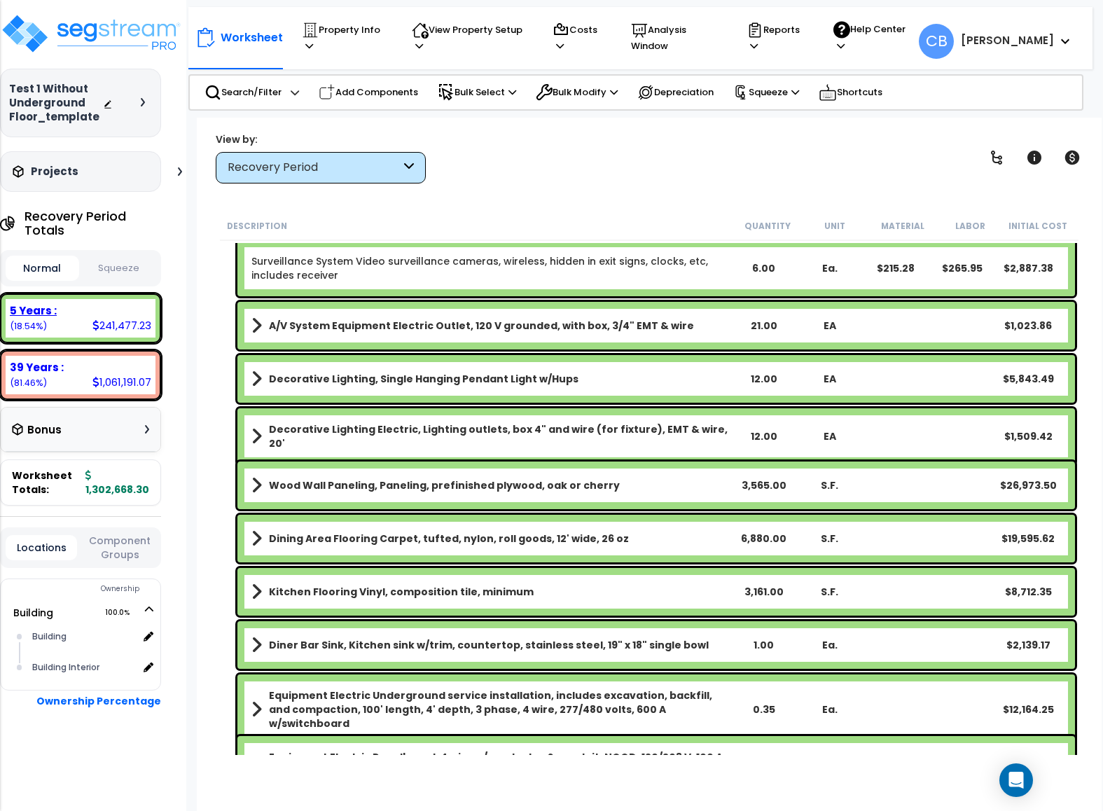
click at [113, 335] on div "5 Years : 241,477.23 (18.54%)" at bounding box center [81, 318] width 150 height 39
drag, startPoint x: 153, startPoint y: 328, endPoint x: 95, endPoint y: 326, distance: 58.1
click at [95, 326] on div "5 Years : 241,477.23 (18.54%)" at bounding box center [81, 318] width 150 height 39
click at [99, 337] on div "5 Years : 241,477.23 (18.54%)" at bounding box center [81, 318] width 150 height 39
drag, startPoint x: 95, startPoint y: 328, endPoint x: 129, endPoint y: 328, distance: 34.3
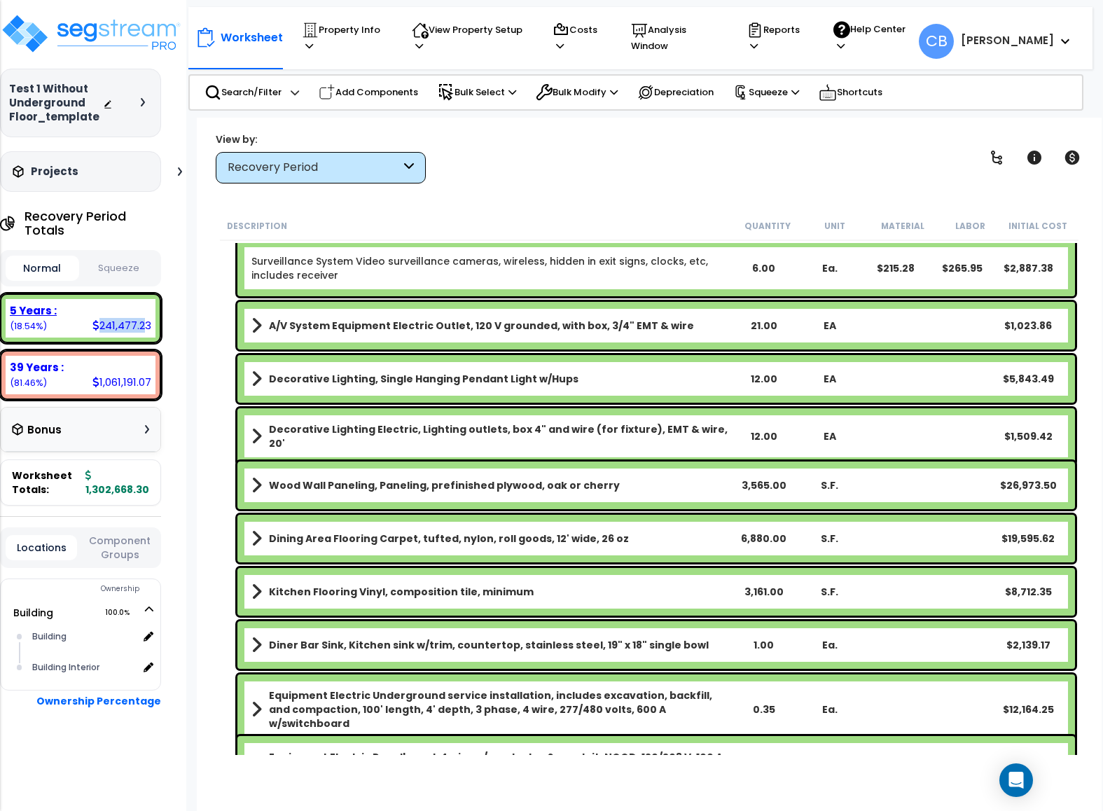
click at [141, 328] on div "241,477.23" at bounding box center [121, 325] width 59 height 15
click at [97, 330] on icon at bounding box center [95, 325] width 7 height 11
drag, startPoint x: 92, startPoint y: 324, endPoint x: 145, endPoint y: 331, distance: 52.9
click at [147, 332] on div "5 Years : 241,477.23 (18.54%)" at bounding box center [81, 318] width 150 height 39
click at [124, 336] on div "5 Years : 241,477.23 (18.54%)" at bounding box center [81, 318] width 150 height 39
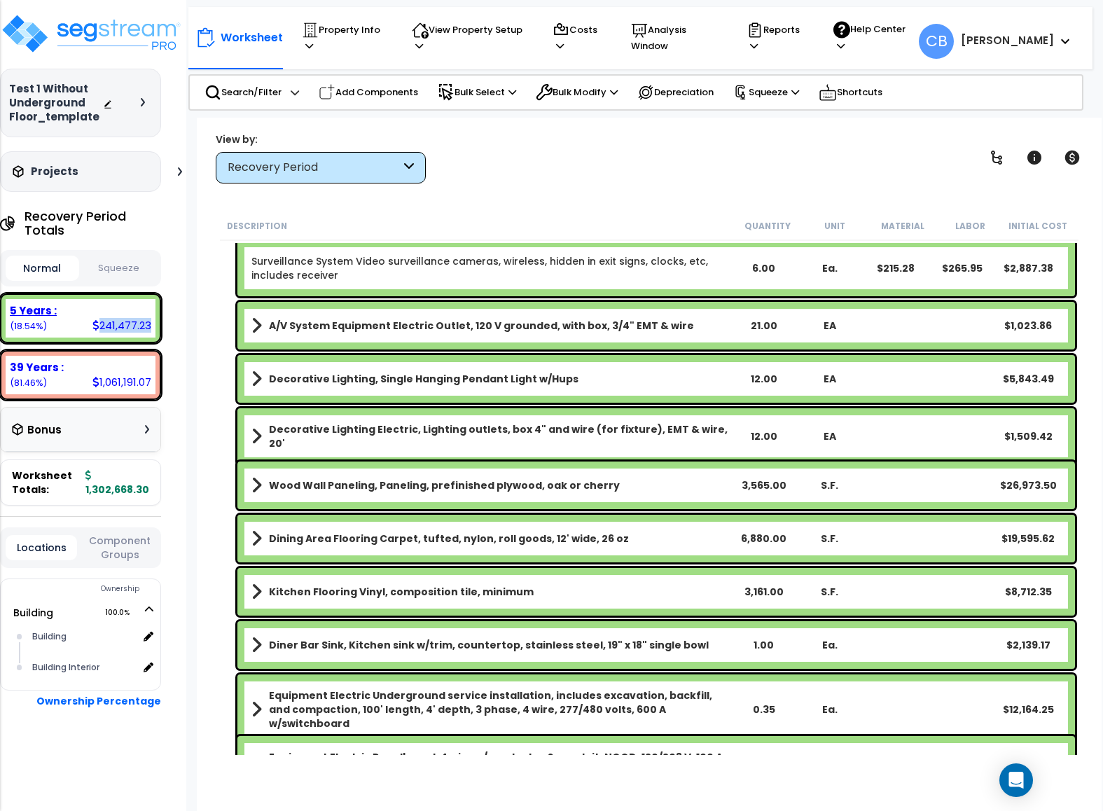
copy div "241,477.23"
drag, startPoint x: 99, startPoint y: 326, endPoint x: 151, endPoint y: 335, distance: 52.5
click at [151, 335] on div "5 Years : 241,477.23 (18.54%)" at bounding box center [81, 318] width 150 height 39
click at [540, 158] on div "View by: Recovery Period High to Low (Total Cost)" at bounding box center [649, 158] width 877 height 52
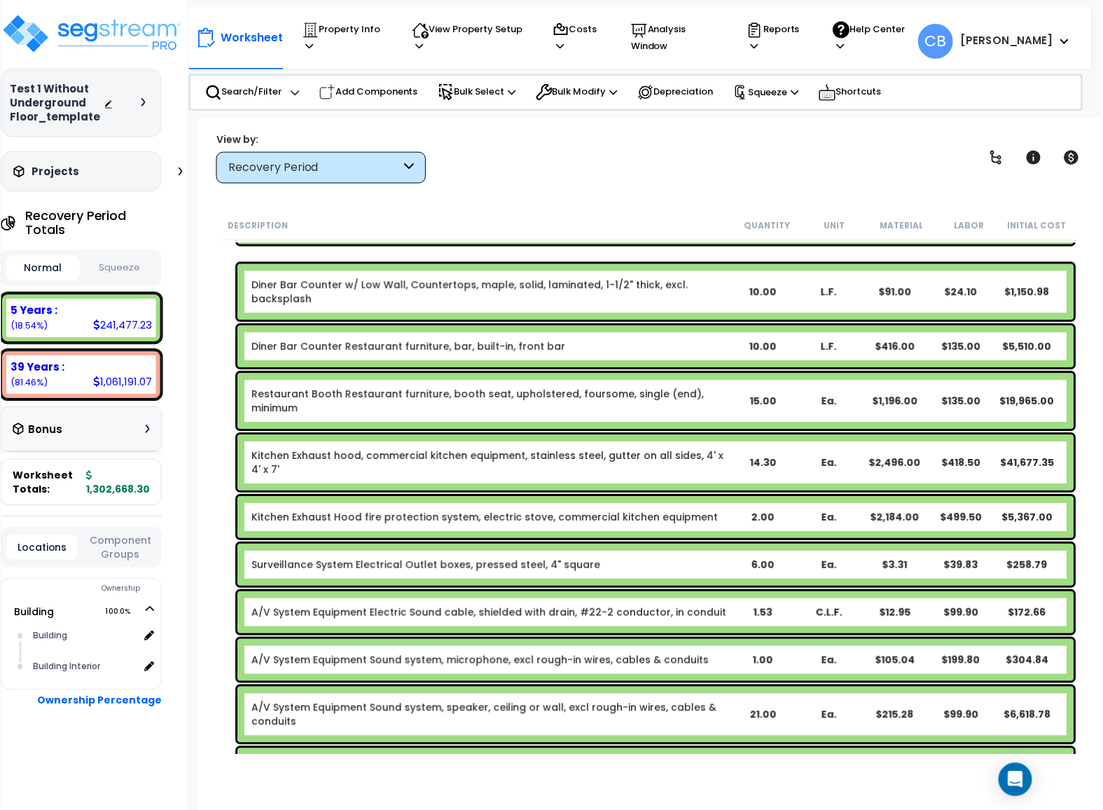
scroll to position [0, 0]
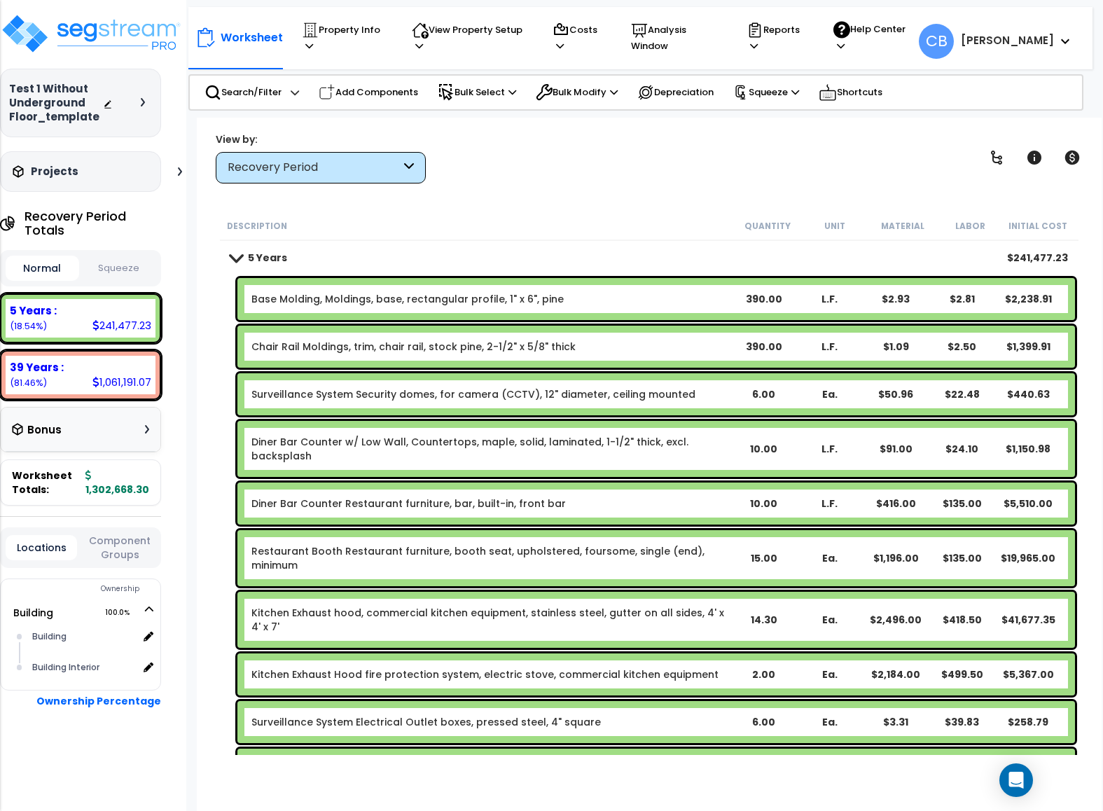
click at [310, 164] on div "Recovery Period" at bounding box center [314, 168] width 173 height 16
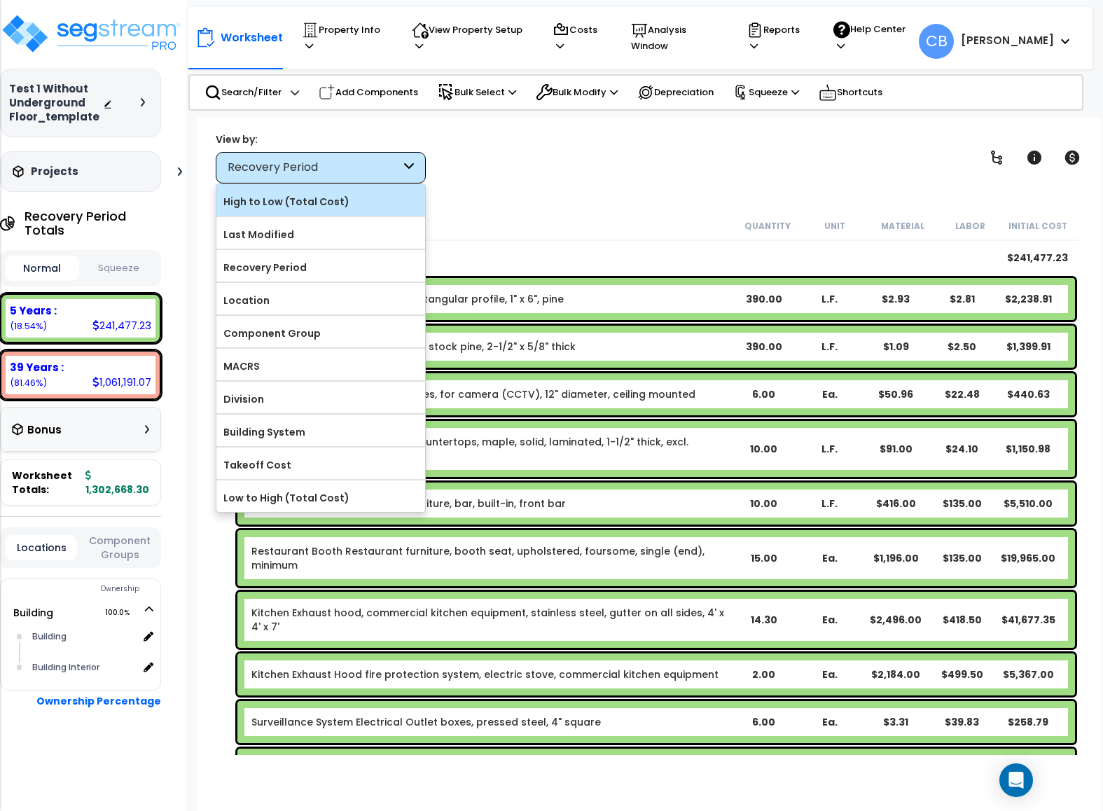
click at [307, 200] on label "High to Low (Total Cost)" at bounding box center [320, 201] width 209 height 21
click at [0, 0] on input "High to Low (Total Cost)" at bounding box center [0, 0] width 0 height 0
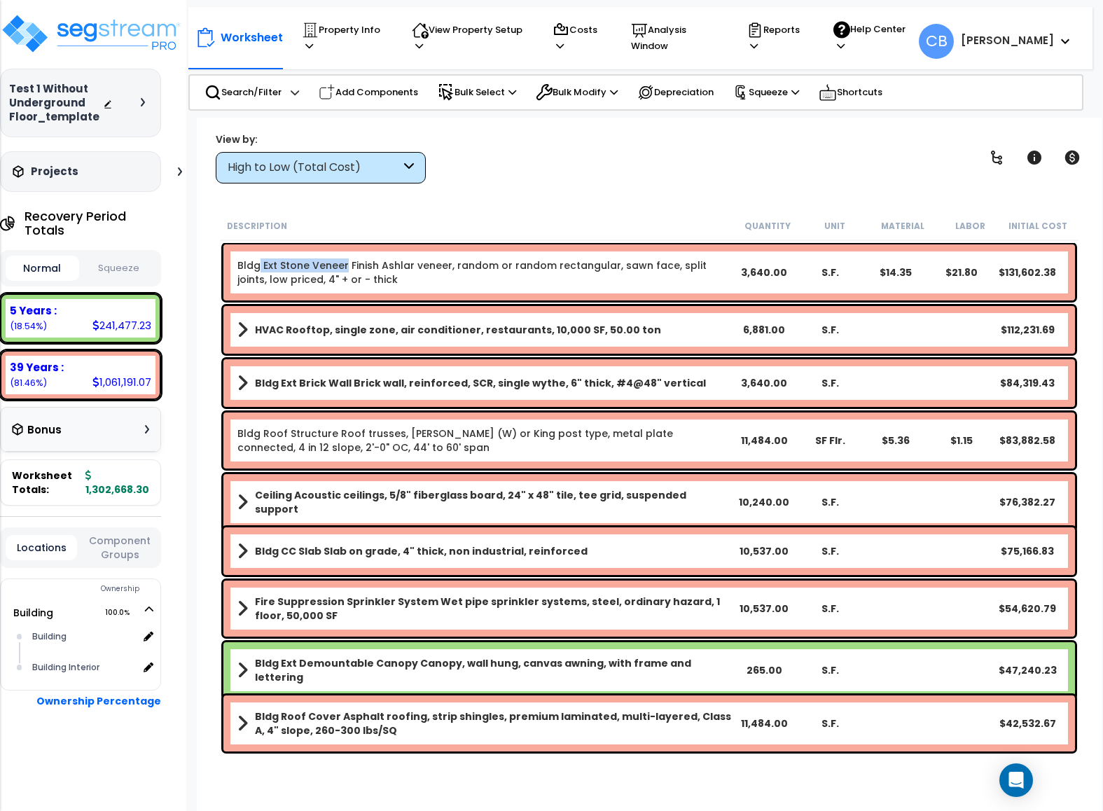
drag, startPoint x: 259, startPoint y: 267, endPoint x: 343, endPoint y: 263, distance: 84.1
click at [343, 263] on link "Bldg Ext Stone Veneer Finish Ashlar veneer, random or random rectangular, sawn …" at bounding box center [484, 272] width 494 height 28
copy link "Ext Stone Veneer"
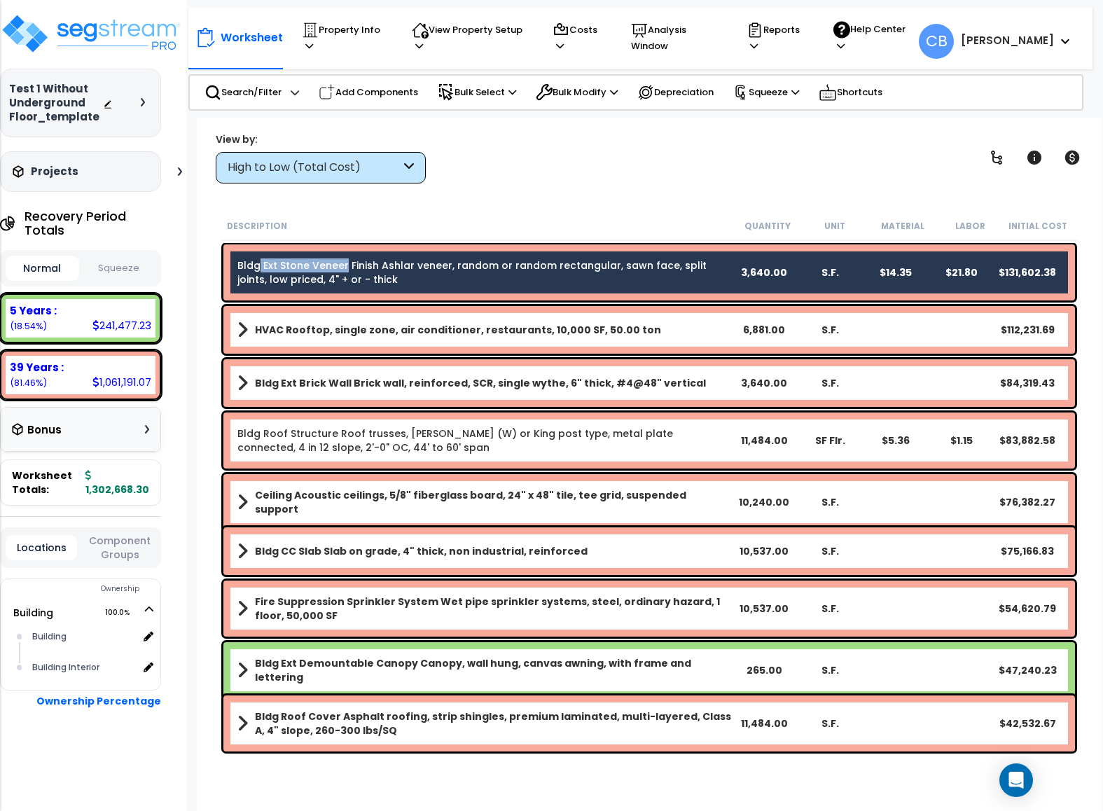
copy link "Ext Stone Veneer"
click at [353, 273] on link "Bldg Ext Stone Veneer Finish Ashlar veneer, random or random rectangular, sawn …" at bounding box center [484, 272] width 494 height 28
copy link "Ext Stone Veneer"
drag, startPoint x: 259, startPoint y: 263, endPoint x: 343, endPoint y: 259, distance: 84.1
click at [343, 259] on link "Bldg Ext Stone Veneer Finish Ashlar veneer, random or random rectangular, sawn …" at bounding box center [484, 272] width 494 height 28
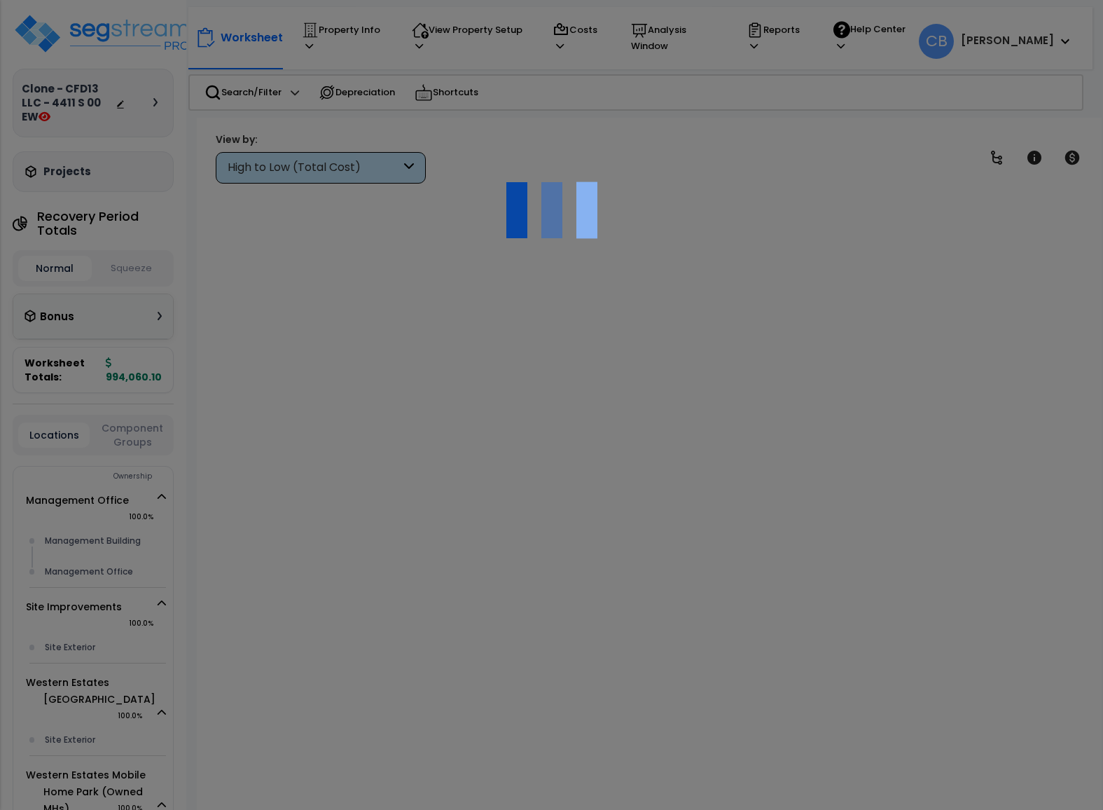
click at [291, 169] on div at bounding box center [551, 405] width 1103 height 810
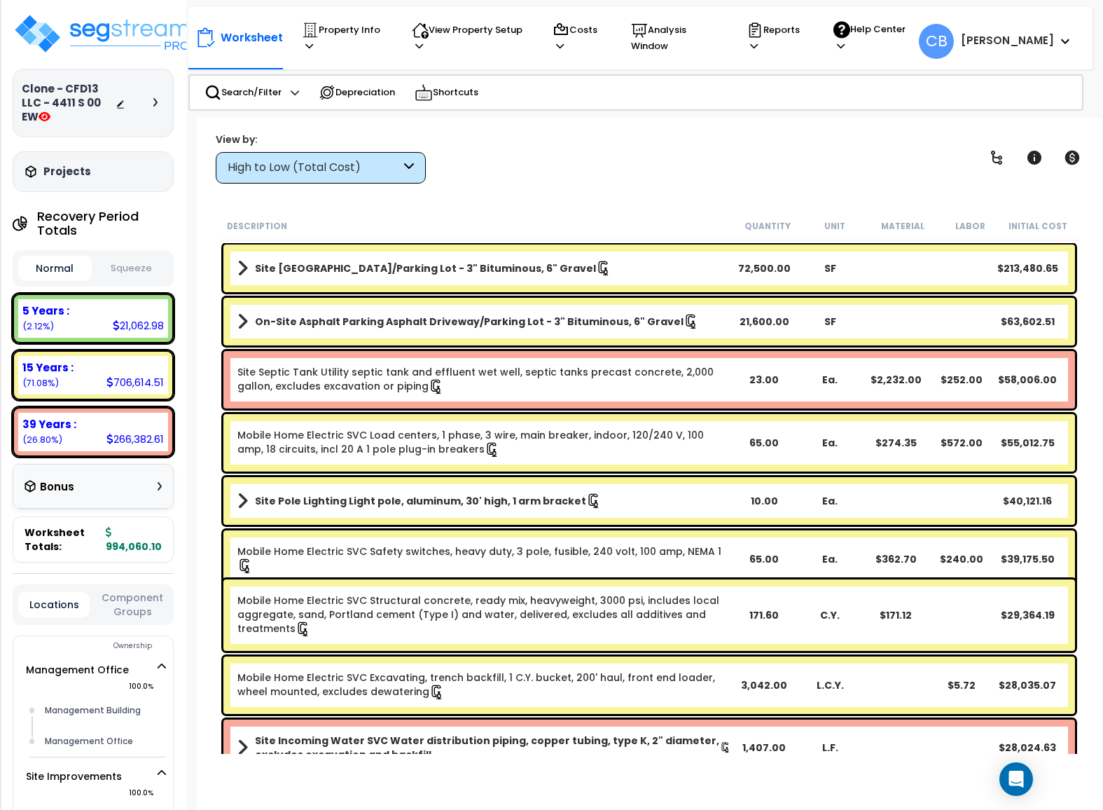
click at [280, 183] on div "High to Low (Total Cost)" at bounding box center [321, 168] width 210 height 32
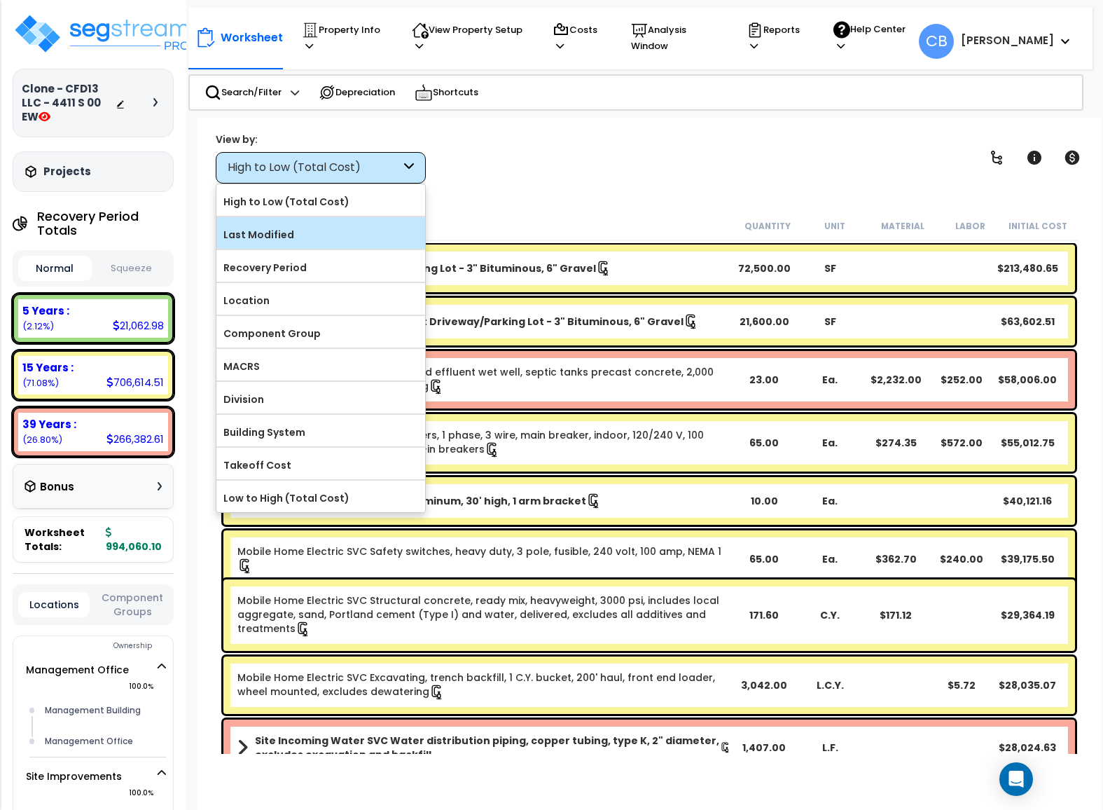
click at [284, 227] on label "Last Modified" at bounding box center [320, 234] width 209 height 21
click at [0, 0] on input "Last Modified" at bounding box center [0, 0] width 0 height 0
